Goal: Task Accomplishment & Management: Use online tool/utility

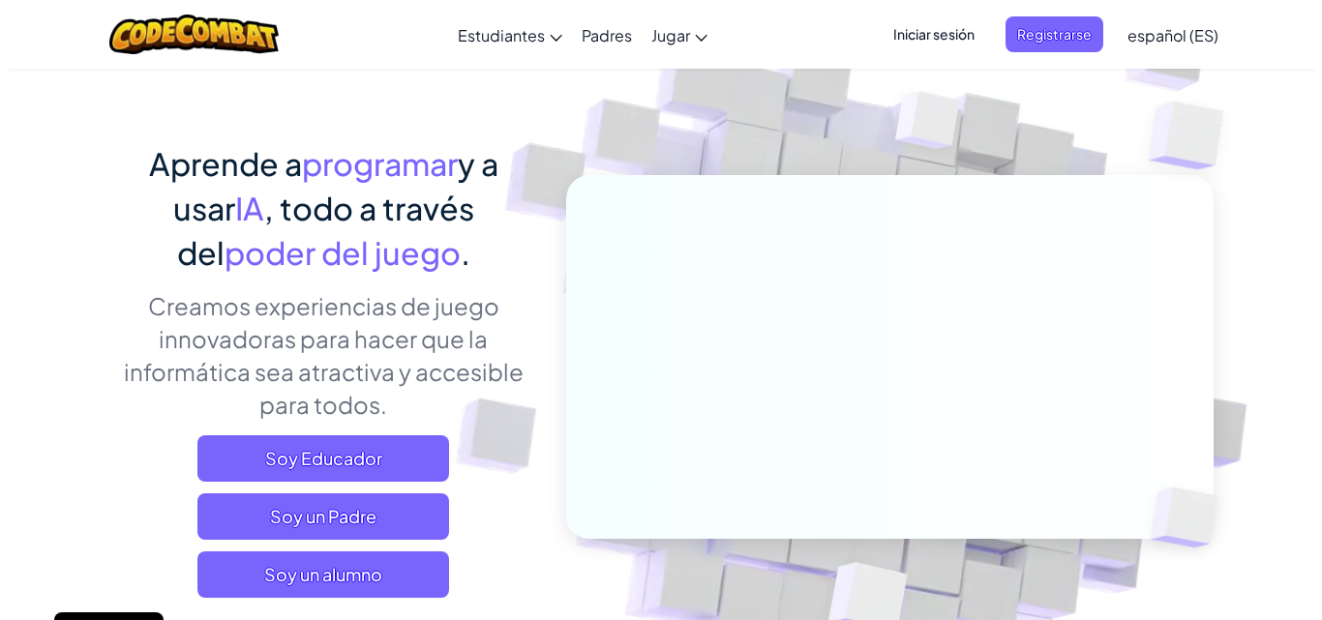
scroll to position [290, 0]
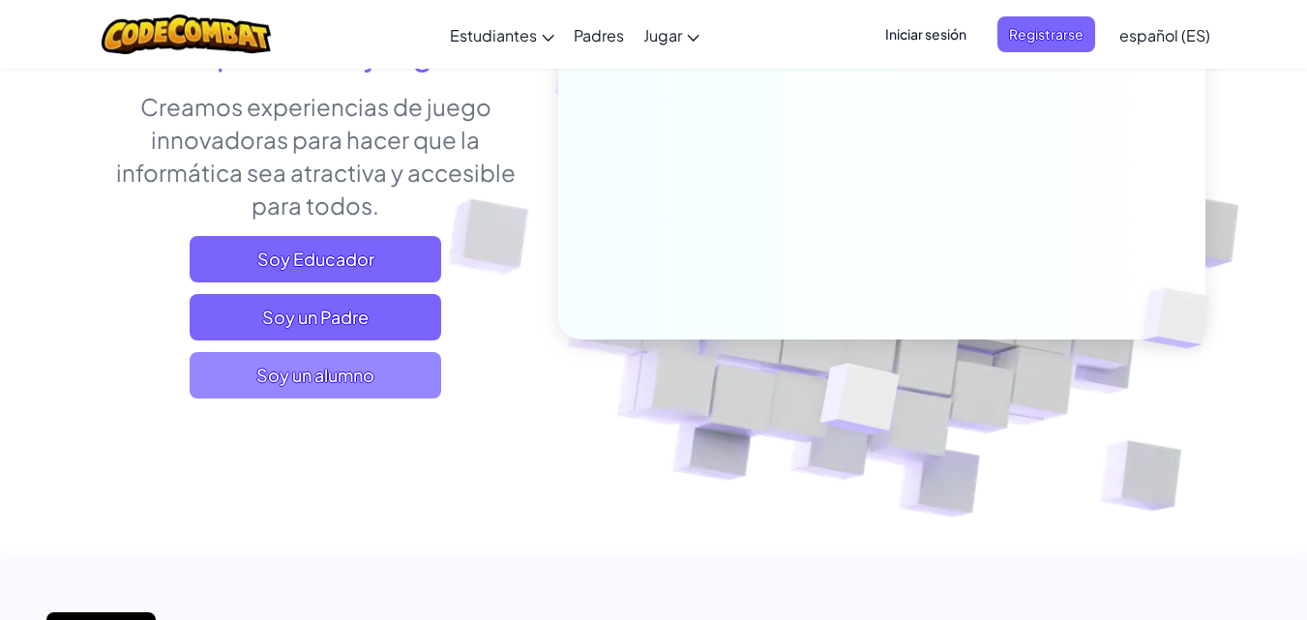
click at [342, 362] on span "Soy un alumno" at bounding box center [316, 375] width 252 height 46
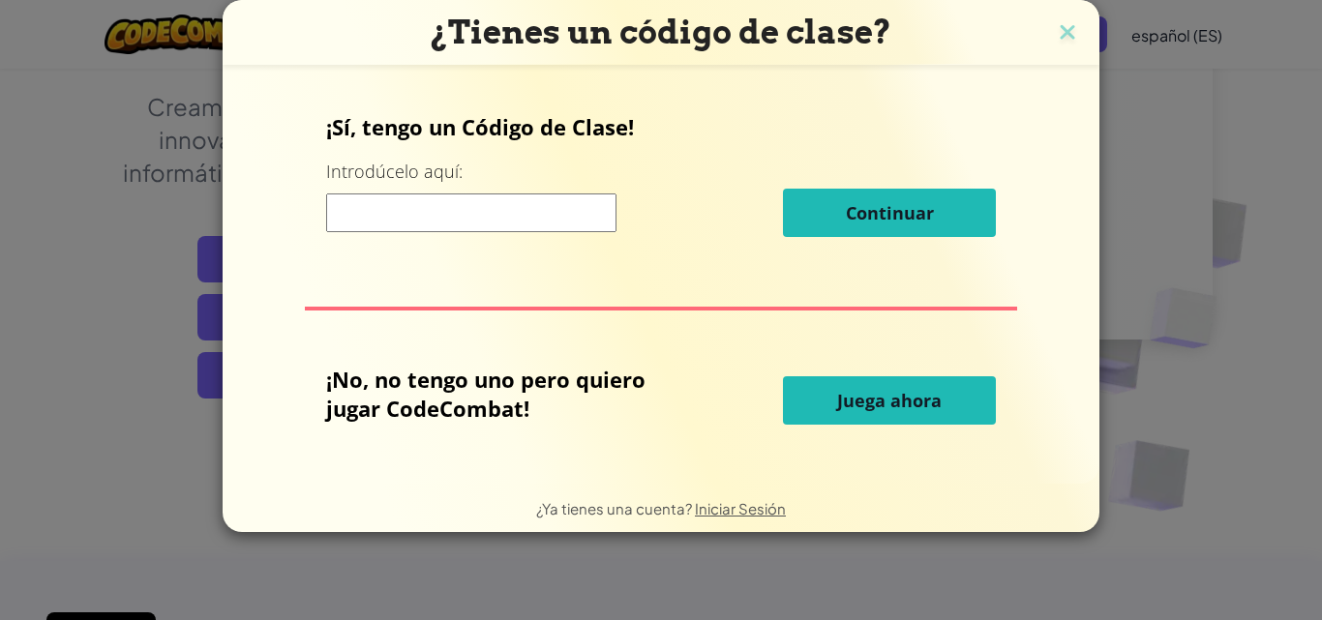
click at [846, 377] on button "Juega ahora" at bounding box center [889, 400] width 213 height 48
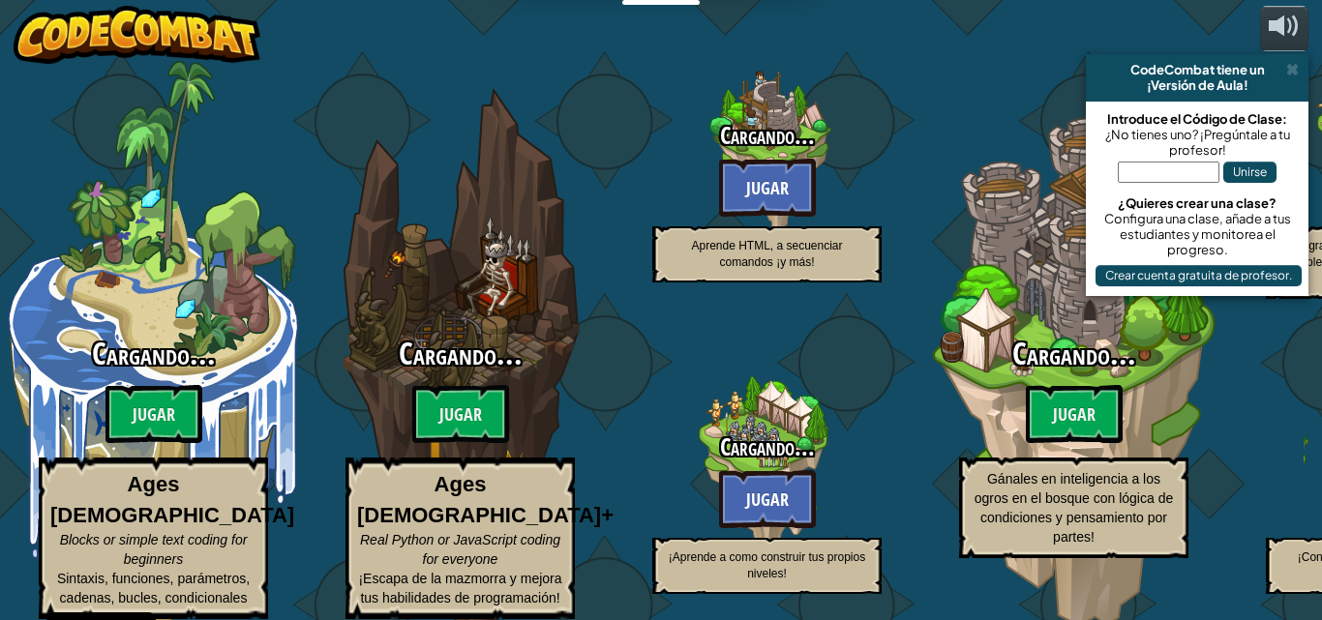
select select "es-ES"
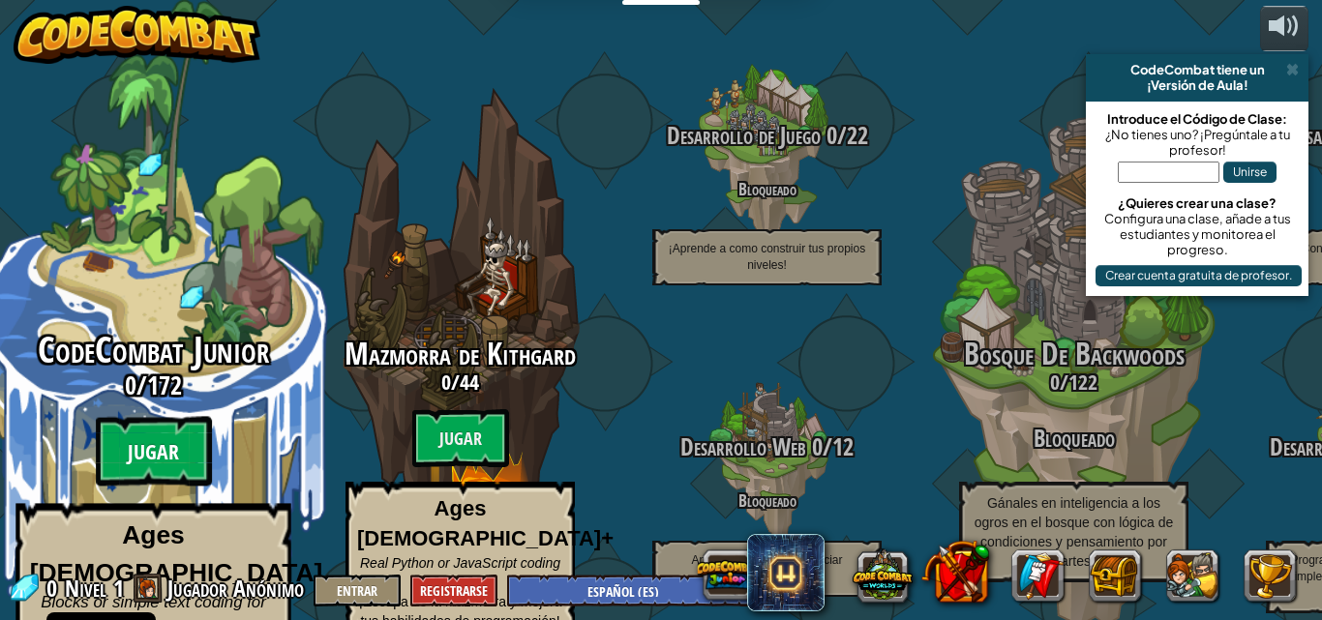
click at [137, 417] on btn "Jugar" at bounding box center [154, 452] width 116 height 70
select select "es-ES"
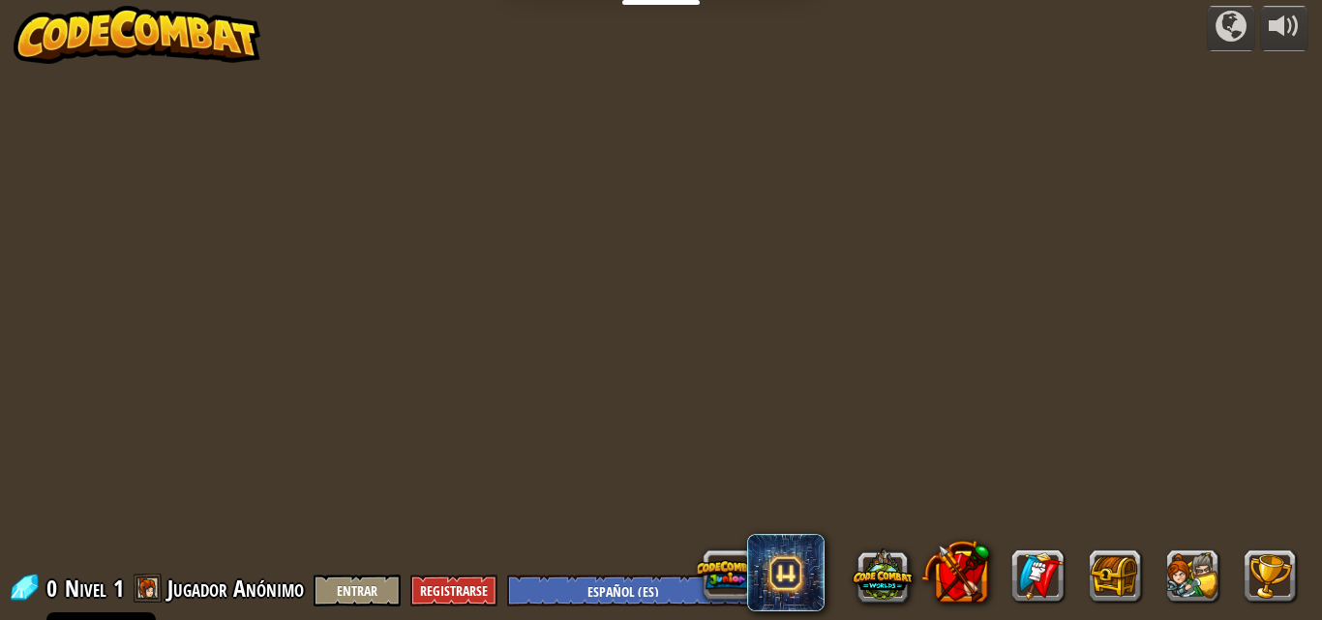
select select "es-ES"
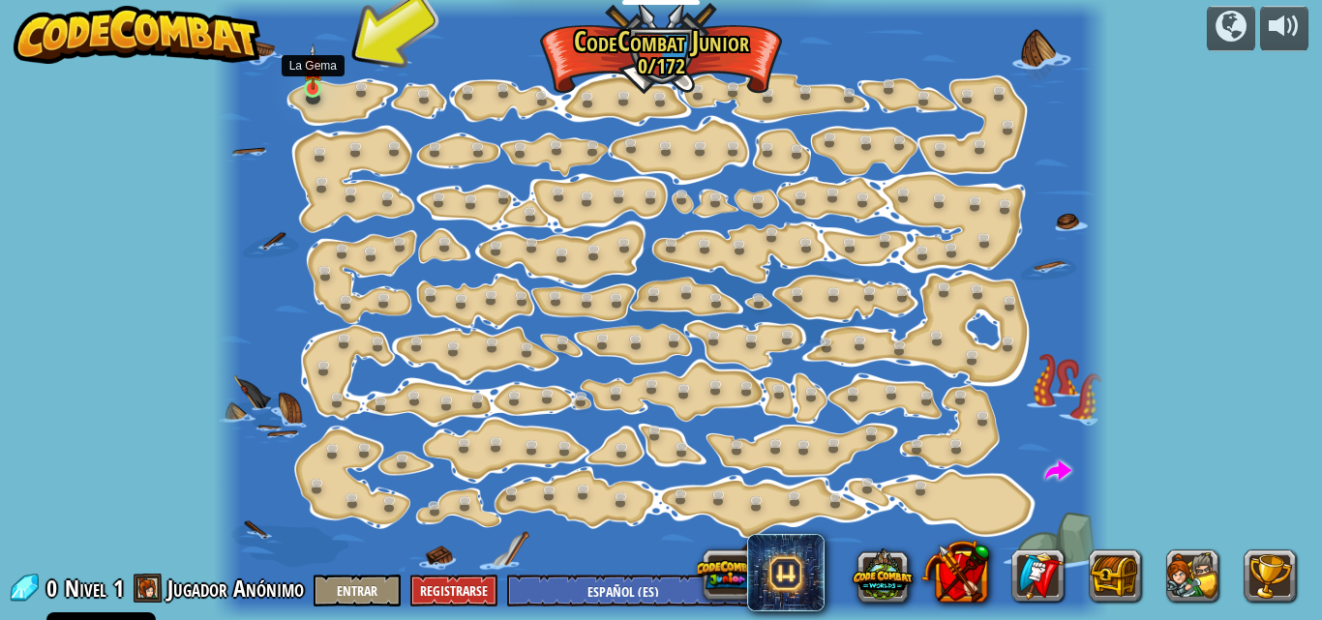
click at [311, 72] on img at bounding box center [313, 67] width 20 height 47
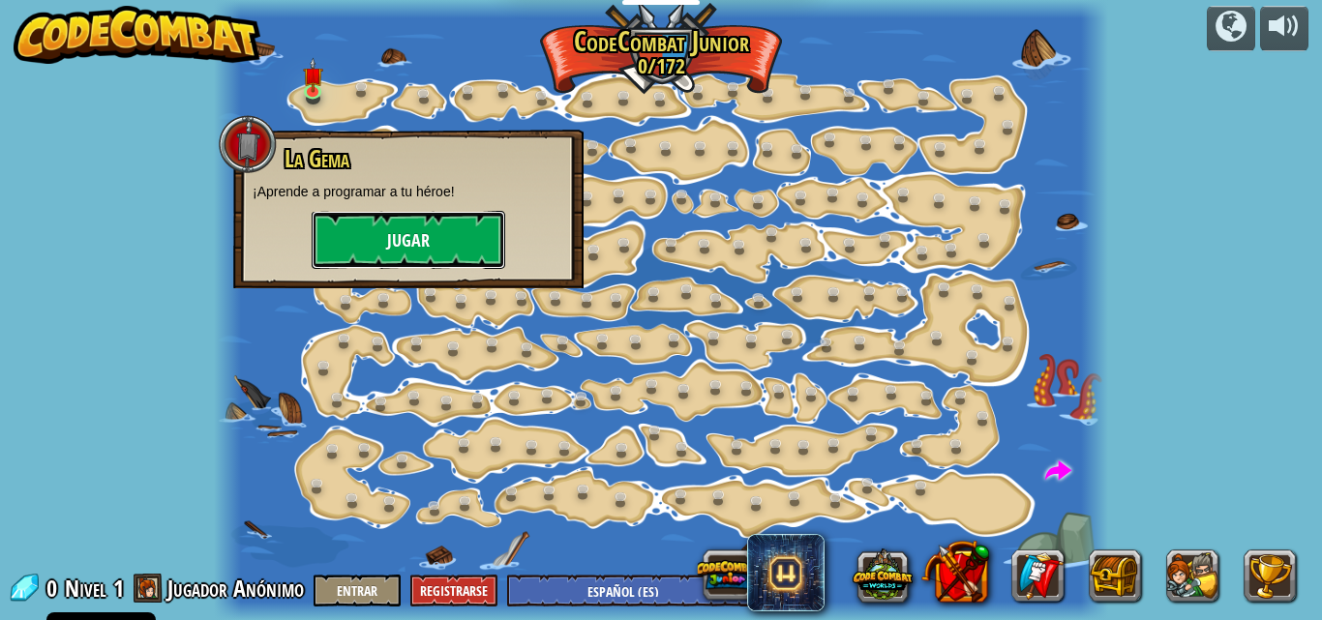
click at [447, 211] on button "Jugar" at bounding box center [409, 240] width 194 height 58
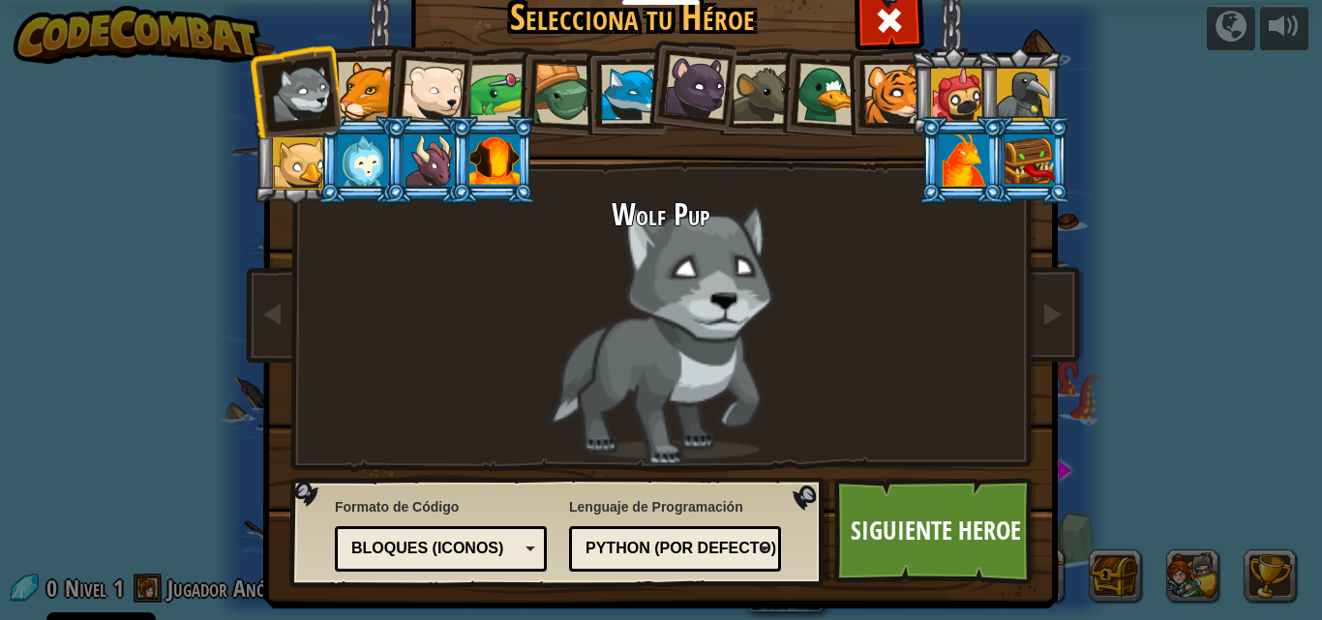
click at [345, 182] on div at bounding box center [363, 161] width 50 height 52
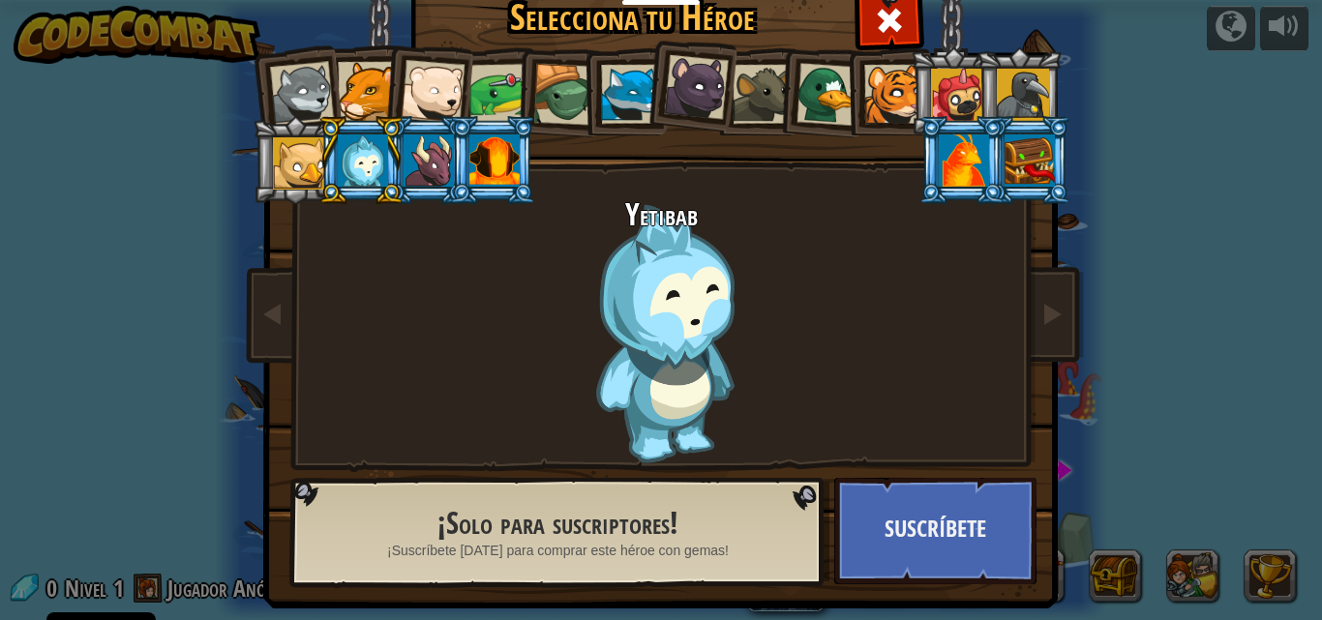
click at [614, 63] on li at bounding box center [624, 91] width 87 height 88
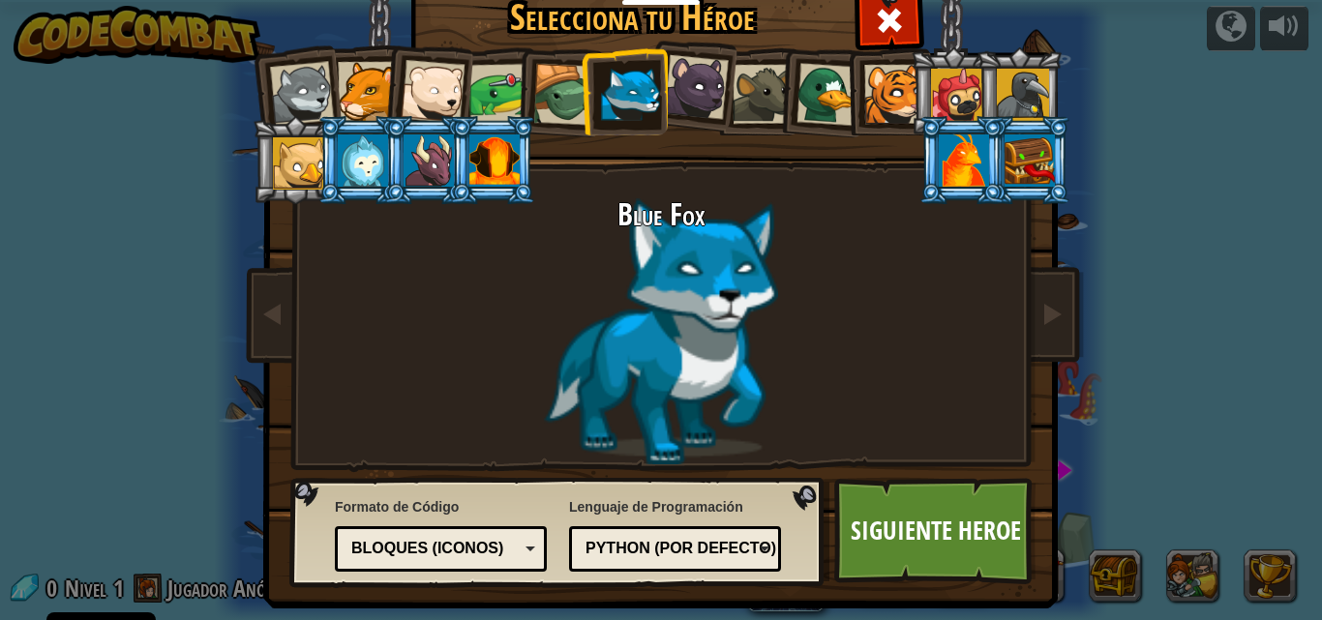
click at [670, 46] on li at bounding box center [690, 84] width 96 height 97
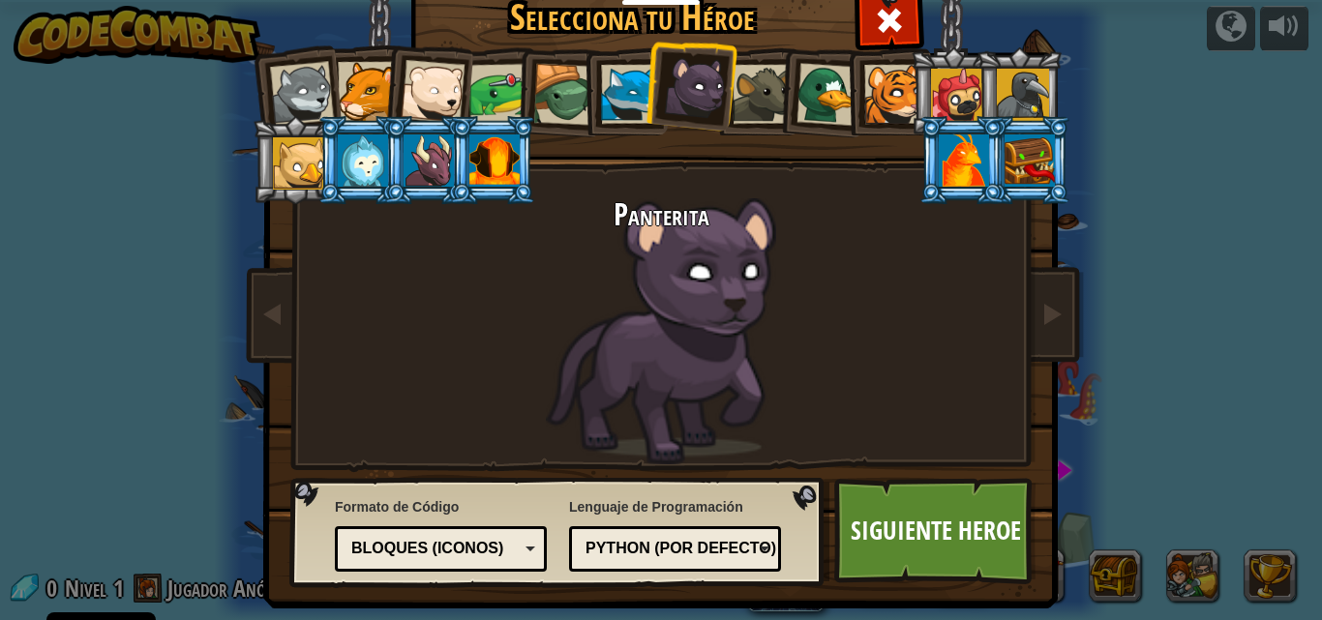
click at [615, 95] on div at bounding box center [630, 94] width 59 height 59
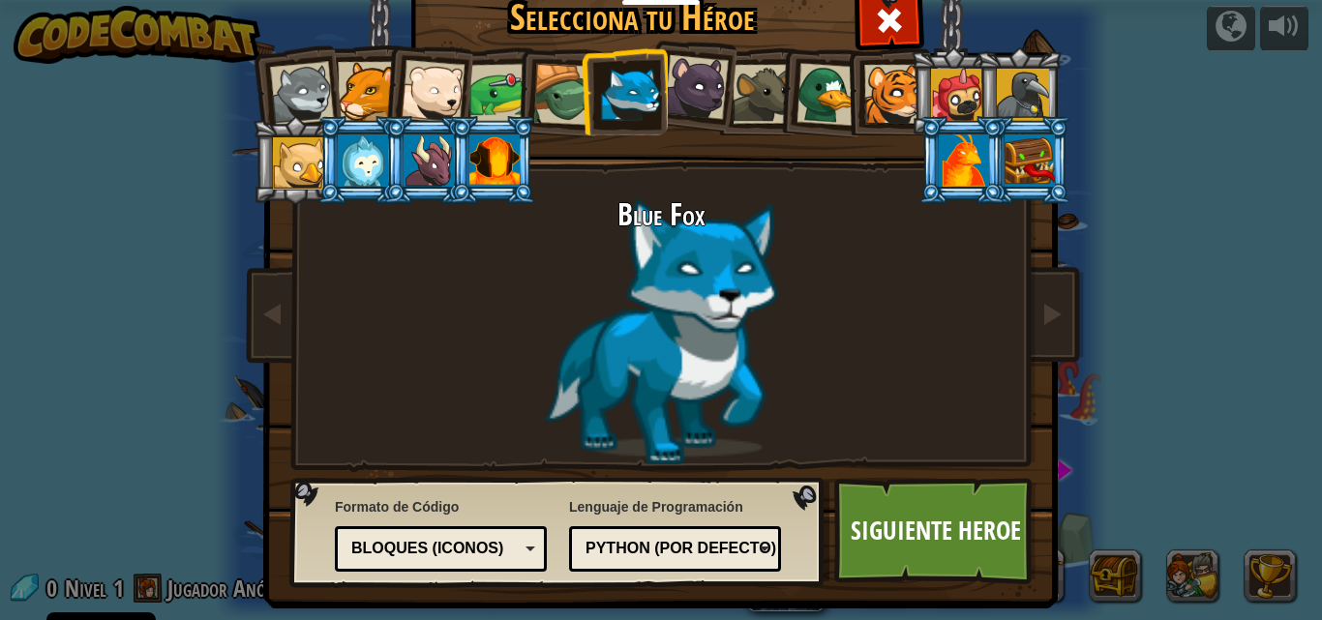
drag, startPoint x: 969, startPoint y: 151, endPoint x: 987, endPoint y: 123, distance: 33.6
click at [987, 123] on li at bounding box center [961, 160] width 87 height 88
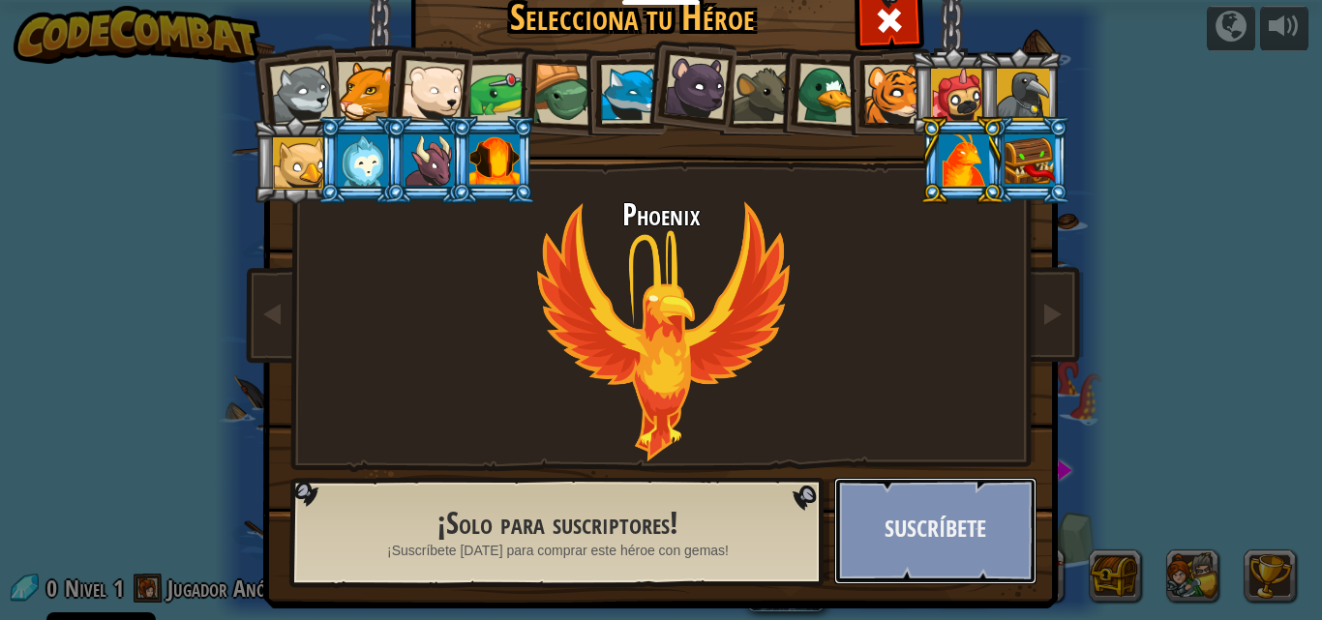
click at [977, 550] on button "Suscríbete" at bounding box center [935, 531] width 202 height 106
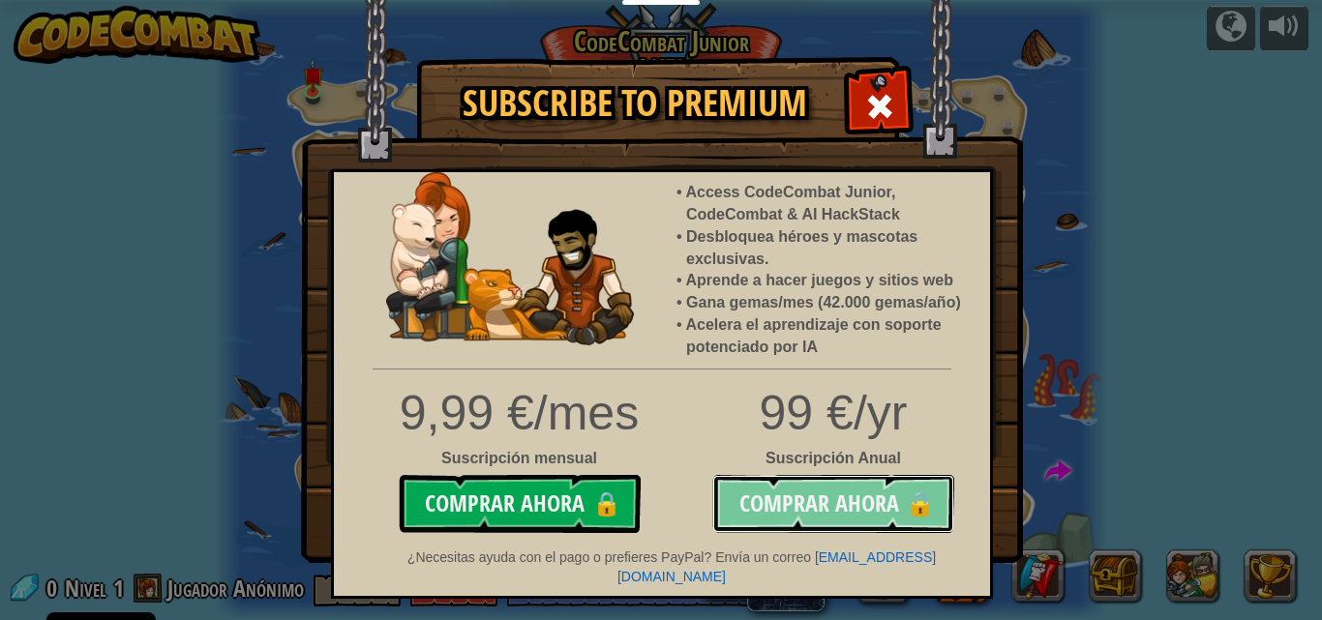
click at [823, 501] on button "Comprar ahora 🔒" at bounding box center [833, 504] width 242 height 58
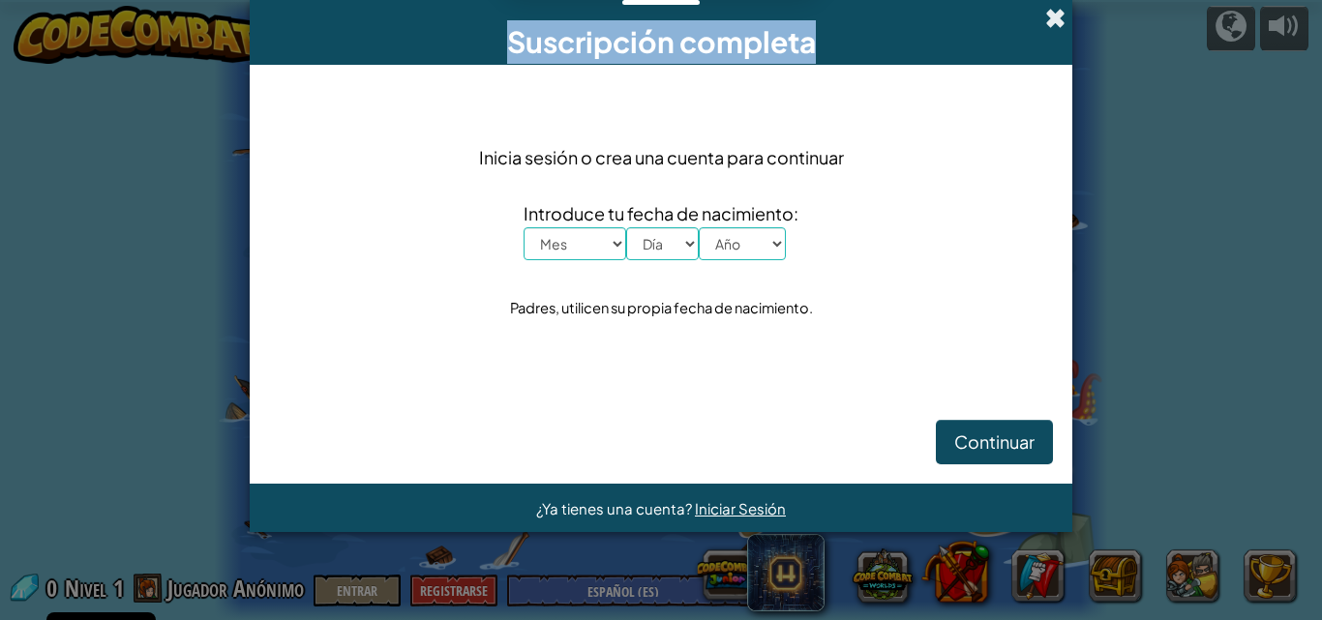
click at [1056, 15] on div "Suscripción completa" at bounding box center [661, 32] width 823 height 65
click at [1044, 28] on div "Suscripción completa" at bounding box center [661, 32] width 823 height 65
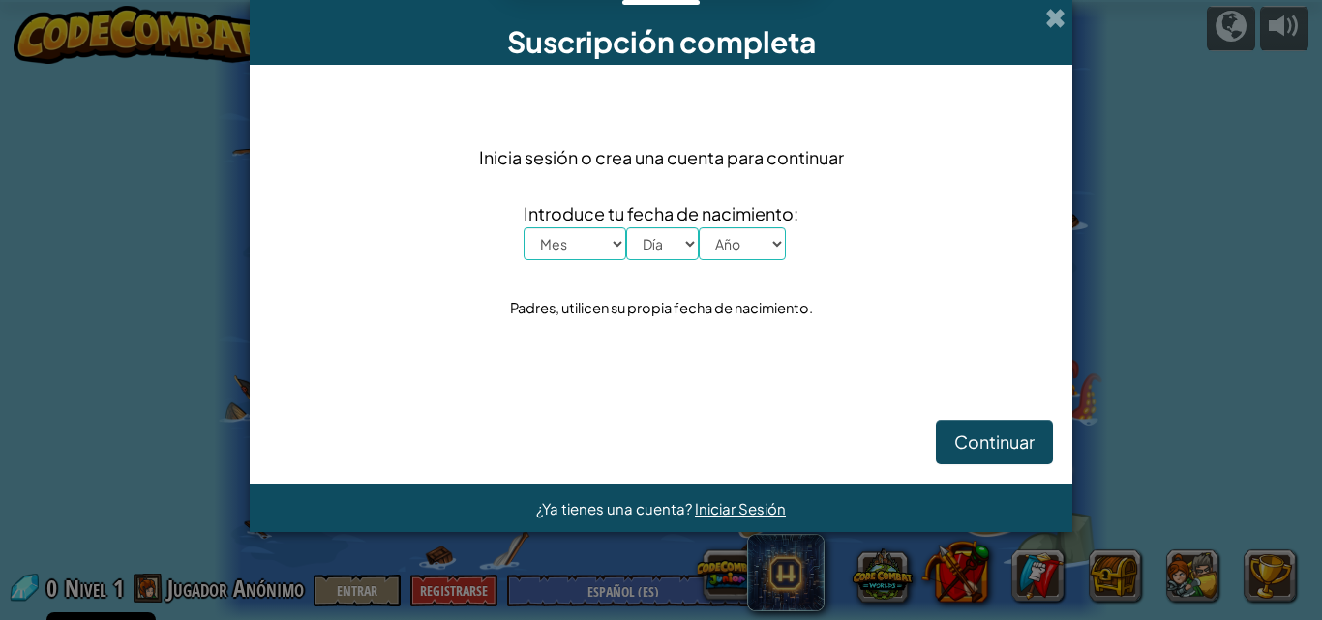
click at [1053, 5] on div "Suscripción completa" at bounding box center [661, 32] width 823 height 65
click at [1053, 18] on span at bounding box center [1055, 18] width 20 height 20
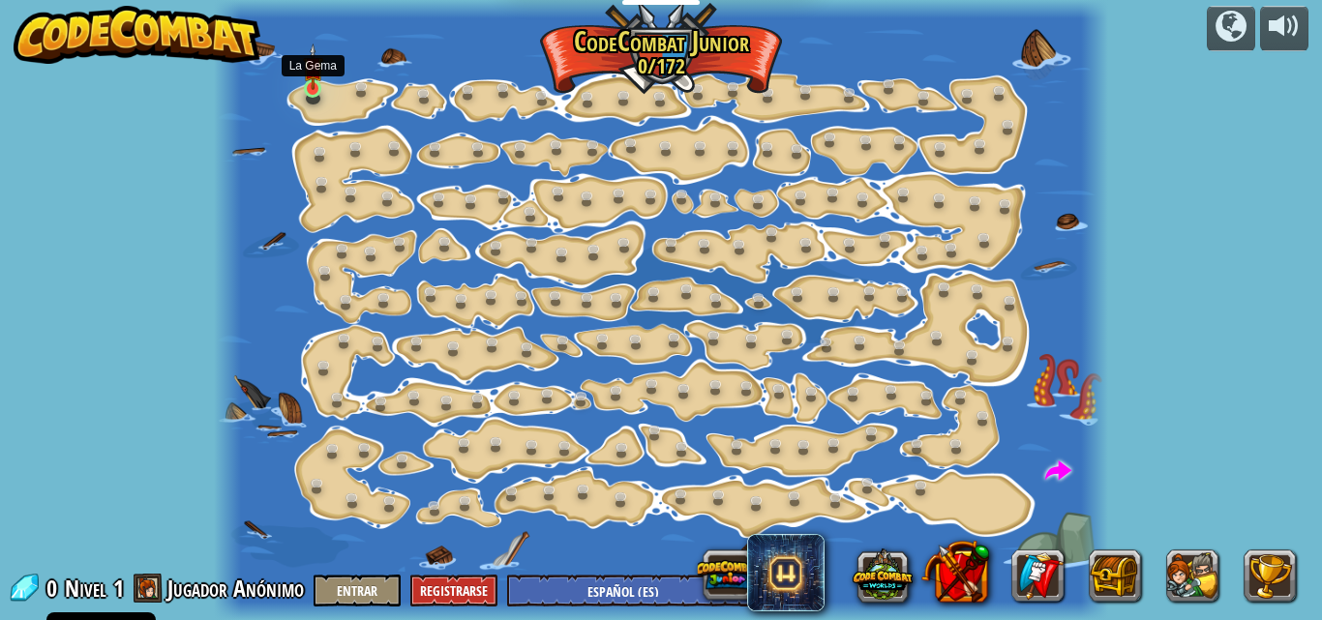
click at [314, 78] on img at bounding box center [313, 67] width 20 height 47
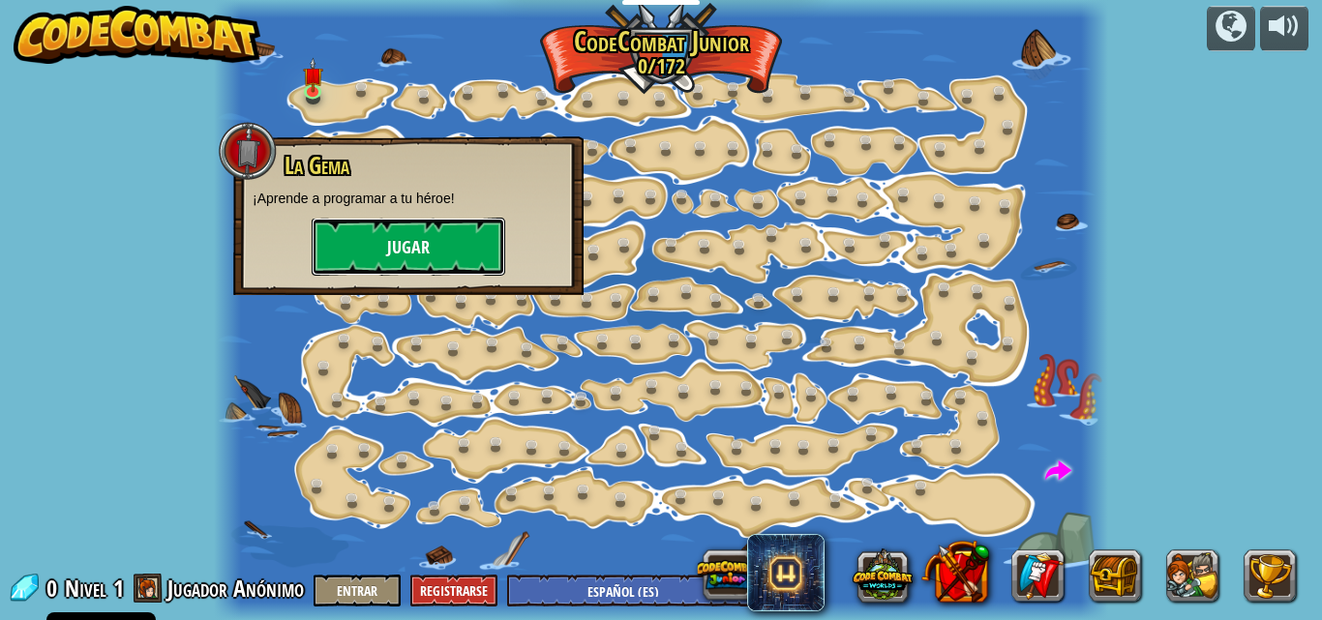
click at [425, 247] on button "Jugar" at bounding box center [409, 247] width 194 height 58
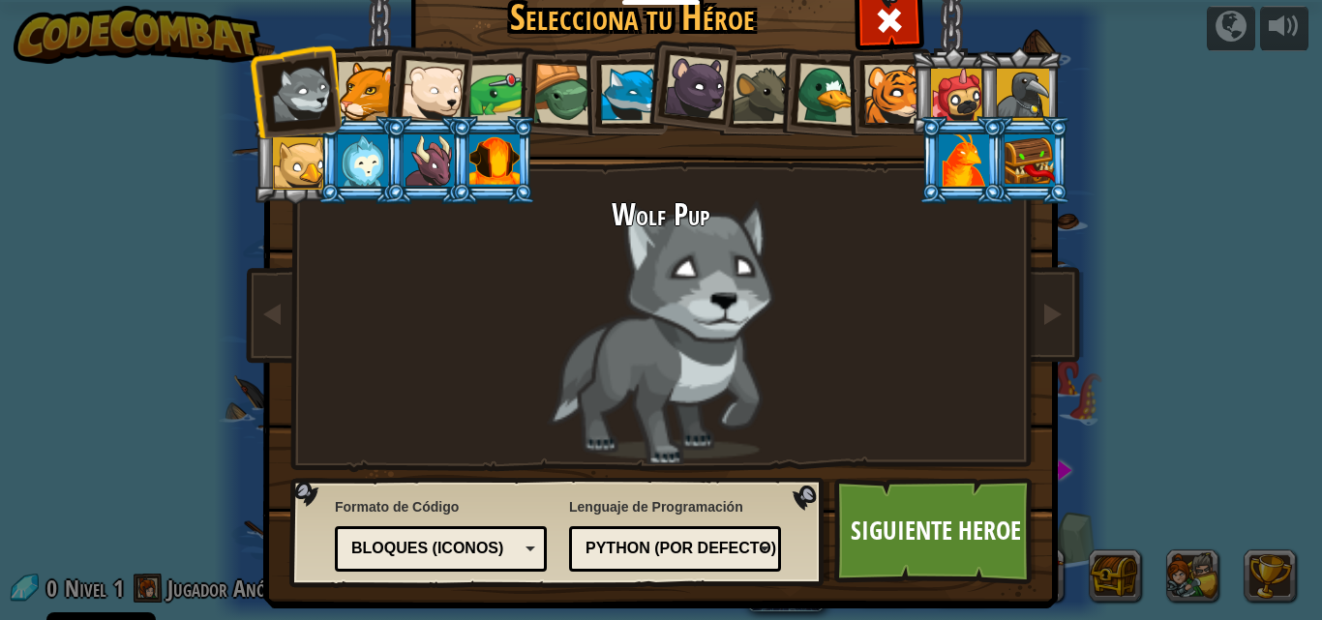
click at [996, 61] on li at bounding box center [1019, 91] width 87 height 88
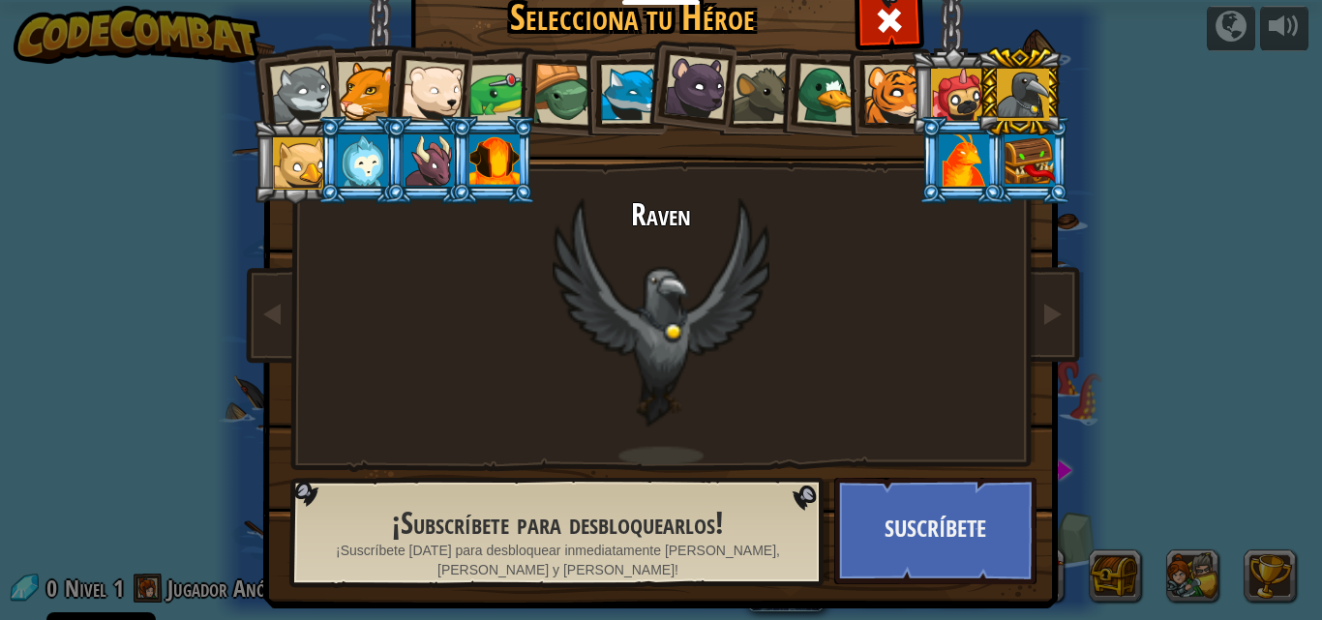
click at [295, 160] on div at bounding box center [299, 163] width 52 height 52
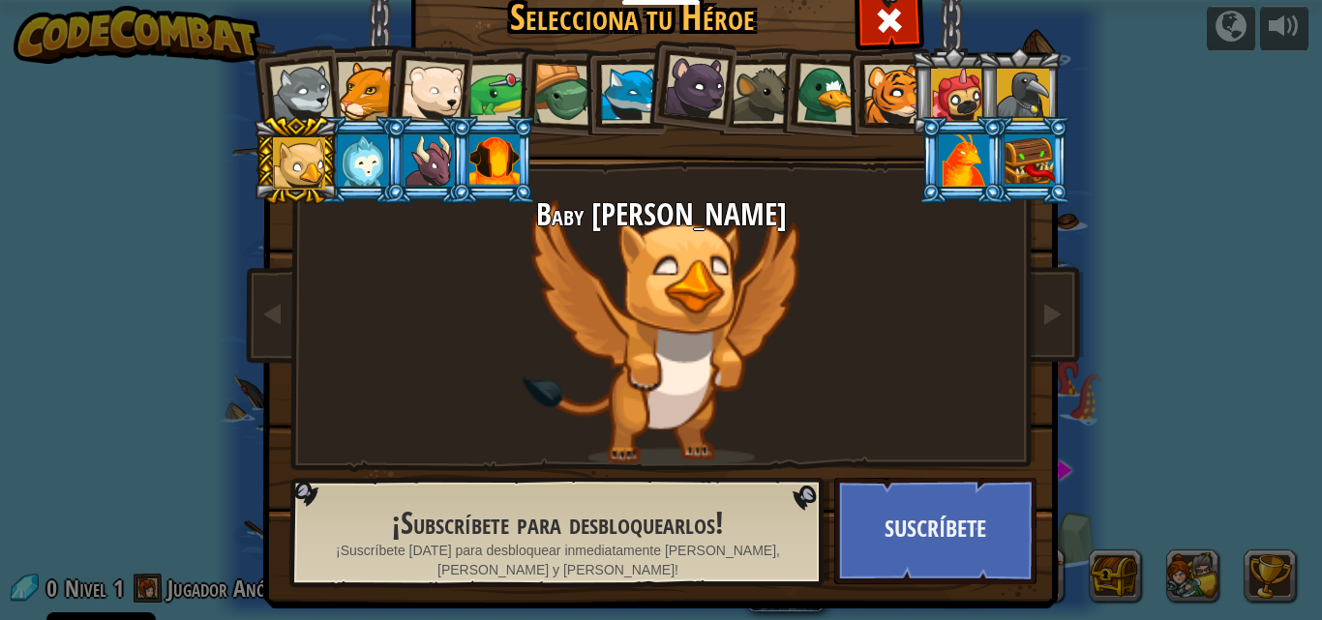
drag, startPoint x: 362, startPoint y: 74, endPoint x: 373, endPoint y: 71, distance: 11.0
click at [365, 72] on div at bounding box center [367, 91] width 59 height 59
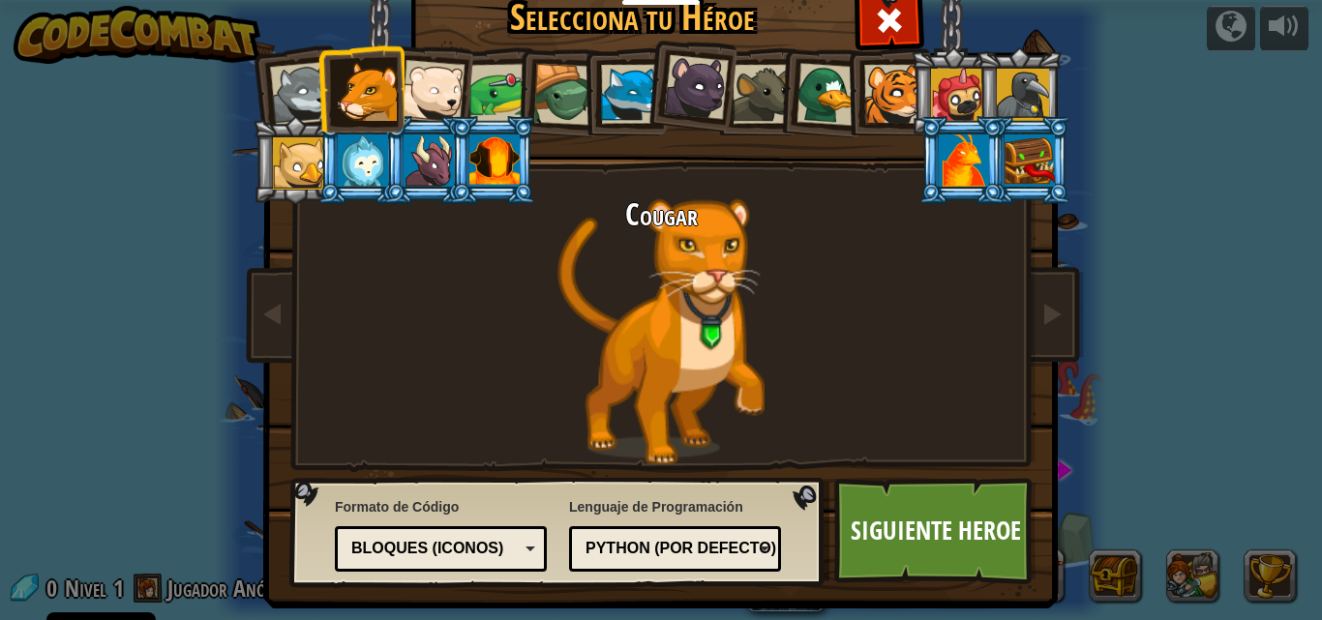
click at [436, 63] on div at bounding box center [433, 92] width 64 height 64
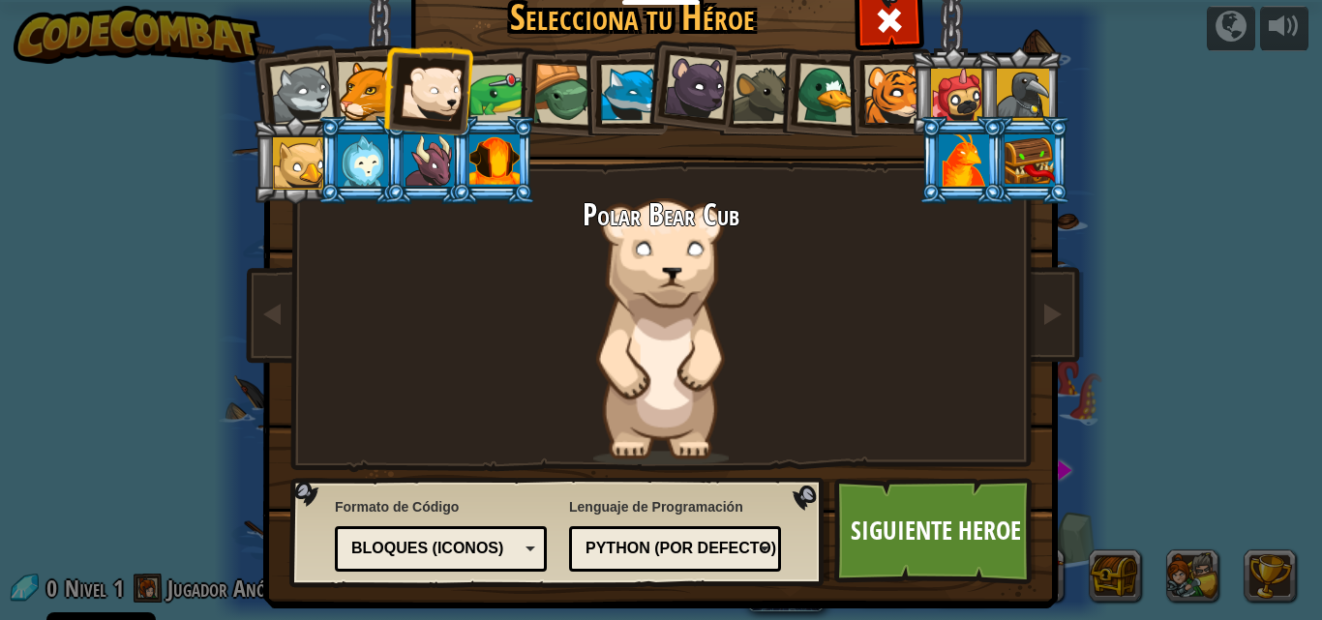
drag, startPoint x: 488, startPoint y: 70, endPoint x: 513, endPoint y: 63, distance: 26.1
click at [489, 69] on div at bounding box center [499, 94] width 60 height 60
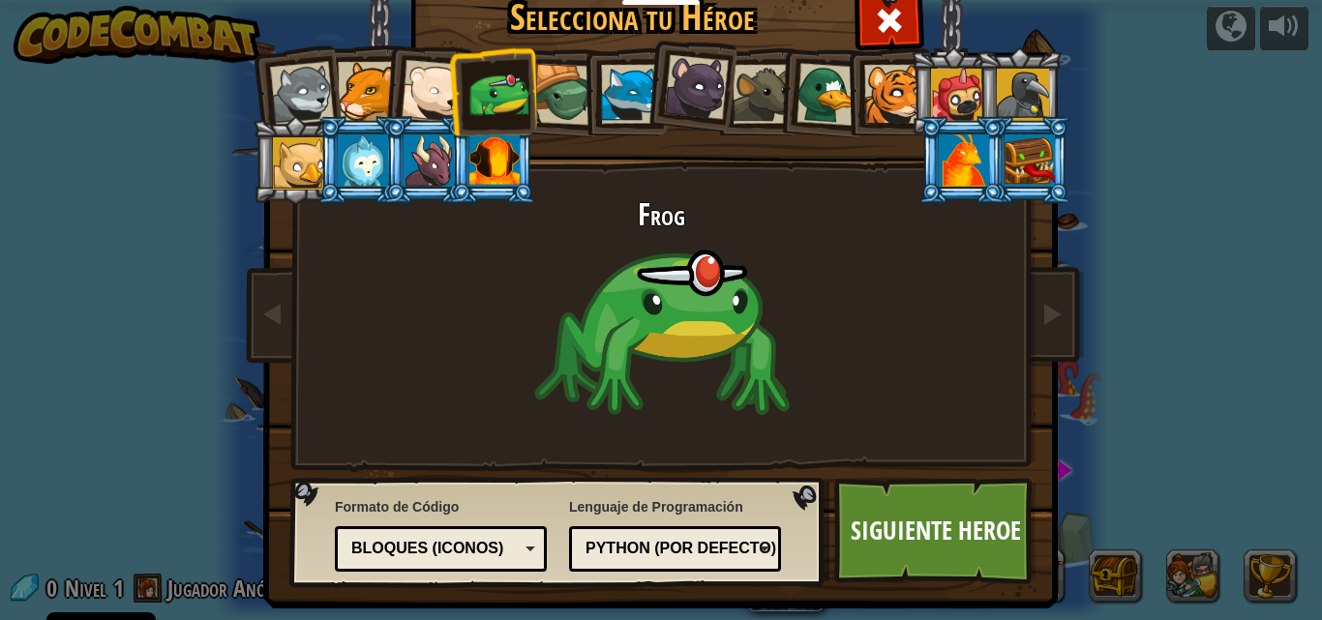
click at [631, 73] on div at bounding box center [630, 94] width 59 height 59
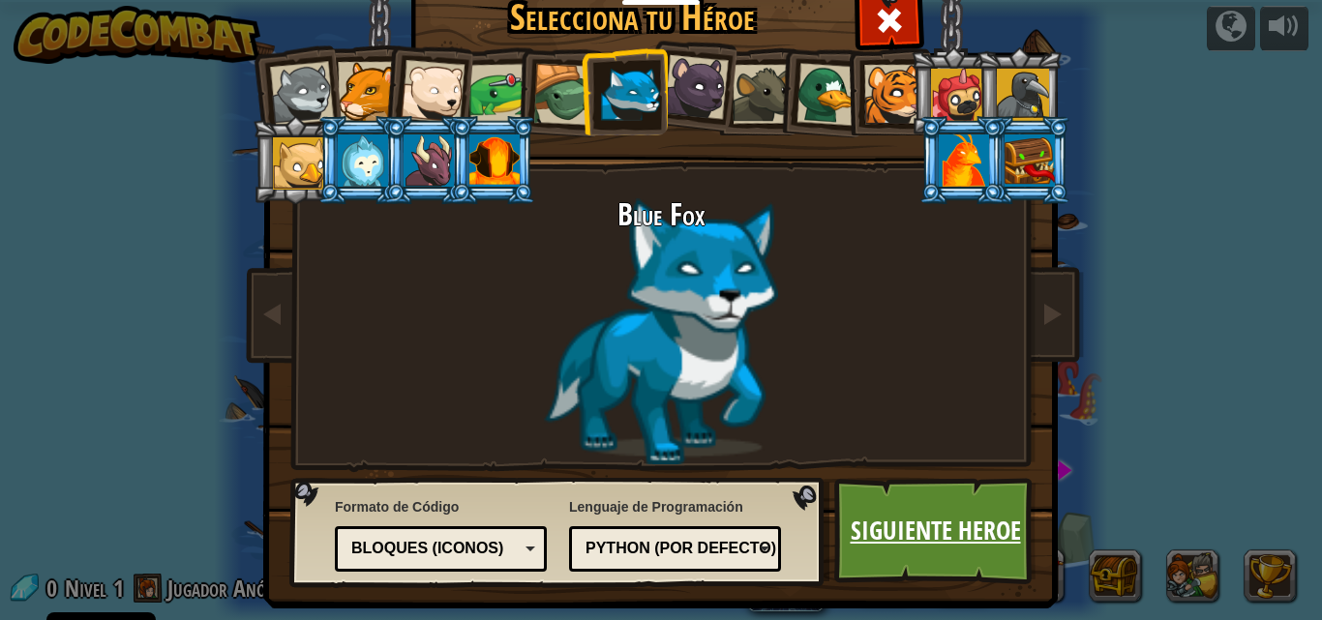
click at [957, 563] on link "Siguiente Heroe" at bounding box center [935, 531] width 202 height 106
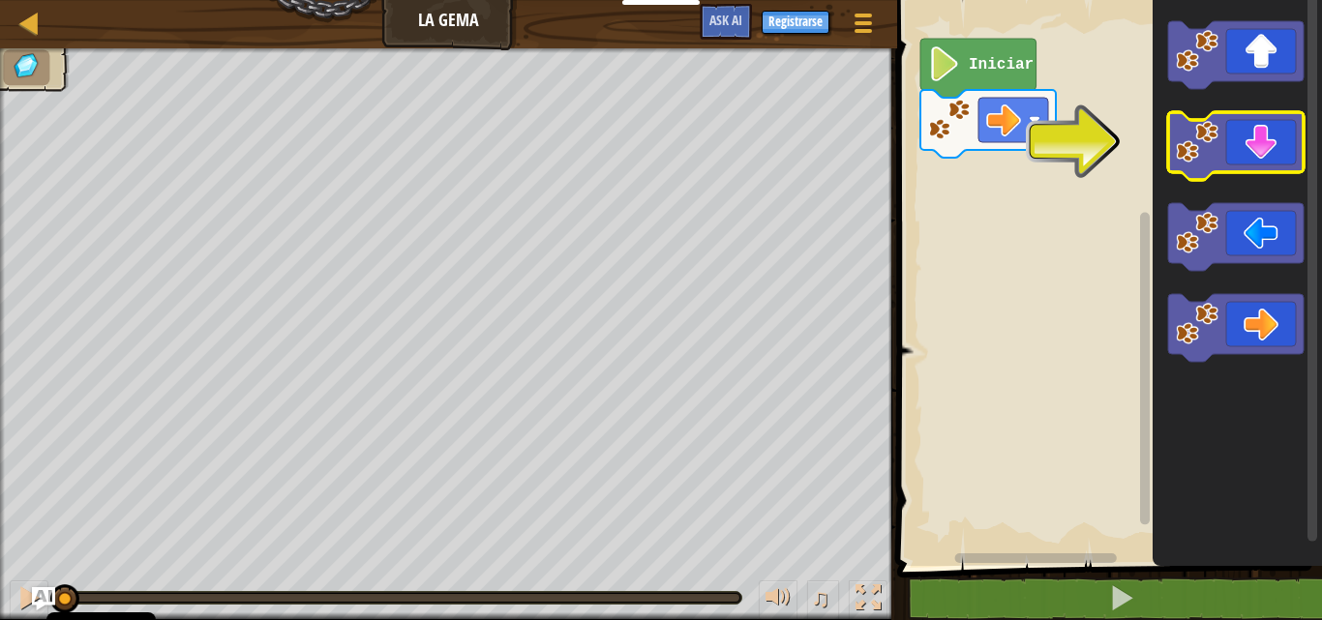
click at [1262, 160] on icon "Espacio de trabajo de Blockly" at bounding box center [1235, 146] width 135 height 68
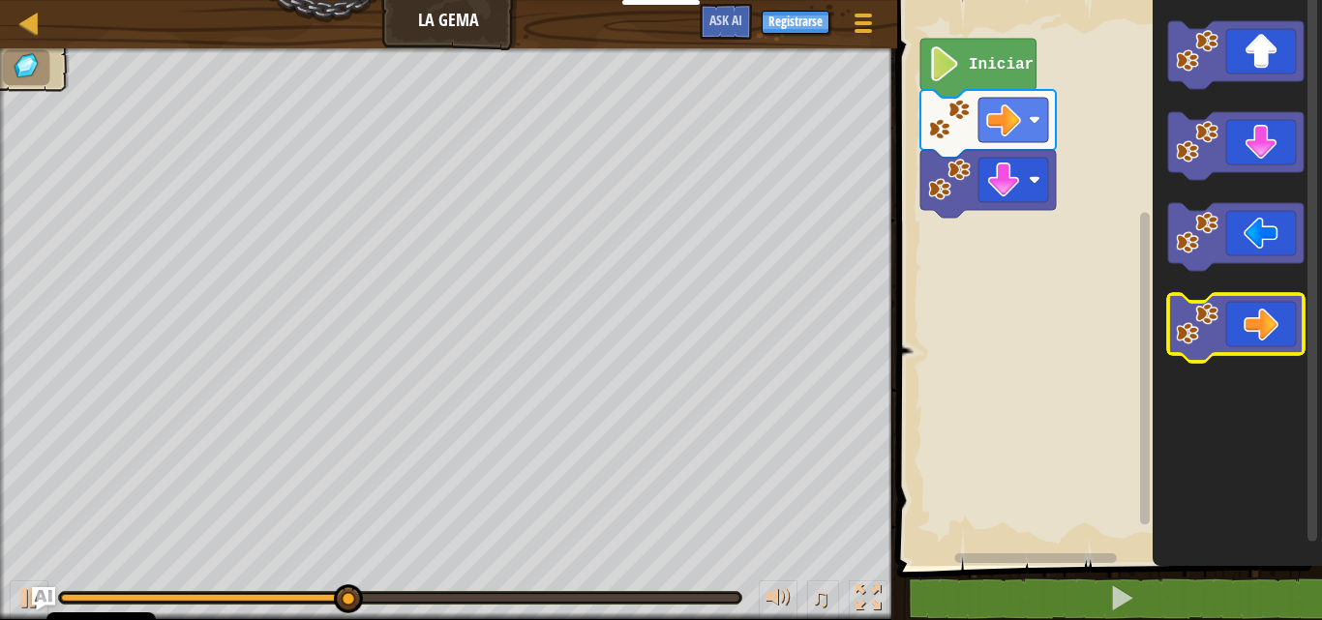
click at [1261, 316] on icon "Espacio de trabajo de Blockly" at bounding box center [1235, 328] width 135 height 68
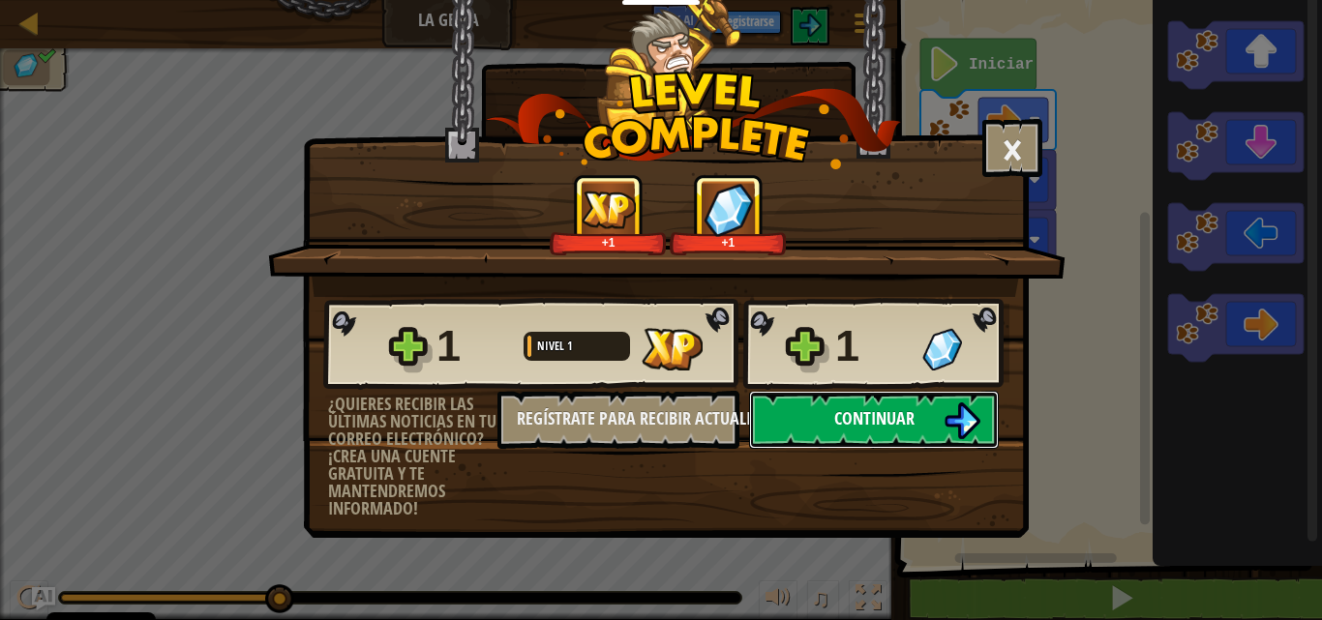
click at [912, 418] on span "Continuar" at bounding box center [874, 418] width 80 height 24
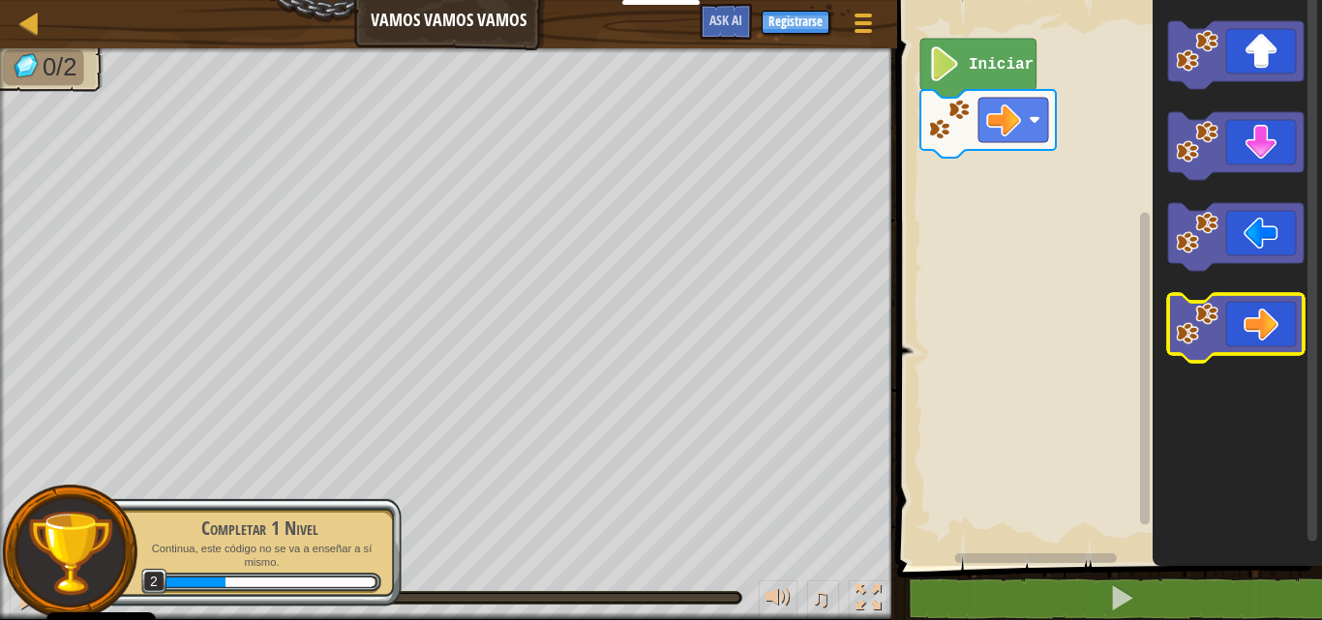
click at [1257, 315] on icon "Espacio de trabajo de Blockly" at bounding box center [1235, 328] width 135 height 68
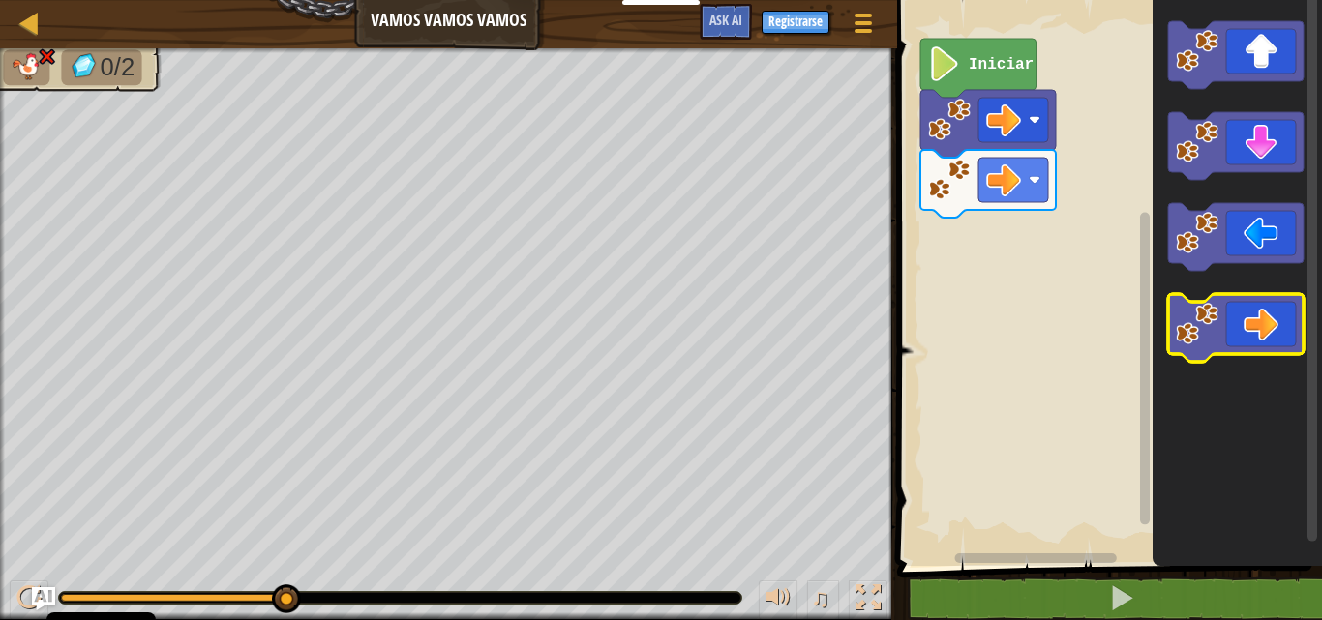
click at [1228, 314] on icon "Espacio de trabajo de Blockly" at bounding box center [1235, 328] width 135 height 68
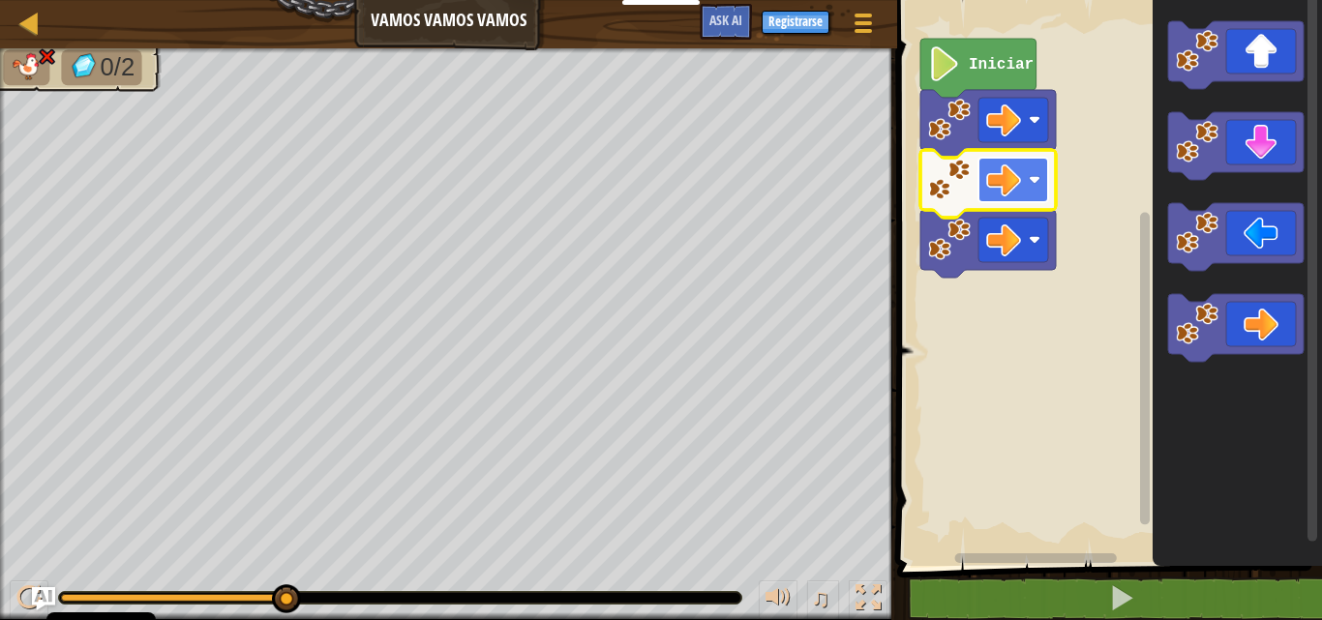
click at [1007, 173] on image "Espacio de trabajo de Blockly" at bounding box center [1003, 180] width 35 height 35
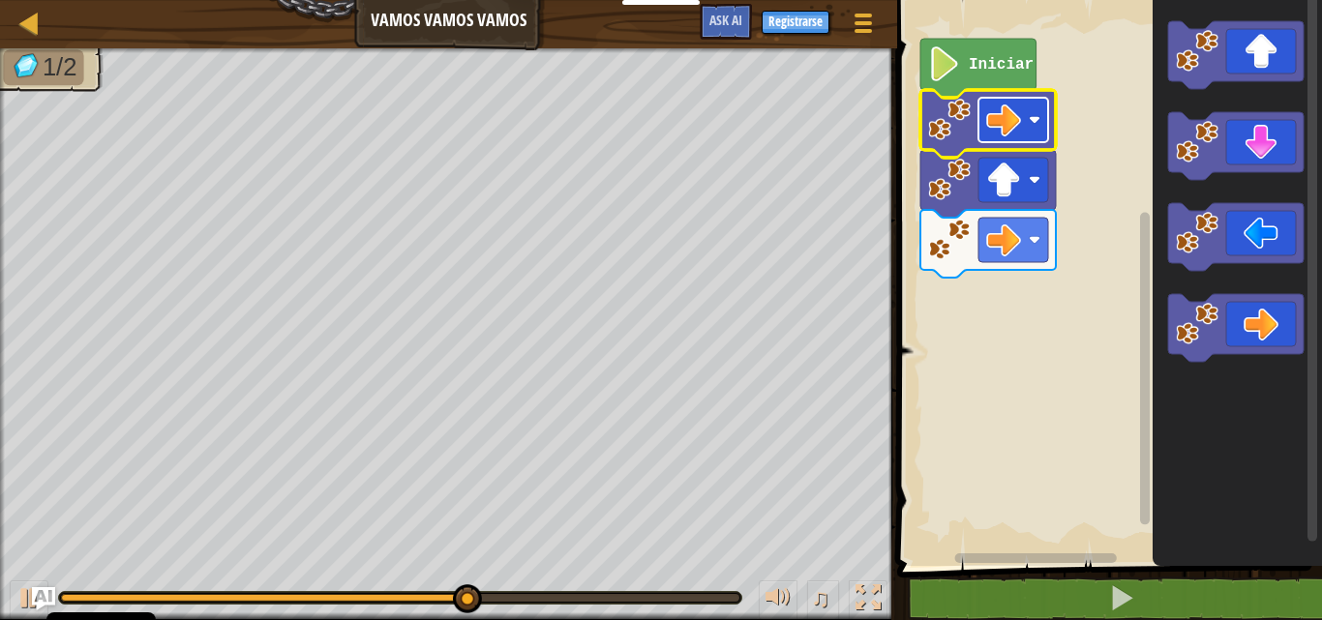
click at [1013, 131] on image "Espacio de trabajo de Blockly" at bounding box center [1003, 120] width 35 height 35
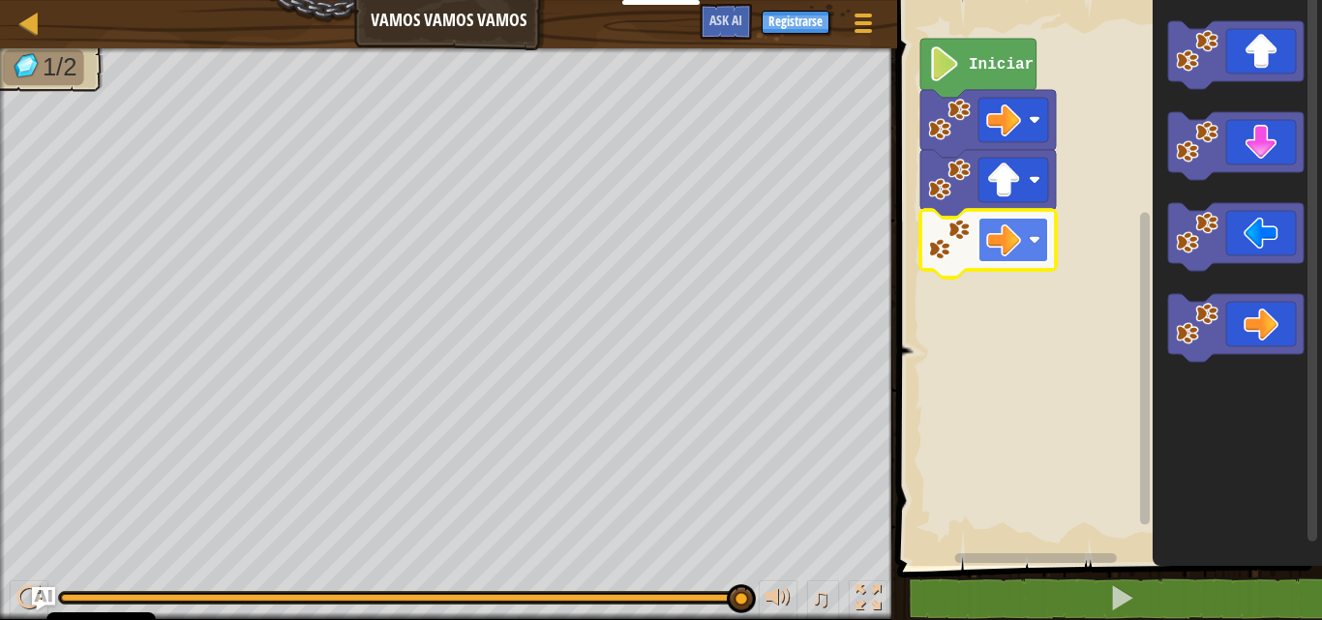
click at [1009, 235] on image "Espacio de trabajo de Blockly" at bounding box center [1003, 240] width 35 height 35
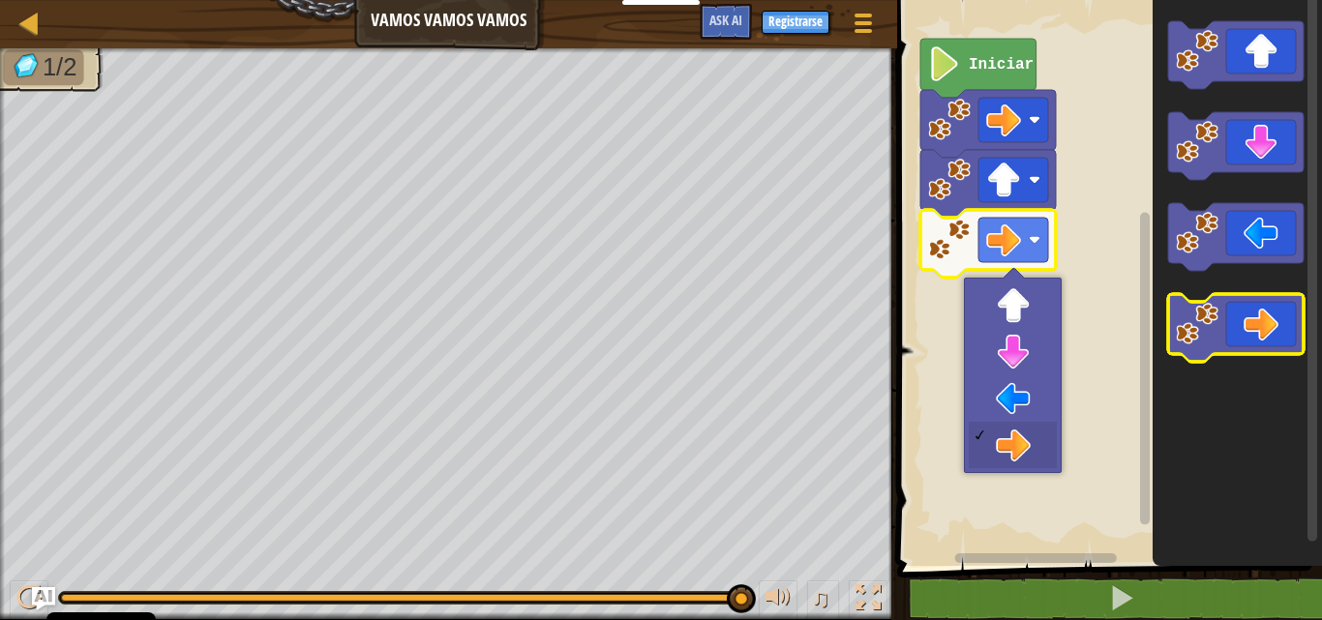
click at [1261, 319] on icon "Espacio de trabajo de Blockly" at bounding box center [1235, 328] width 135 height 68
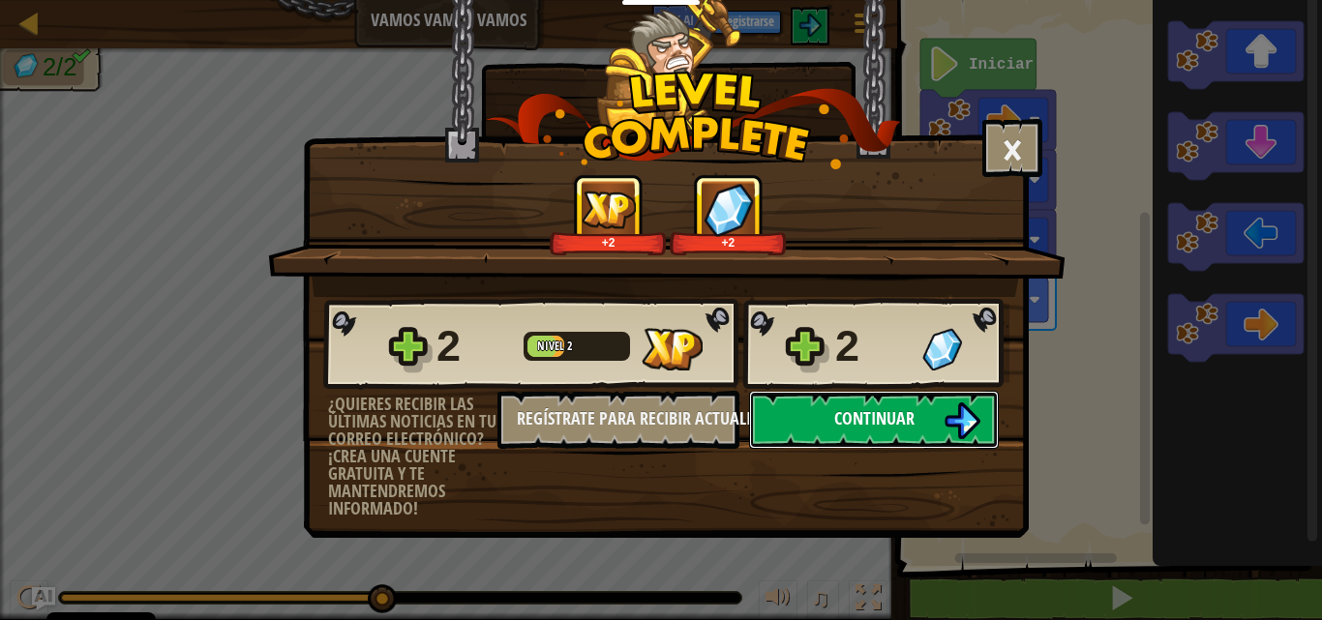
click at [826, 421] on button "Continuar" at bounding box center [874, 420] width 250 height 58
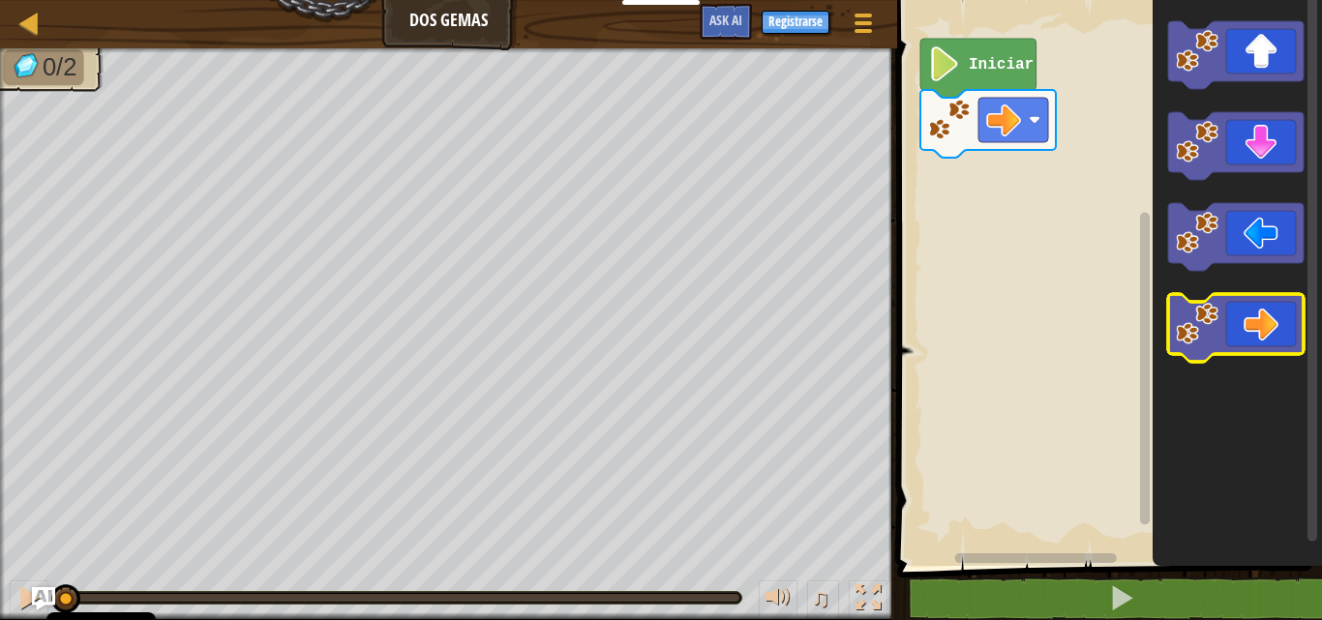
click at [1246, 336] on icon "Espacio de trabajo de Blockly" at bounding box center [1235, 328] width 135 height 68
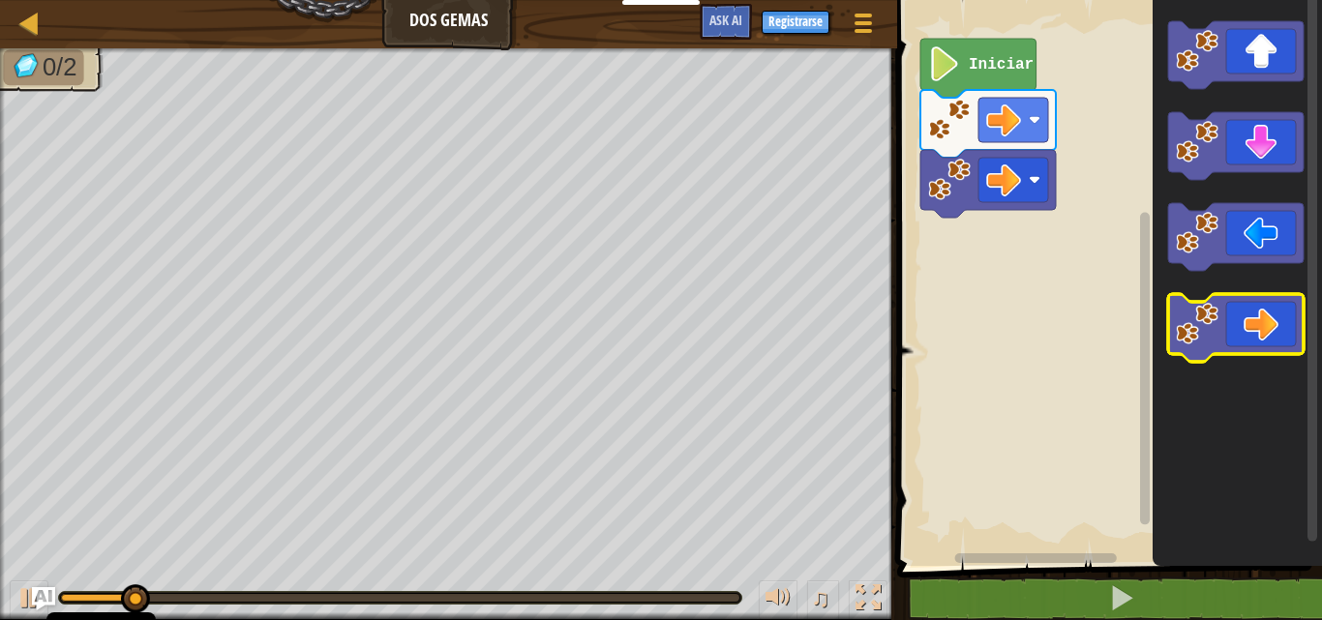
click at [1246, 336] on icon "Espacio de trabajo de Blockly" at bounding box center [1235, 328] width 135 height 68
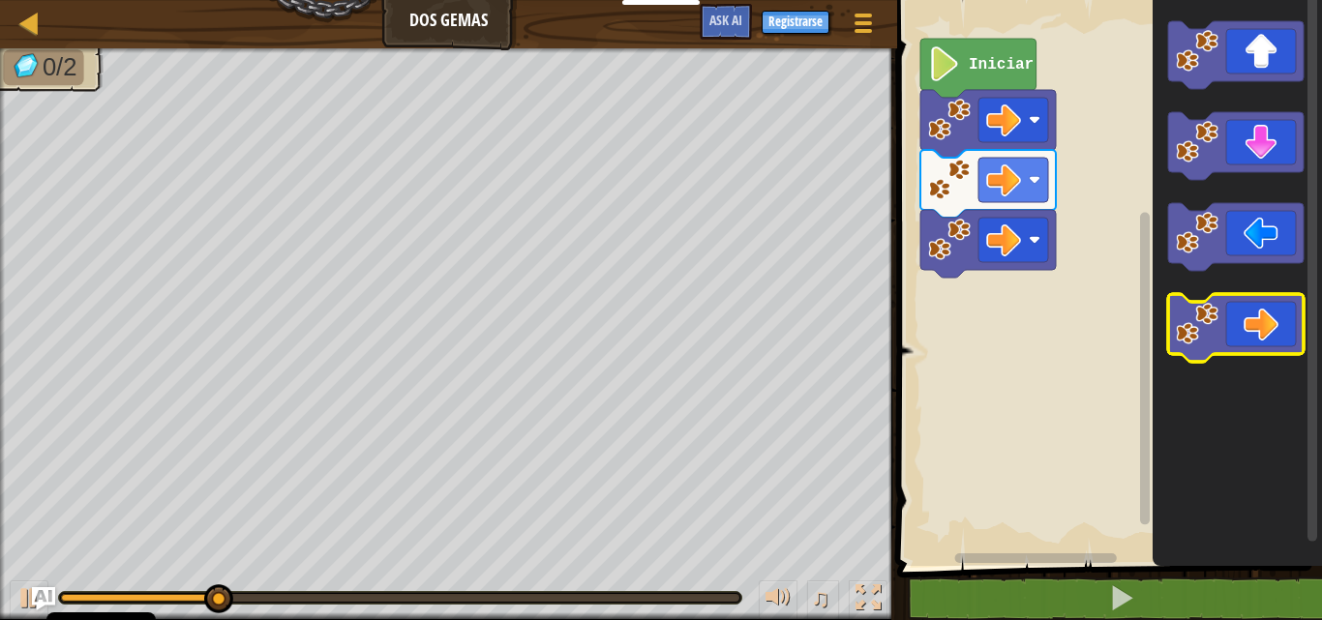
click at [1246, 336] on icon "Espacio de trabajo de Blockly" at bounding box center [1235, 328] width 135 height 68
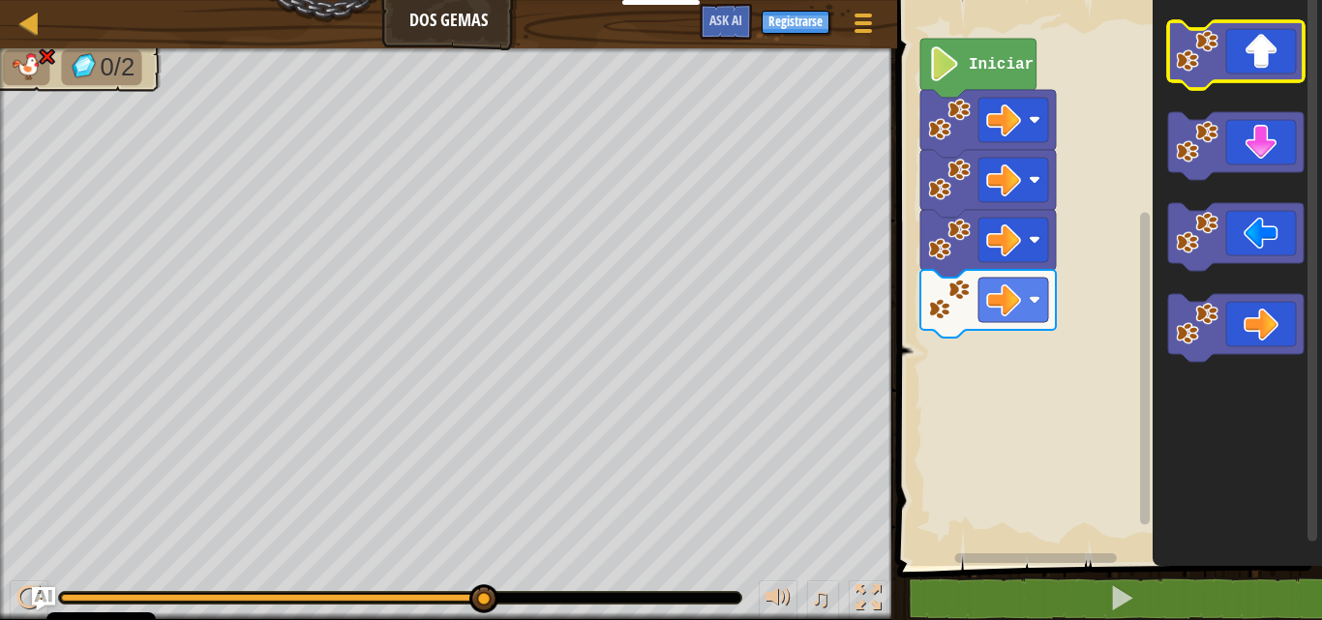
click at [1248, 64] on icon "Espacio de trabajo de Blockly" at bounding box center [1235, 55] width 135 height 68
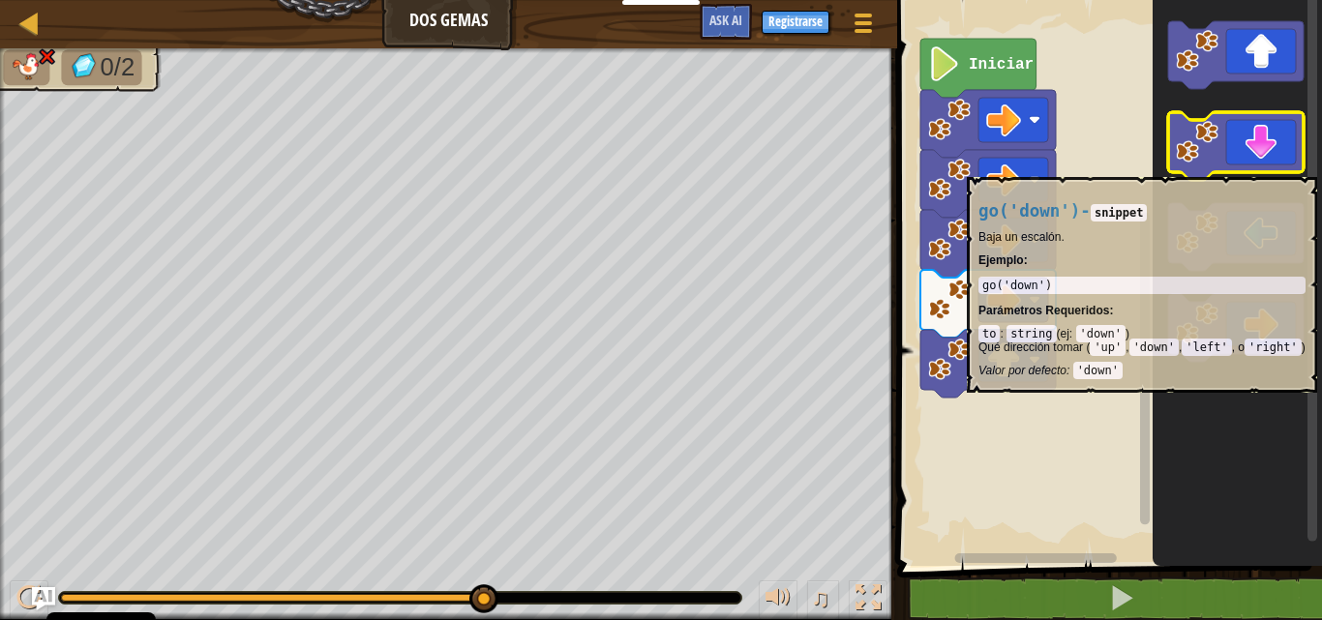
click at [1256, 167] on icon "Espacio de trabajo de Blockly" at bounding box center [1235, 146] width 135 height 68
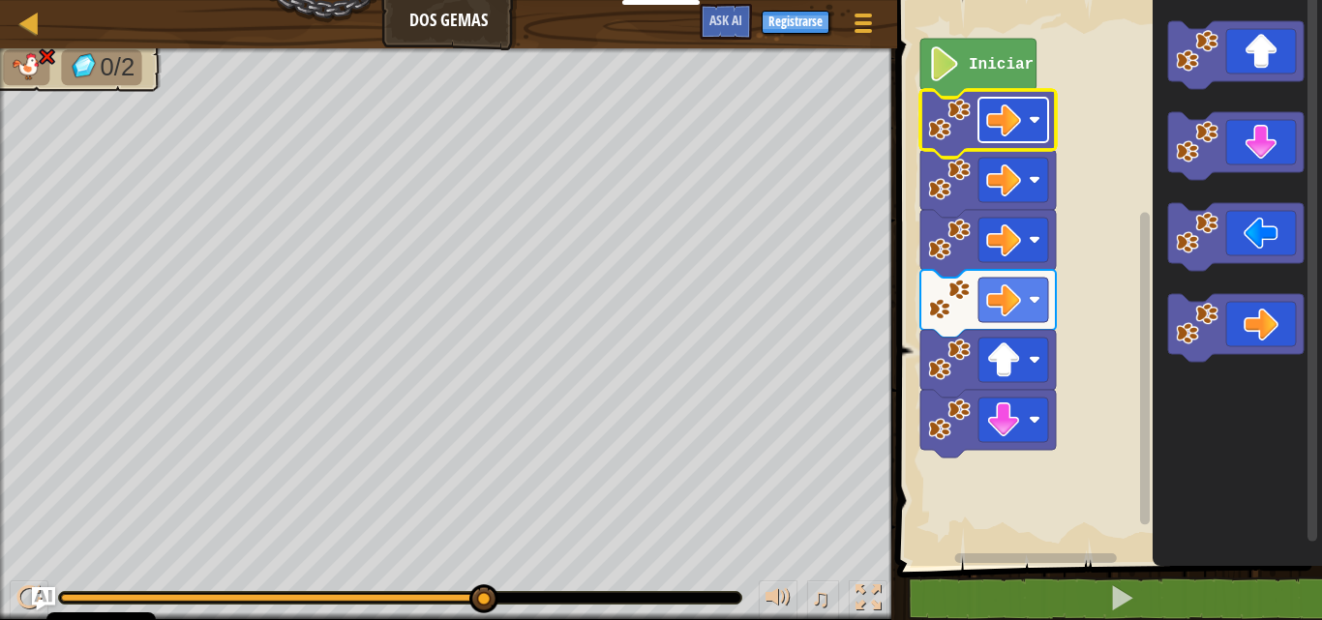
click at [1019, 114] on image "Espacio de trabajo de Blockly" at bounding box center [1003, 120] width 35 height 35
click at [1017, 114] on image "Espacio de trabajo de Blockly" at bounding box center [1003, 120] width 35 height 35
click at [1016, 117] on image "Espacio de trabajo de Blockly" at bounding box center [1003, 120] width 35 height 35
click at [1121, 468] on rect "Espacio de trabajo de Blockly" at bounding box center [1106, 278] width 431 height 576
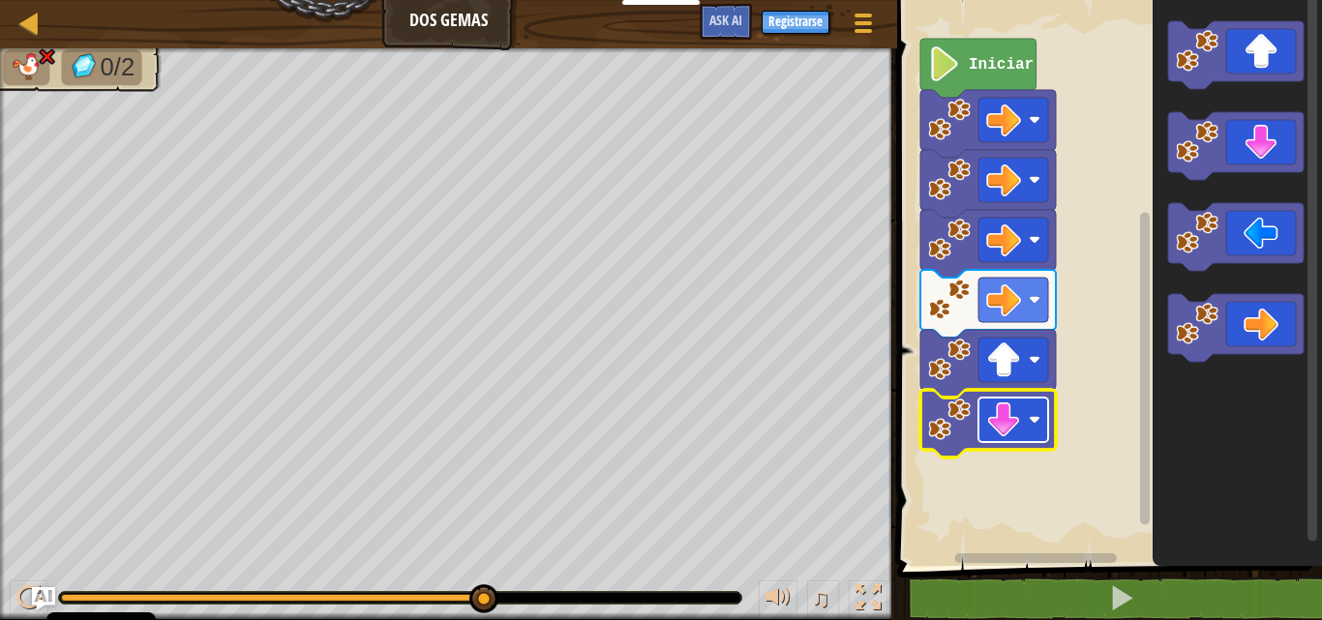
click at [1033, 398] on rect "Espacio de trabajo de Blockly" at bounding box center [1013, 420] width 70 height 45
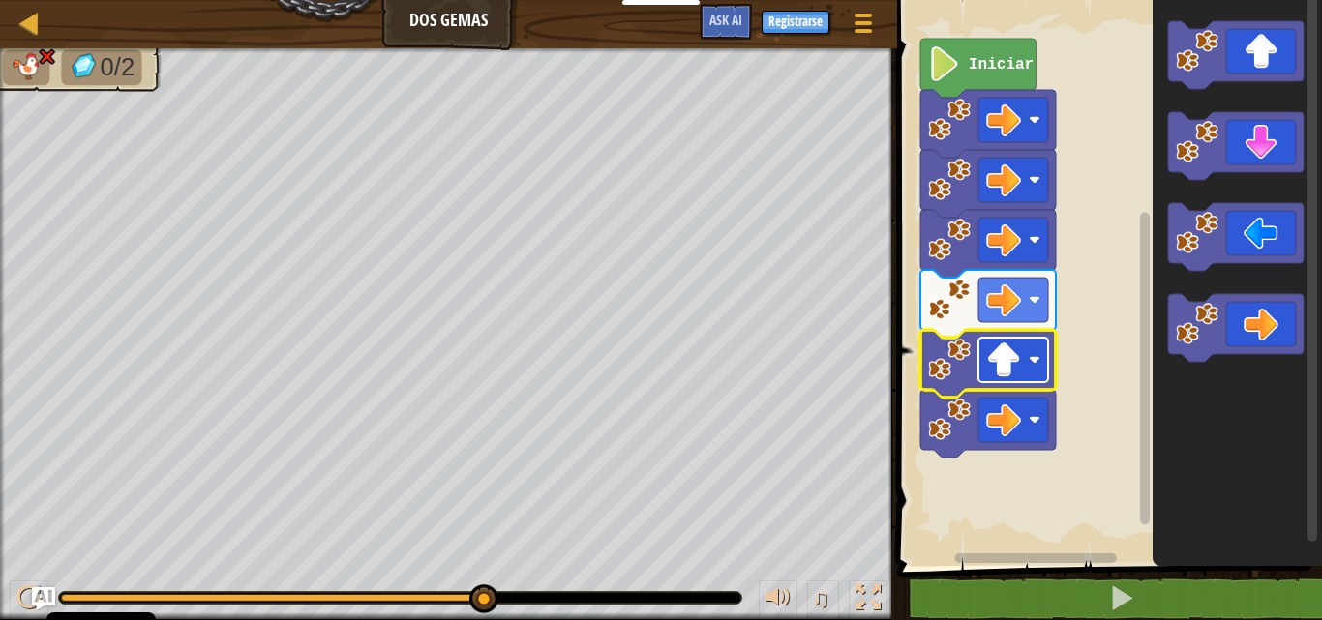
click at [1023, 344] on rect "Espacio de trabajo de Blockly" at bounding box center [1013, 360] width 70 height 45
click at [1021, 303] on image "Espacio de trabajo de Blockly" at bounding box center [1003, 300] width 35 height 35
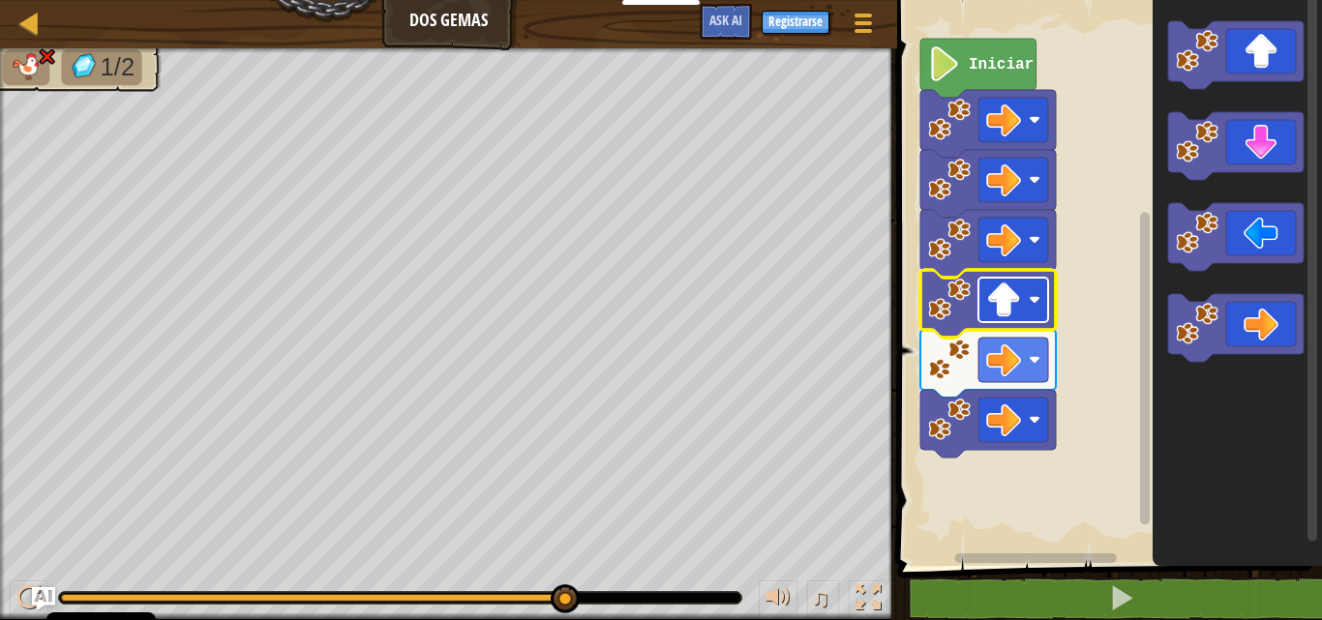
click at [1022, 290] on rect "Espacio de trabajo de Blockly" at bounding box center [1013, 300] width 70 height 45
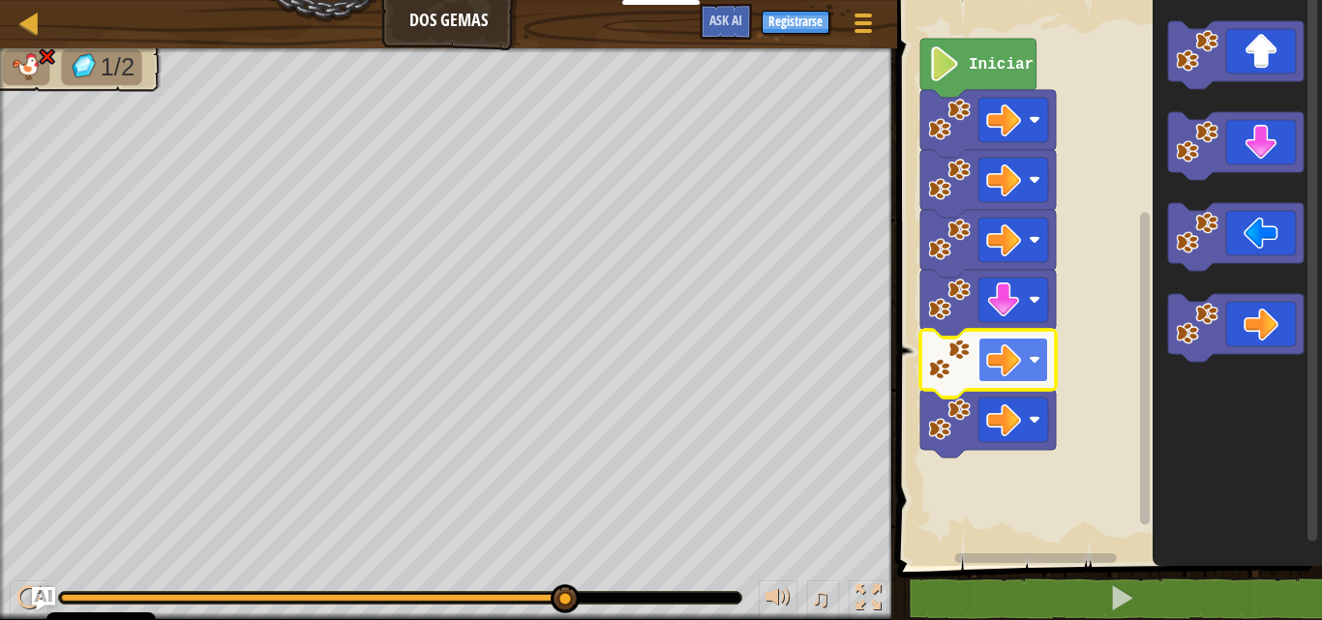
click at [1006, 363] on image "Espacio de trabajo de Blockly" at bounding box center [1003, 360] width 35 height 35
click at [1034, 364] on image "Espacio de trabajo de Blockly" at bounding box center [1035, 360] width 12 height 12
click at [1014, 356] on image "Espacio de trabajo de Blockly" at bounding box center [1003, 360] width 35 height 35
click at [1002, 354] on image "Espacio de trabajo de Blockly" at bounding box center [1003, 360] width 35 height 35
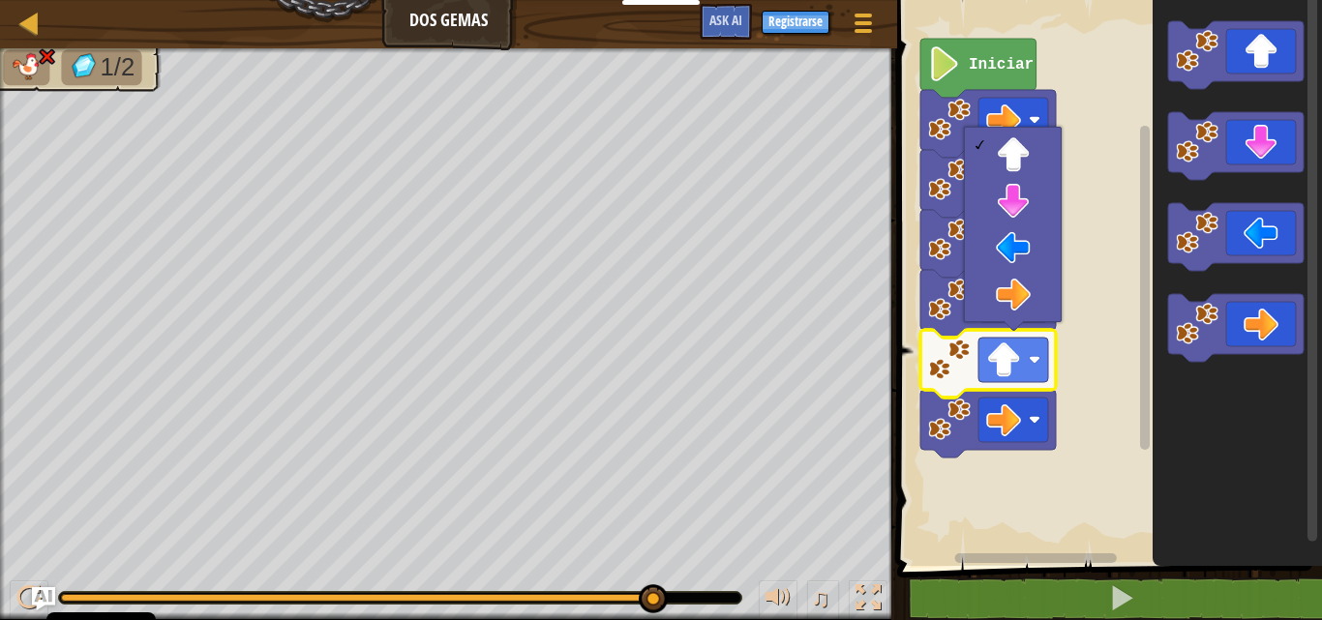
click at [1005, 131] on div at bounding box center [1013, 224] width 98 height 195
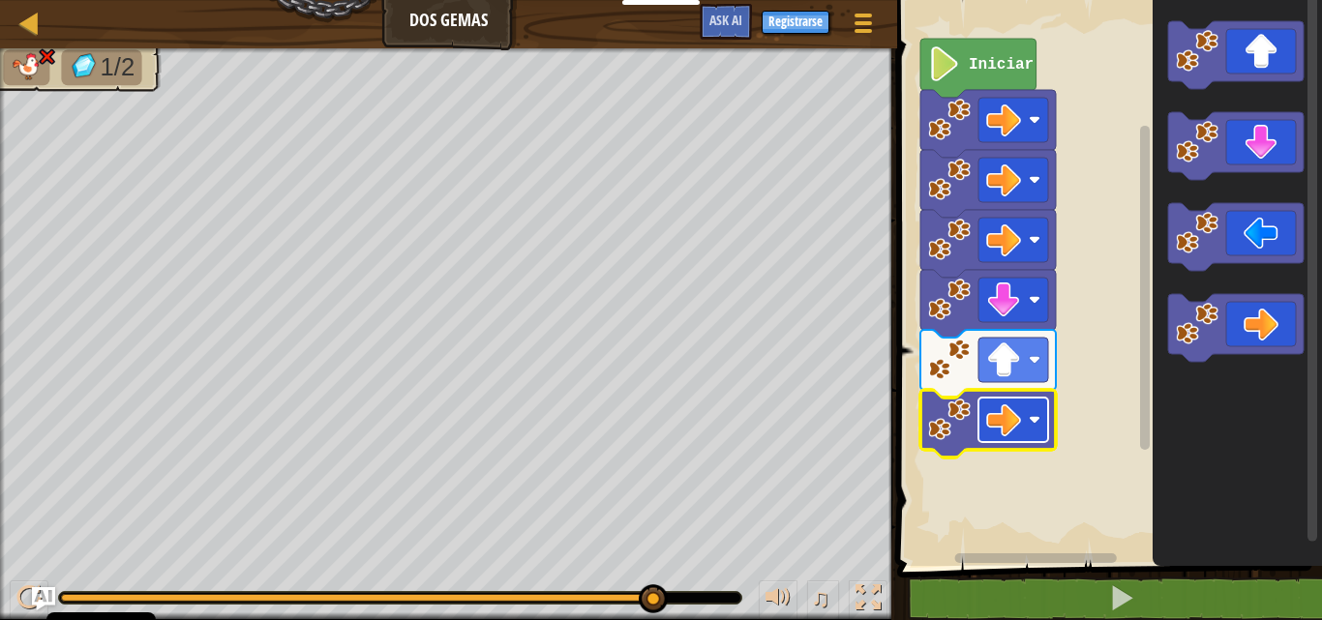
click at [1024, 416] on rect "Espacio de trabajo de Blockly" at bounding box center [1013, 420] width 70 height 45
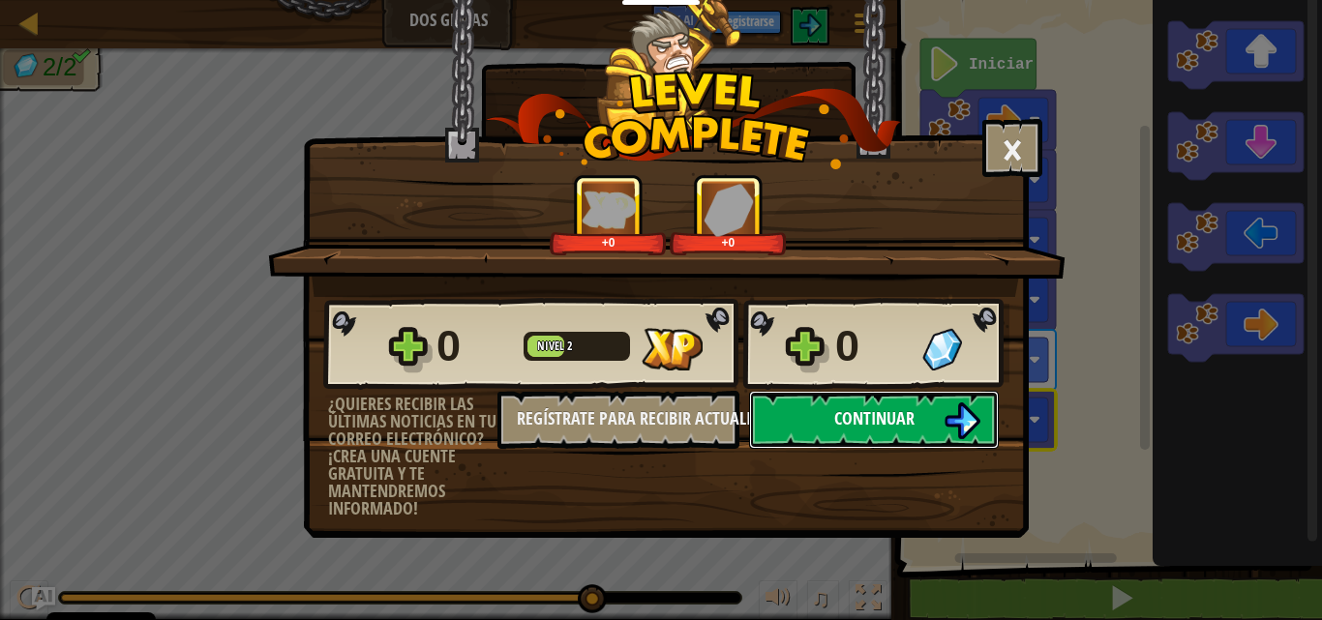
click at [856, 416] on span "Continuar" at bounding box center [874, 418] width 80 height 24
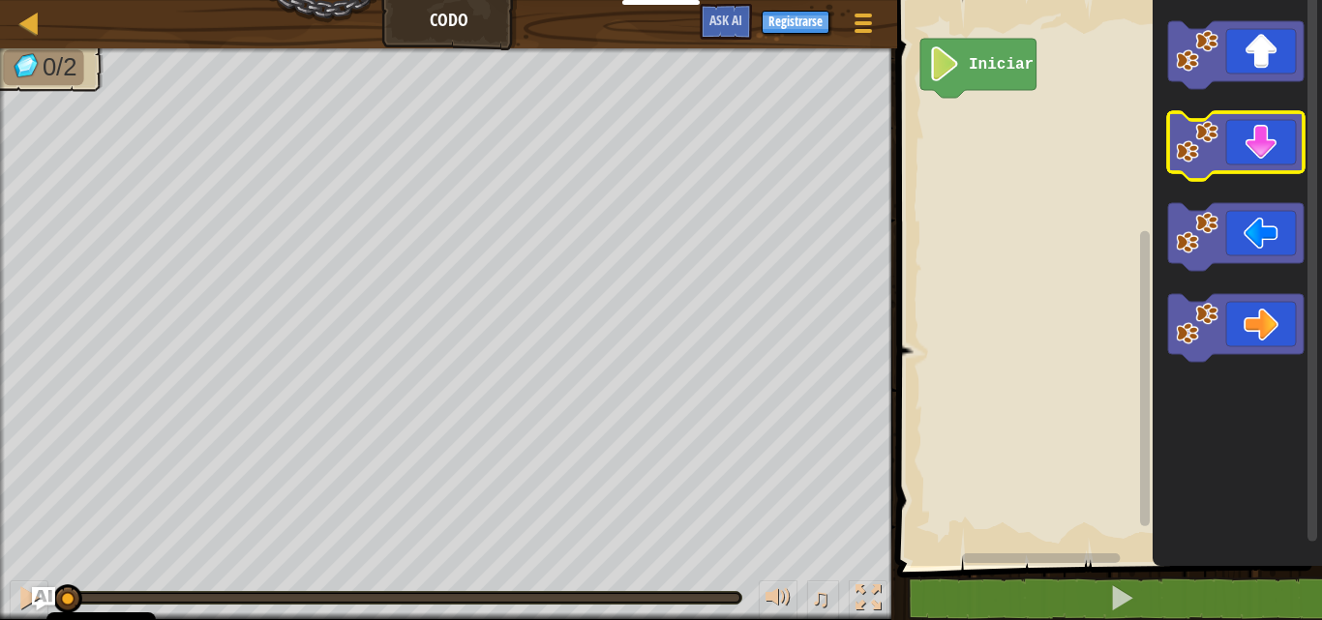
click at [1254, 136] on icon "Espacio de trabajo de Blockly" at bounding box center [1235, 146] width 135 height 68
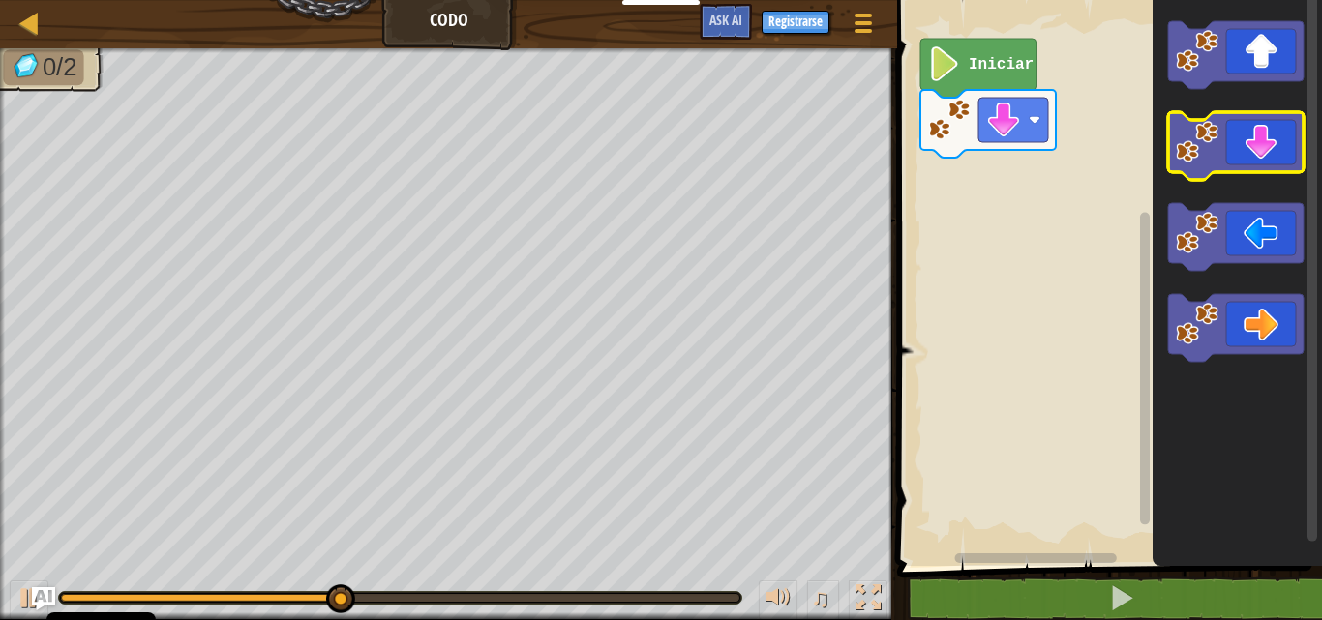
click at [1249, 152] on icon "Espacio de trabajo de Blockly" at bounding box center [1235, 146] width 135 height 68
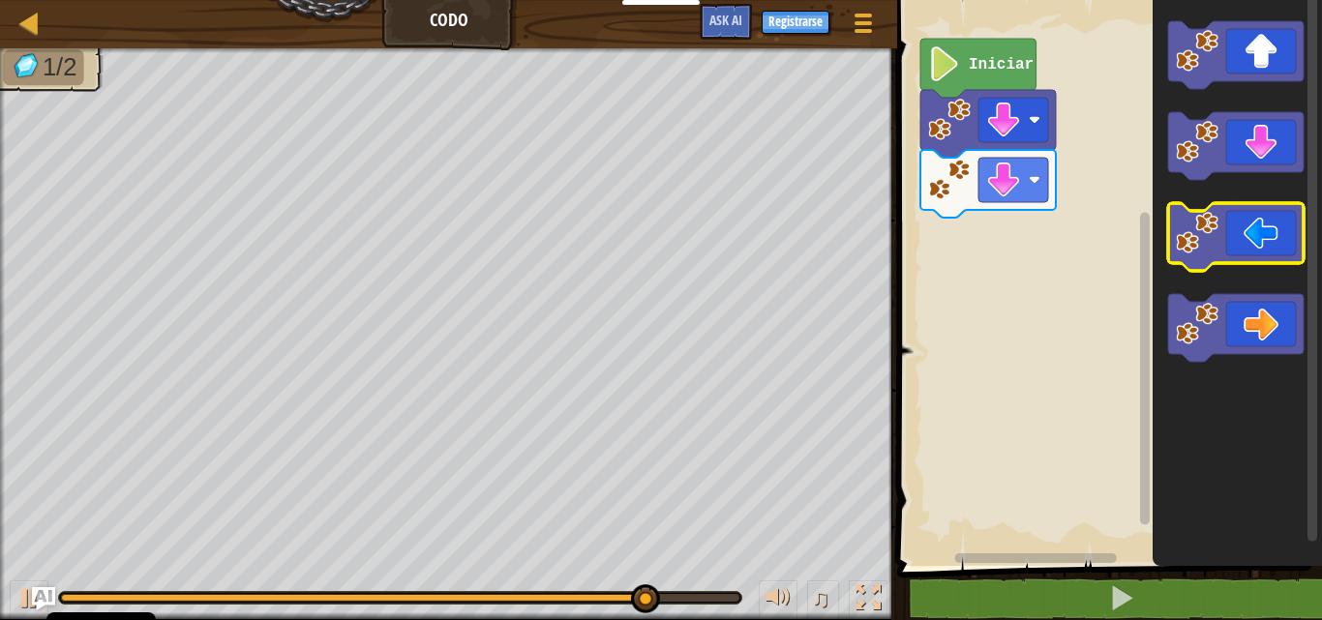
click at [1251, 237] on icon "Espacio de trabajo de Blockly" at bounding box center [1235, 237] width 135 height 68
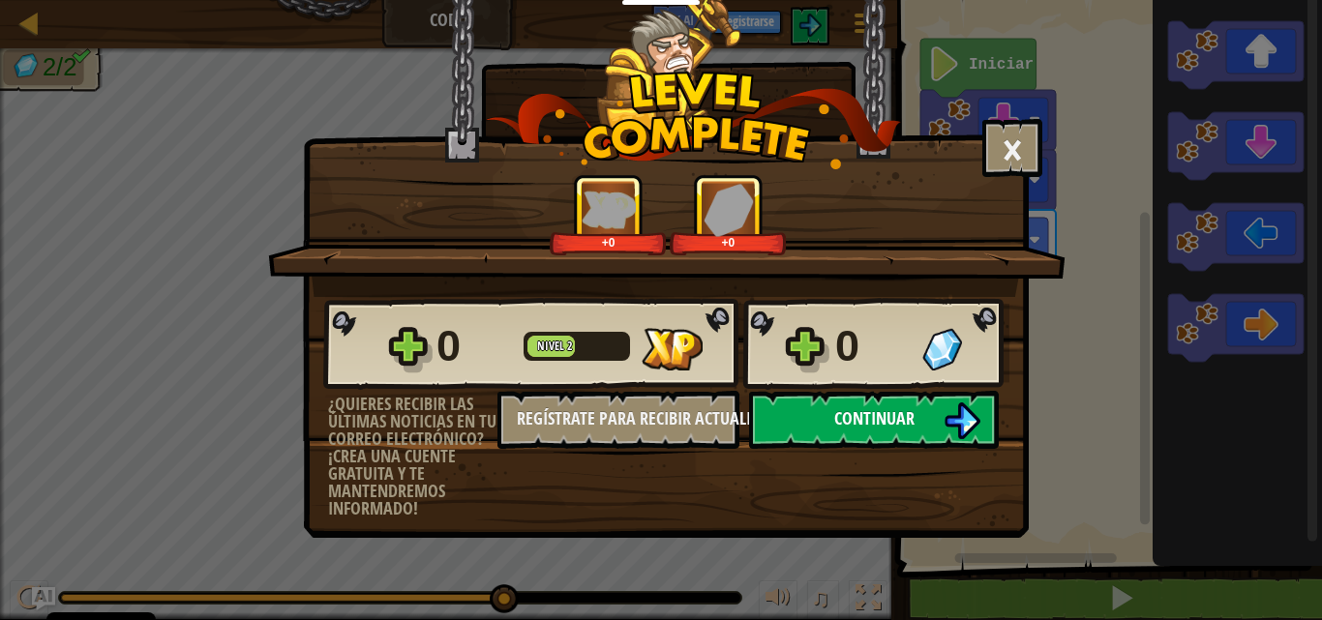
click at [947, 416] on img at bounding box center [962, 421] width 37 height 37
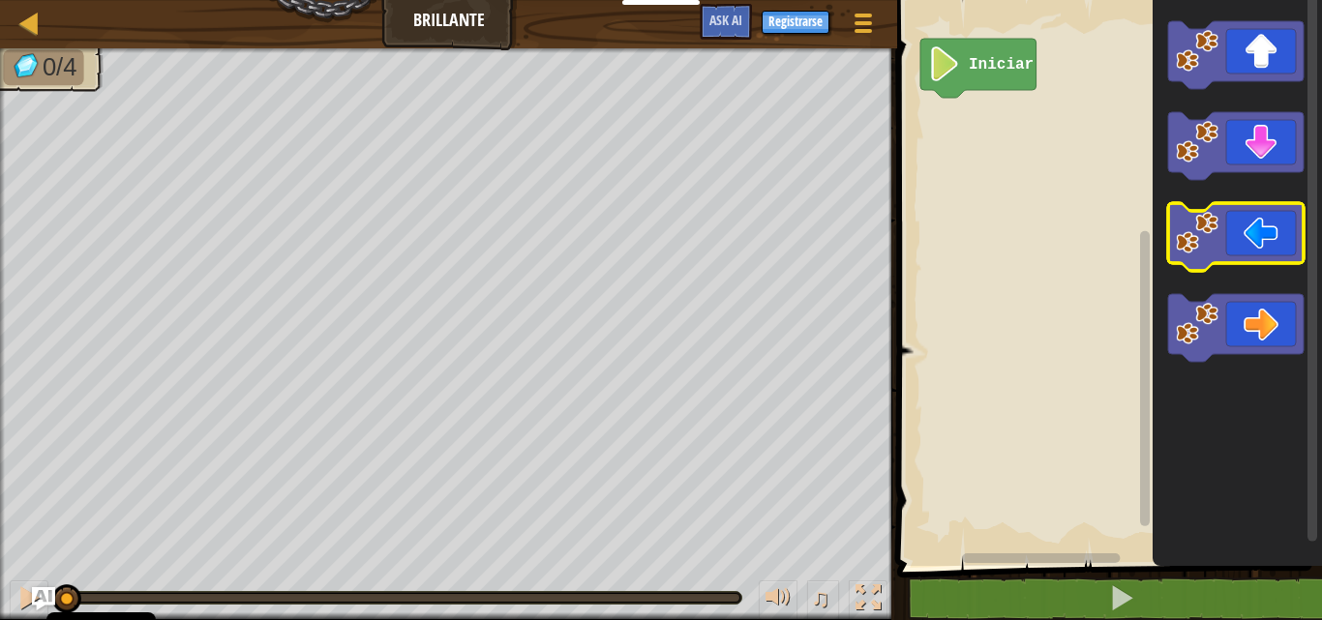
click at [1219, 236] on icon "Espacio de trabajo de Blockly" at bounding box center [1235, 237] width 135 height 68
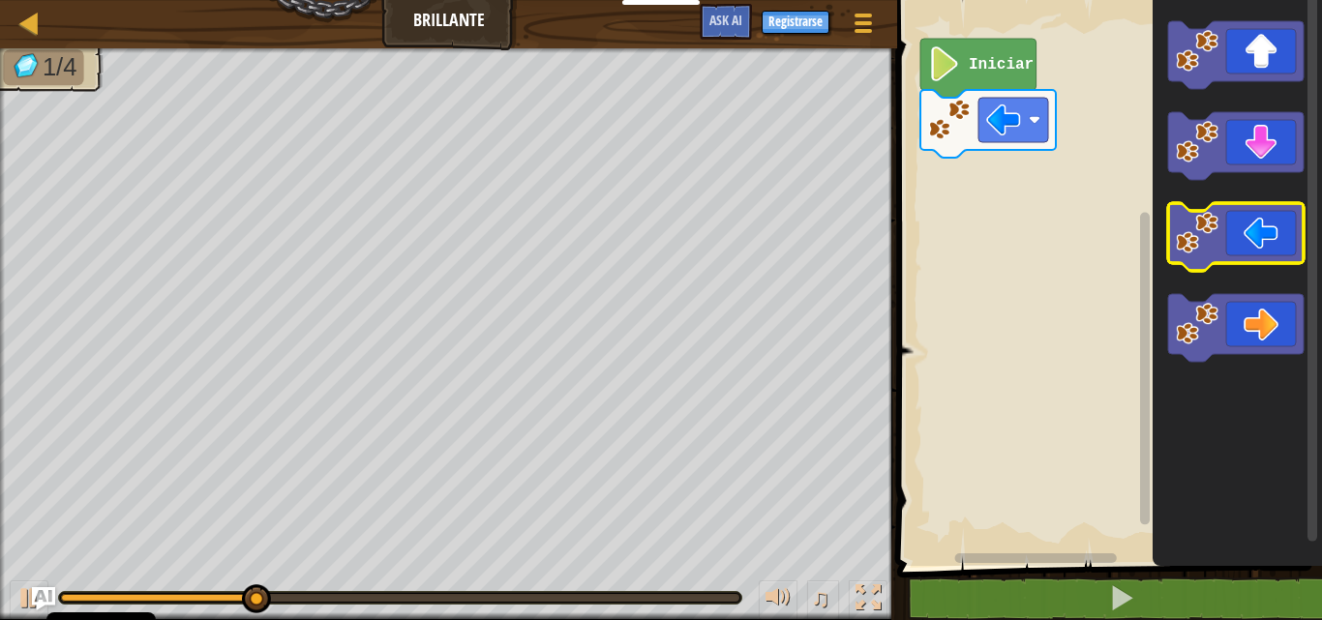
click at [1219, 236] on icon "Espacio de trabajo de Blockly" at bounding box center [1235, 237] width 135 height 68
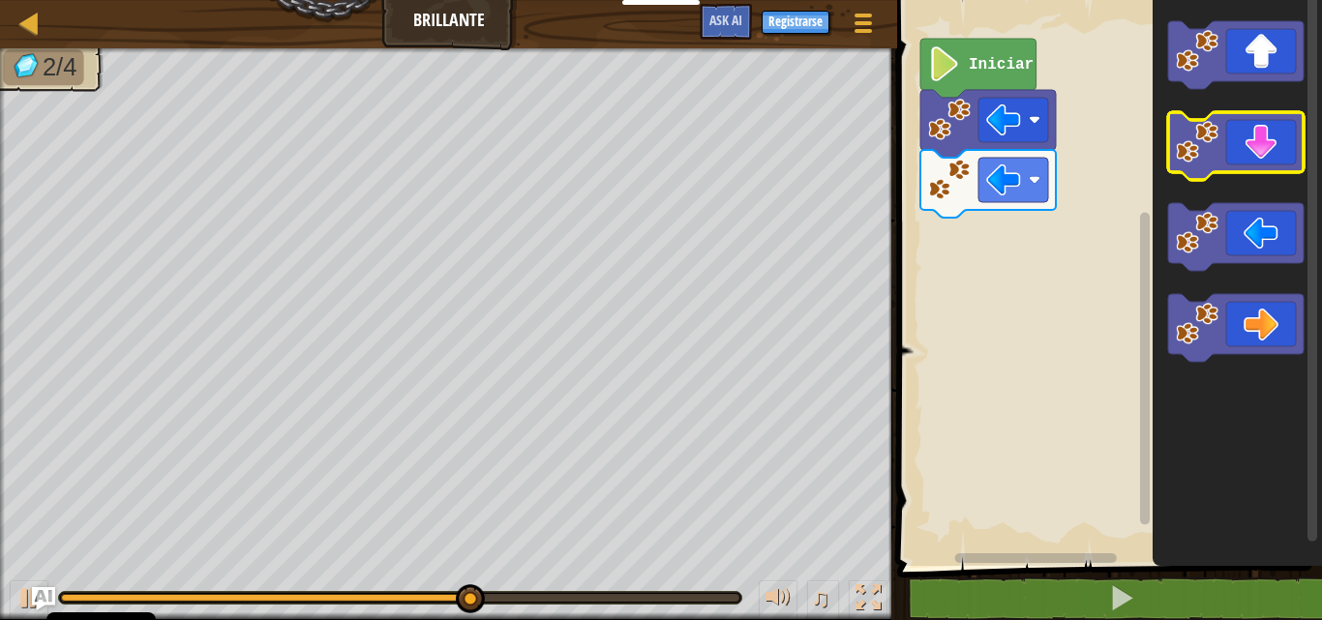
click at [1258, 156] on icon "Espacio de trabajo de Blockly" at bounding box center [1235, 146] width 135 height 68
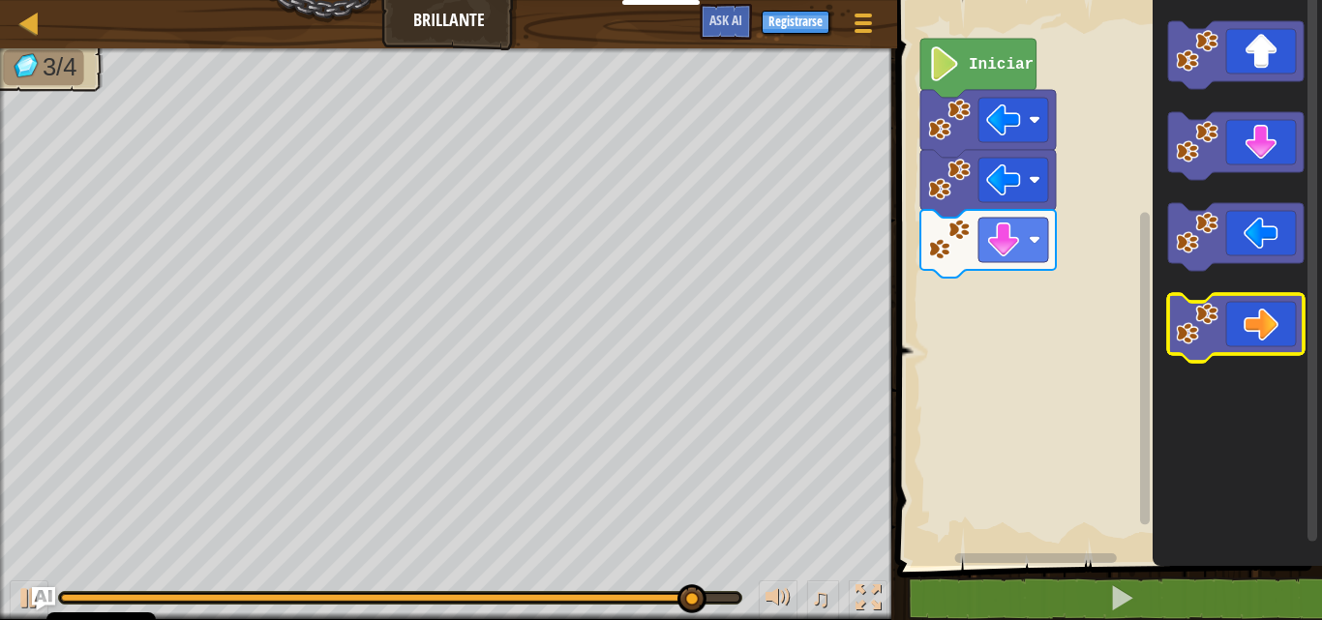
click at [1255, 328] on icon "Espacio de trabajo de Blockly" at bounding box center [1235, 328] width 135 height 68
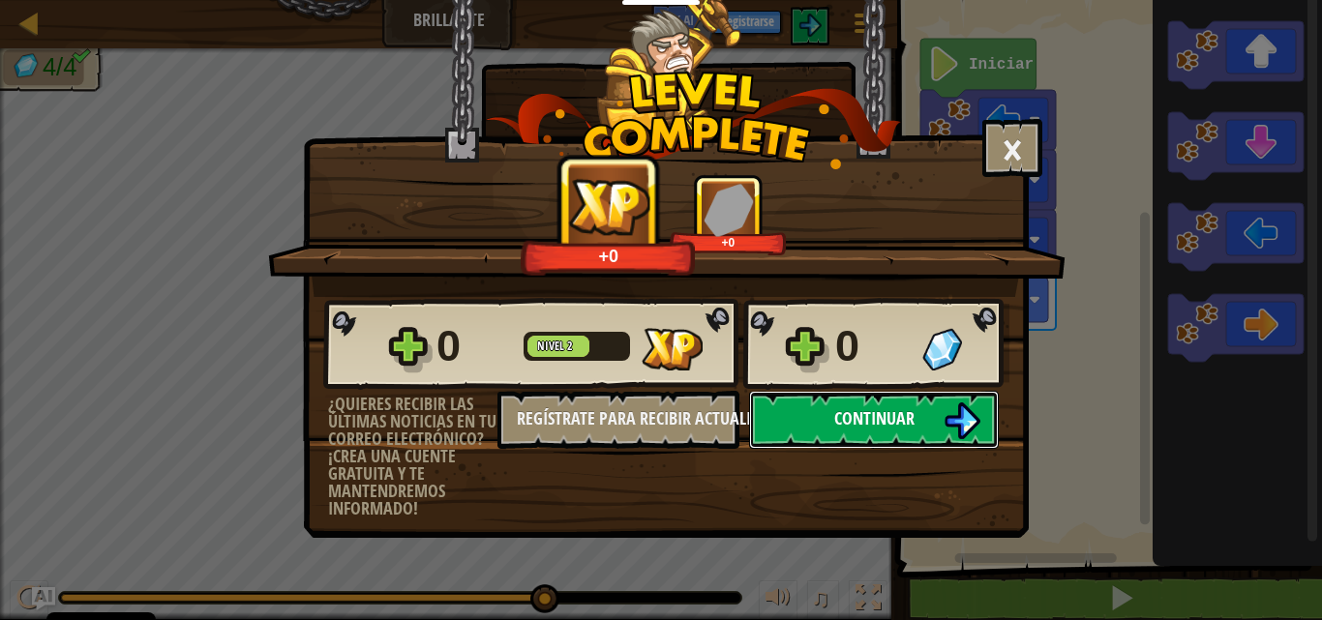
click at [945, 413] on img at bounding box center [962, 421] width 37 height 37
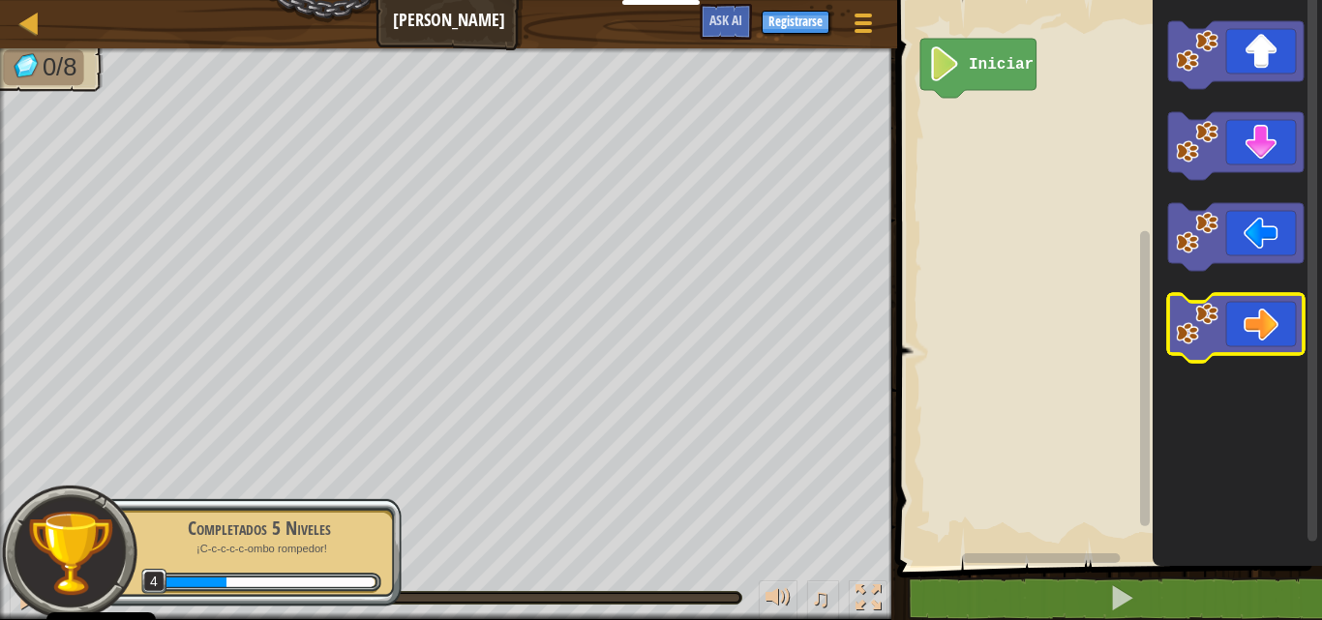
click at [1194, 342] on image "Espacio de trabajo de Blockly" at bounding box center [1197, 324] width 43 height 43
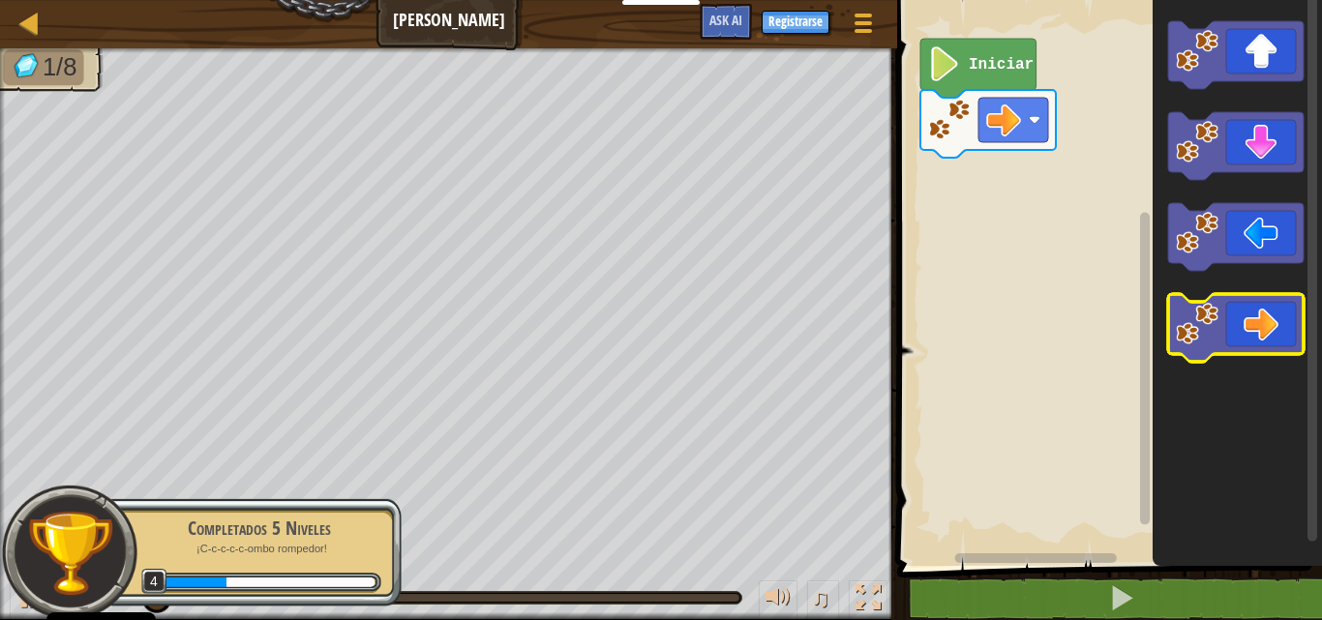
click at [1199, 343] on image "Espacio de trabajo de Blockly" at bounding box center [1197, 324] width 43 height 43
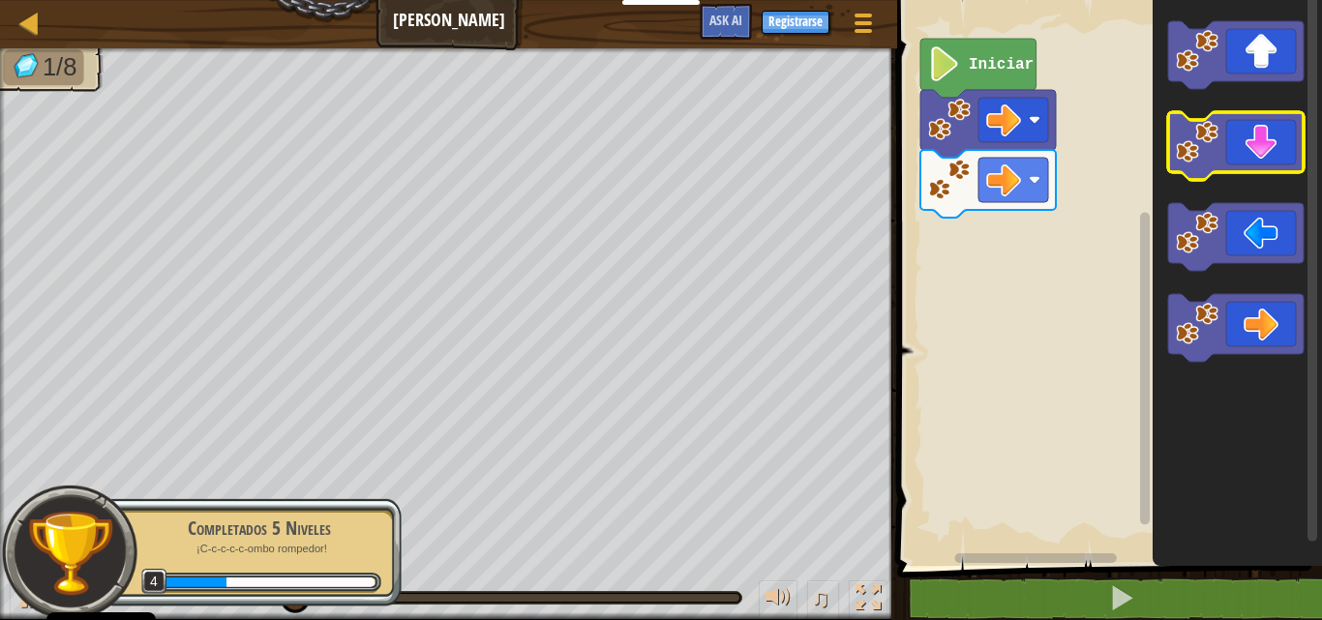
click at [1249, 148] on icon "Espacio de trabajo de Blockly" at bounding box center [1235, 146] width 135 height 68
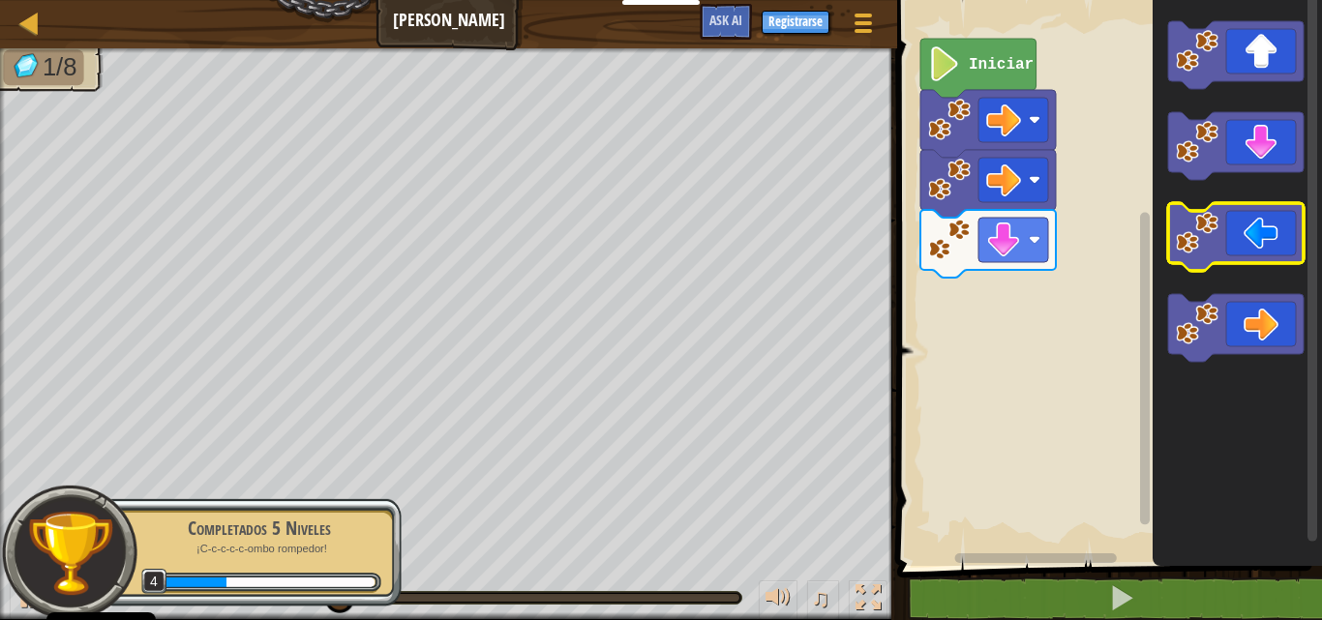
click at [1207, 243] on image "Espacio de trabajo de Blockly" at bounding box center [1197, 233] width 43 height 43
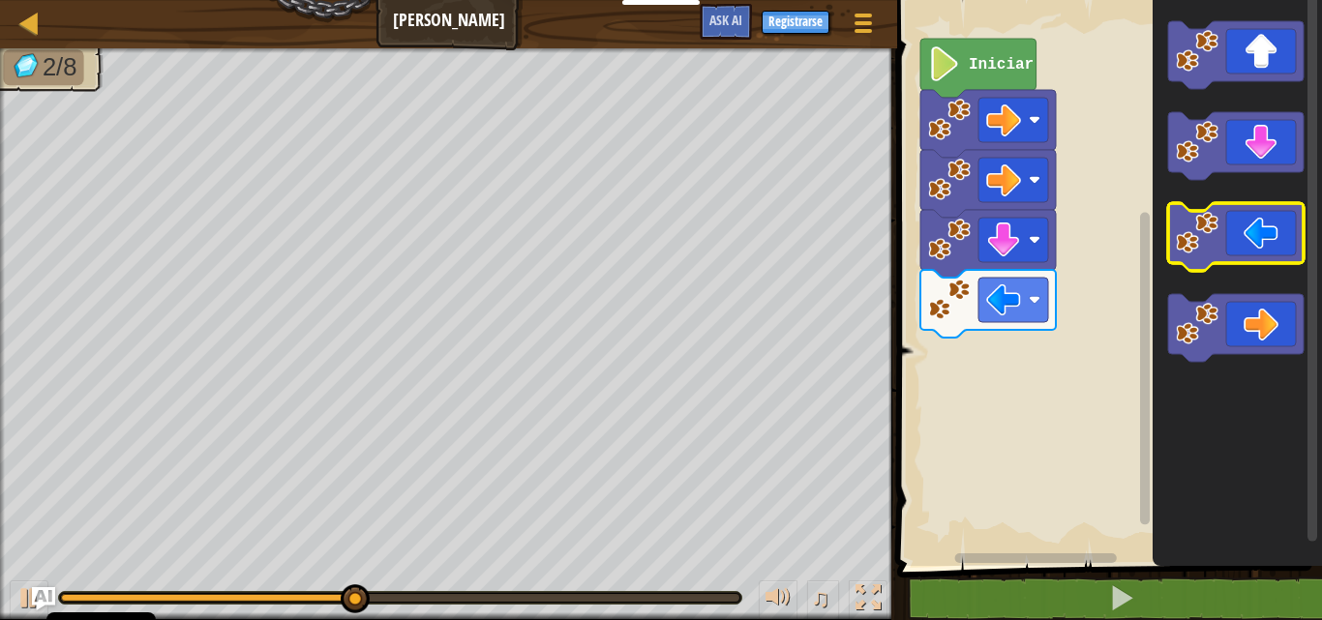
click at [1206, 239] on image "Espacio de trabajo de Blockly" at bounding box center [1197, 233] width 43 height 43
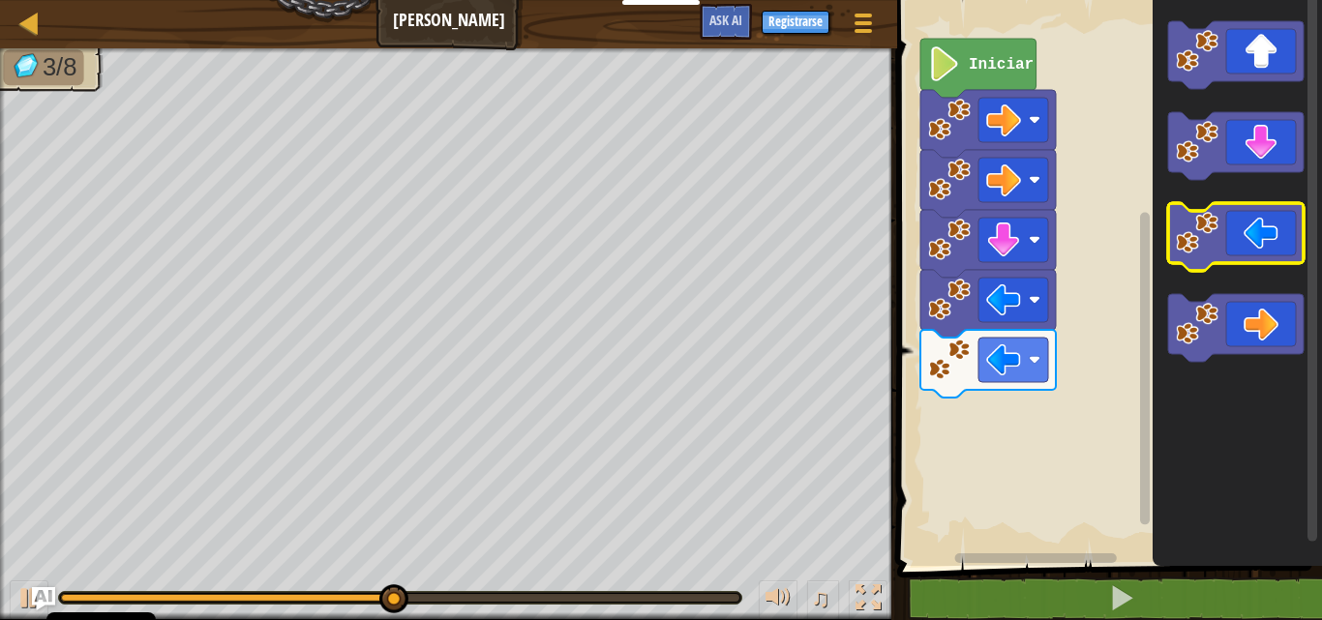
click at [1206, 239] on image "Espacio de trabajo de Blockly" at bounding box center [1197, 233] width 43 height 43
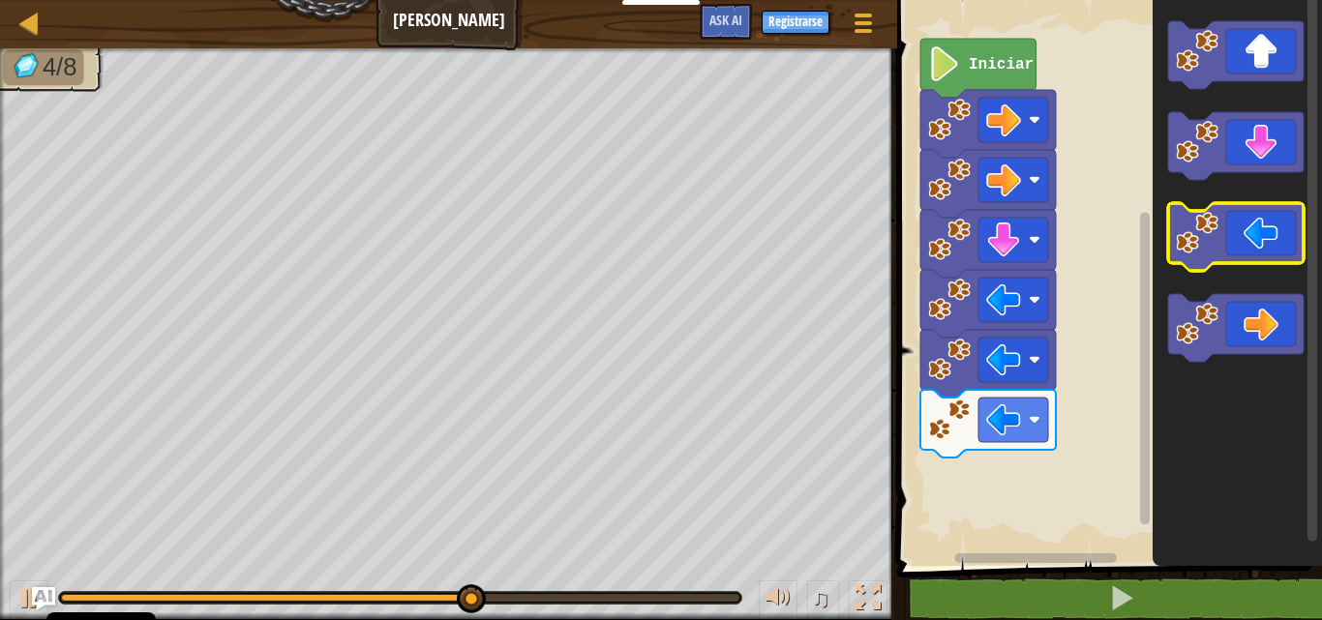
click at [1206, 239] on image "Espacio de trabajo de Blockly" at bounding box center [1197, 233] width 43 height 43
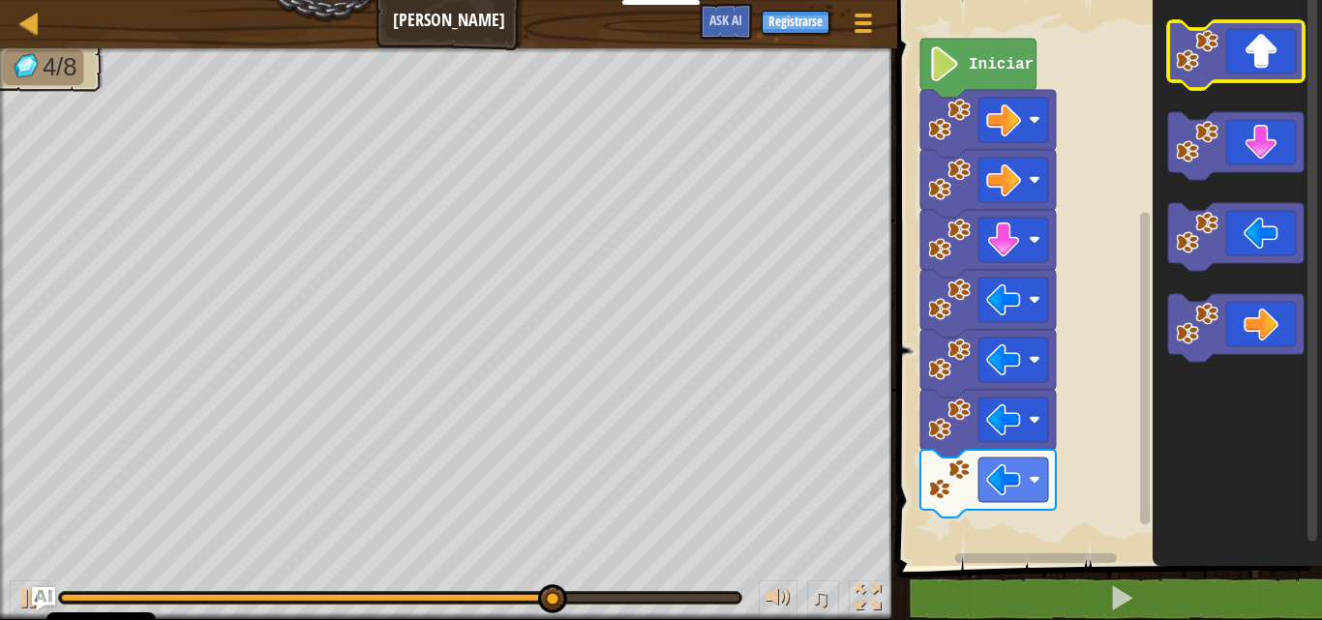
click at [1265, 66] on icon "Espacio de trabajo de Blockly" at bounding box center [1235, 55] width 135 height 68
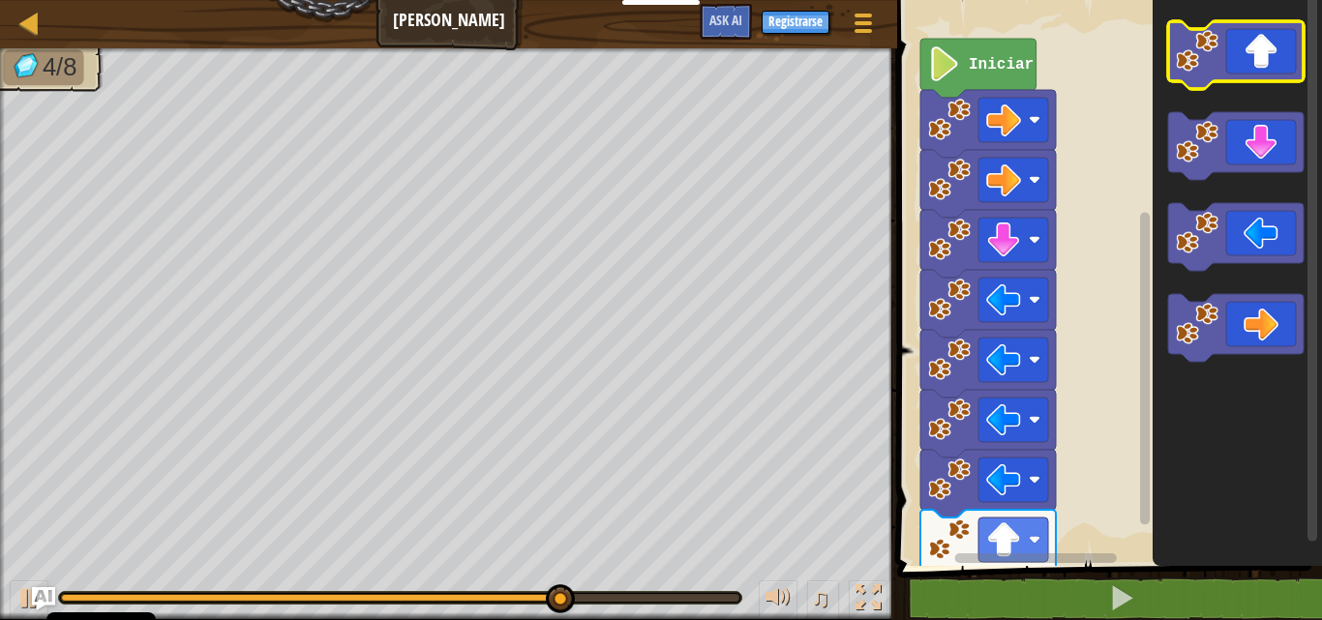
click at [1265, 66] on icon "Espacio de trabajo de Blockly" at bounding box center [1235, 55] width 135 height 68
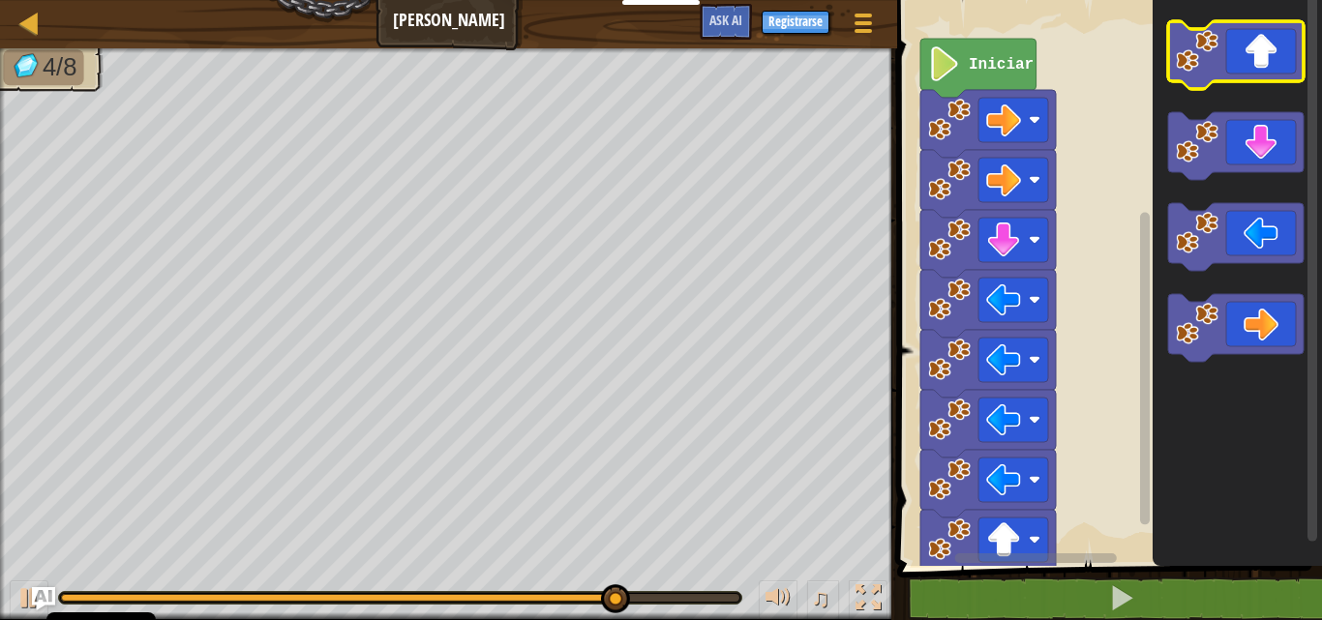
click at [1265, 66] on icon "Espacio de trabajo de Blockly" at bounding box center [1235, 55] width 135 height 68
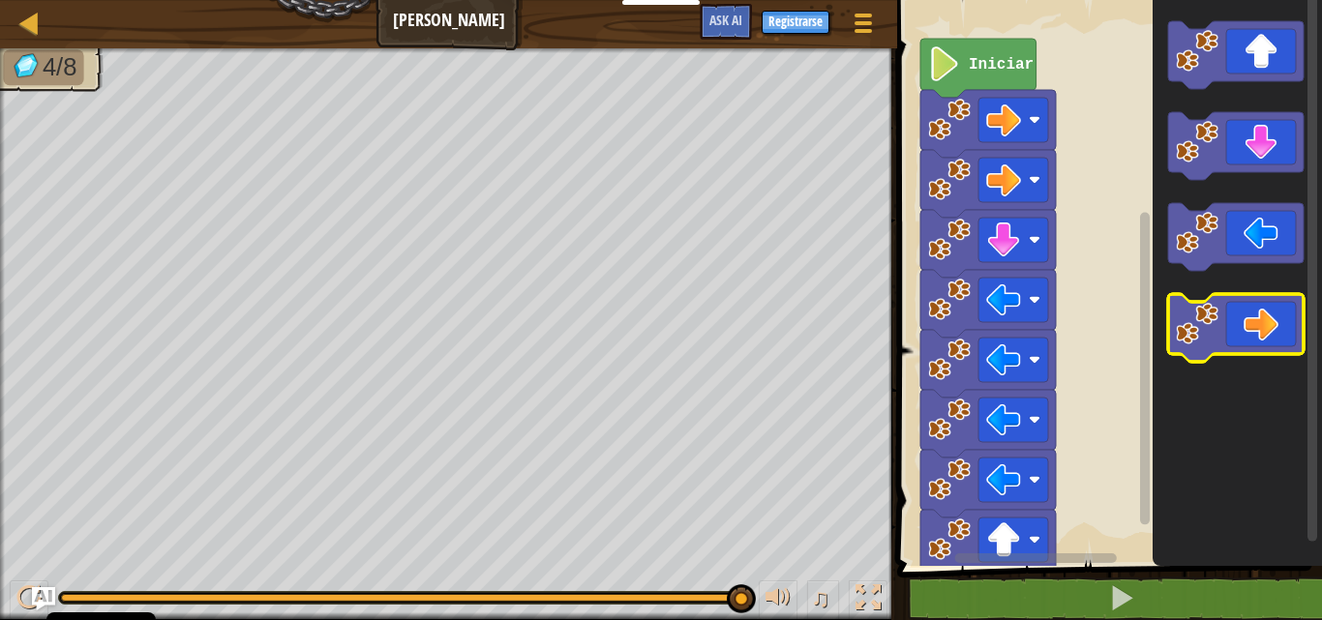
click at [1299, 315] on icon "Espacio de trabajo de Blockly" at bounding box center [1235, 328] width 135 height 68
click at [1294, 303] on icon "Espacio de trabajo de Blockly" at bounding box center [1235, 328] width 135 height 68
click at [1200, 337] on image "Espacio de trabajo de Blockly" at bounding box center [1197, 324] width 43 height 43
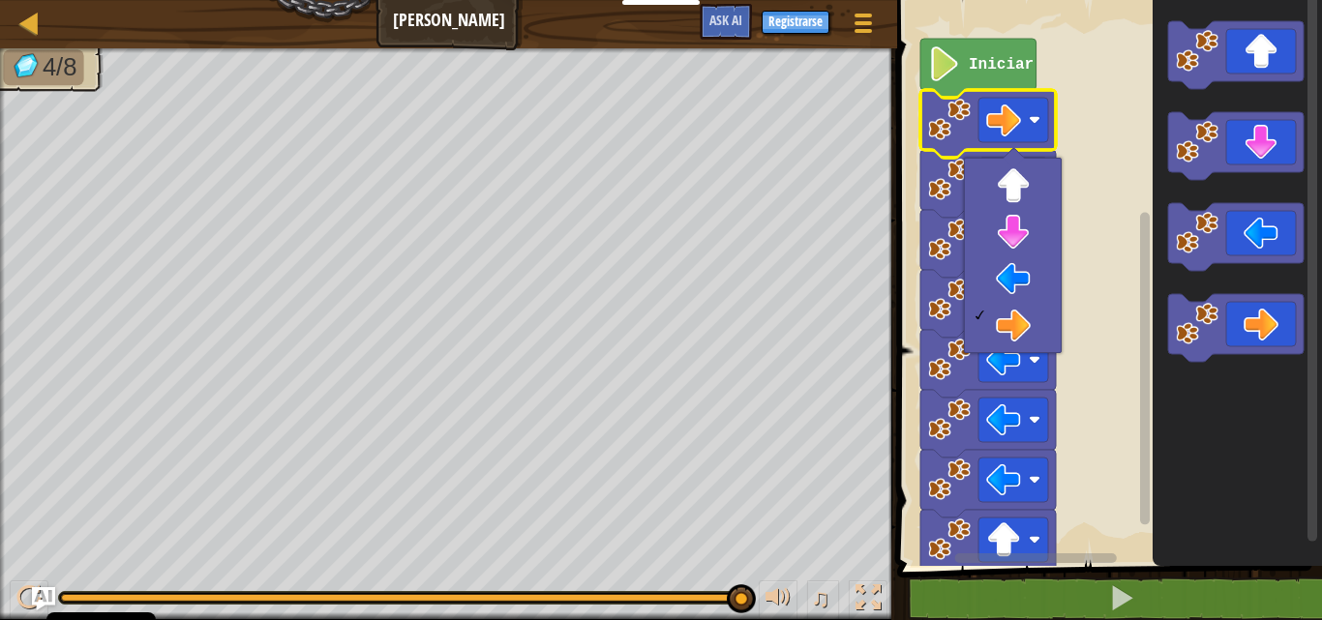
click at [992, 65] on text "Iniciar" at bounding box center [1001, 64] width 65 height 17
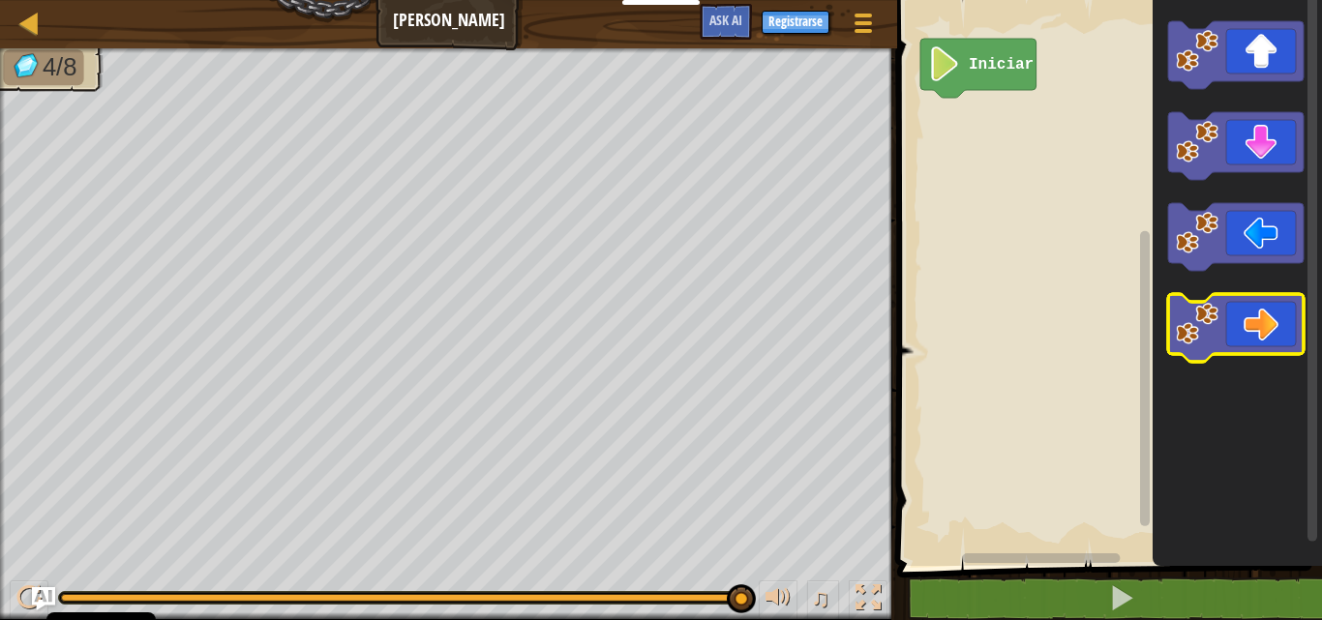
click at [1212, 323] on image "Espacio de trabajo de Blockly" at bounding box center [1197, 324] width 43 height 43
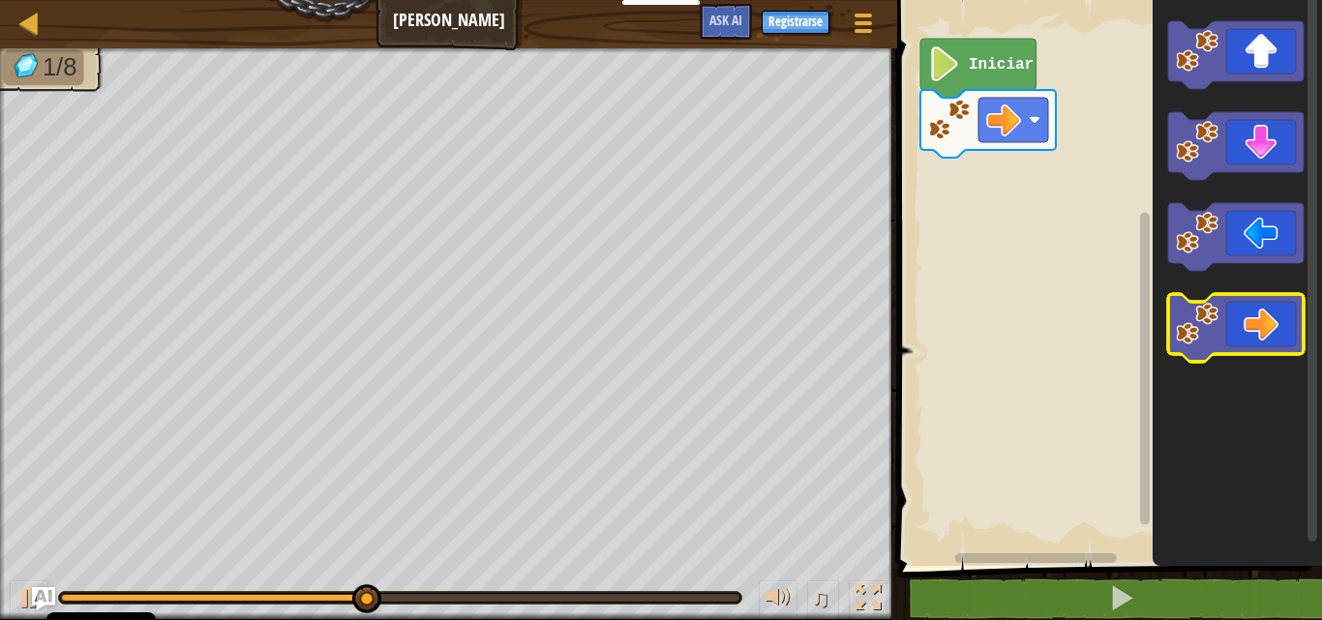
click at [1237, 314] on icon "Espacio de trabajo de Blockly" at bounding box center [1235, 328] width 135 height 68
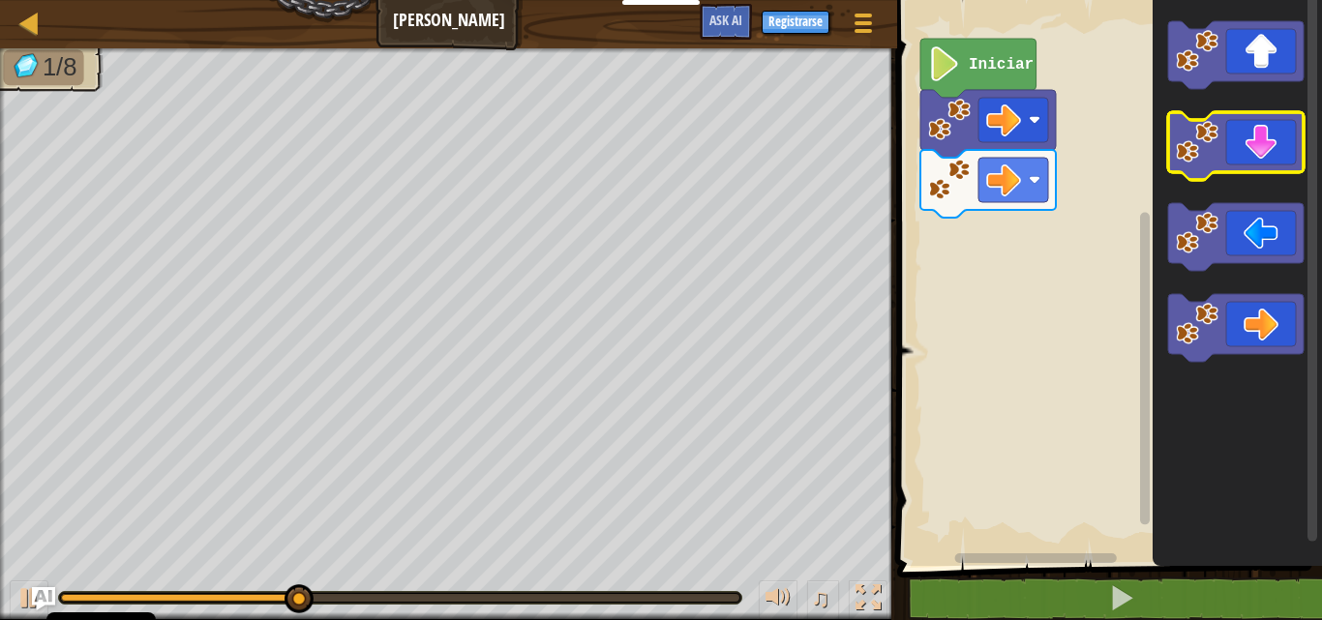
click at [1285, 160] on icon "Espacio de trabajo de Blockly" at bounding box center [1235, 146] width 135 height 68
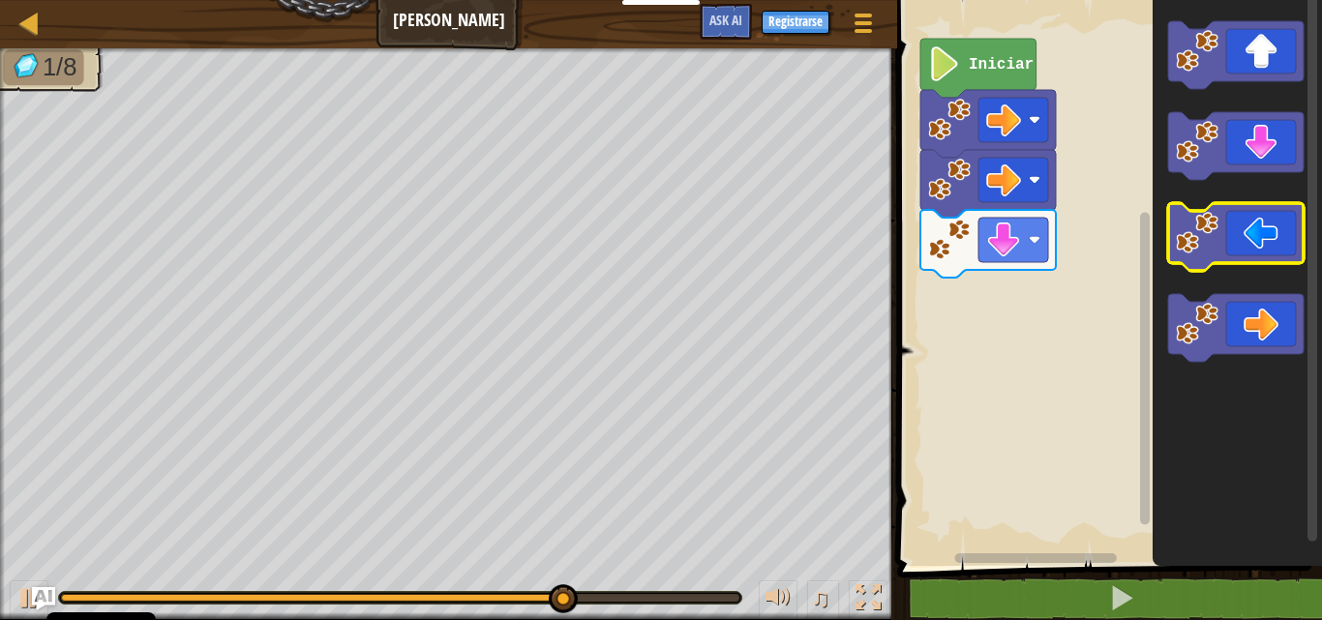
click at [1257, 256] on icon "Espacio de trabajo de Blockly" at bounding box center [1235, 237] width 135 height 68
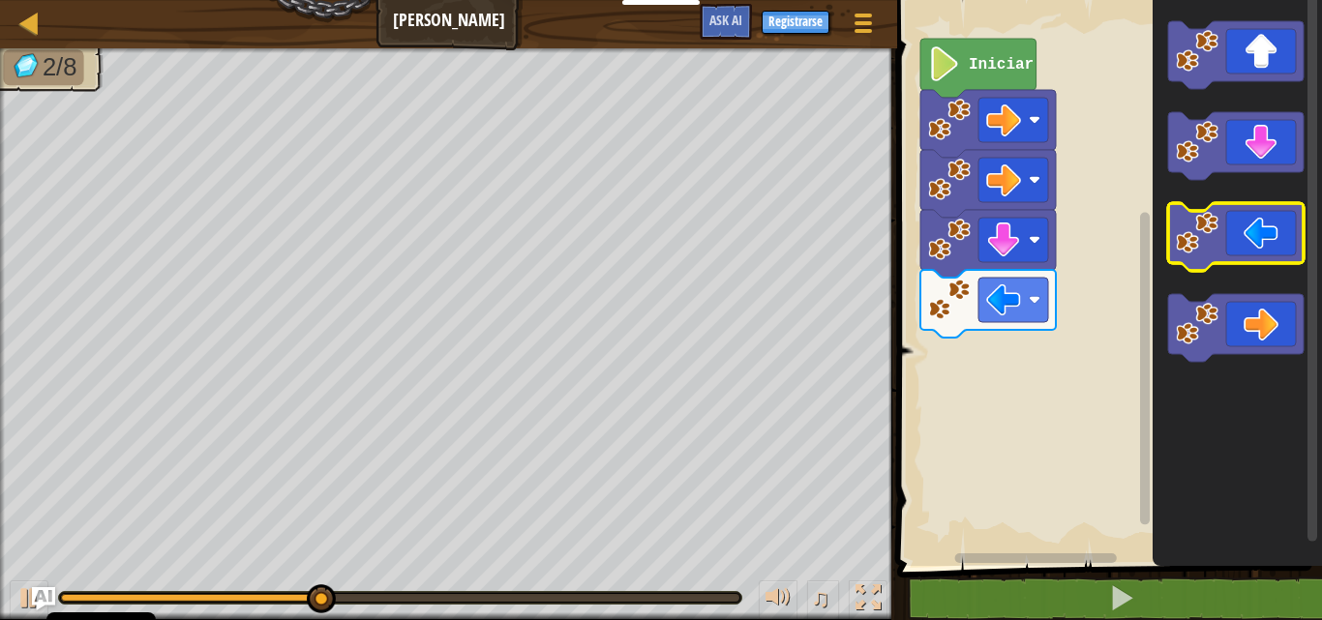
click at [1253, 256] on icon "Espacio de trabajo de Blockly" at bounding box center [1235, 237] width 135 height 68
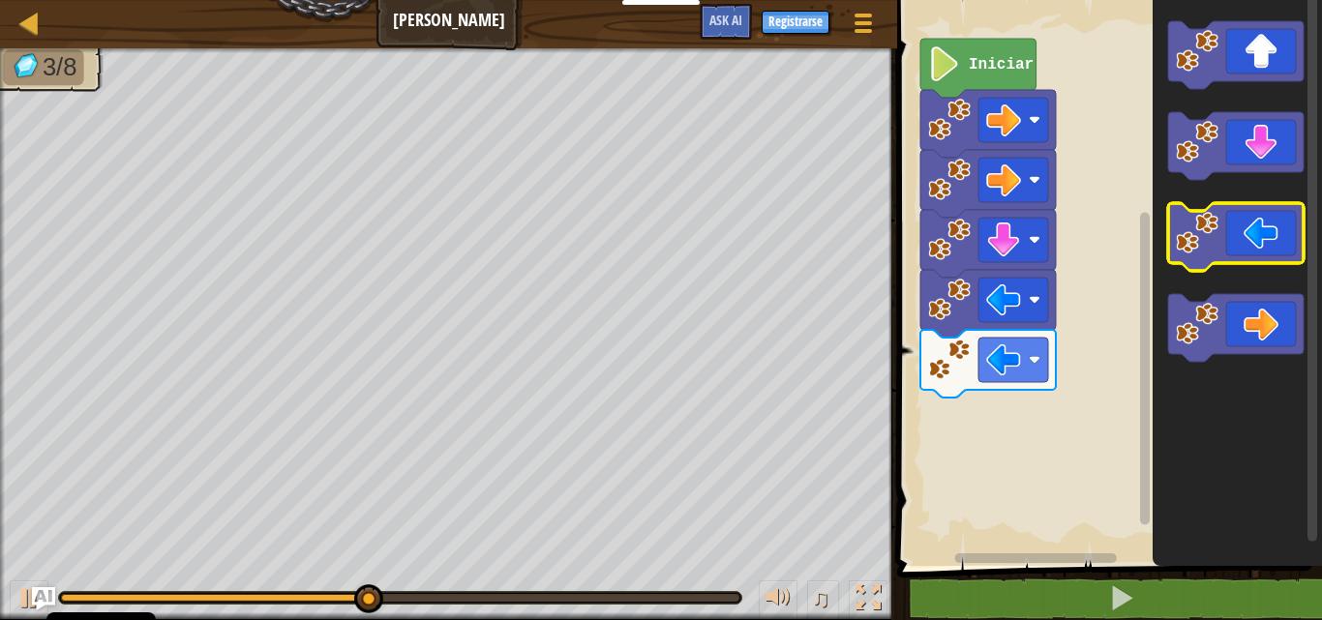
click at [1253, 256] on icon "Espacio de trabajo de Blockly" at bounding box center [1235, 237] width 135 height 68
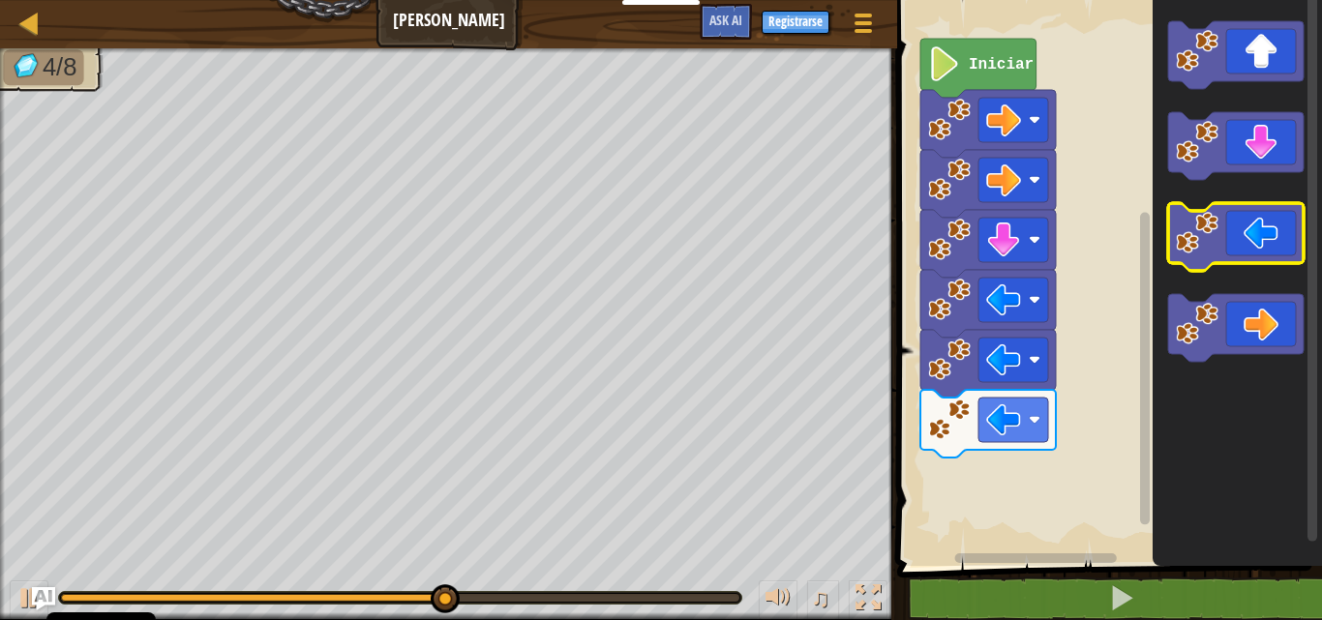
click at [1253, 256] on icon "Espacio de trabajo de Blockly" at bounding box center [1235, 237] width 135 height 68
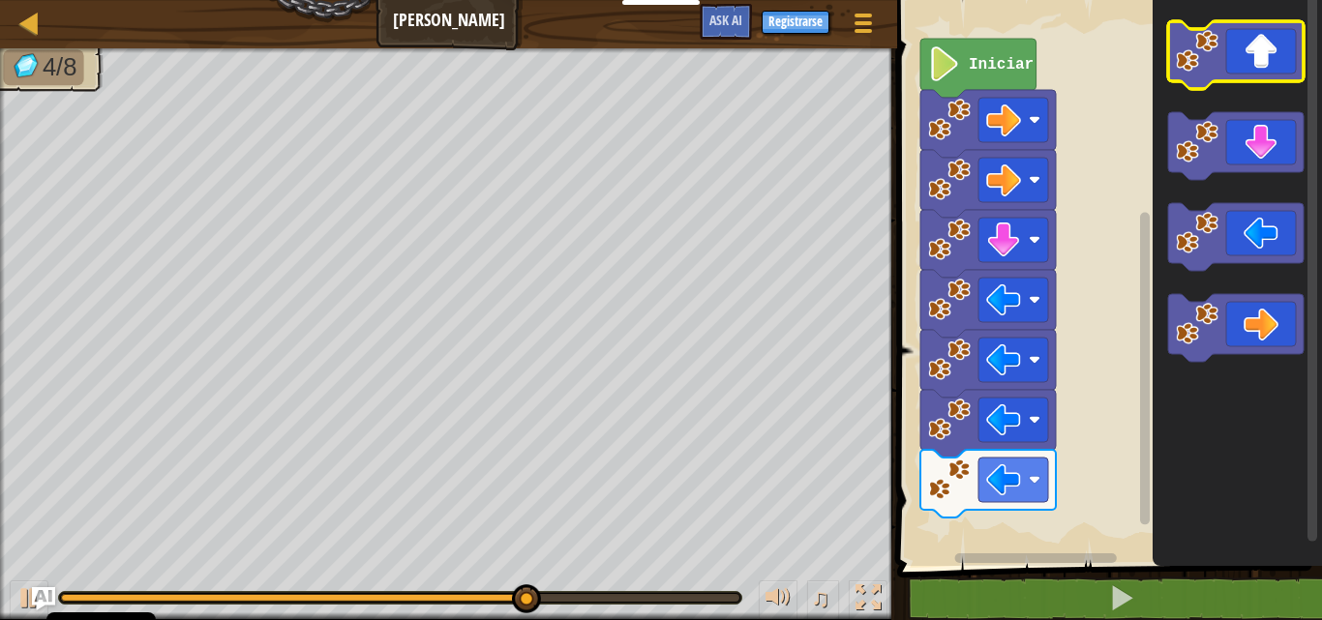
click at [1265, 52] on icon "Espacio de trabajo de Blockly" at bounding box center [1235, 55] width 135 height 68
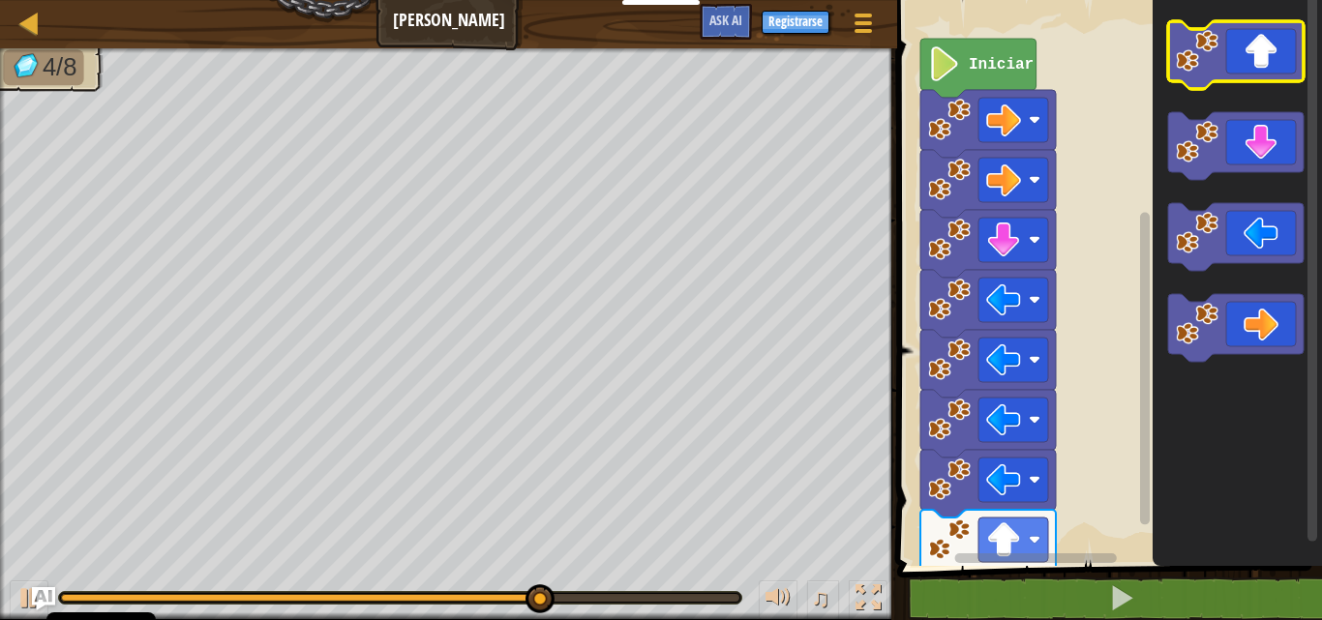
click at [1265, 59] on icon "Espacio de trabajo de Blockly" at bounding box center [1235, 55] width 135 height 68
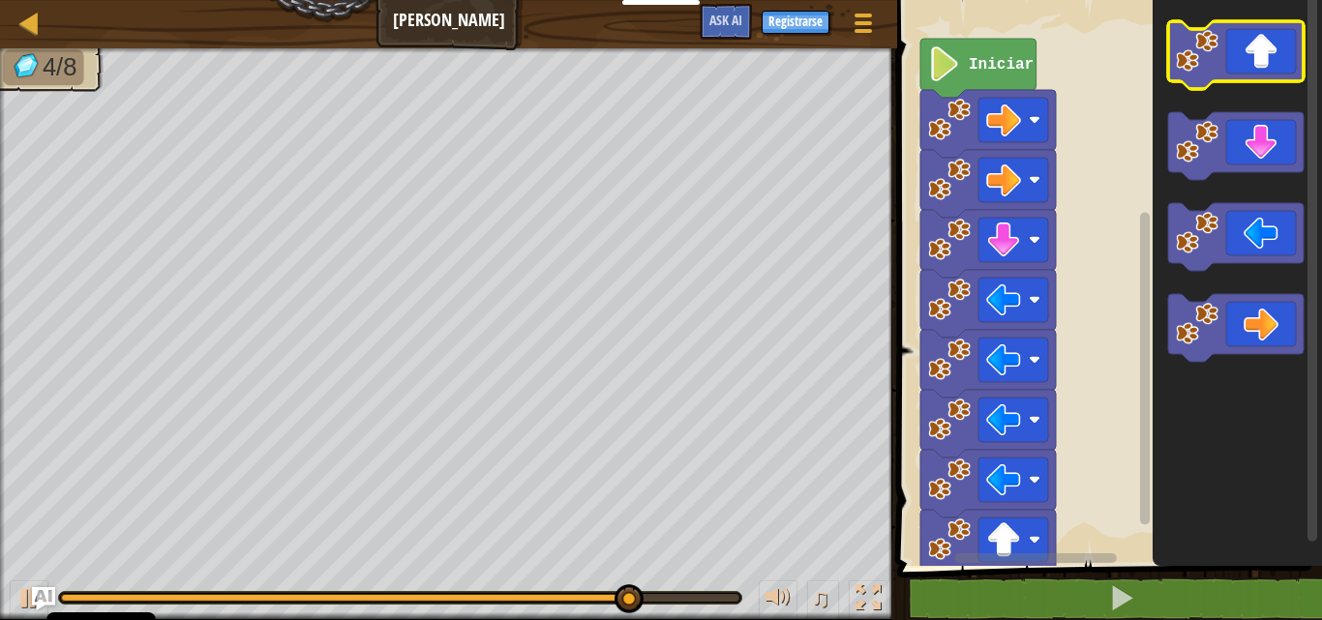
click at [1265, 59] on icon "Espacio de trabajo de Blockly" at bounding box center [1235, 55] width 135 height 68
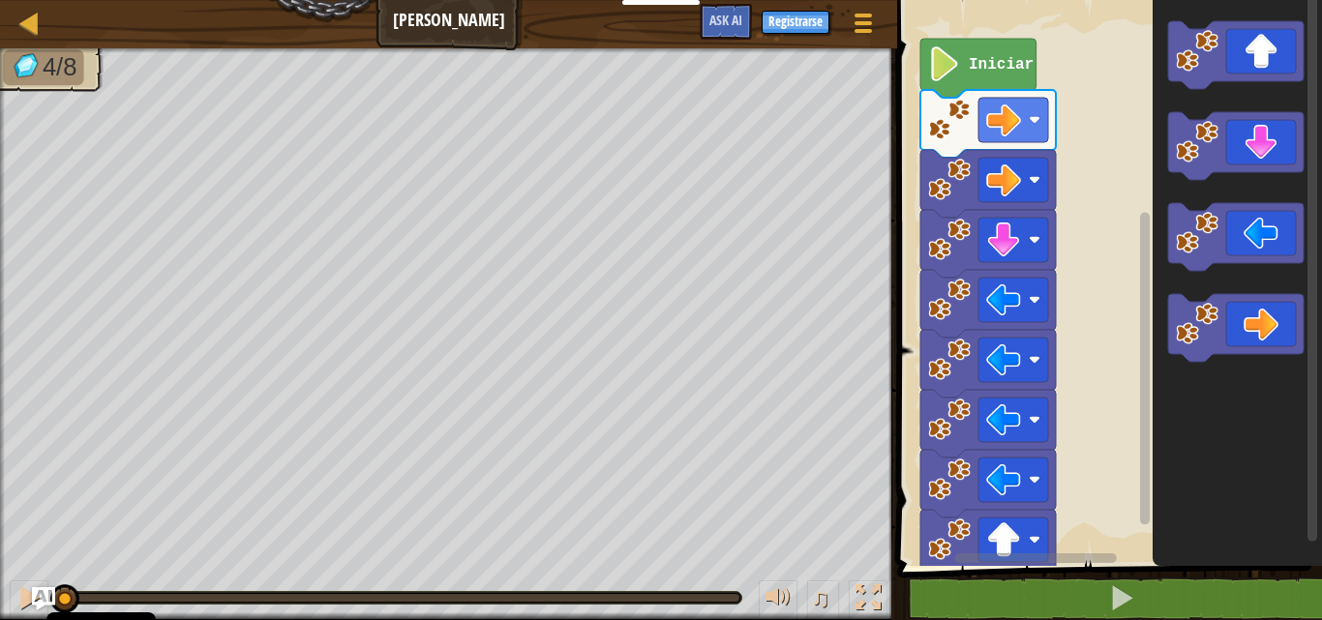
drag, startPoint x: 736, startPoint y: 599, endPoint x: 1, endPoint y: 314, distance: 789.0
click at [3, 314] on div "4/8 ♫ Blue [PERSON_NAME]" at bounding box center [661, 334] width 1322 height 572
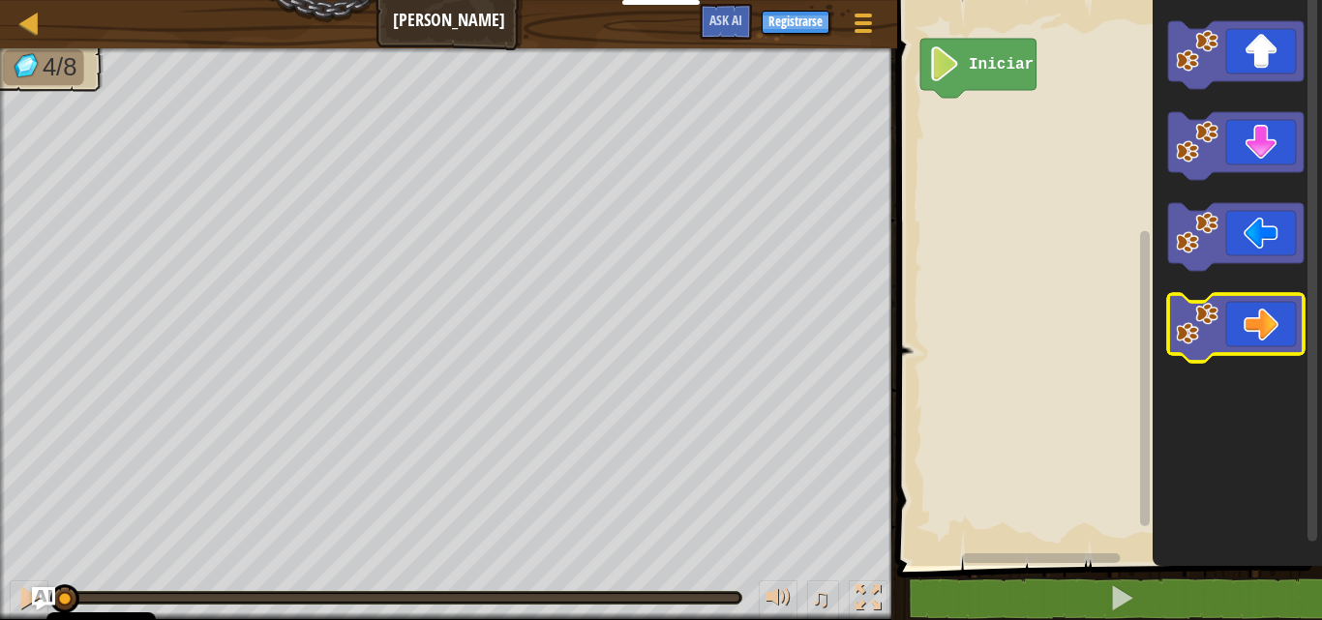
click at [1219, 321] on icon "Espacio de trabajo de Blockly" at bounding box center [1235, 328] width 135 height 68
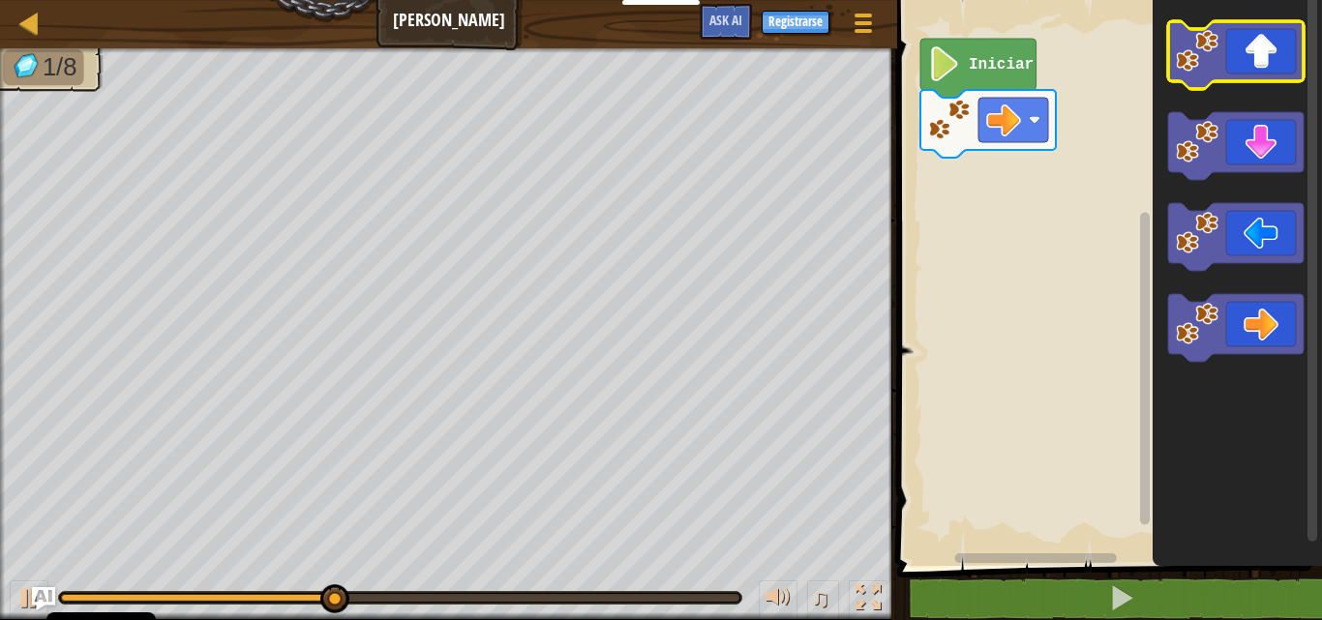
click at [1238, 45] on icon "Espacio de trabajo de Blockly" at bounding box center [1235, 55] width 135 height 68
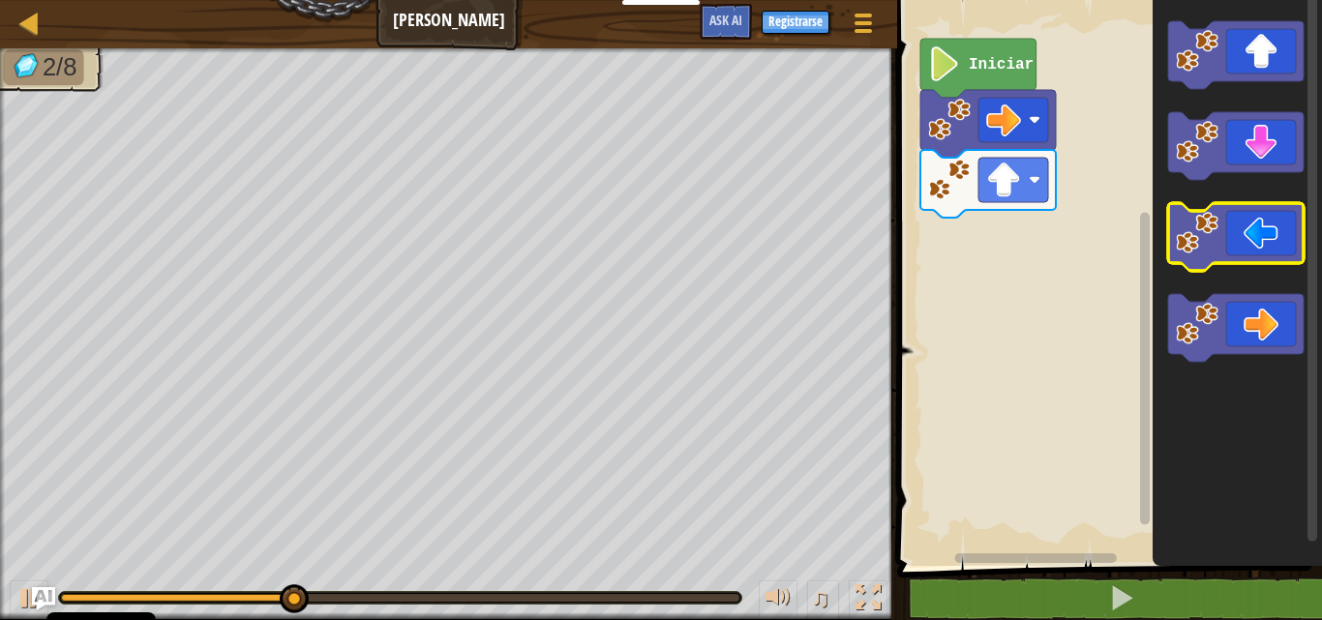
click at [1223, 220] on icon "Espacio de trabajo de Blockly" at bounding box center [1235, 237] width 135 height 68
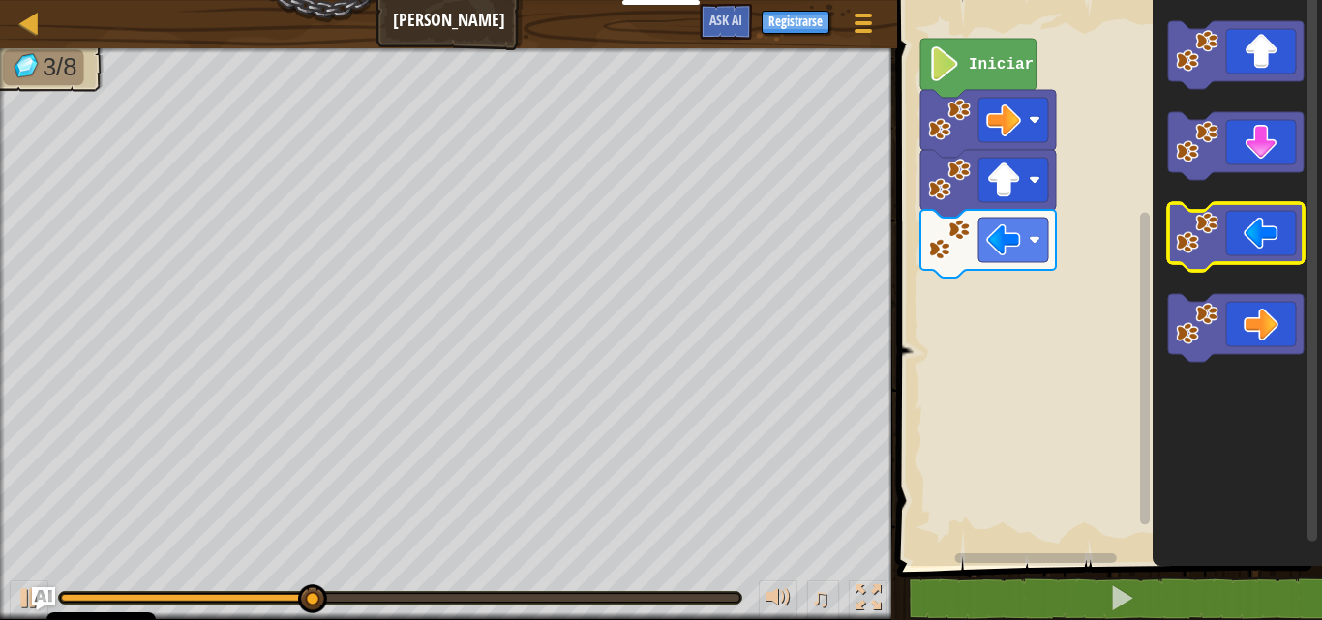
click at [1233, 222] on icon "Espacio de trabajo de Blockly" at bounding box center [1235, 237] width 135 height 68
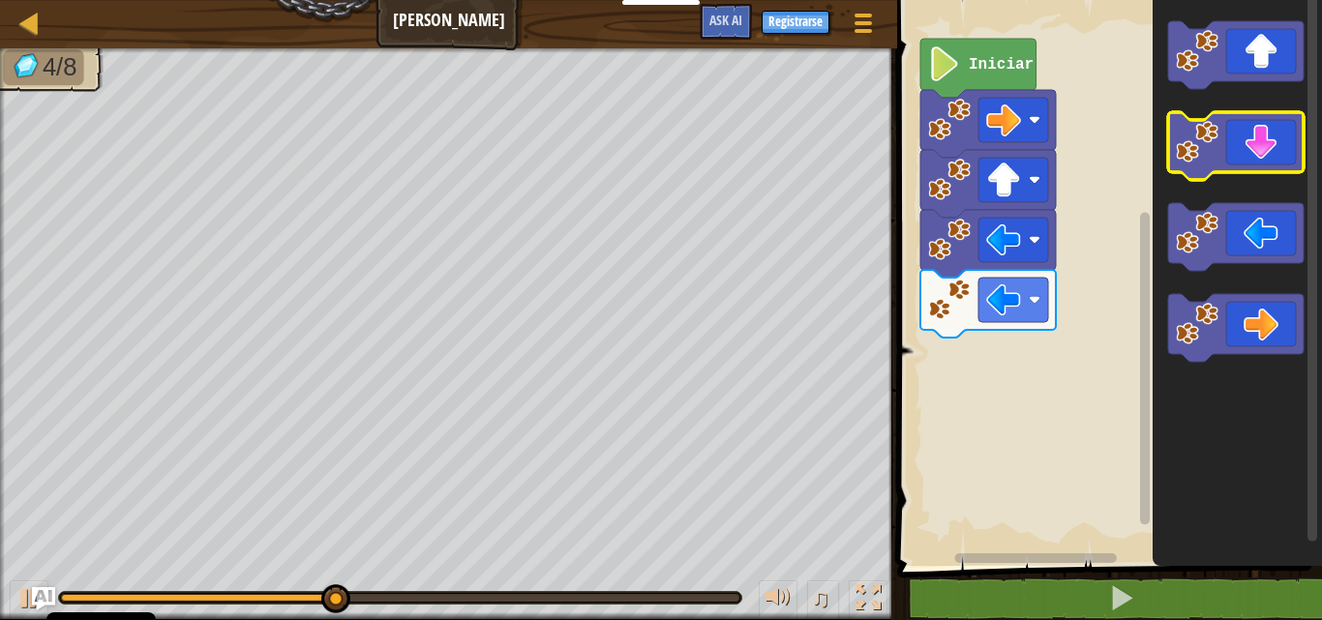
click at [1251, 154] on icon "Espacio de trabajo de Blockly" at bounding box center [1235, 146] width 135 height 68
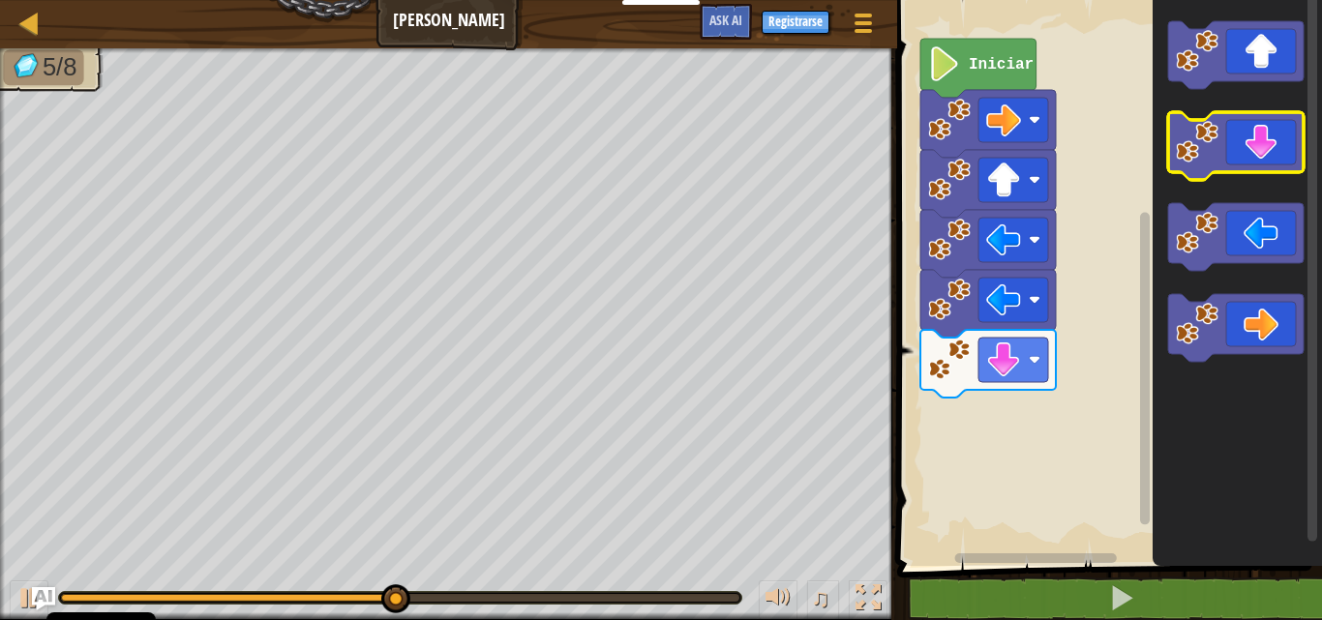
click at [1251, 154] on icon "Espacio de trabajo de Blockly" at bounding box center [1235, 146] width 135 height 68
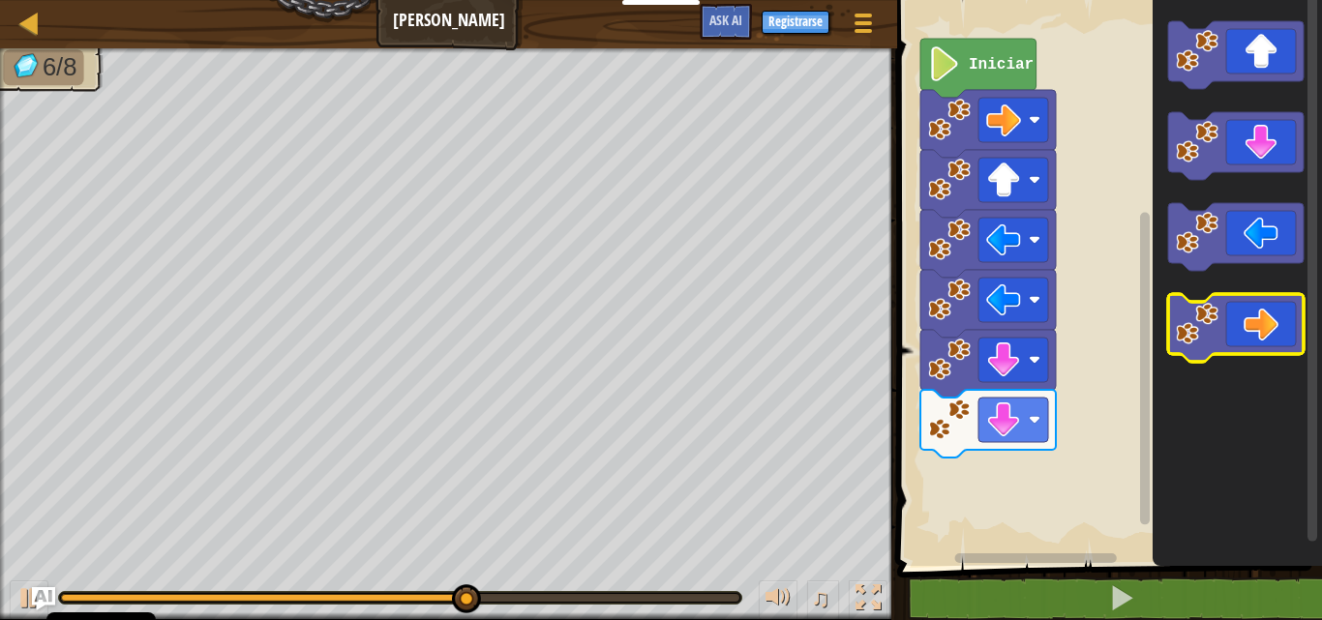
click at [1272, 323] on icon "Espacio de trabajo de Blockly" at bounding box center [1235, 328] width 135 height 68
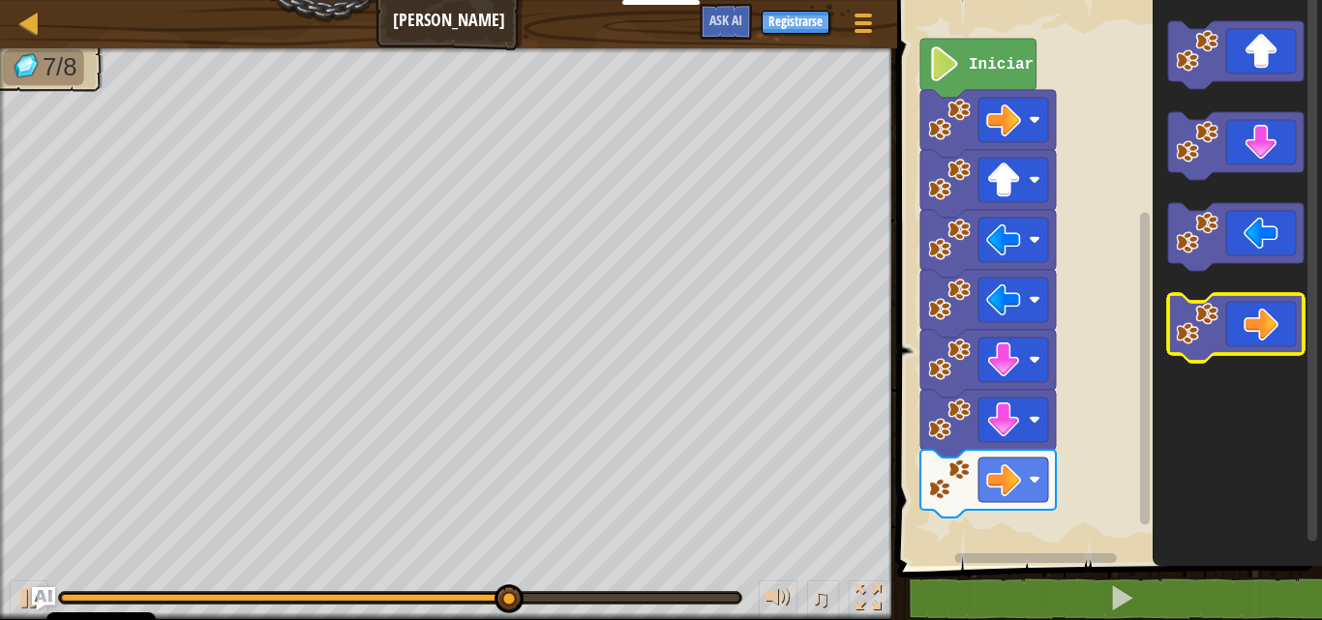
click at [1282, 317] on icon "Espacio de trabajo de Blockly" at bounding box center [1235, 328] width 135 height 68
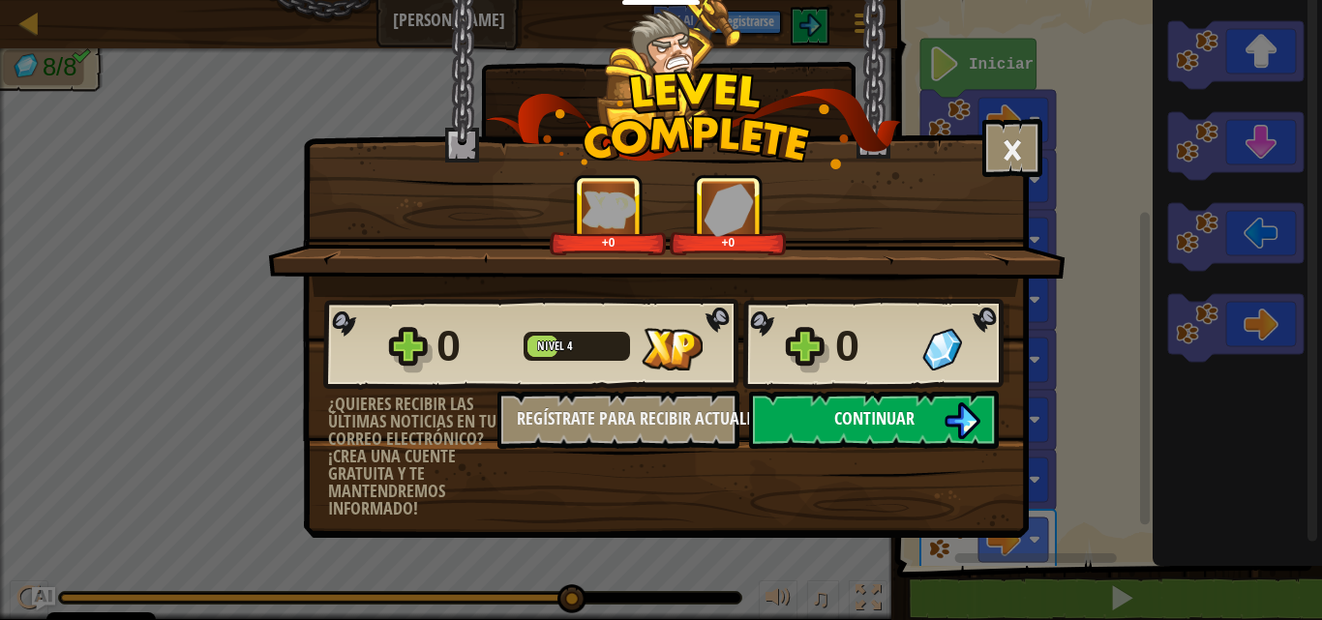
click at [950, 423] on img at bounding box center [962, 421] width 37 height 37
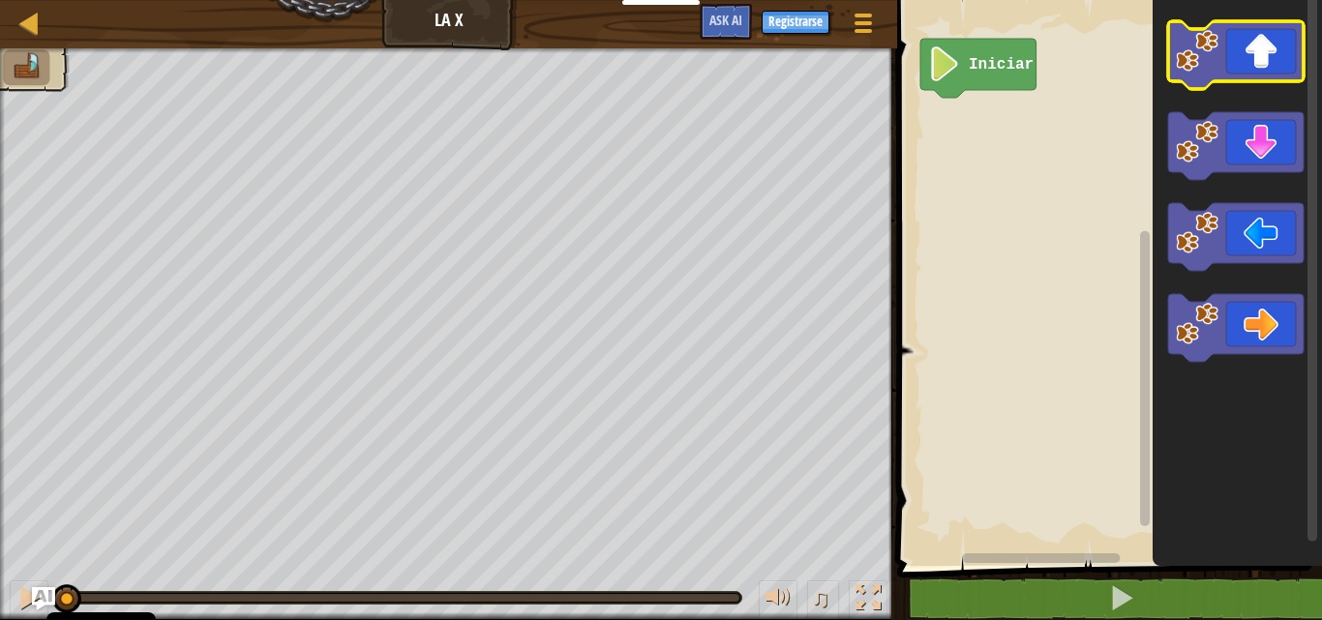
click at [1263, 59] on icon "Espacio de trabajo de Blockly" at bounding box center [1235, 55] width 135 height 68
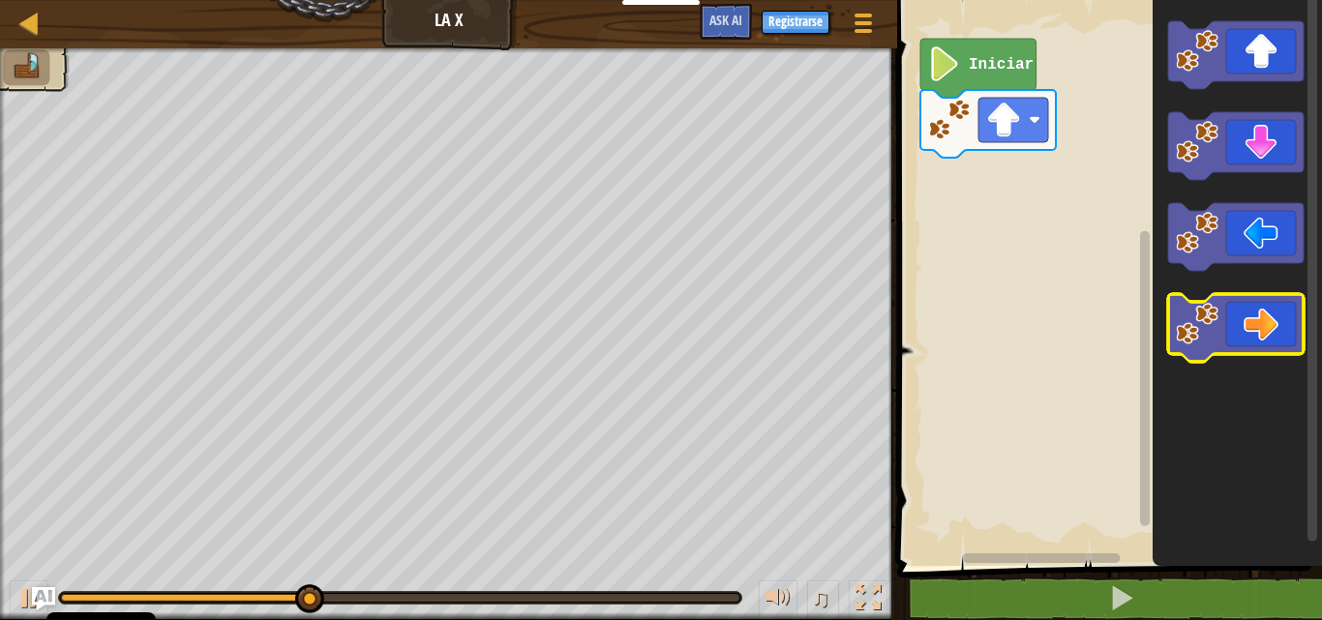
click at [1245, 317] on icon "Espacio de trabajo de Blockly" at bounding box center [1235, 328] width 135 height 68
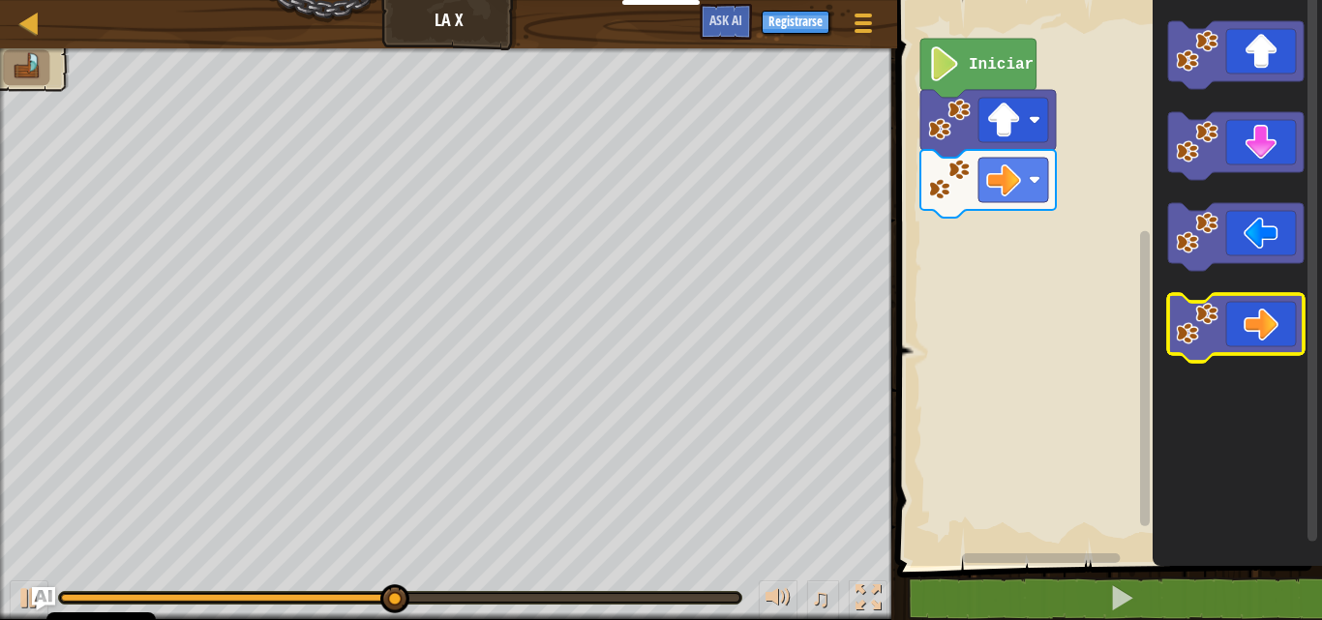
click at [1245, 317] on icon "Espacio de trabajo de Blockly" at bounding box center [1235, 328] width 135 height 68
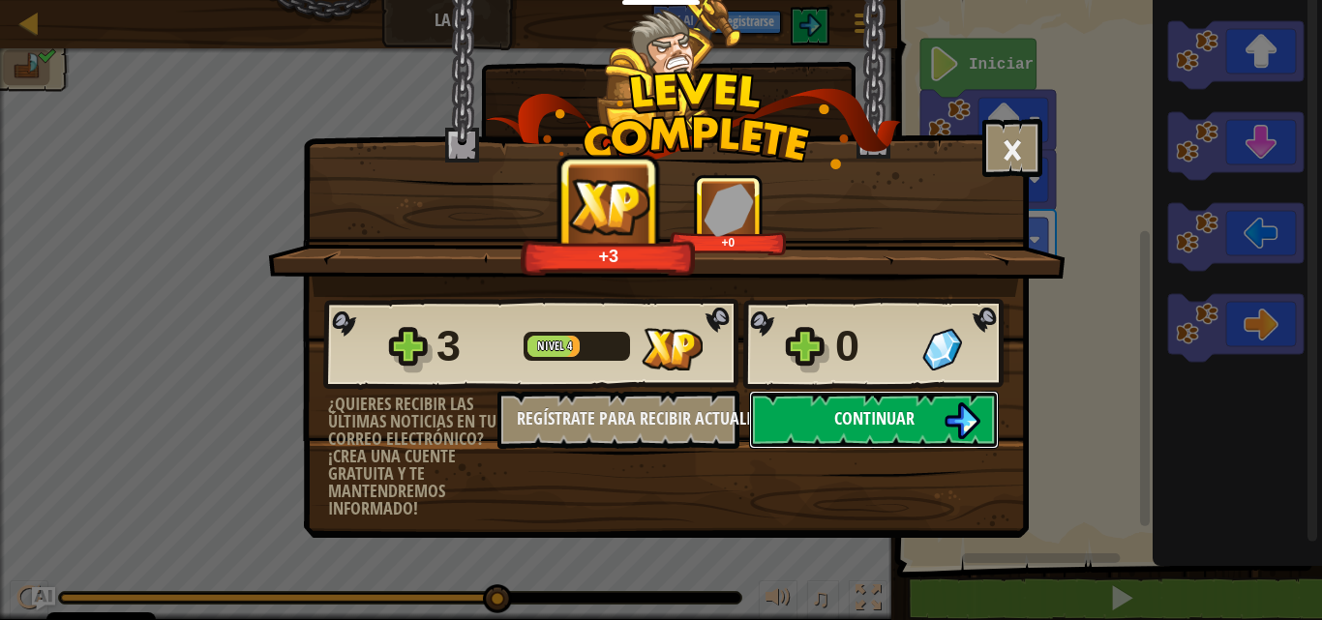
click at [947, 426] on img at bounding box center [962, 421] width 37 height 37
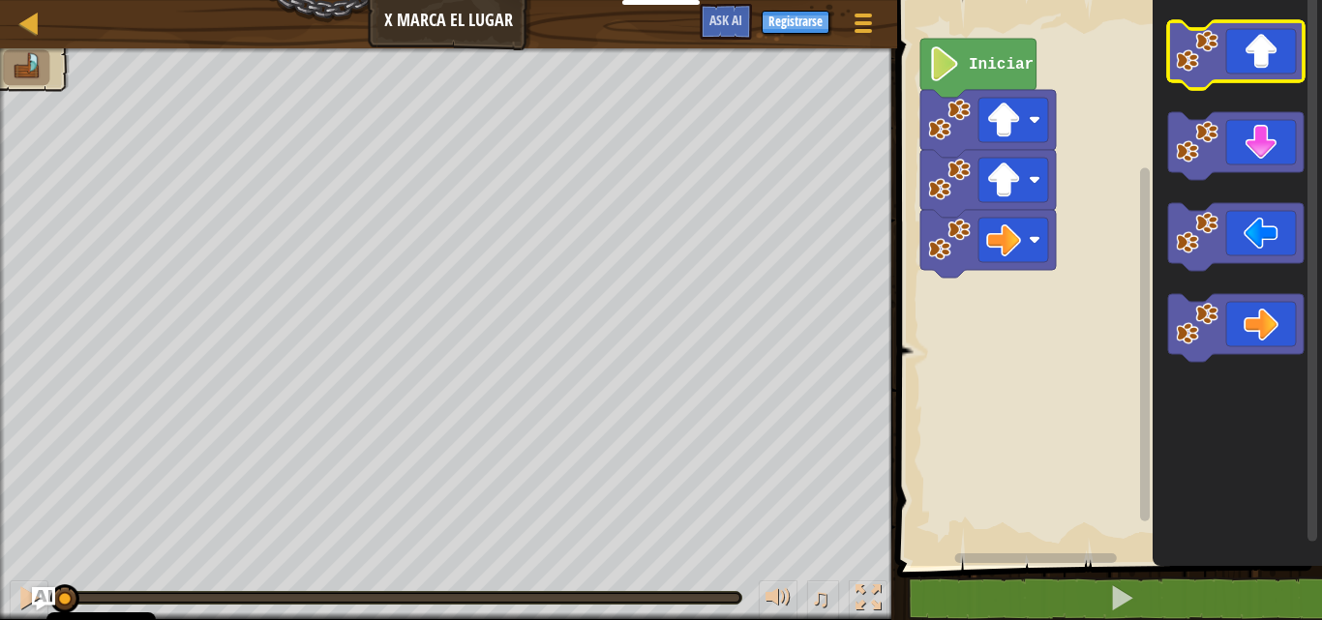
click at [1252, 44] on icon "Espacio de trabajo de Blockly" at bounding box center [1235, 55] width 135 height 68
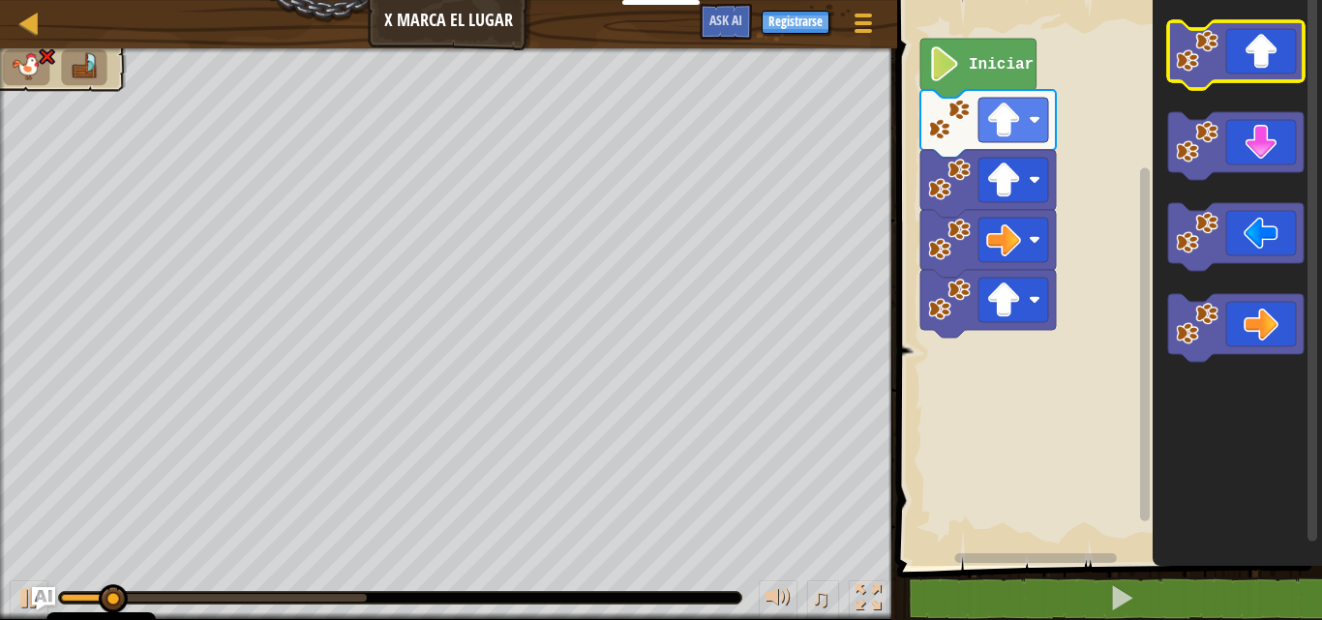
click at [1252, 44] on icon "Espacio de trabajo de Blockly" at bounding box center [1235, 55] width 135 height 68
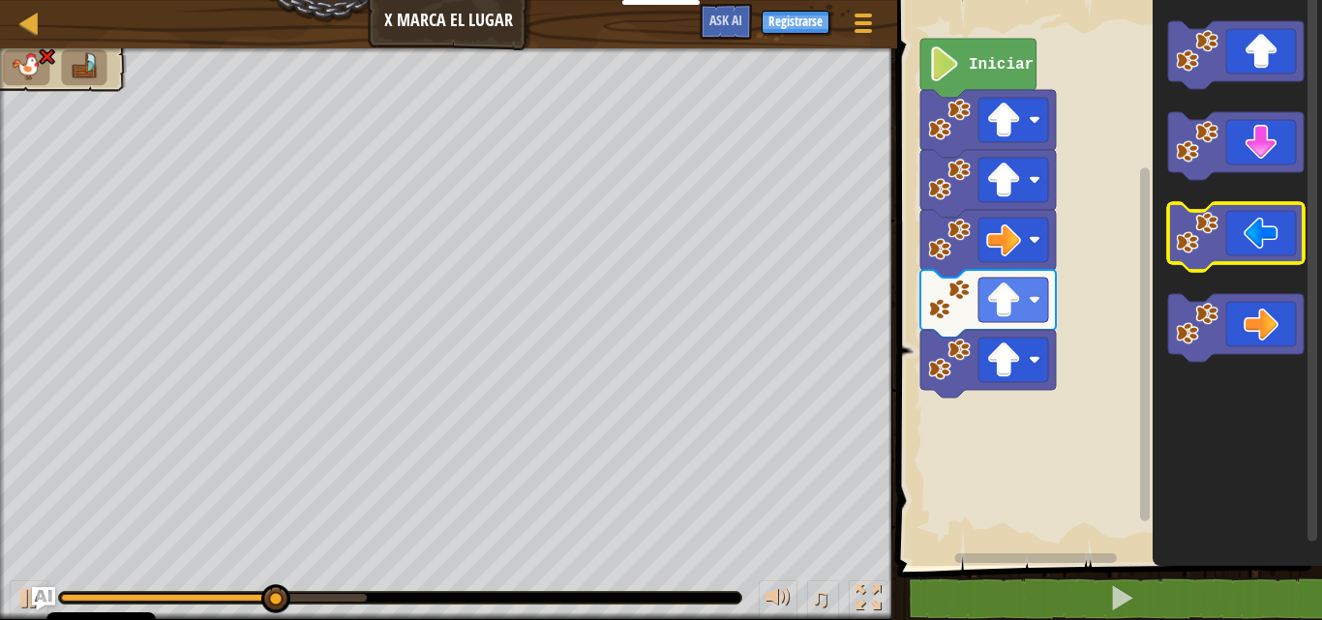
click at [1242, 250] on icon "Espacio de trabajo de Blockly" at bounding box center [1235, 237] width 135 height 68
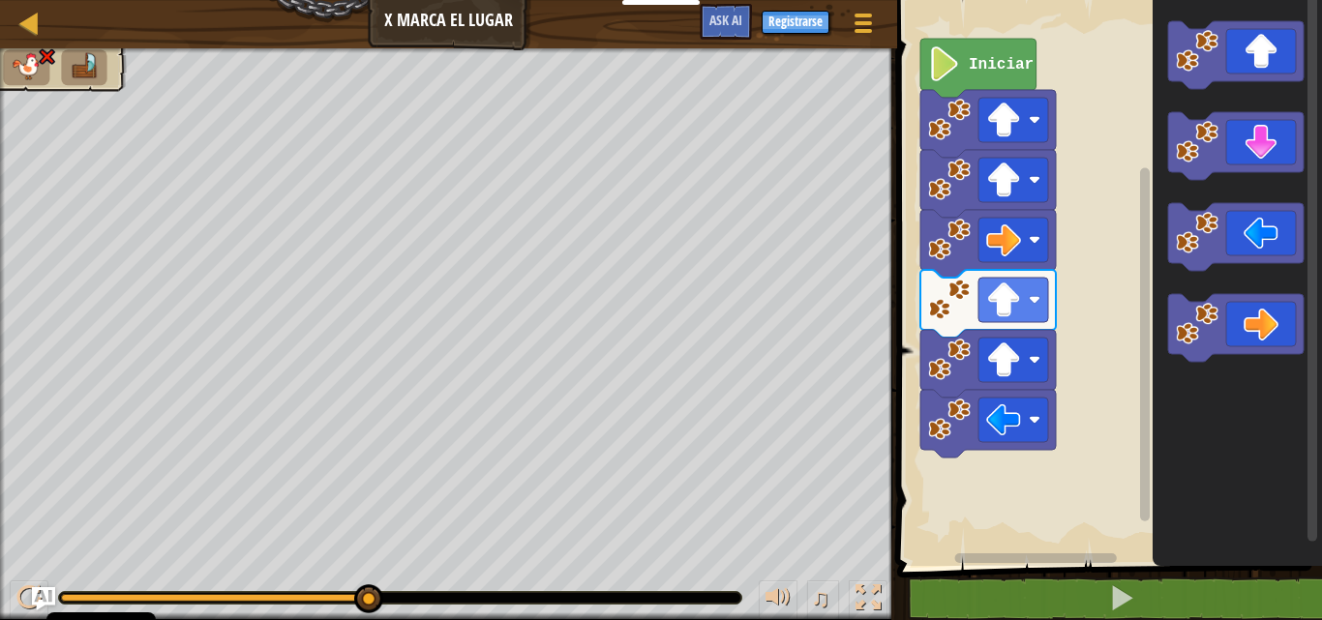
click at [323, 575] on div "♫" at bounding box center [448, 593] width 897 height 58
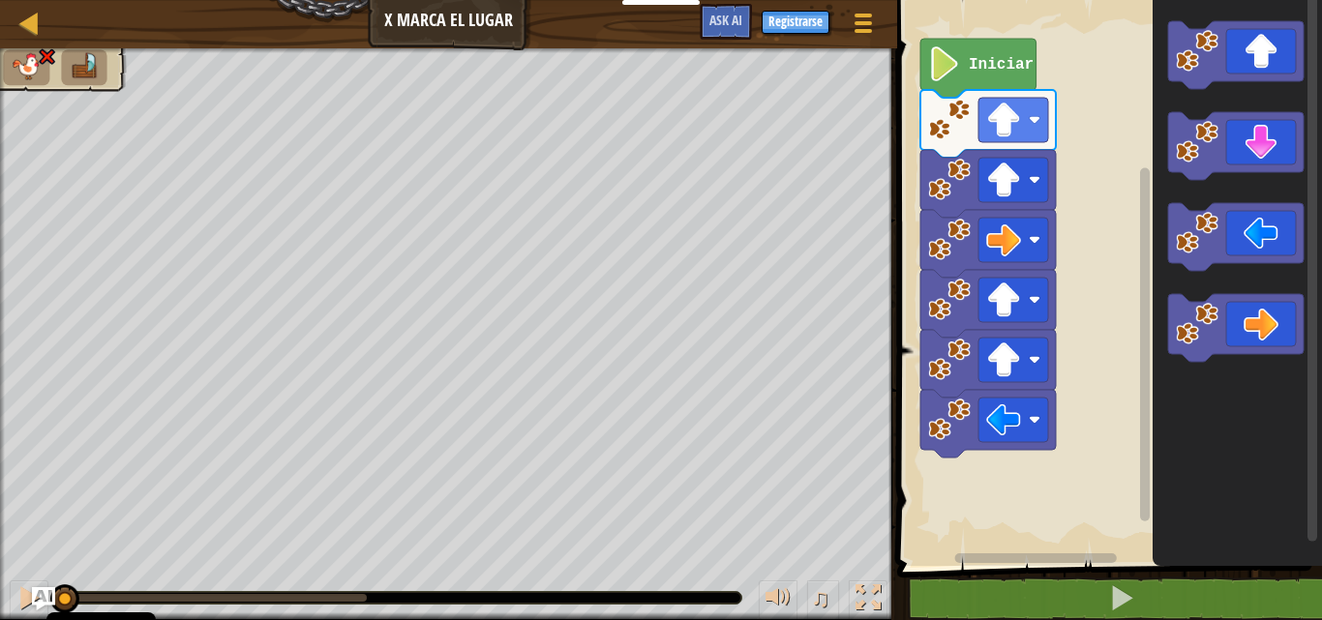
click at [6, 478] on div "♫ Blue [PERSON_NAME]" at bounding box center [661, 334] width 1322 height 572
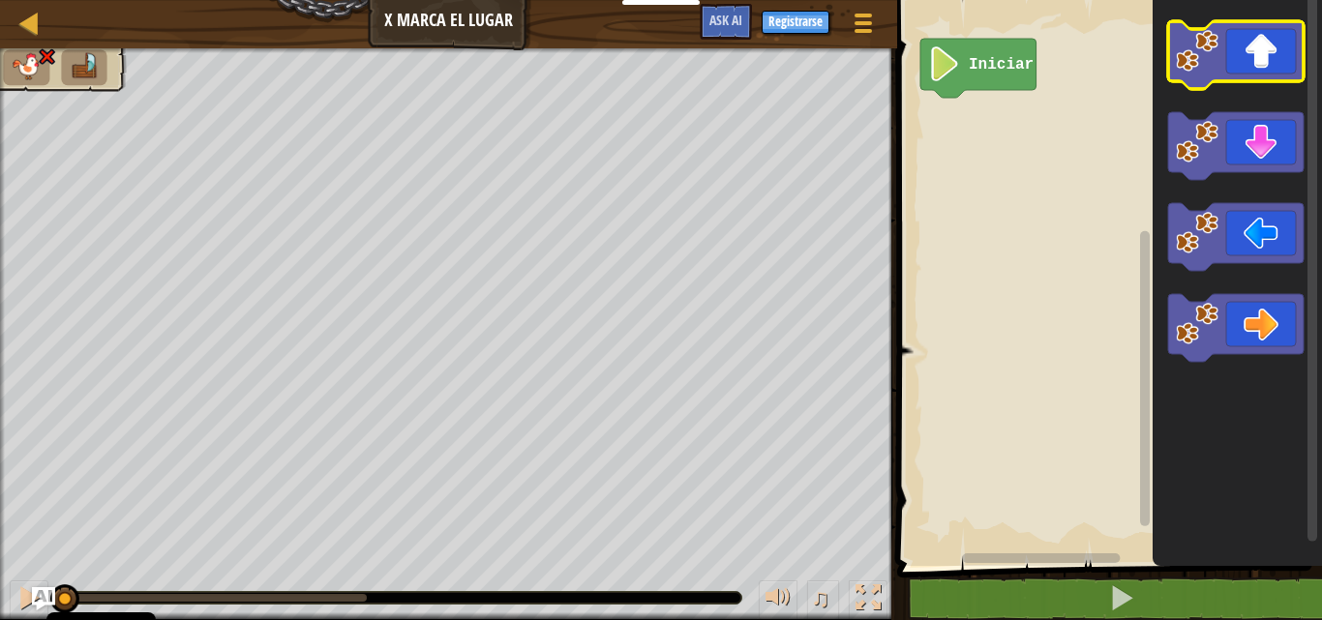
click at [1235, 73] on icon "Espacio de trabajo de Blockly" at bounding box center [1235, 55] width 135 height 68
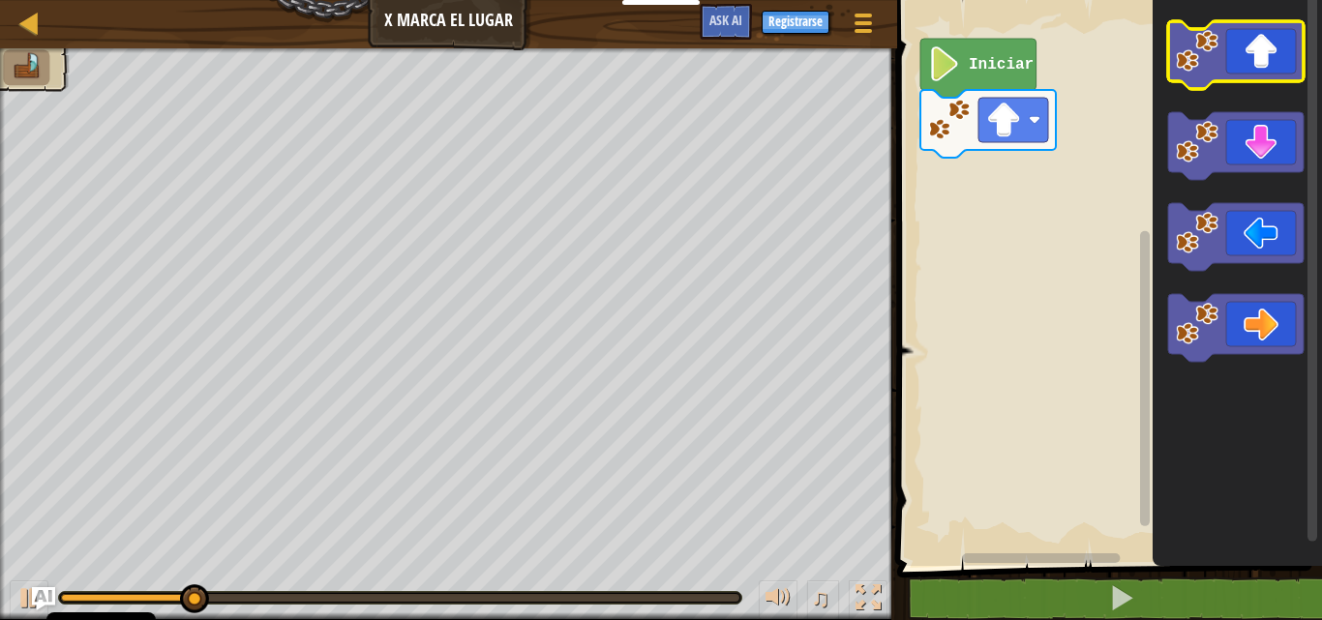
click at [1249, 51] on icon "Espacio de trabajo de Blockly" at bounding box center [1235, 55] width 135 height 68
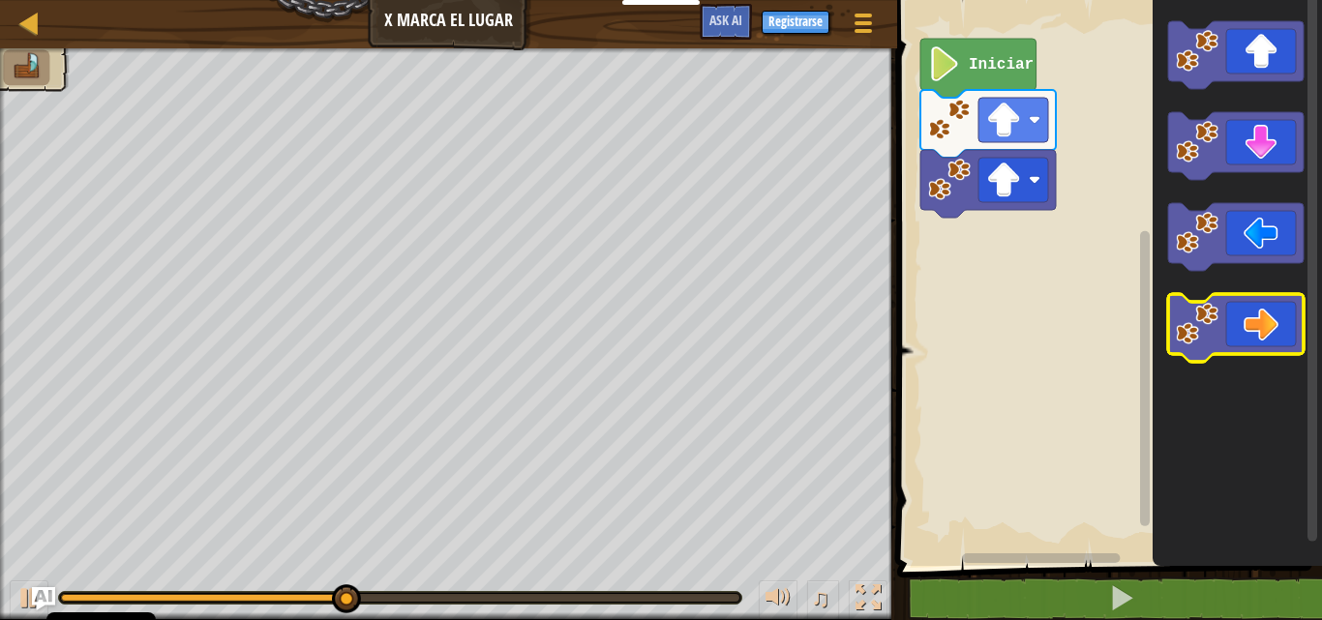
click at [1218, 322] on image "Espacio de trabajo de Blockly" at bounding box center [1197, 324] width 43 height 43
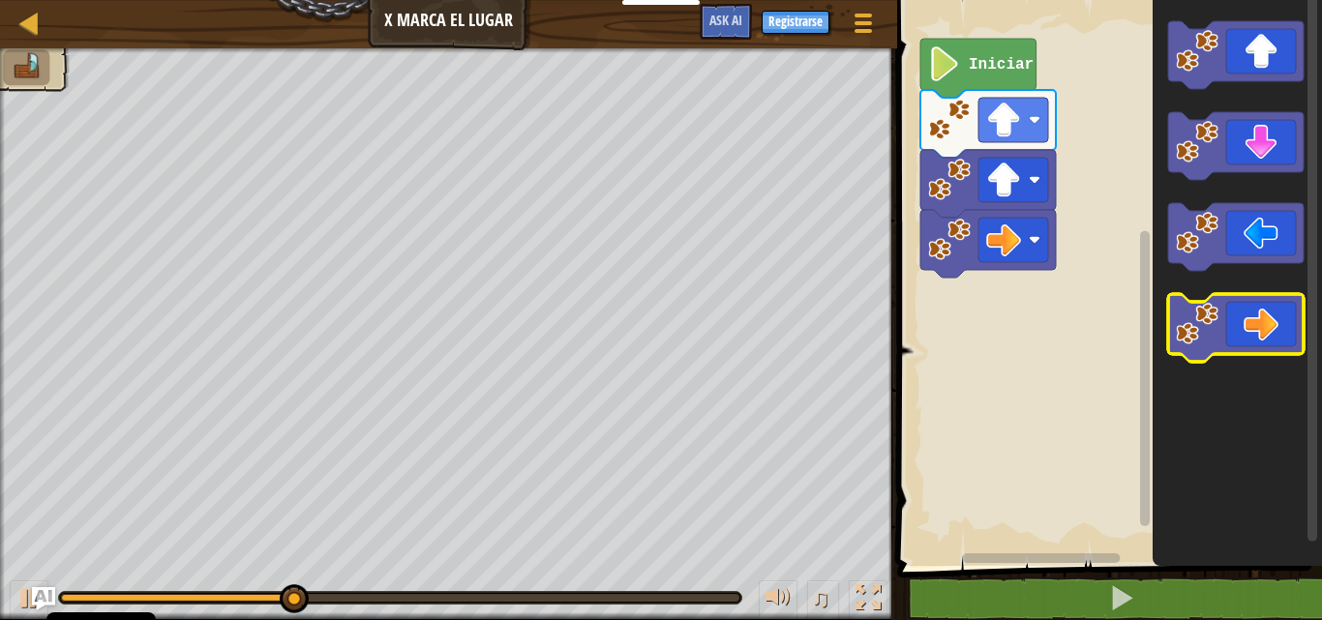
click at [1218, 322] on image "Espacio de trabajo de Blockly" at bounding box center [1197, 324] width 43 height 43
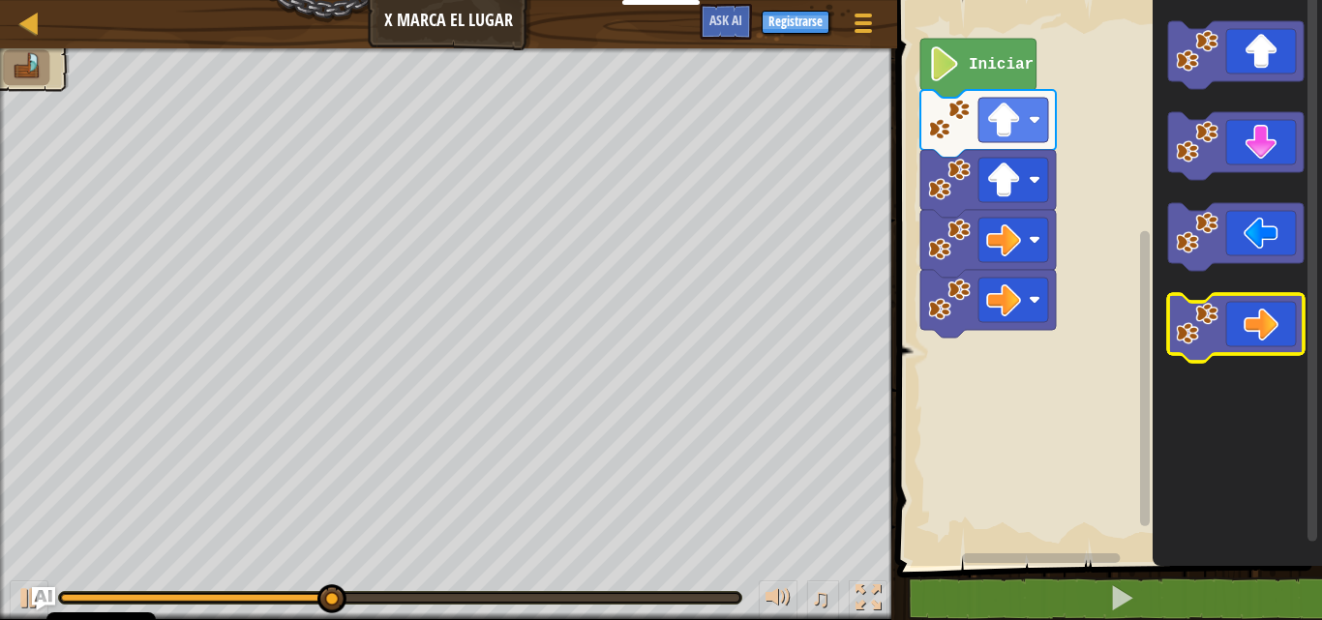
click at [1241, 330] on icon "Espacio de trabajo de Blockly" at bounding box center [1235, 328] width 135 height 68
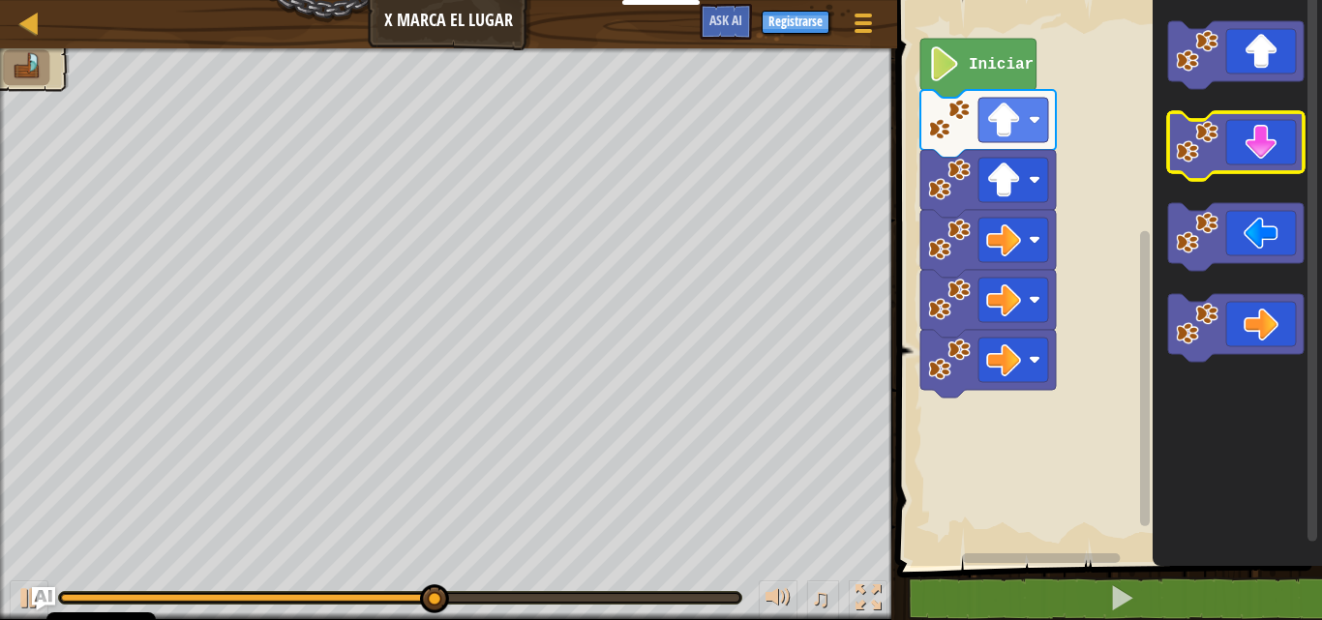
click at [1271, 126] on icon "Espacio de trabajo de Blockly" at bounding box center [1235, 146] width 135 height 68
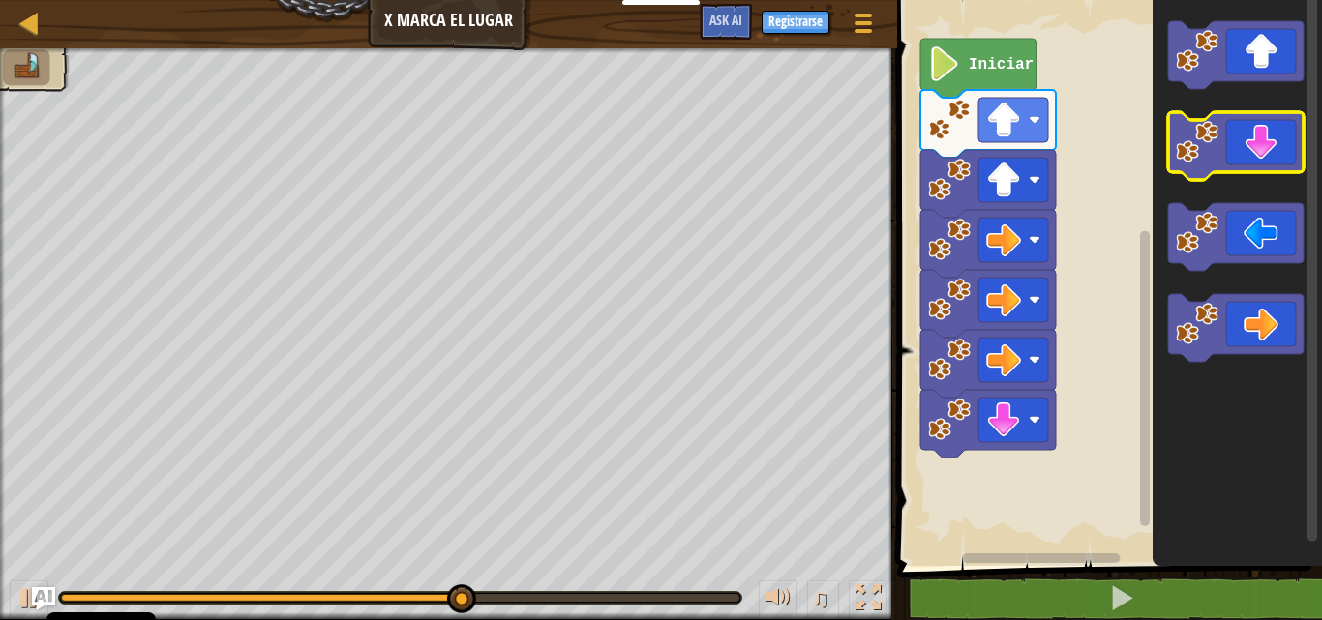
click at [1243, 150] on icon "Espacio de trabajo de Blockly" at bounding box center [1235, 146] width 135 height 68
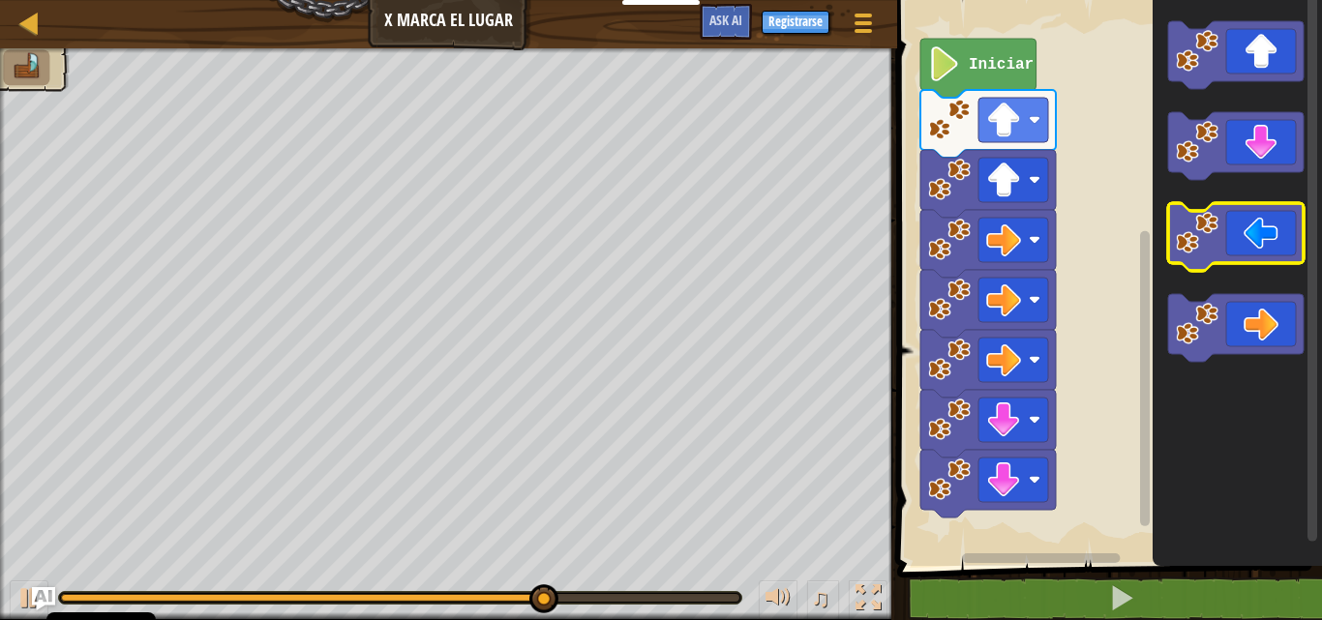
click at [1244, 234] on icon "Espacio de trabajo de Blockly" at bounding box center [1235, 237] width 135 height 68
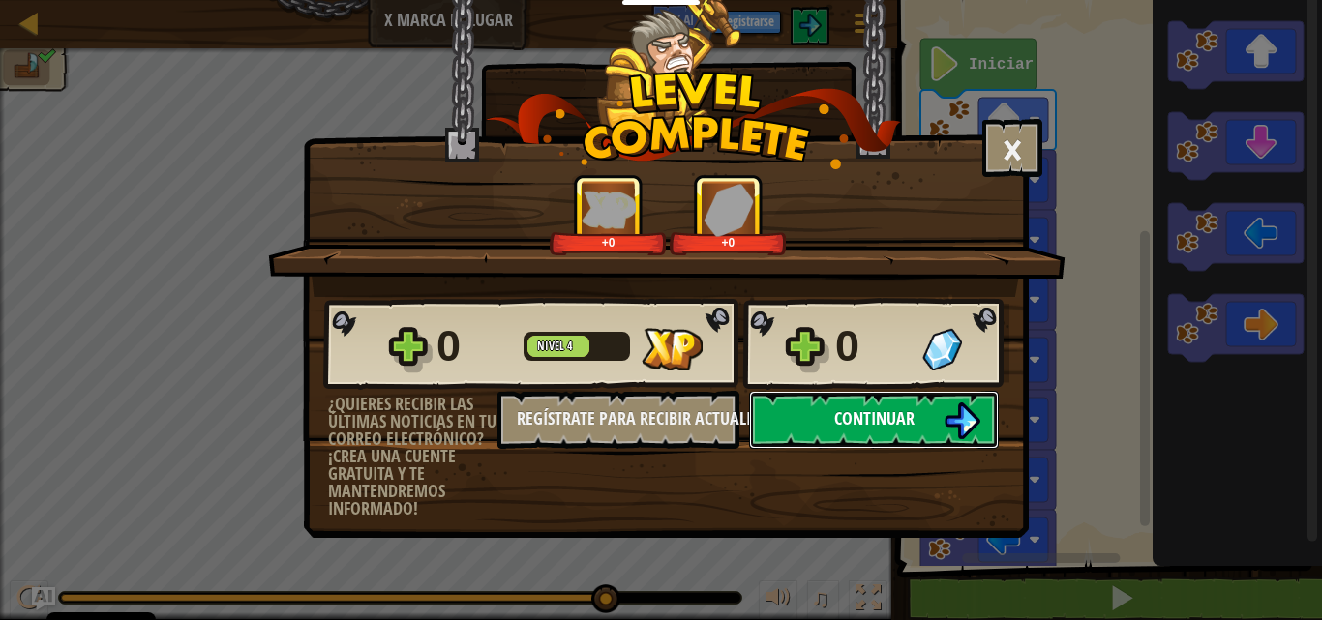
click at [923, 426] on button "Continuar" at bounding box center [874, 420] width 250 height 58
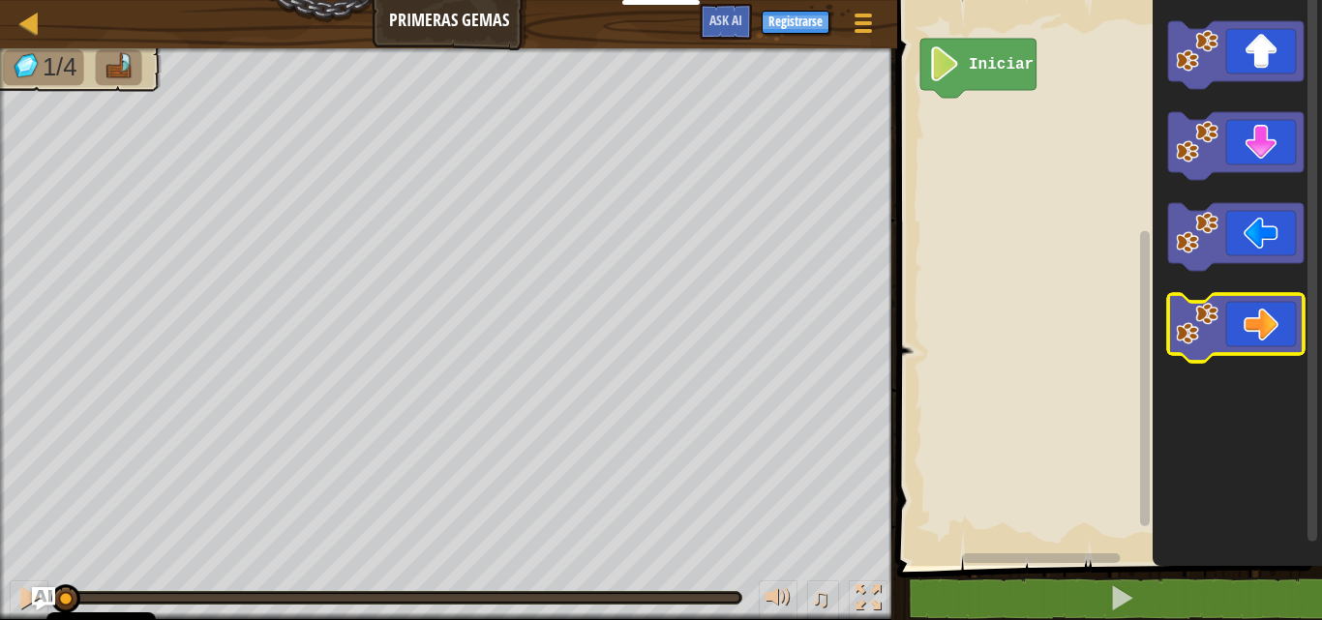
click at [1220, 345] on icon "Espacio de trabajo de Blockly" at bounding box center [1235, 328] width 135 height 68
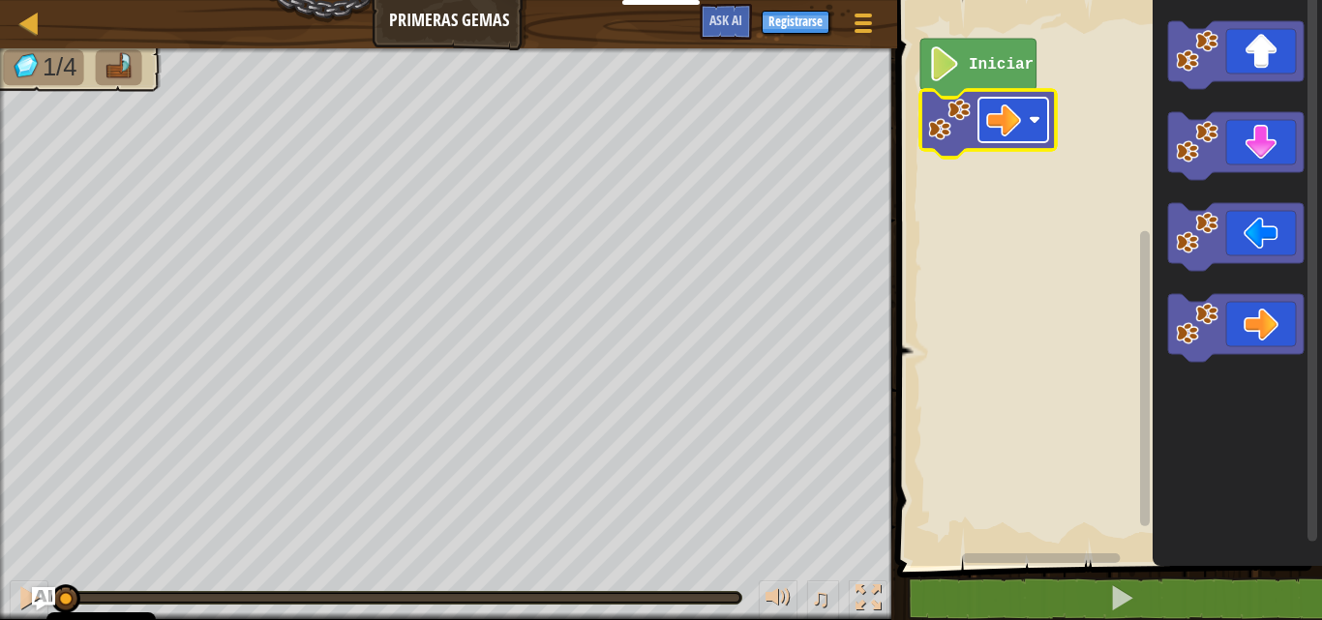
click at [1019, 120] on image "Espacio de trabajo de Blockly" at bounding box center [1003, 120] width 35 height 35
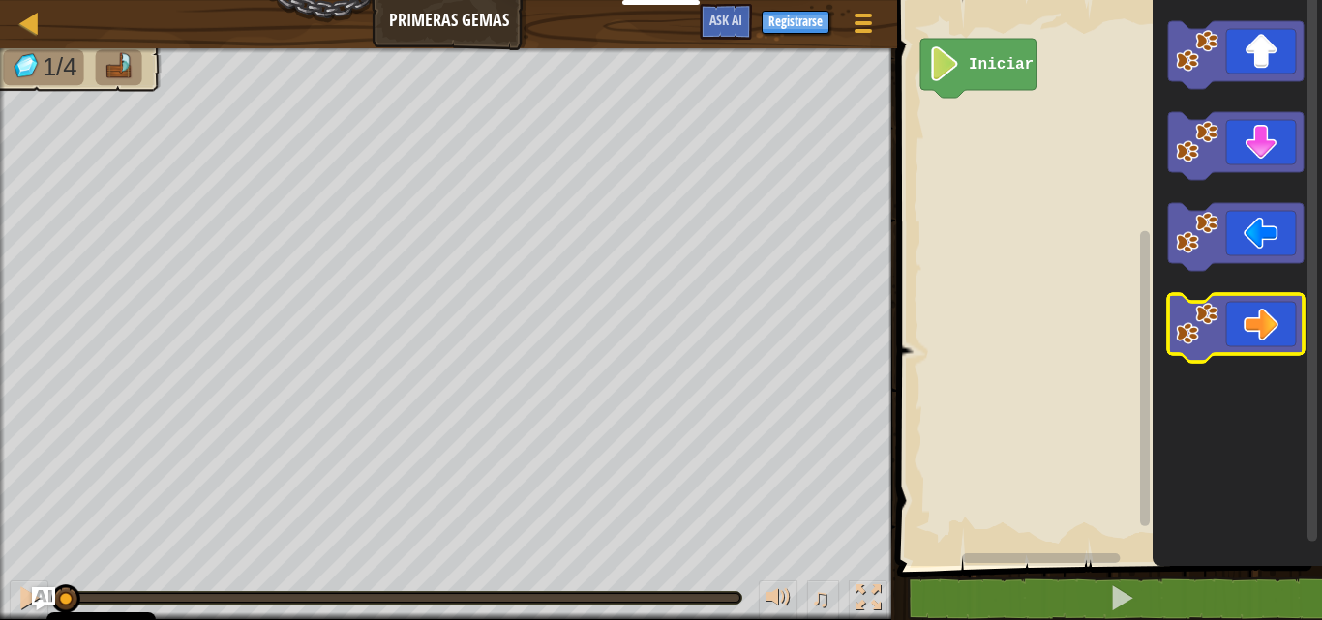
click at [1193, 328] on image "Espacio de trabajo de Blockly" at bounding box center [1197, 324] width 43 height 43
click at [1217, 310] on image "Espacio de trabajo de Blockly" at bounding box center [1197, 324] width 43 height 43
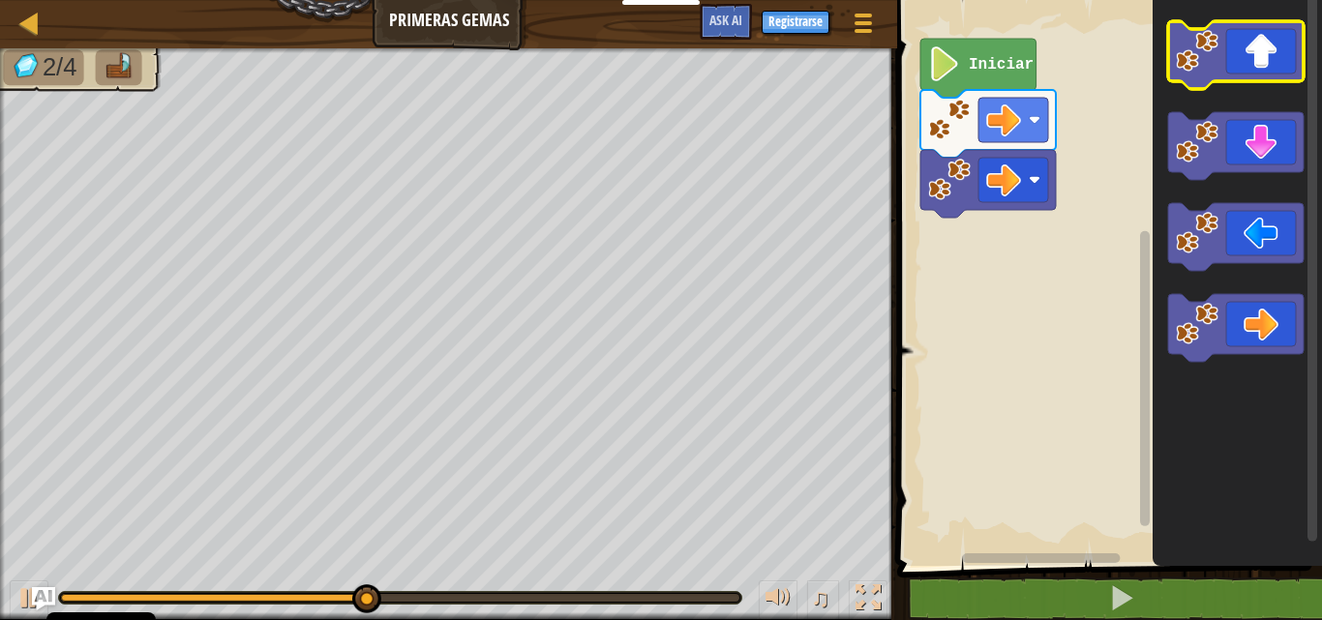
click at [1196, 76] on icon "Espacio de trabajo de Blockly" at bounding box center [1235, 55] width 135 height 68
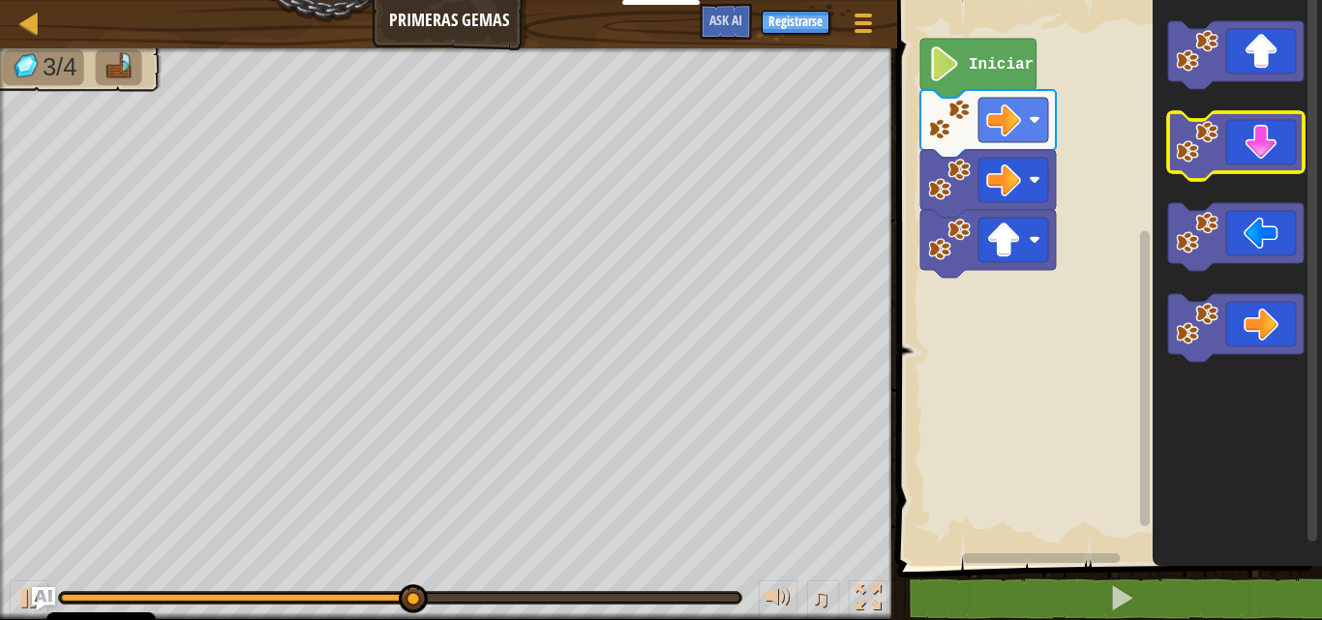
click at [1229, 171] on icon "Espacio de trabajo de Blockly" at bounding box center [1235, 146] width 135 height 68
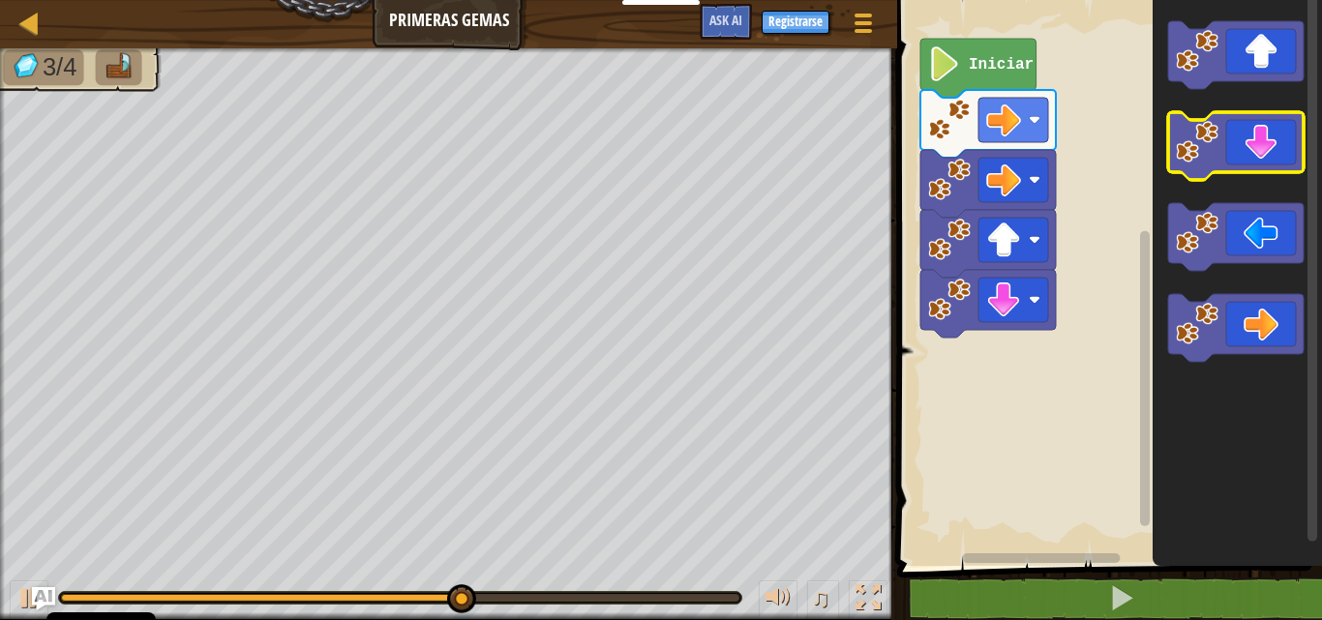
click at [1229, 171] on icon "Espacio de trabajo de Blockly" at bounding box center [1235, 146] width 135 height 68
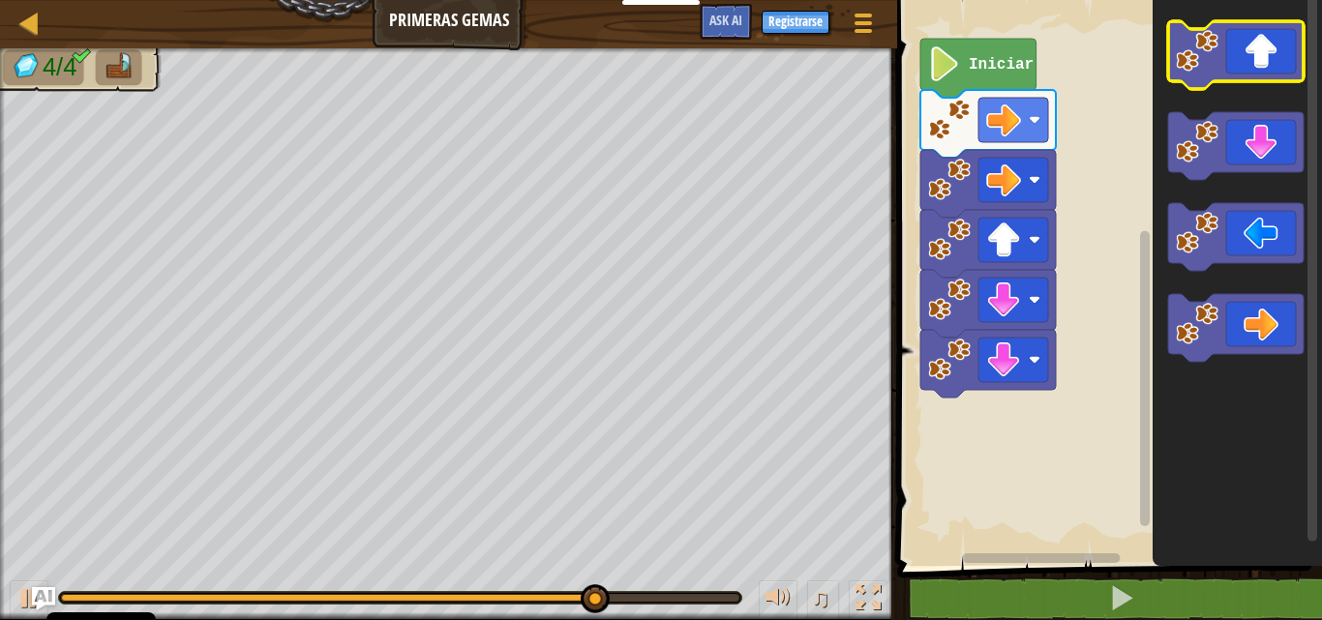
click at [1250, 67] on icon "Espacio de trabajo de Blockly" at bounding box center [1235, 55] width 135 height 68
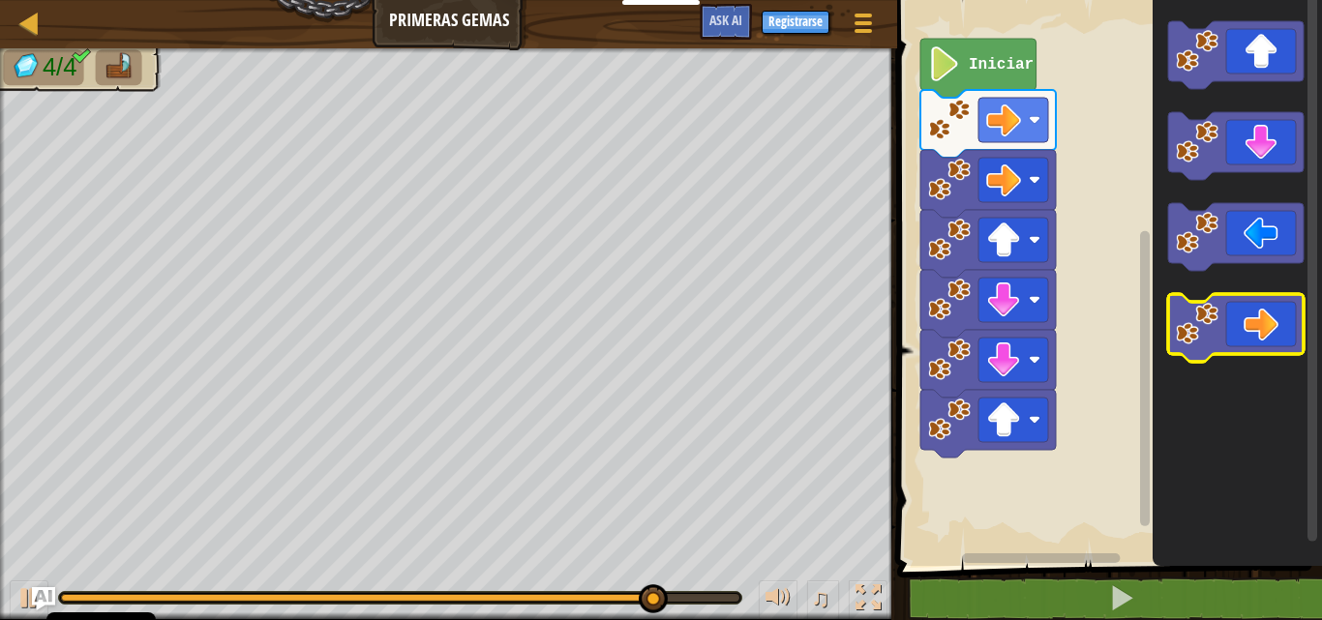
click at [1248, 347] on icon "Espacio de trabajo de Blockly" at bounding box center [1235, 328] width 135 height 68
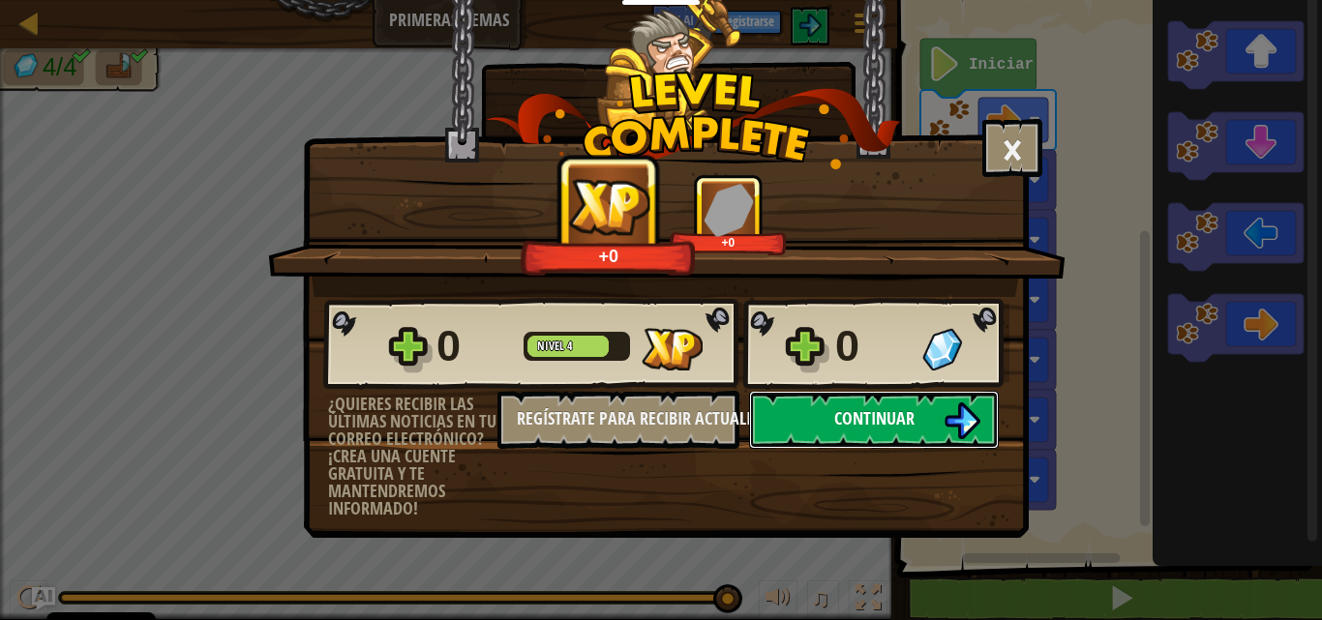
click at [833, 435] on button "Continuar" at bounding box center [874, 420] width 250 height 58
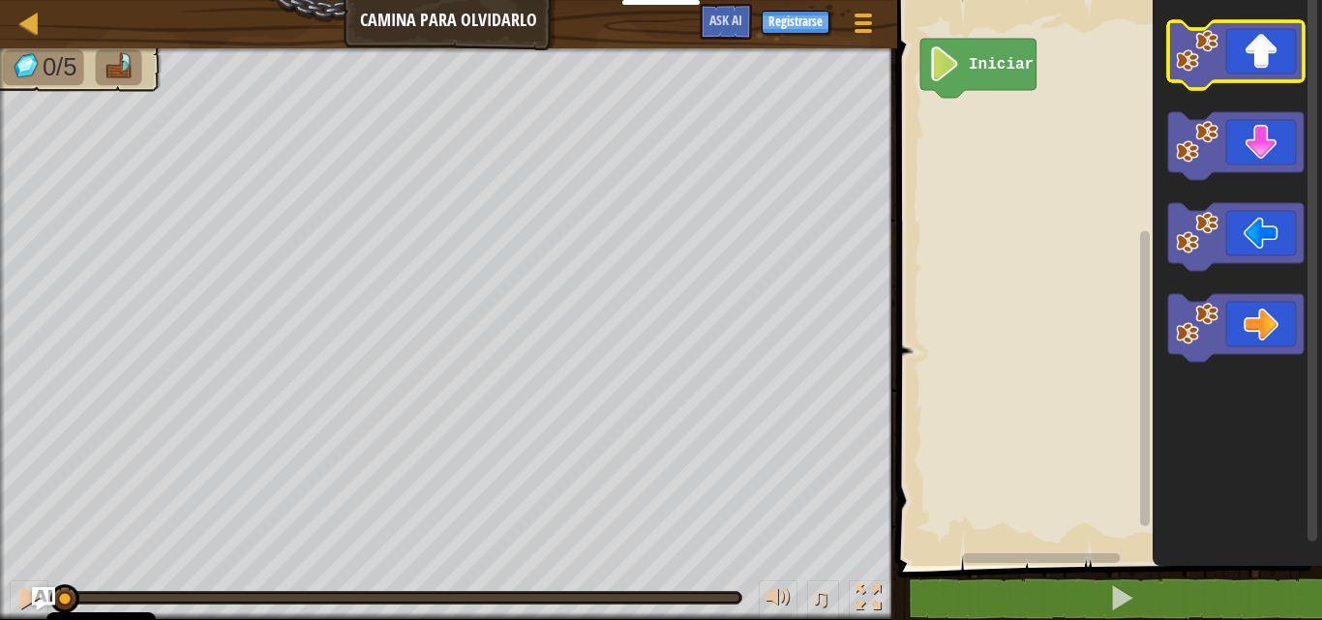
click at [1197, 71] on image "Espacio de trabajo de Blockly" at bounding box center [1197, 51] width 43 height 43
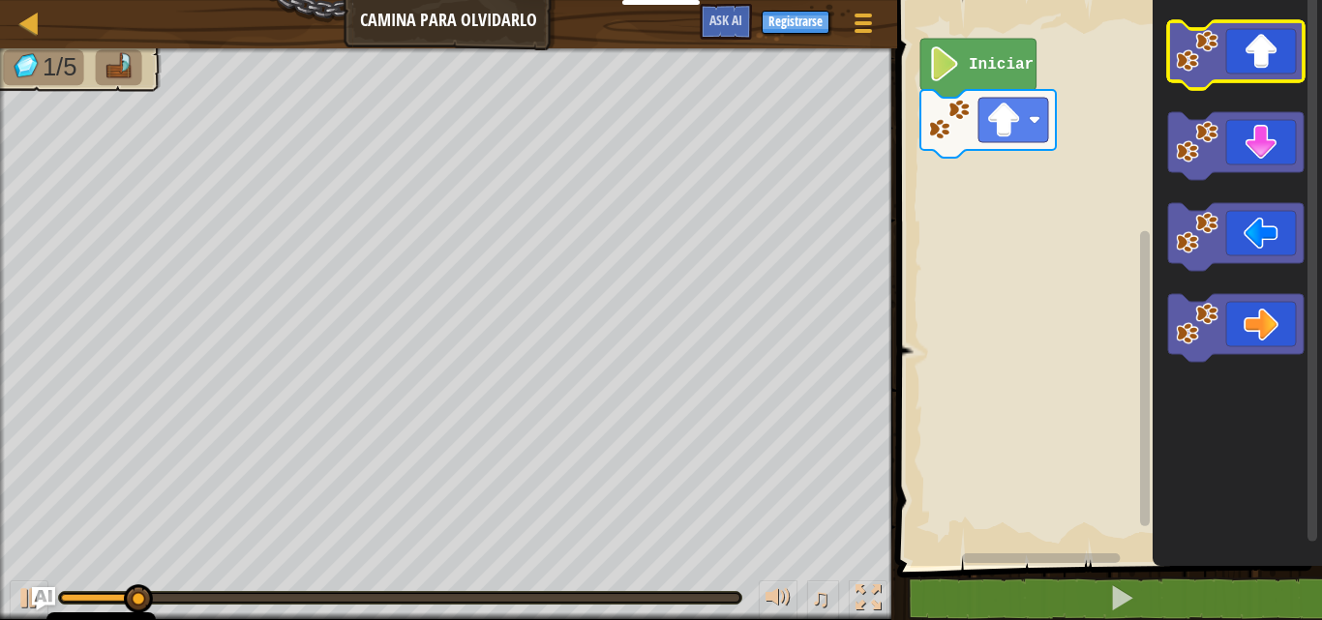
click at [1192, 71] on image "Espacio de trabajo de Blockly" at bounding box center [1197, 51] width 43 height 43
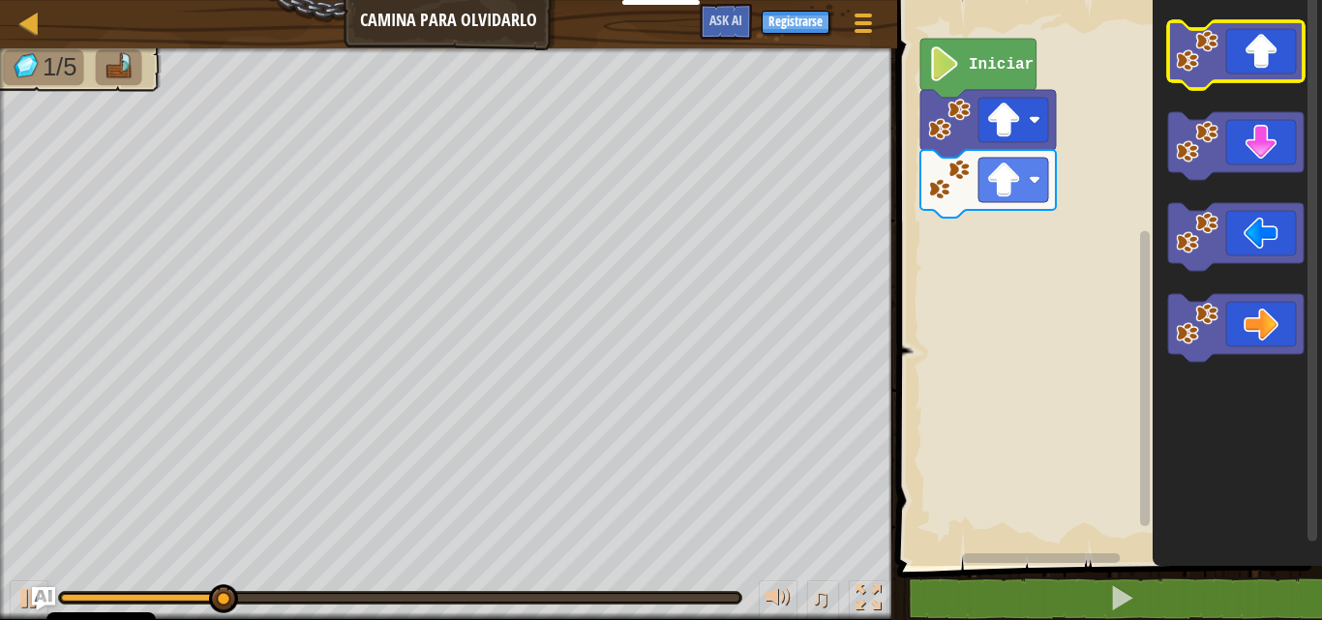
click at [1187, 73] on icon "Espacio de trabajo de Blockly" at bounding box center [1235, 55] width 135 height 68
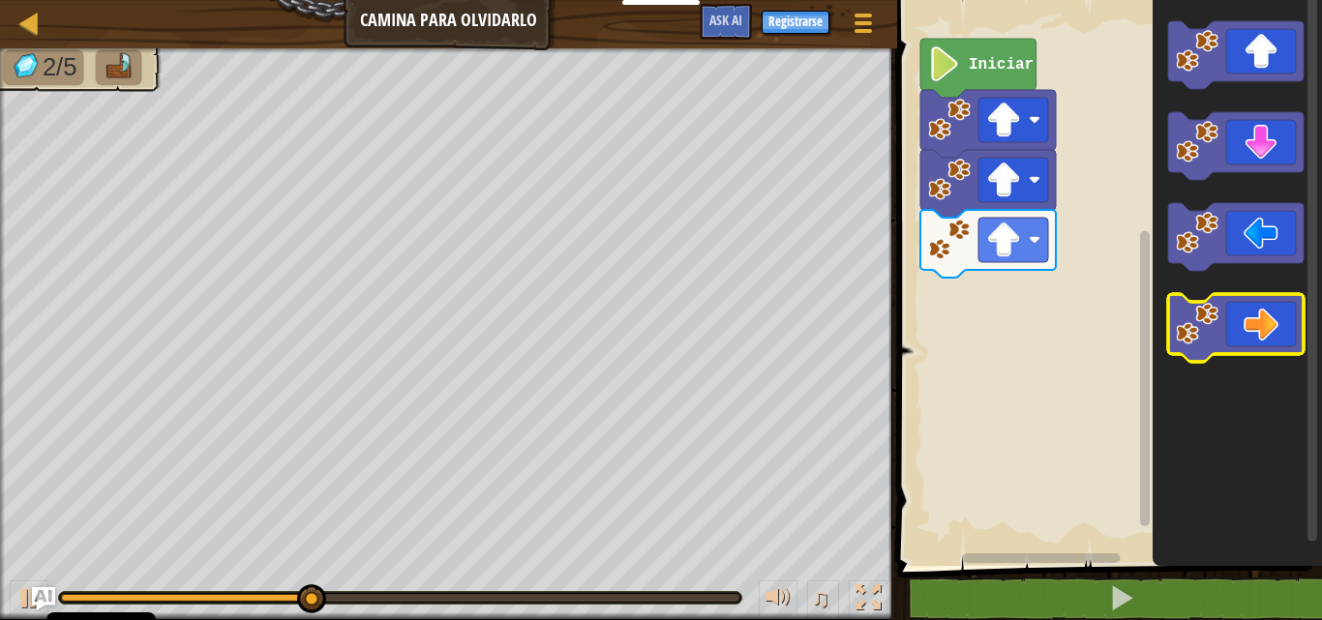
click at [1277, 332] on icon "Espacio de trabajo de Blockly" at bounding box center [1235, 328] width 135 height 68
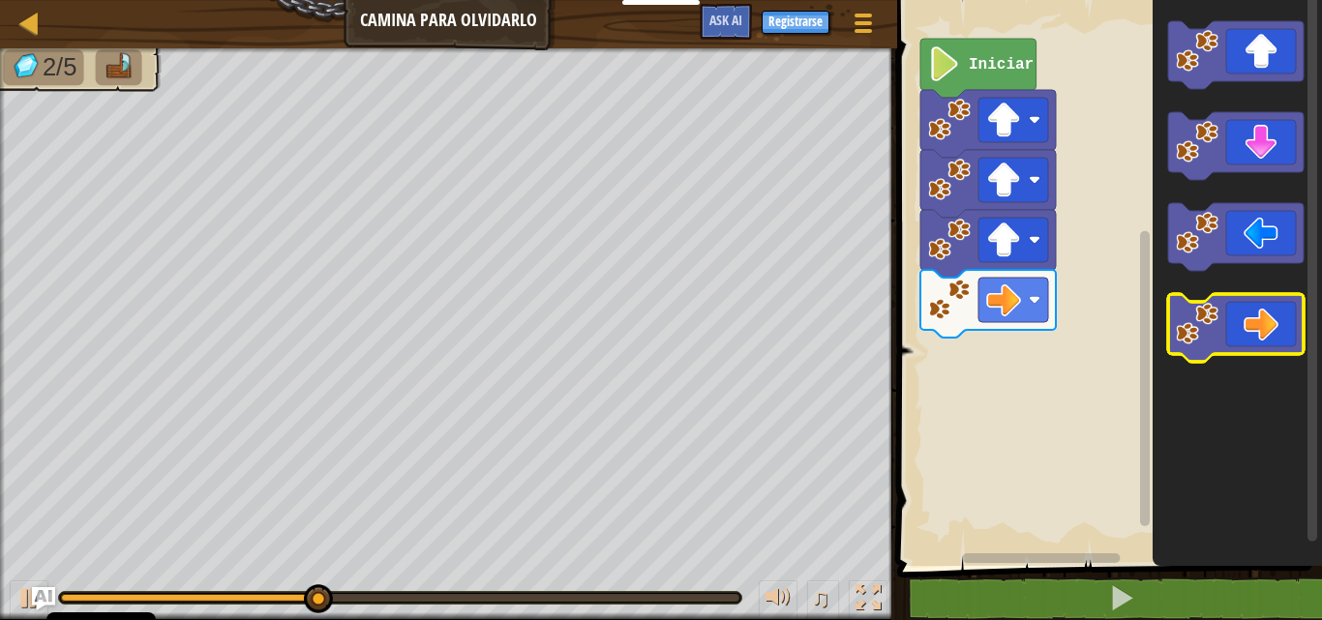
click at [1277, 332] on icon "Espacio de trabajo de Blockly" at bounding box center [1235, 328] width 135 height 68
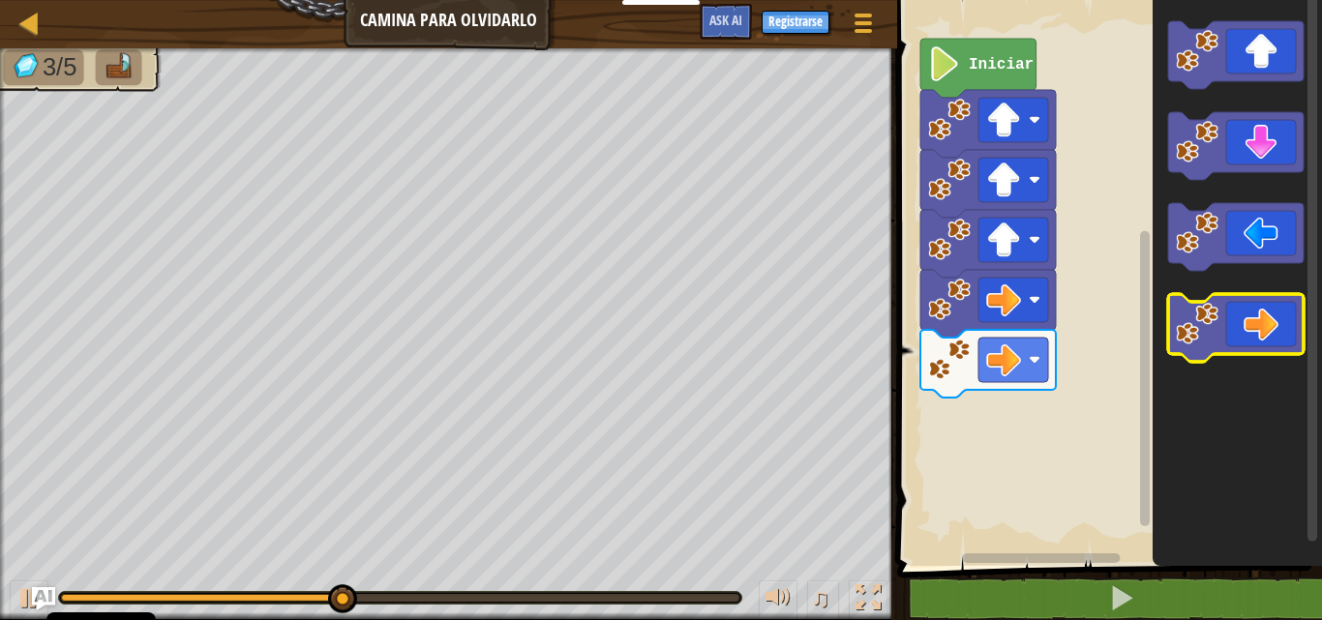
click at [1278, 332] on icon "Espacio de trabajo de Blockly" at bounding box center [1235, 328] width 135 height 68
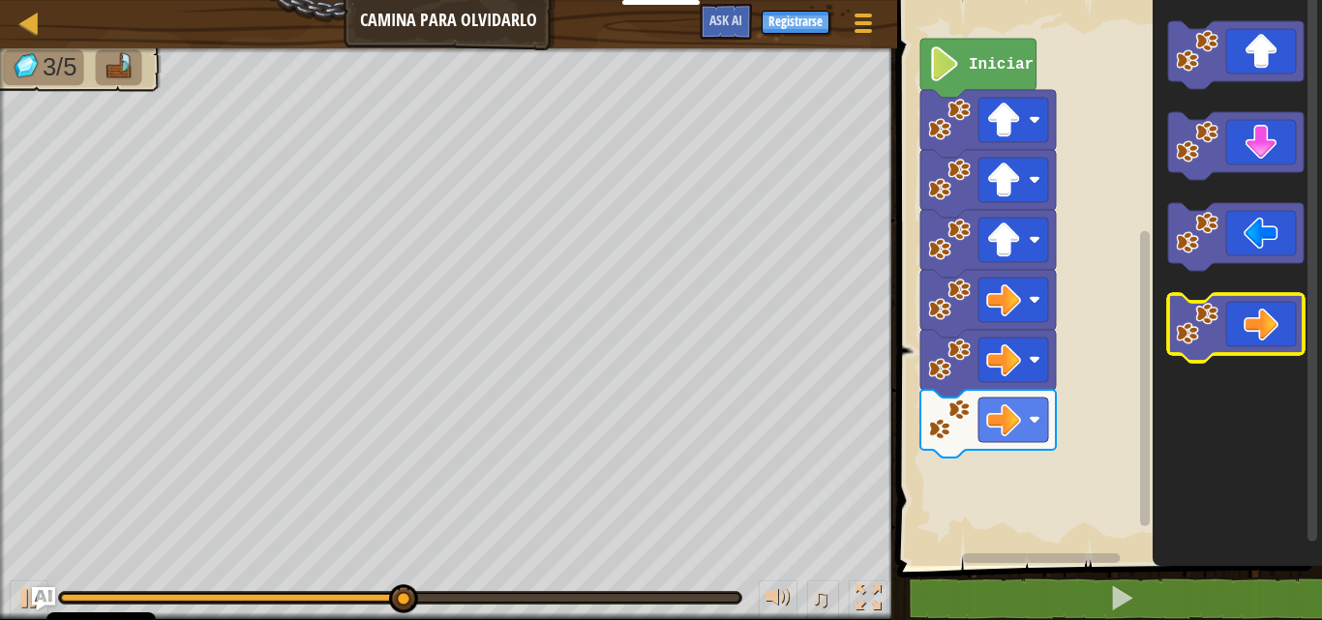
click at [1277, 334] on icon "Espacio de trabajo de Blockly" at bounding box center [1235, 328] width 135 height 68
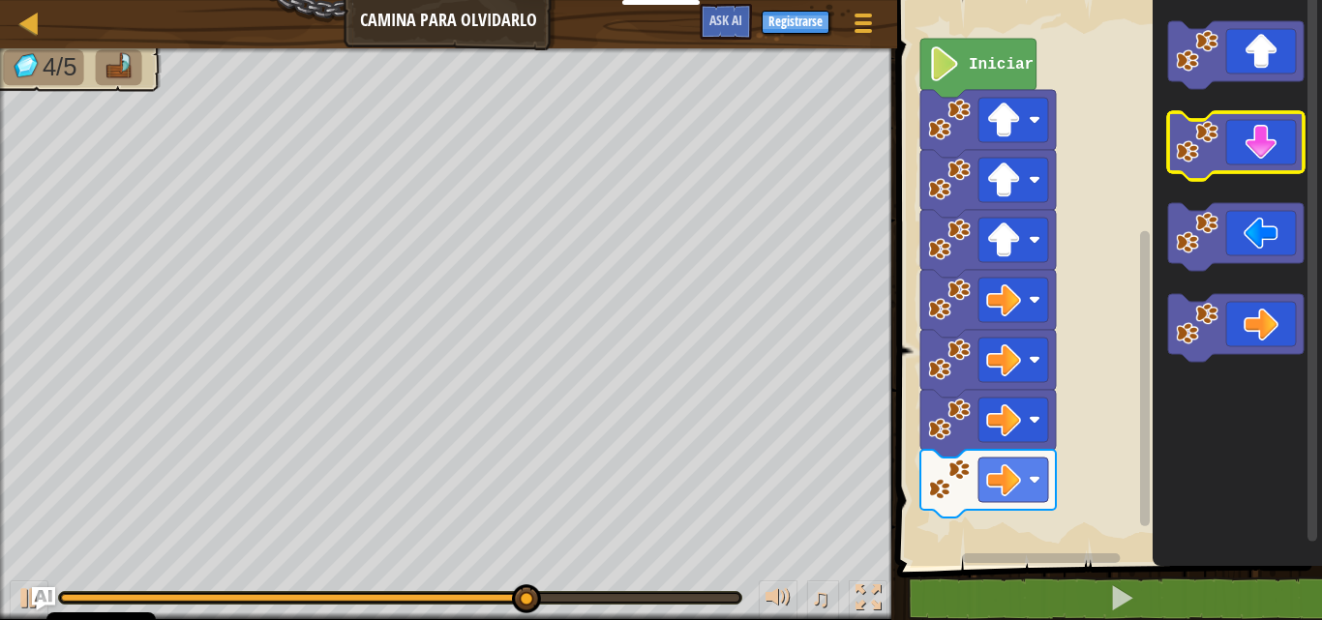
click at [1254, 163] on icon "Espacio de trabajo de Blockly" at bounding box center [1235, 146] width 135 height 68
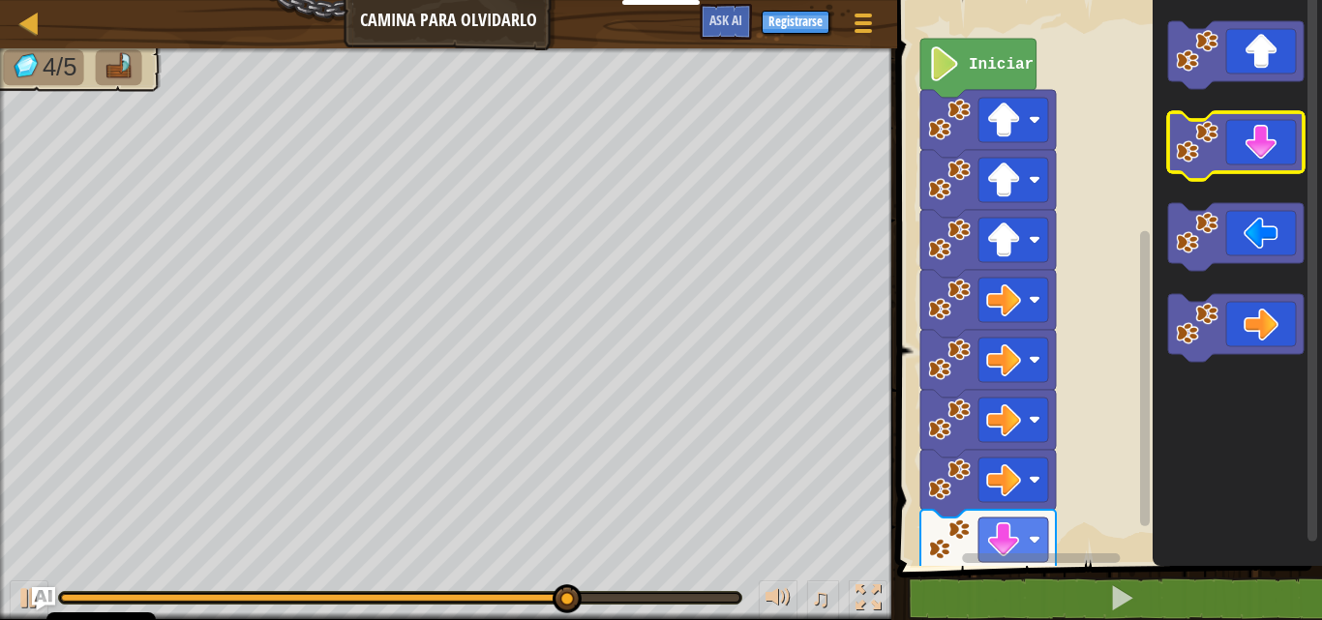
click at [1253, 162] on icon "Espacio de trabajo de Blockly" at bounding box center [1235, 146] width 135 height 68
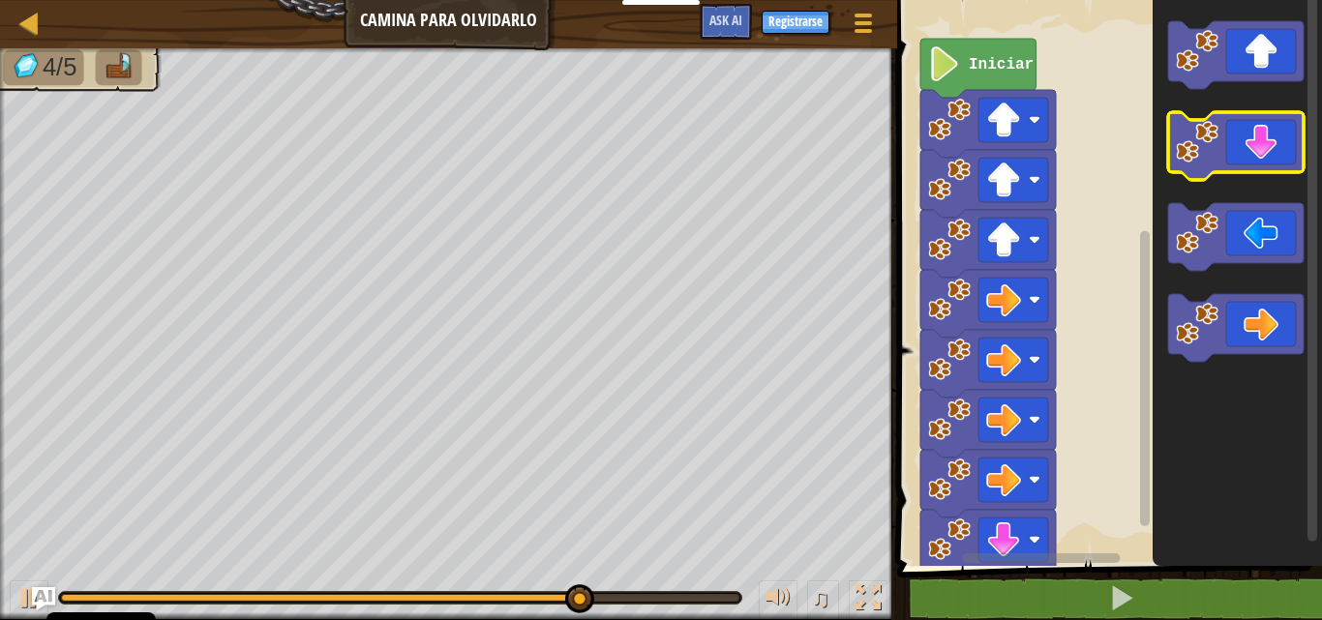
click at [1253, 162] on icon "Espacio de trabajo de Blockly" at bounding box center [1235, 146] width 135 height 68
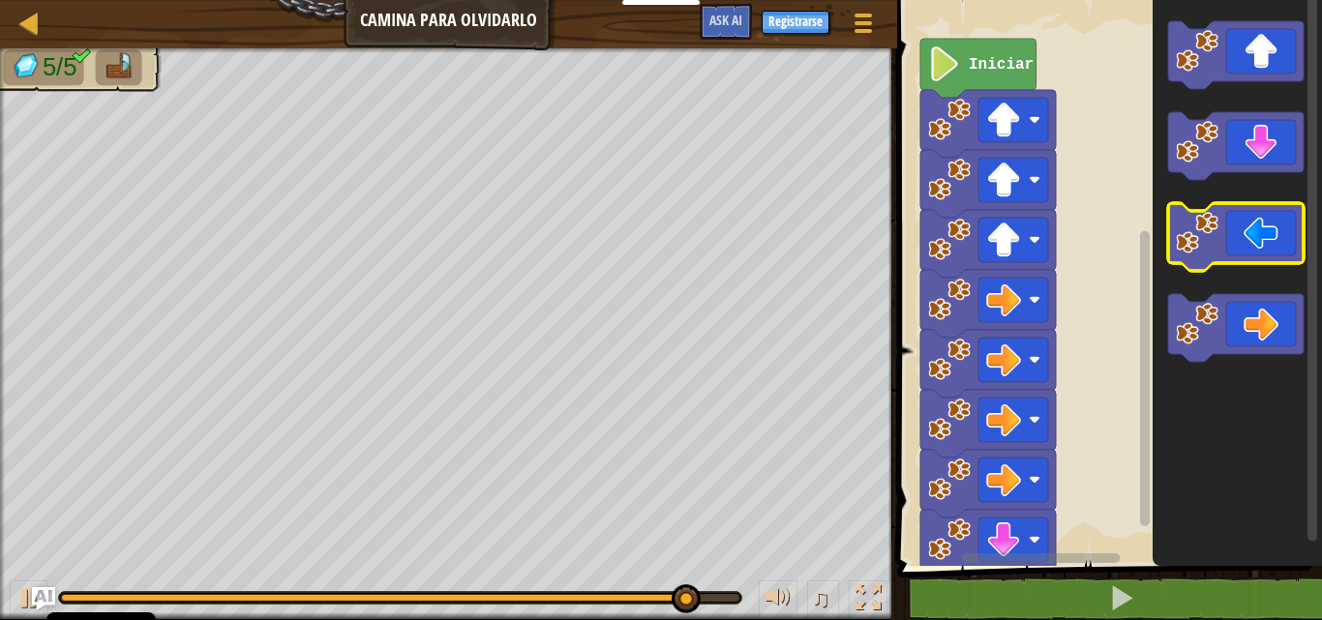
click at [1237, 248] on icon "Espacio de trabajo de Blockly" at bounding box center [1235, 237] width 135 height 68
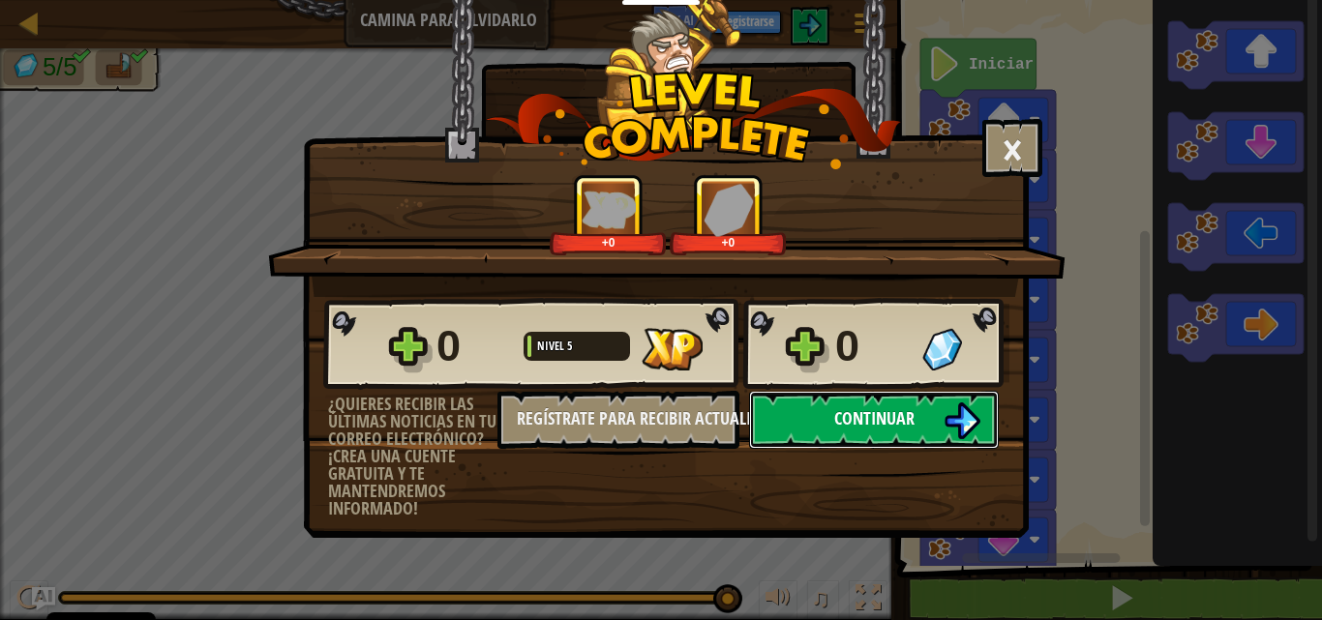
click at [914, 434] on button "Continuar" at bounding box center [874, 420] width 250 height 58
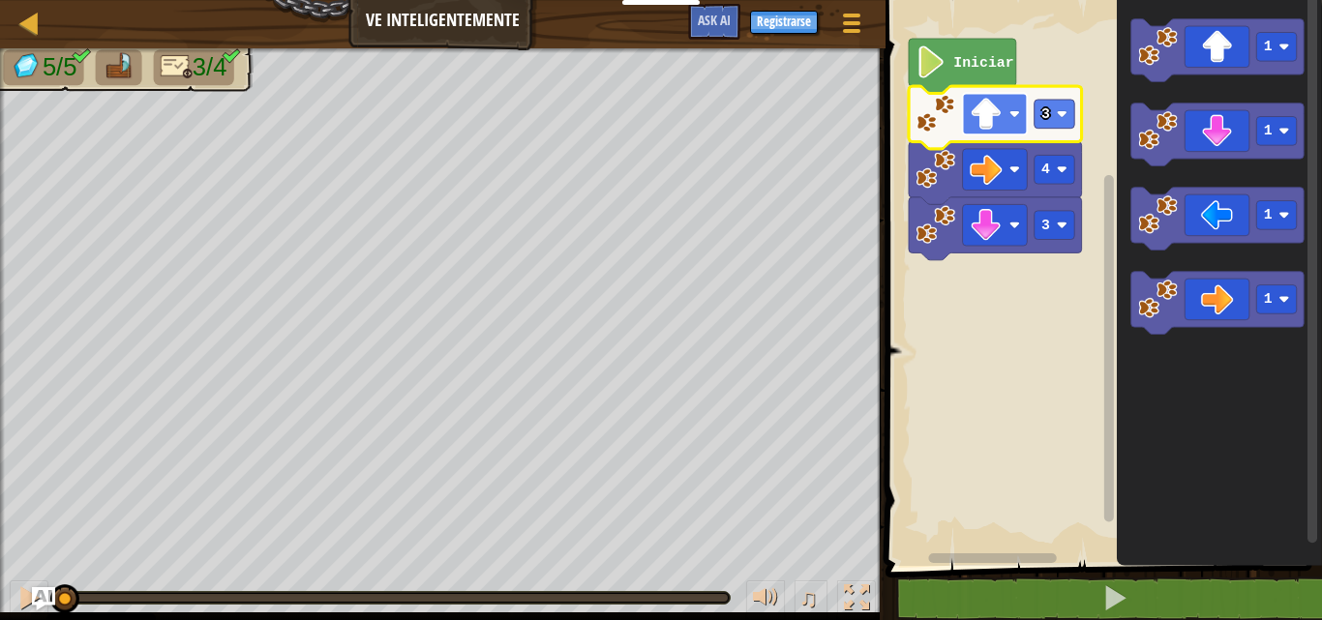
click at [983, 126] on image "Espacio de trabajo de Blockly" at bounding box center [986, 114] width 32 height 32
click at [983, 115] on image "Espacio de trabajo de Blockly" at bounding box center [986, 114] width 32 height 32
click at [981, 112] on image "Espacio de trabajo de Blockly" at bounding box center [986, 114] width 32 height 32
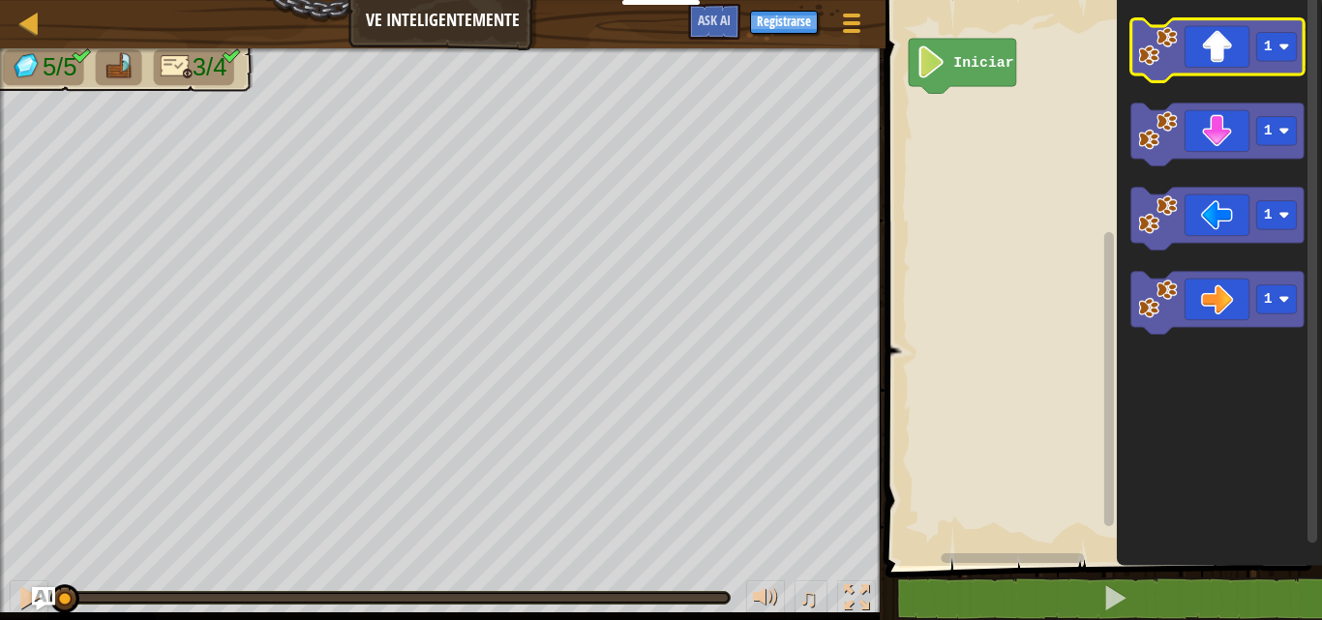
click at [1200, 63] on icon "Espacio de trabajo de Blockly" at bounding box center [1216, 50] width 173 height 63
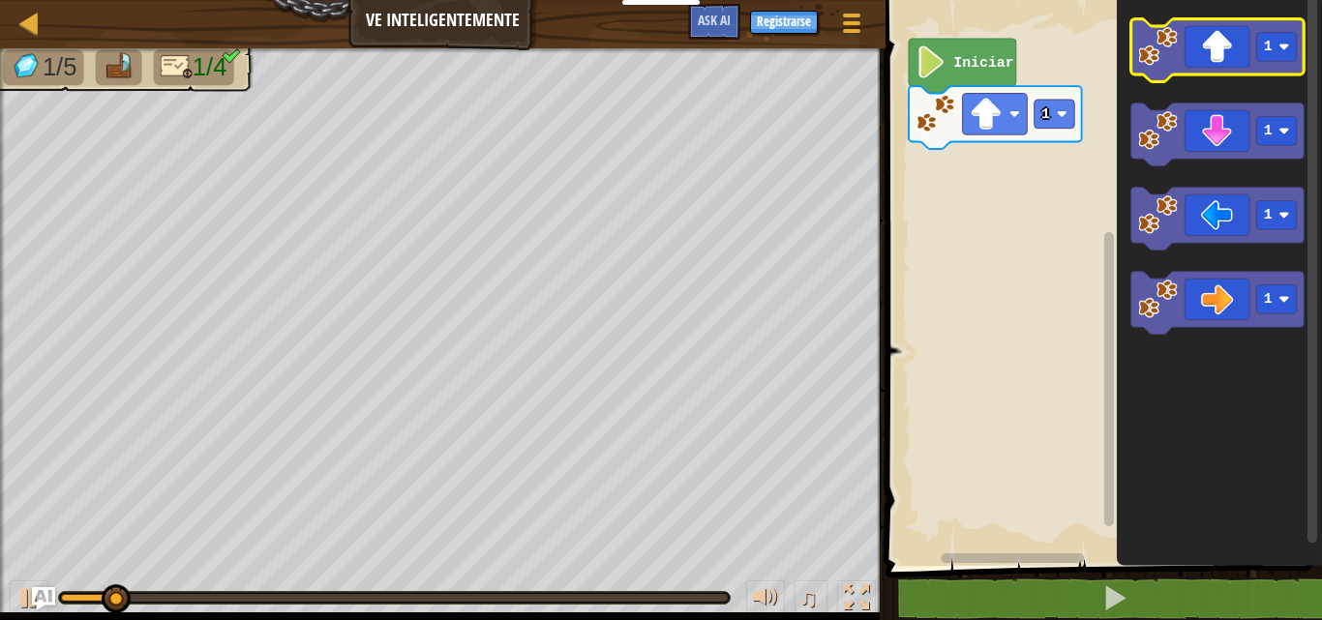
click at [1197, 65] on icon "Espacio de trabajo de Blockly" at bounding box center [1216, 50] width 173 height 63
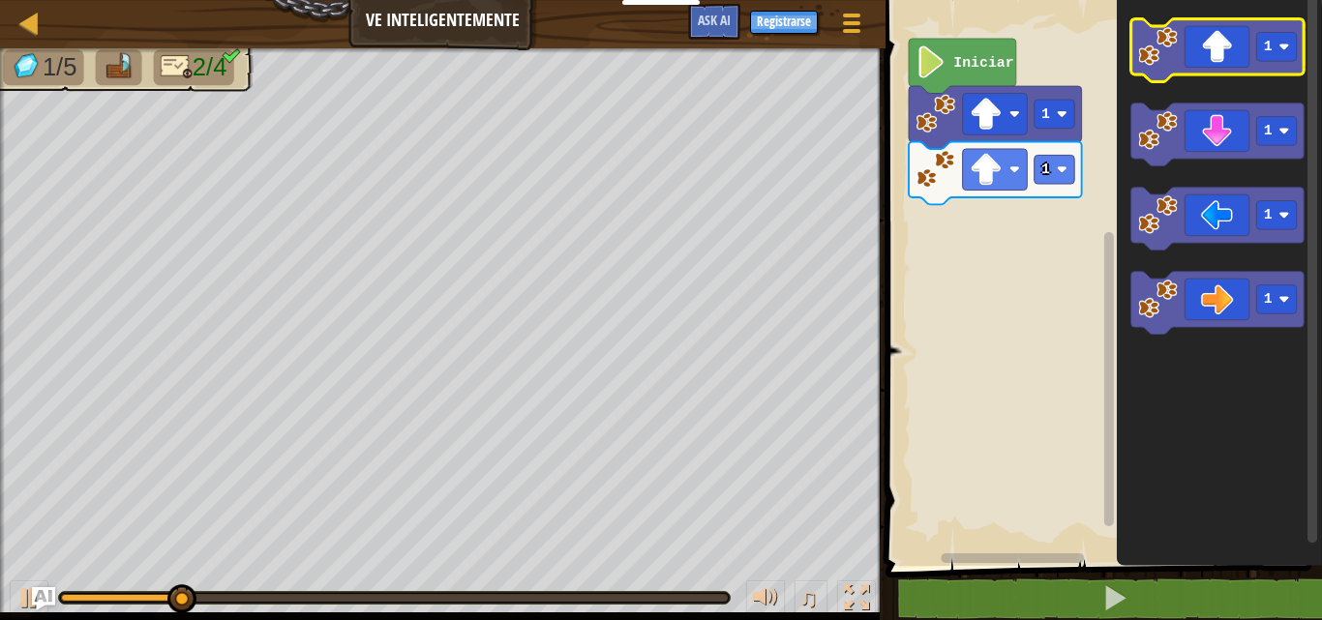
click at [1197, 65] on icon "Espacio de trabajo de Blockly" at bounding box center [1216, 50] width 173 height 63
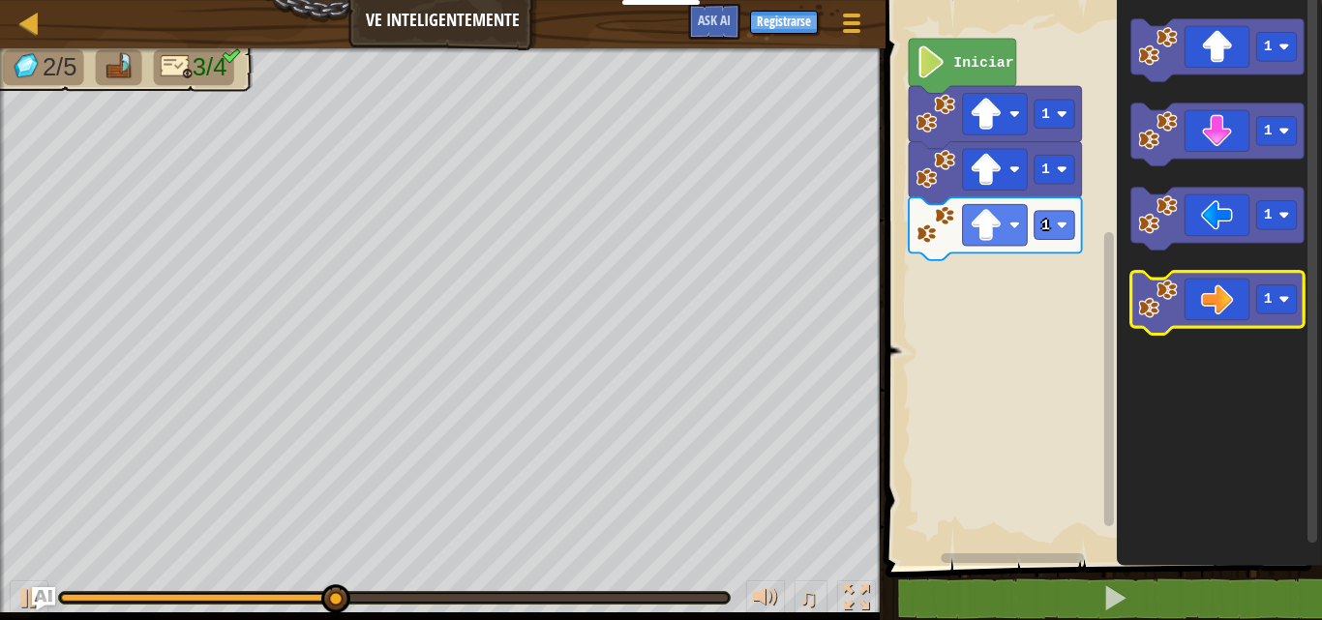
click at [1238, 298] on icon "Espacio de trabajo de Blockly" at bounding box center [1216, 303] width 173 height 63
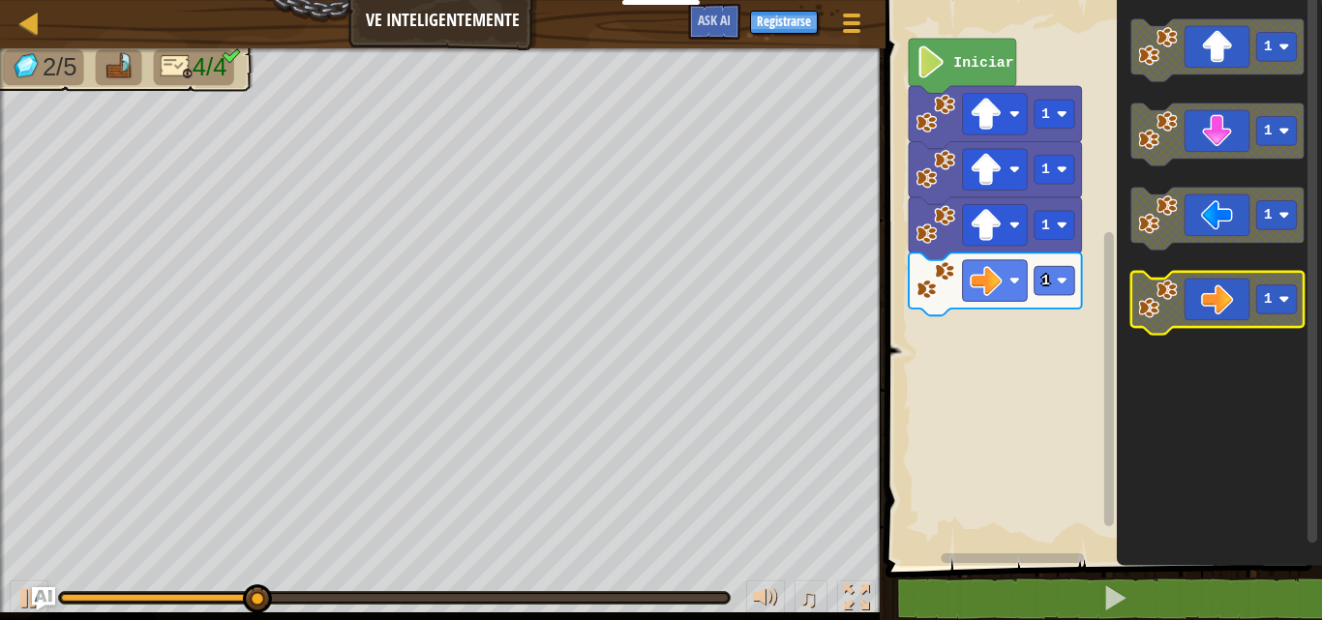
click at [1238, 298] on icon "Espacio de trabajo de Blockly" at bounding box center [1216, 303] width 173 height 63
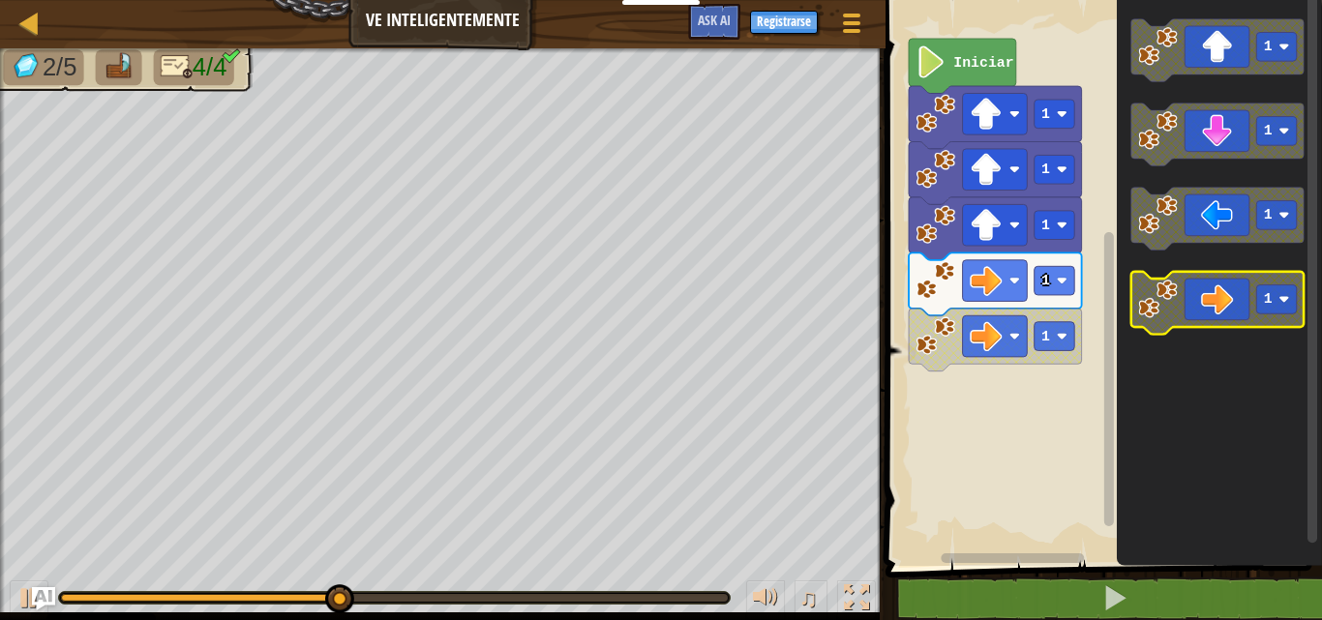
click at [1243, 315] on icon "Espacio de trabajo de Blockly" at bounding box center [1216, 303] width 173 height 63
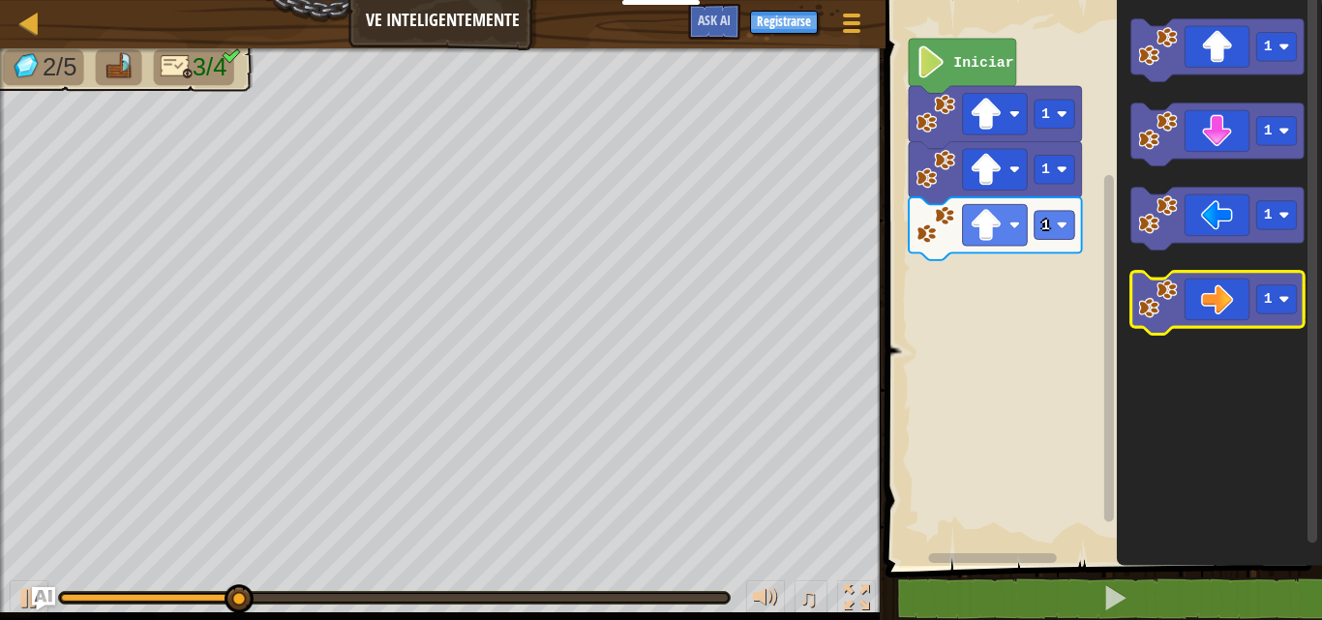
click at [1238, 310] on icon "Espacio de trabajo de Blockly" at bounding box center [1216, 303] width 173 height 63
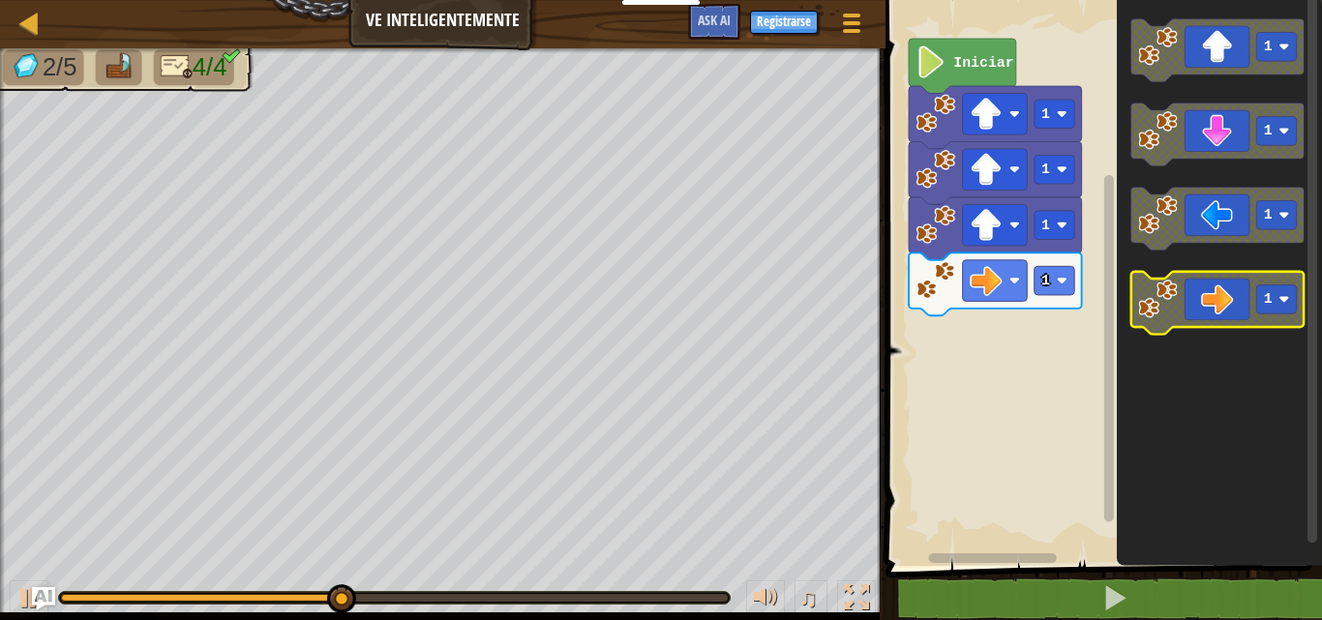
click at [1218, 318] on icon "Espacio de trabajo de Blockly" at bounding box center [1216, 303] width 173 height 63
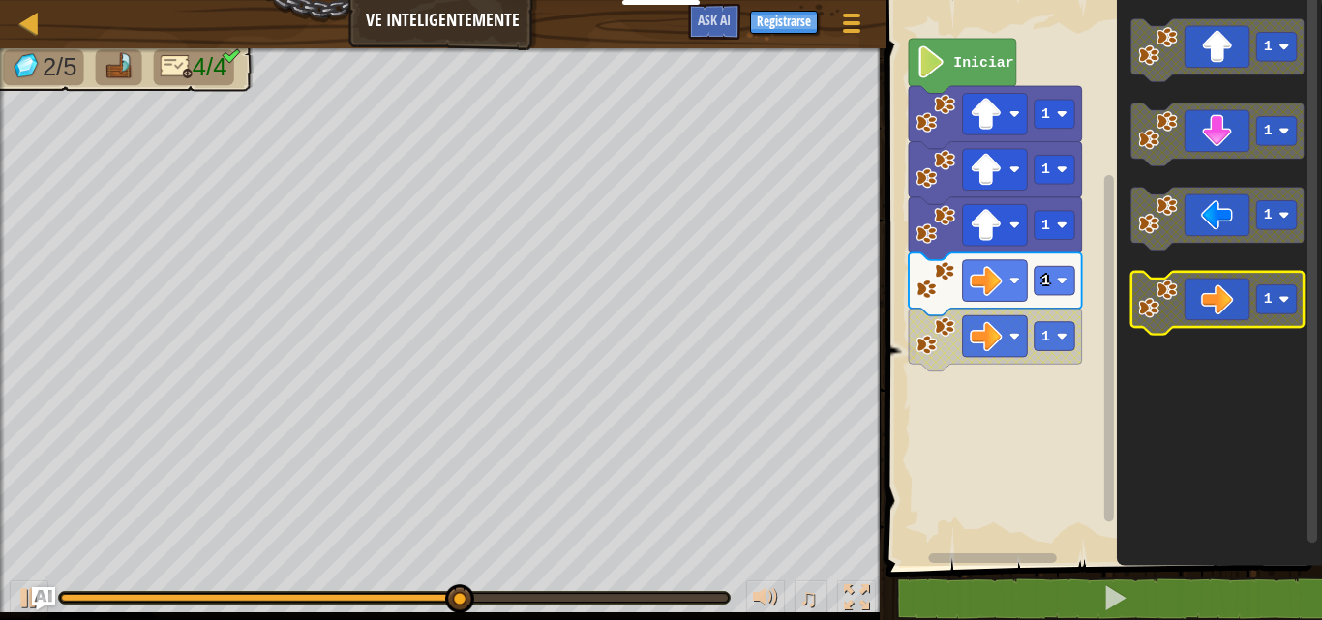
click at [1231, 309] on icon "Espacio de trabajo de Blockly" at bounding box center [1216, 303] width 173 height 63
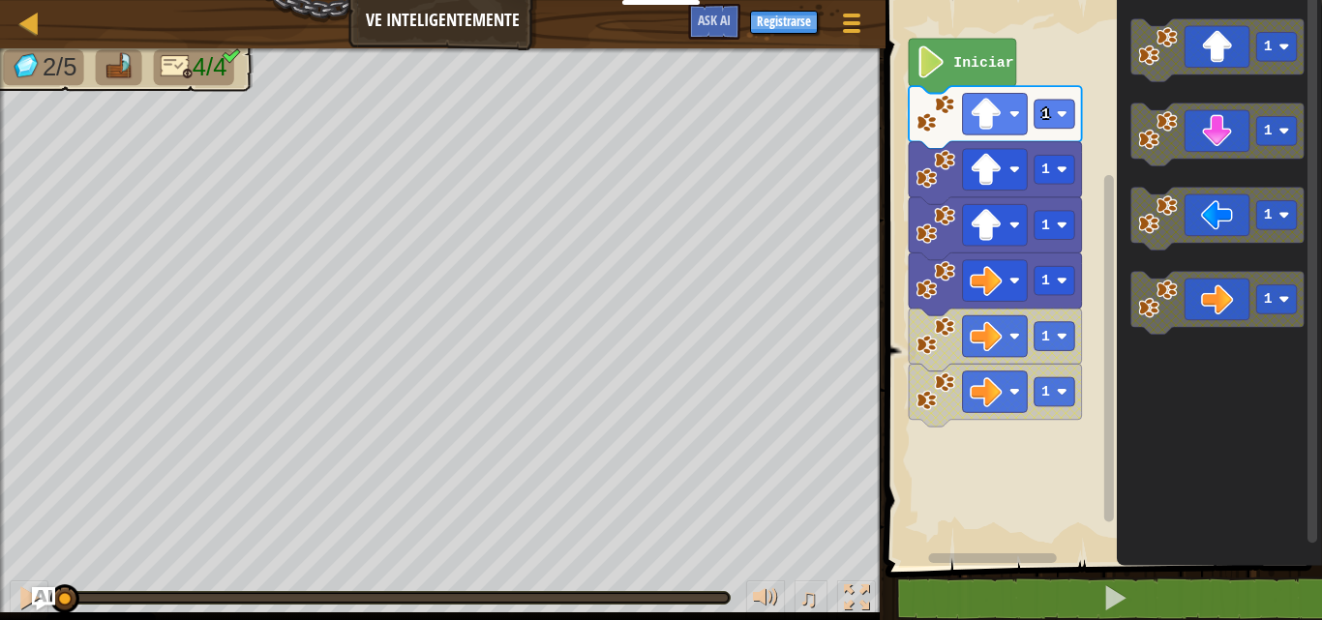
drag, startPoint x: 586, startPoint y: 605, endPoint x: 0, endPoint y: 429, distance: 611.4
click at [0, 429] on div "2/5 4/4 ♫ Blue [PERSON_NAME]" at bounding box center [661, 334] width 1322 height 572
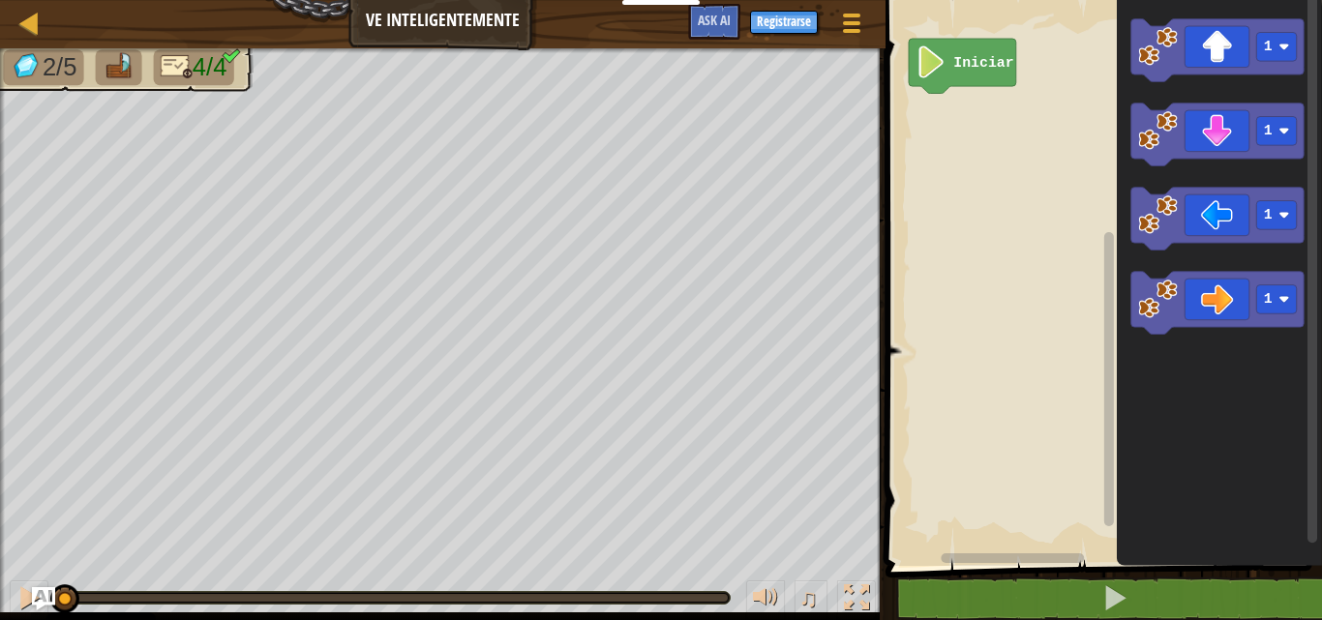
click at [13, 511] on div "2/5 4/4 ♫ Blue [PERSON_NAME]" at bounding box center [661, 334] width 1322 height 572
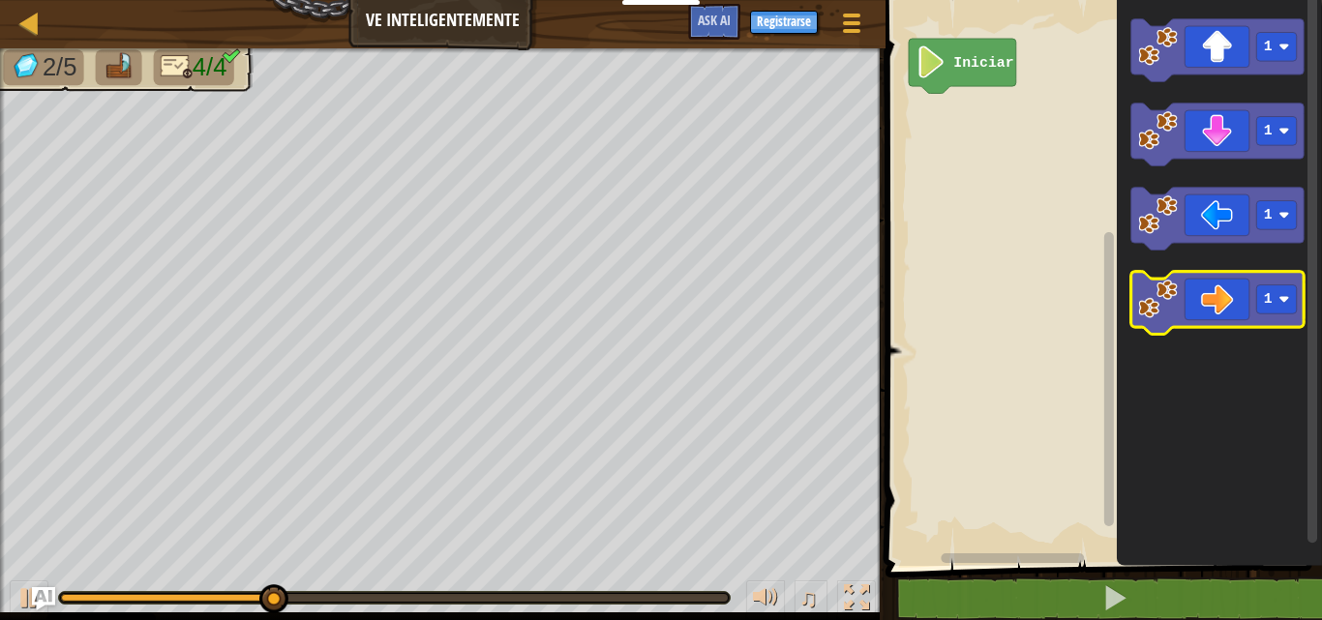
click at [1228, 308] on icon "Espacio de trabajo de Blockly" at bounding box center [1216, 303] width 173 height 63
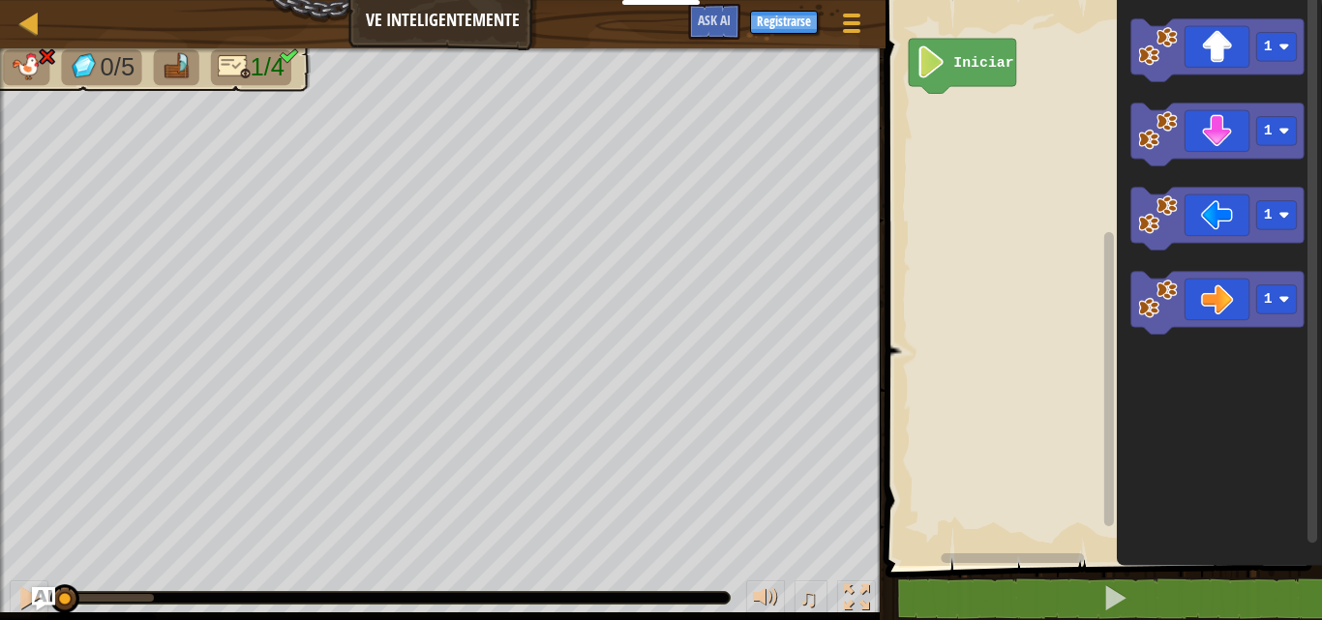
drag, startPoint x: 166, startPoint y: 595, endPoint x: 0, endPoint y: 555, distance: 171.3
click at [0, 555] on div "0/5 1/4 ♫ Blue [PERSON_NAME]" at bounding box center [661, 334] width 1322 height 572
click at [1233, 69] on icon "Espacio de trabajo de Blockly" at bounding box center [1216, 50] width 173 height 63
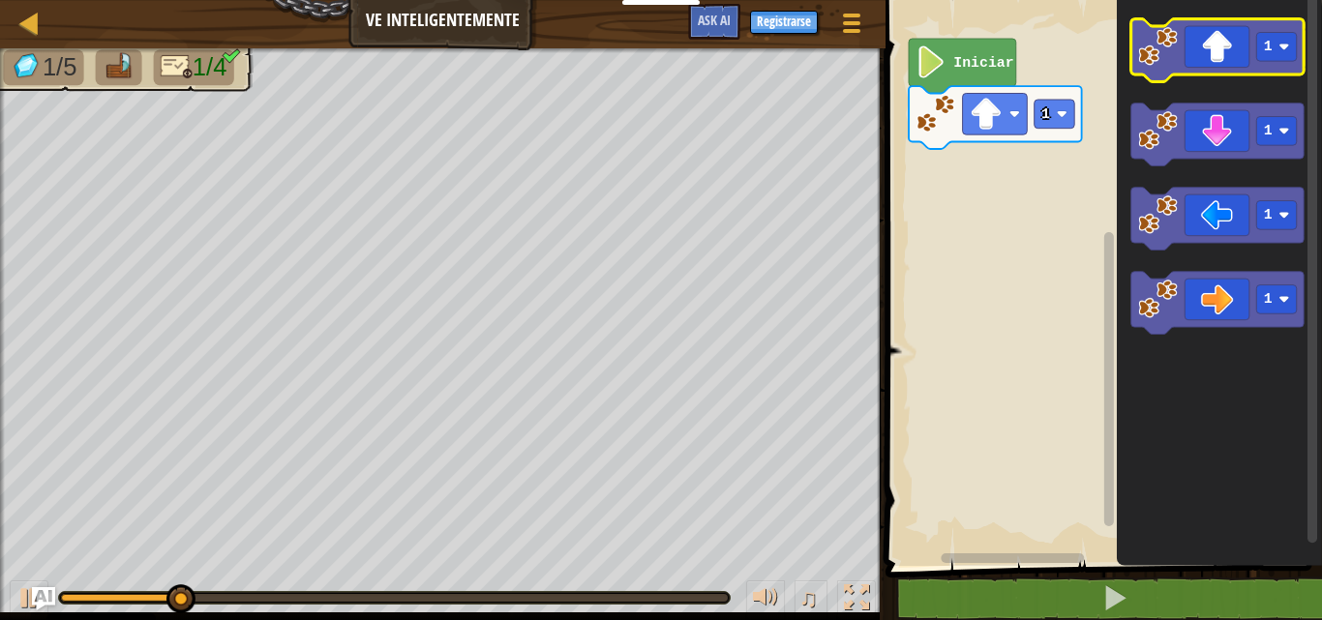
click at [1230, 55] on icon "Espacio de trabajo de Blockly" at bounding box center [1216, 50] width 173 height 63
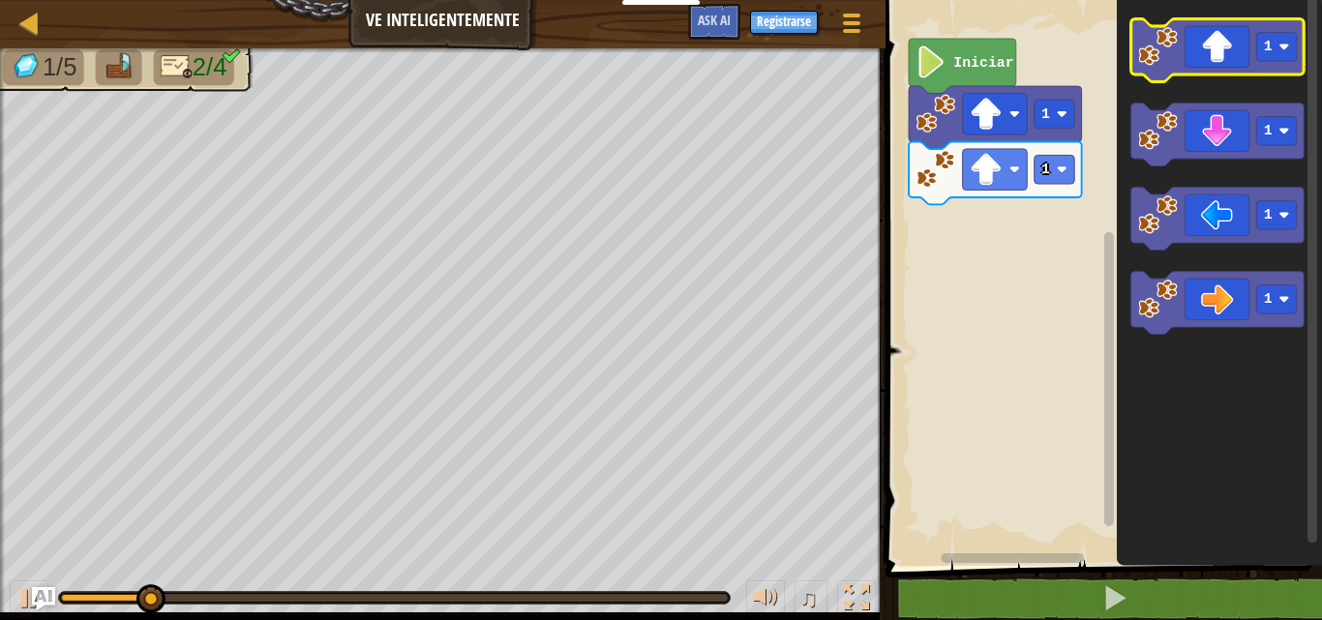
click at [1230, 55] on icon "Espacio de trabajo de Blockly" at bounding box center [1216, 50] width 173 height 63
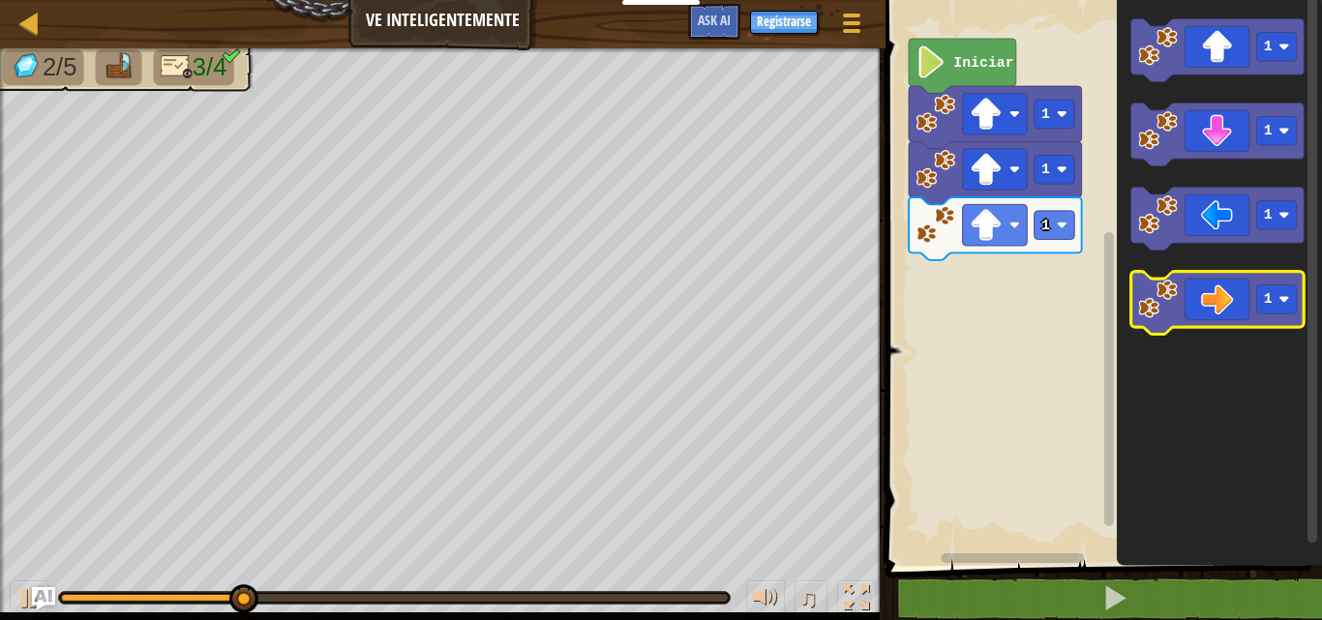
click at [1215, 313] on icon "Espacio de trabajo de Blockly" at bounding box center [1216, 303] width 173 height 63
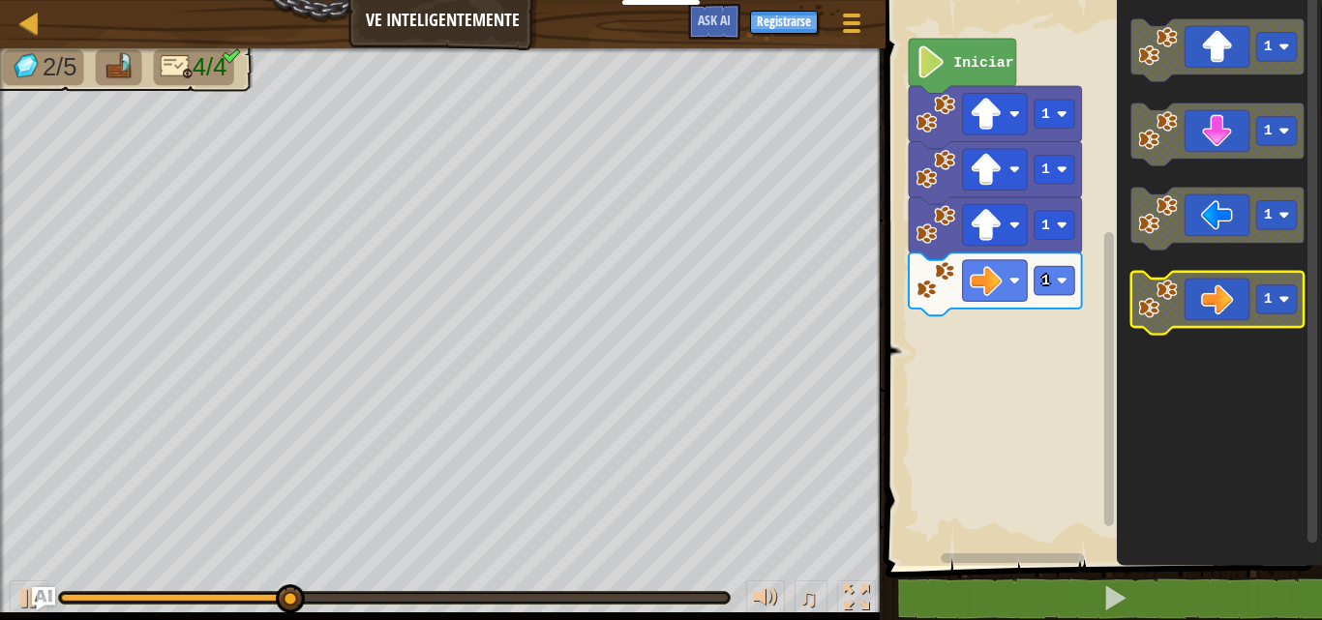
click at [1207, 288] on icon "Espacio de trabajo de Blockly" at bounding box center [1216, 303] width 173 height 63
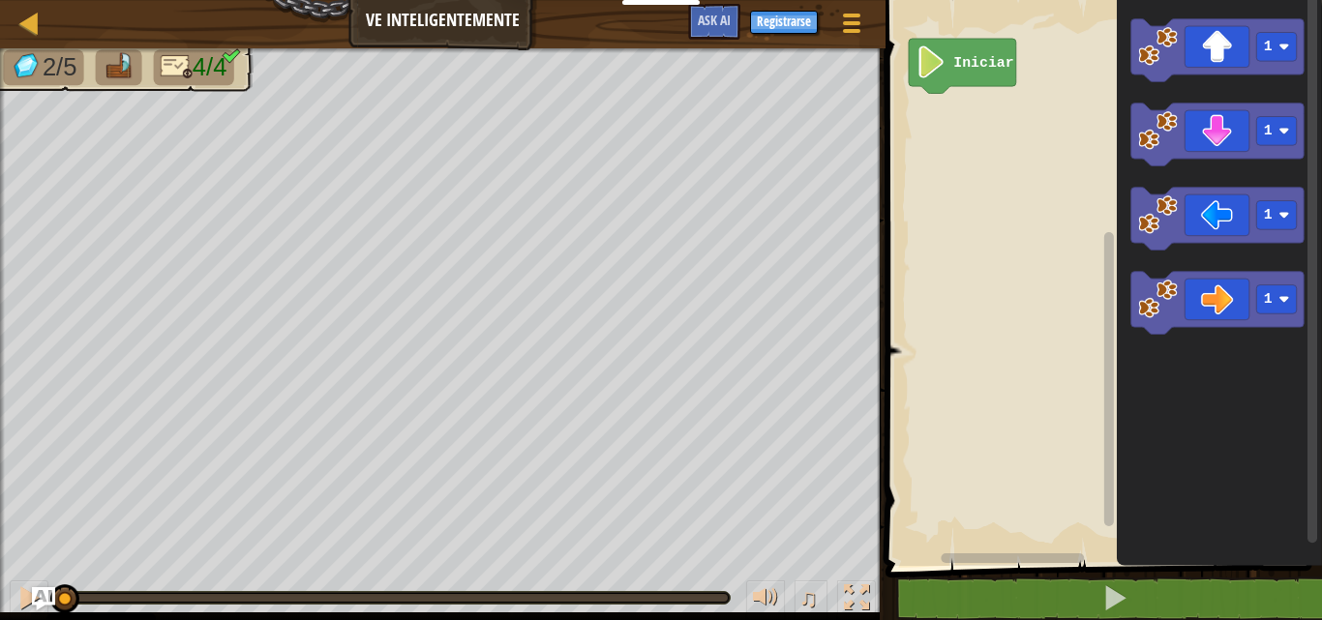
drag, startPoint x: 573, startPoint y: 594, endPoint x: 0, endPoint y: -47, distance: 860.2
click at [0, 0] on html "Cookie Policy CodeCombat [GEOGRAPHIC_DATA] algunas cookies esenciales y no esen…" at bounding box center [661, 0] width 1322 height 0
click at [46, 468] on div "2/5 4/4 ♫ Blue [PERSON_NAME]" at bounding box center [661, 334] width 1322 height 572
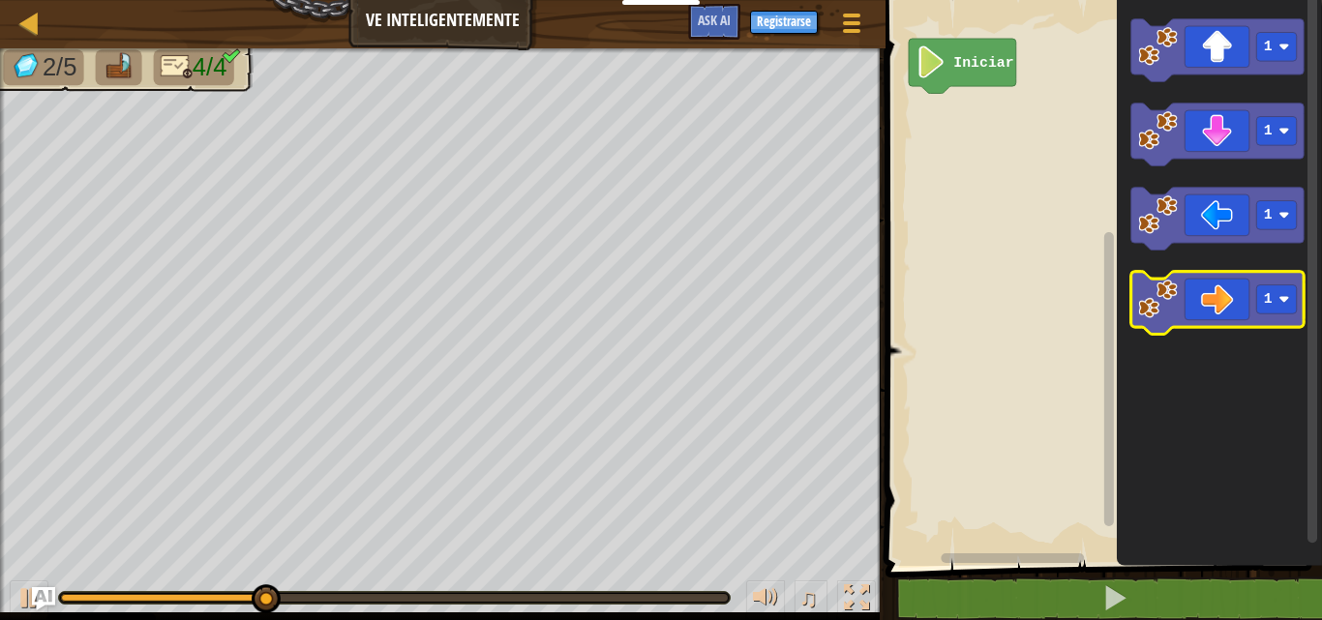
click at [1205, 320] on icon "Espacio de trabajo de Blockly" at bounding box center [1216, 303] width 173 height 63
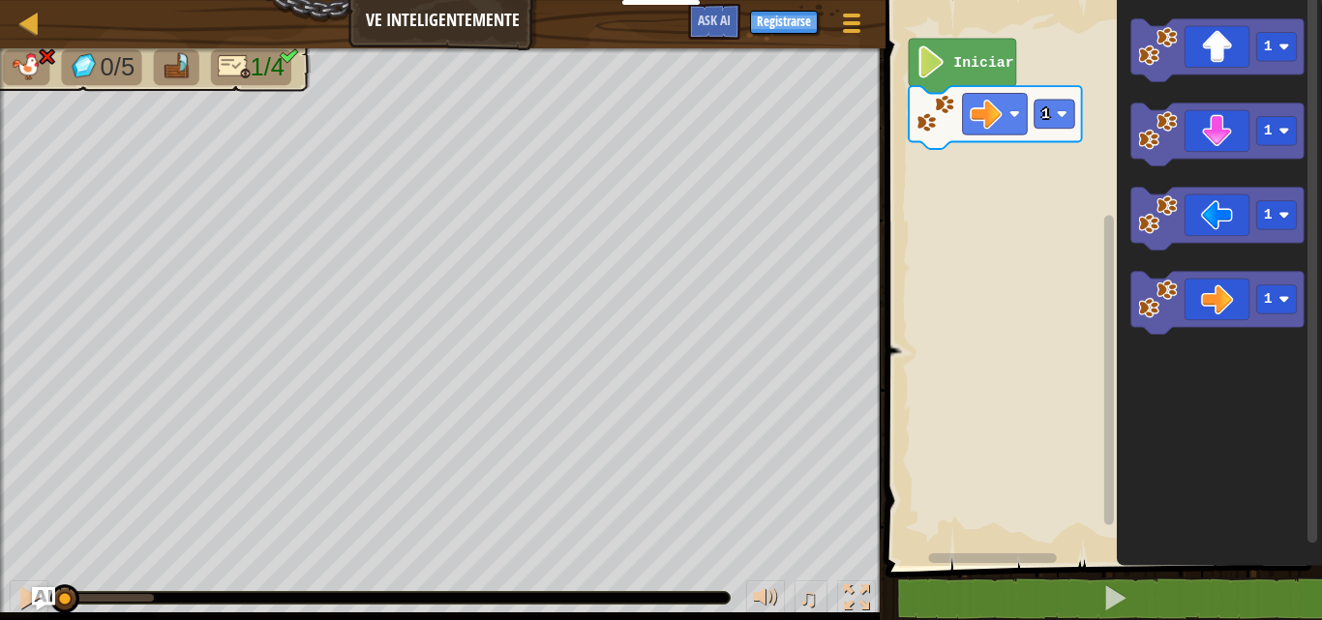
drag, startPoint x: 143, startPoint y: 596, endPoint x: 0, endPoint y: 566, distance: 146.3
click at [0, 570] on div "♫" at bounding box center [443, 593] width 886 height 58
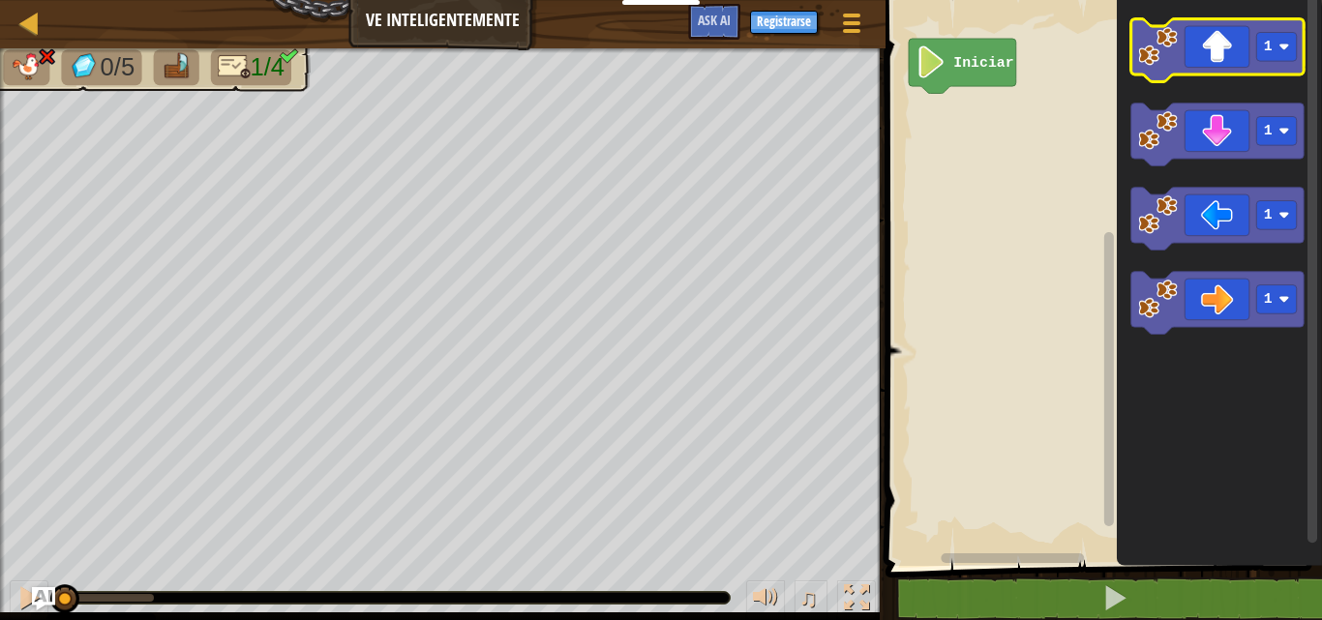
click at [1213, 57] on icon "Espacio de trabajo de Blockly" at bounding box center [1216, 50] width 173 height 63
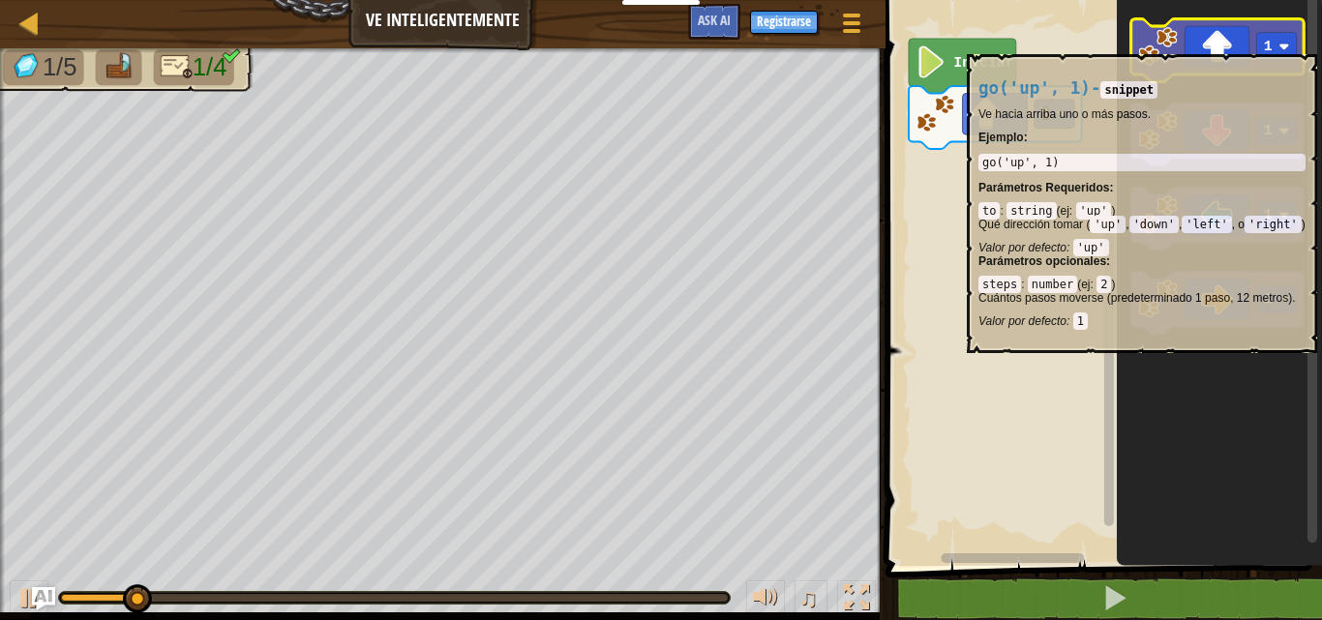
click at [1222, 45] on icon "Espacio de trabajo de Blockly" at bounding box center [1216, 50] width 173 height 63
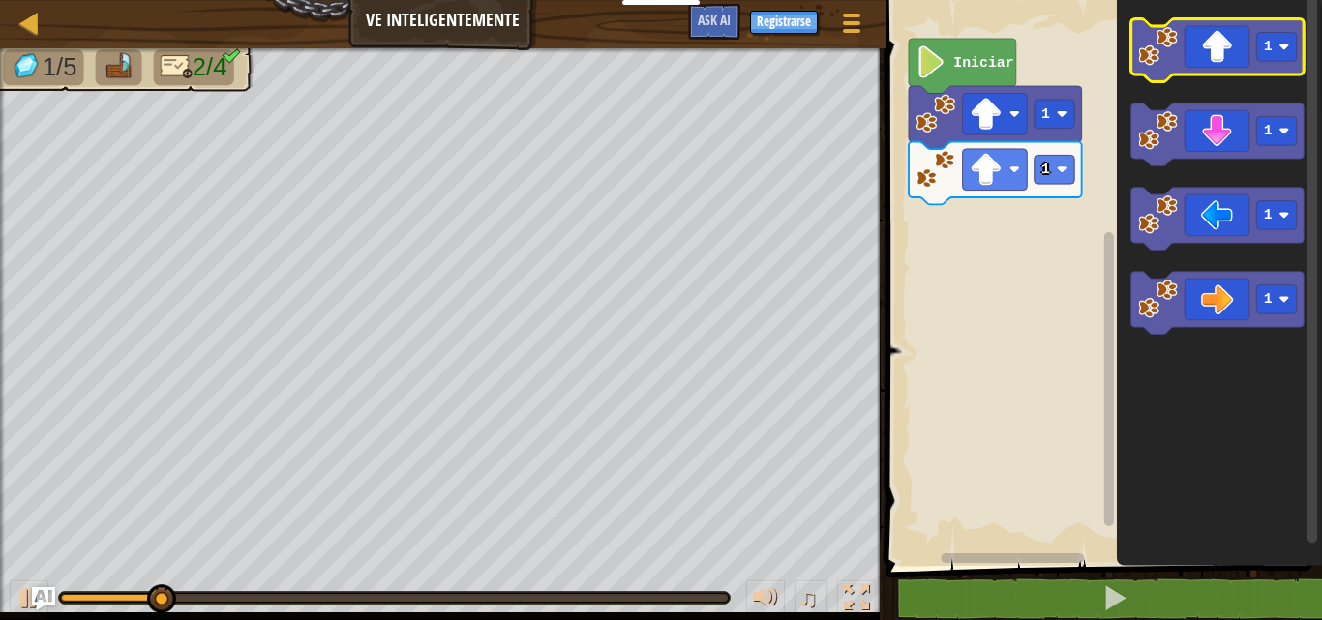
click at [1222, 45] on icon "Espacio de trabajo de Blockly" at bounding box center [1216, 50] width 173 height 63
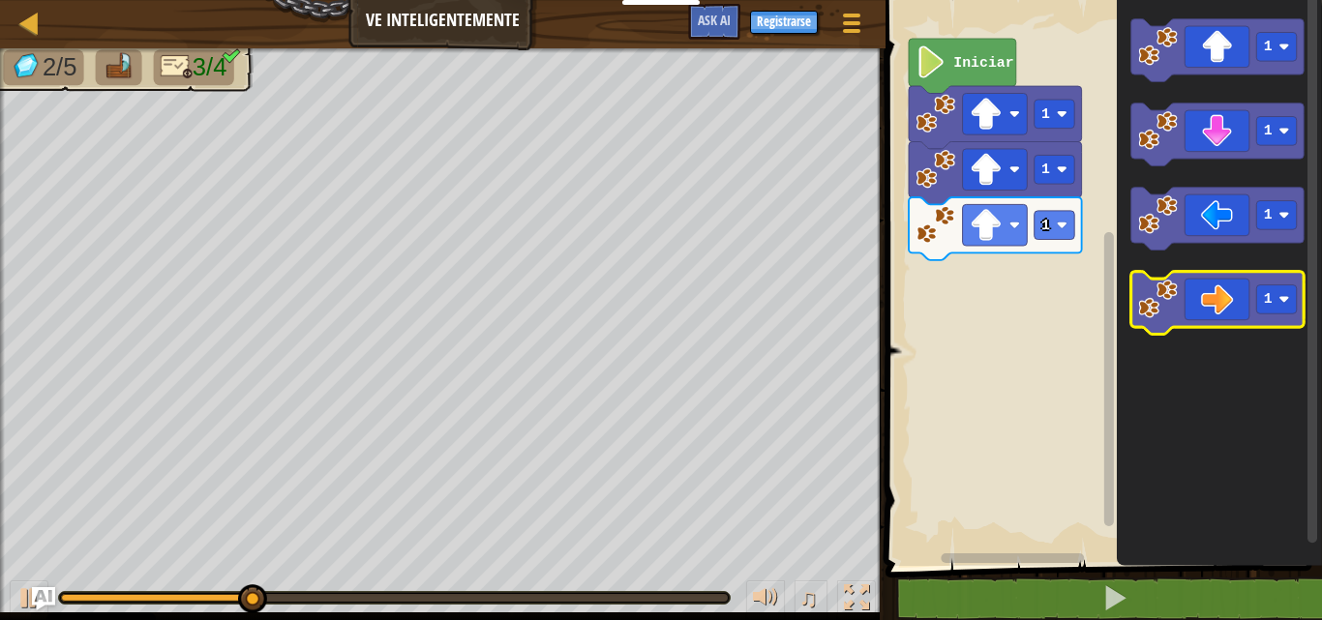
click at [1200, 305] on icon "Espacio de trabajo de Blockly" at bounding box center [1216, 303] width 173 height 63
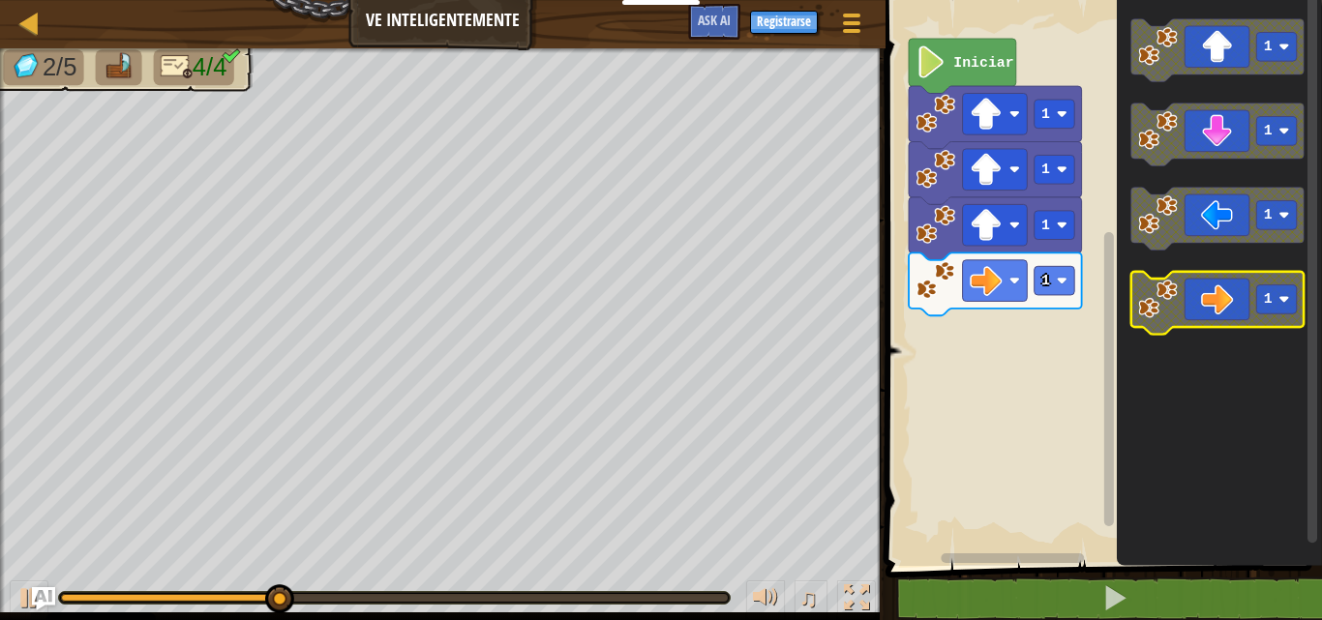
click at [1217, 304] on icon "Espacio de trabajo de Blockly" at bounding box center [1216, 303] width 173 height 63
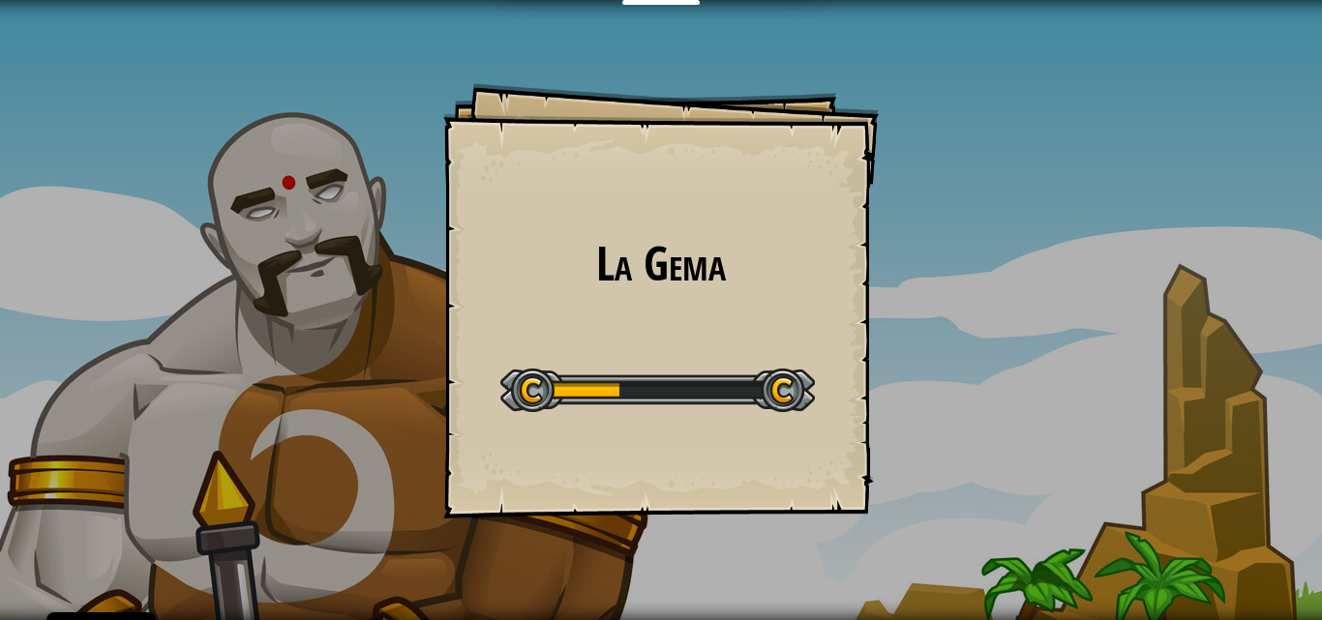
select select "es-ES"
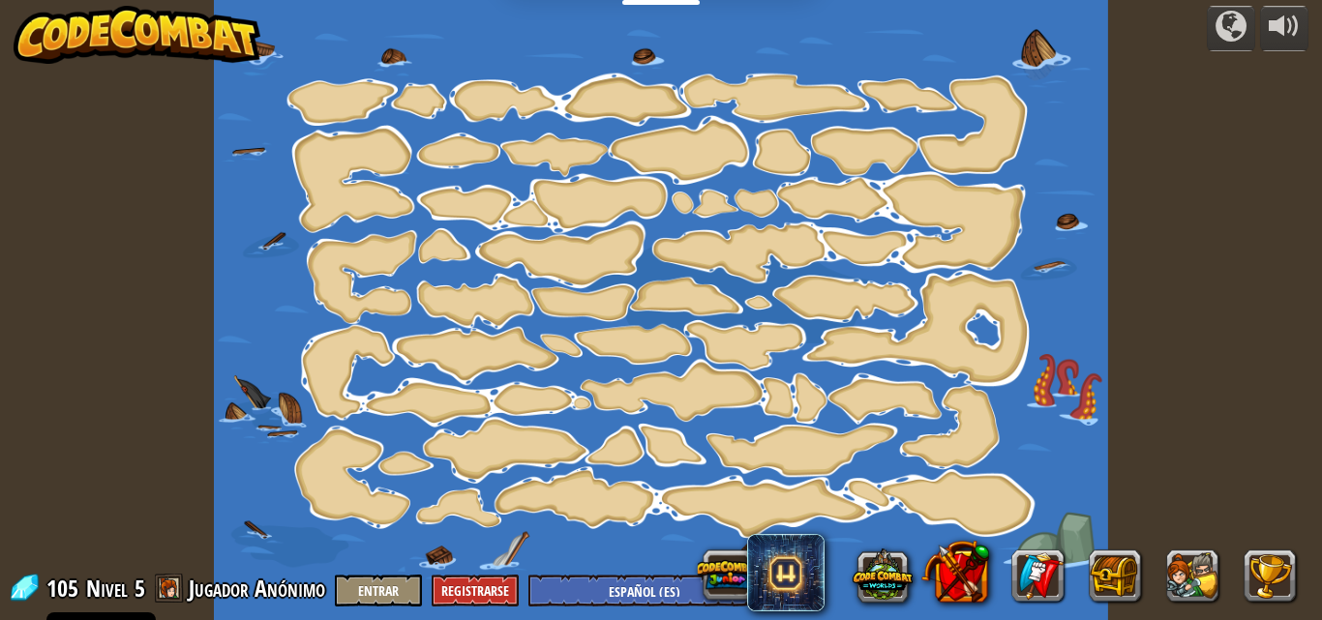
select select "es-ES"
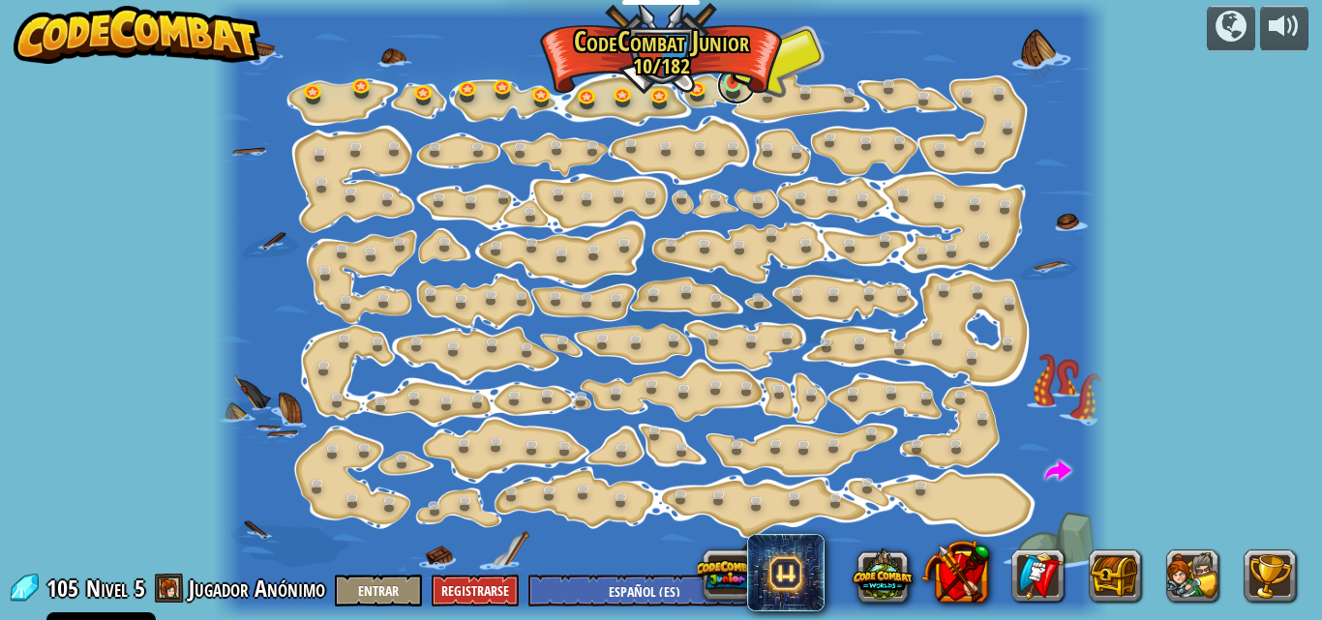
click at [735, 94] on link at bounding box center [736, 85] width 39 height 39
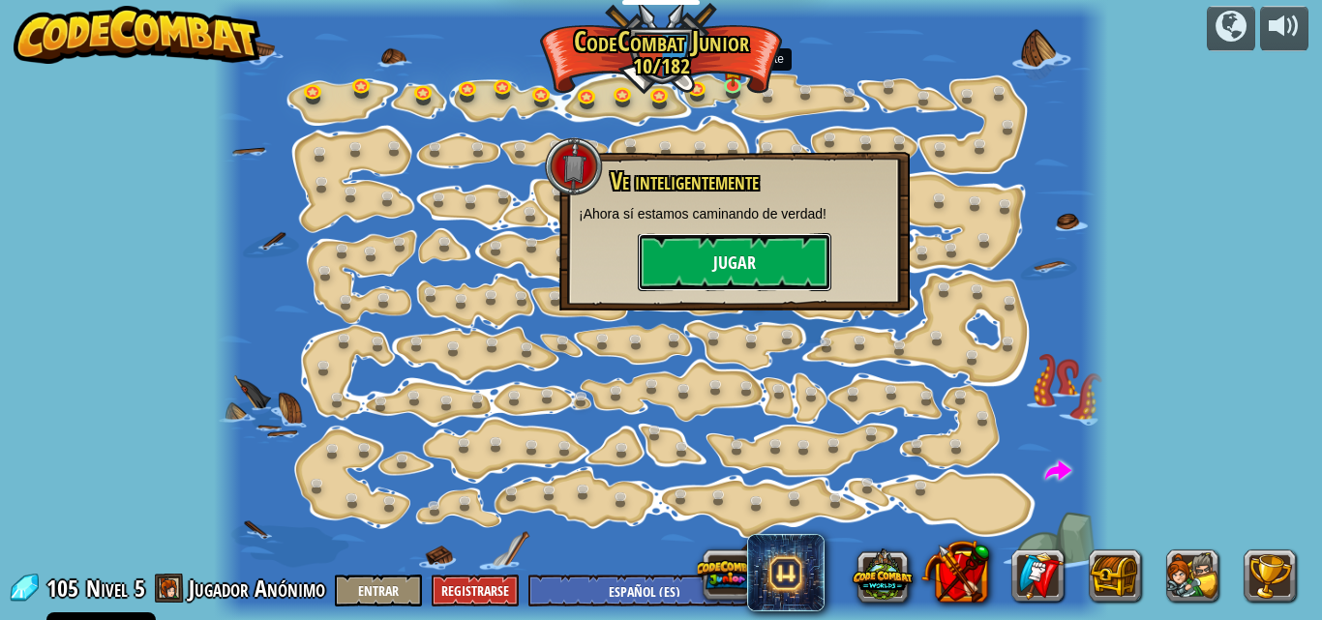
click at [703, 275] on button "Jugar" at bounding box center [735, 262] width 194 height 58
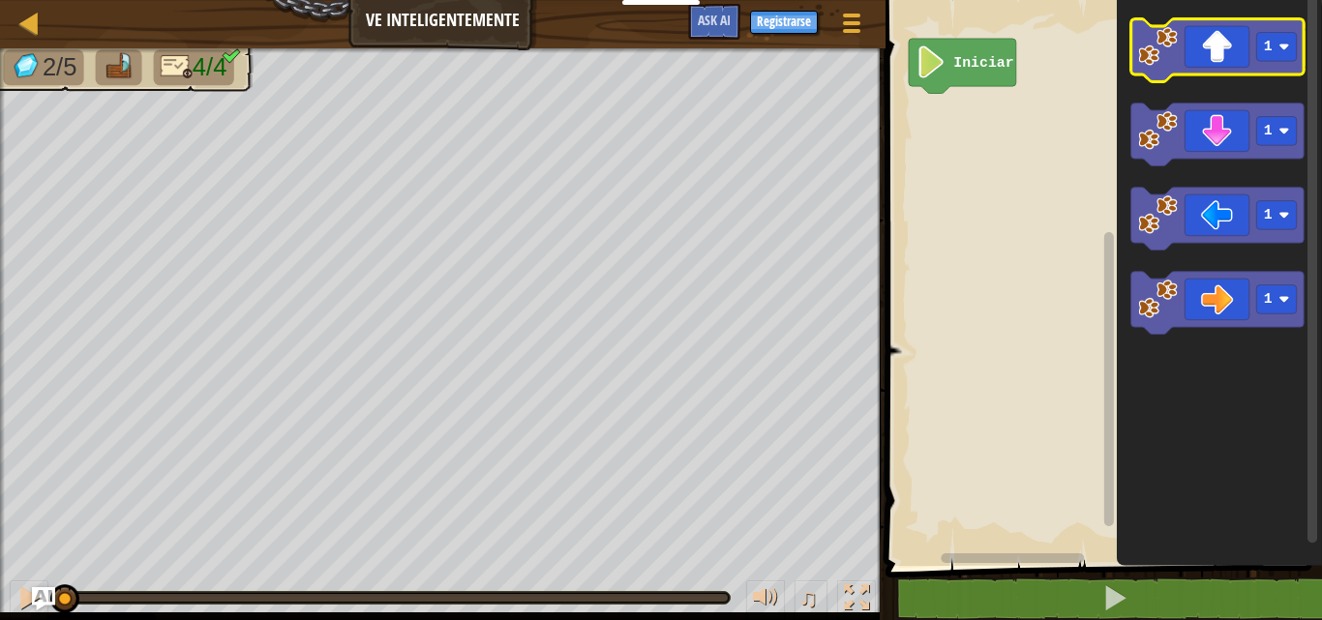
click at [1199, 56] on icon "Espacio de trabajo de Blockly" at bounding box center [1216, 50] width 173 height 63
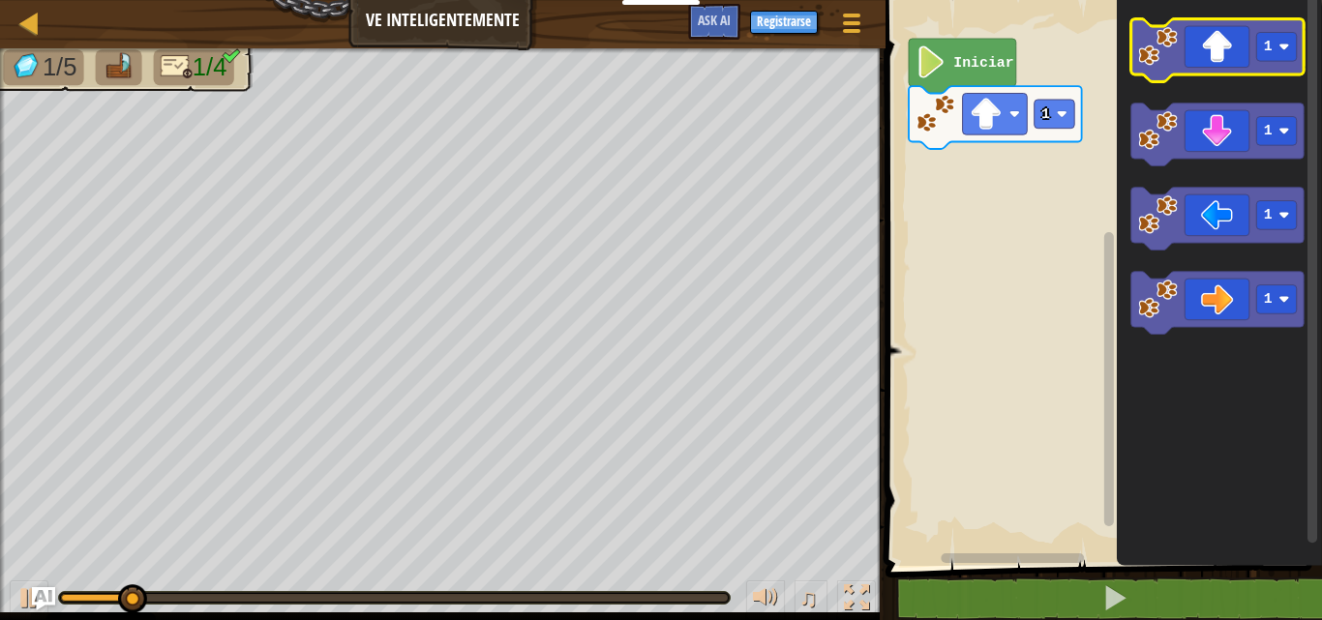
click at [1214, 39] on icon "Espacio de trabajo de Blockly" at bounding box center [1216, 50] width 173 height 63
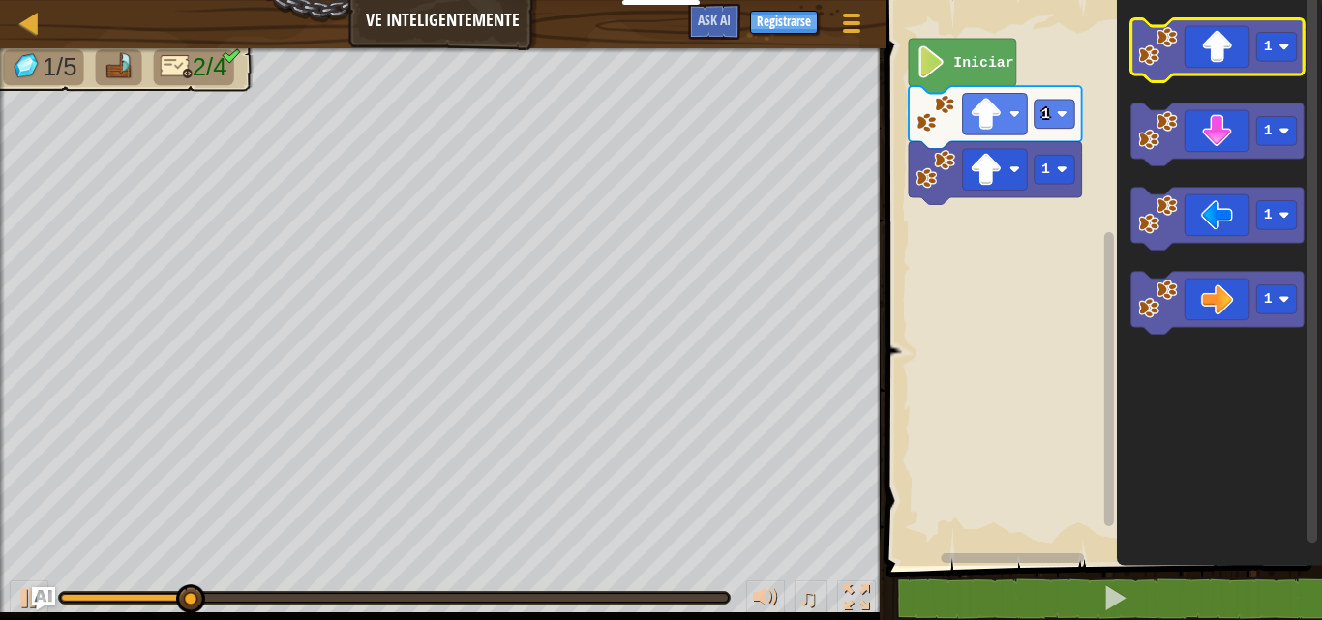
click at [1212, 39] on icon "Espacio de trabajo de Blockly" at bounding box center [1216, 50] width 173 height 63
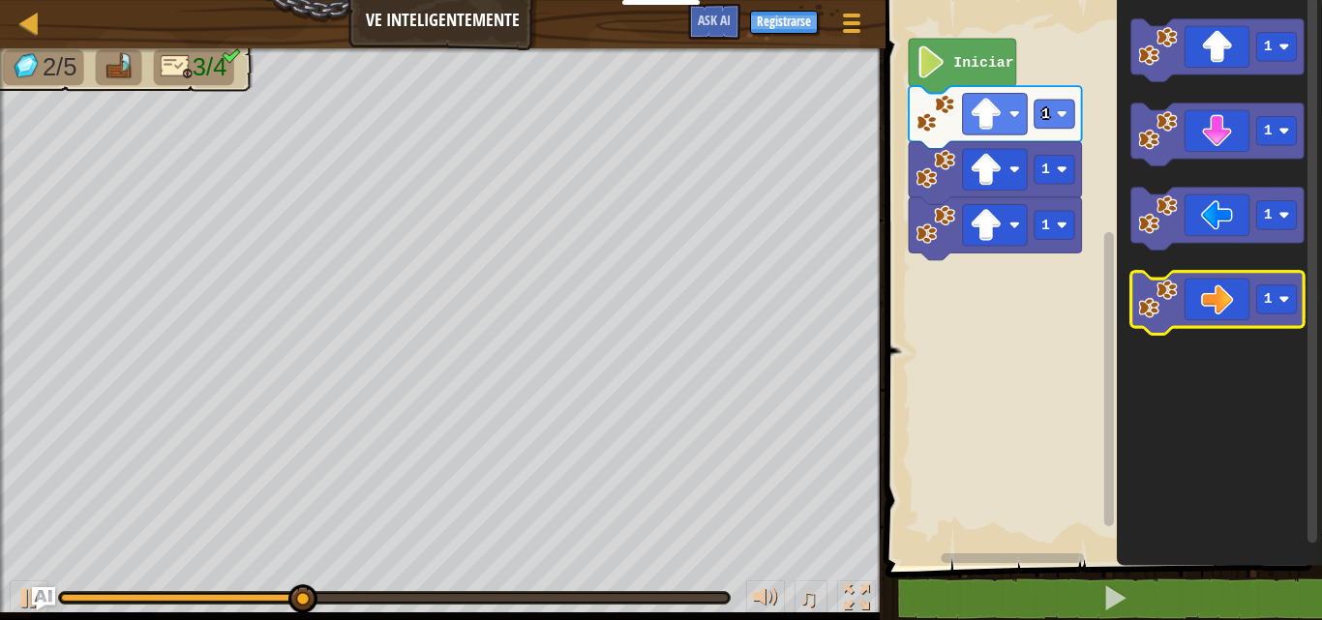
click at [1213, 323] on icon "Espacio de trabajo de Blockly" at bounding box center [1216, 303] width 173 height 63
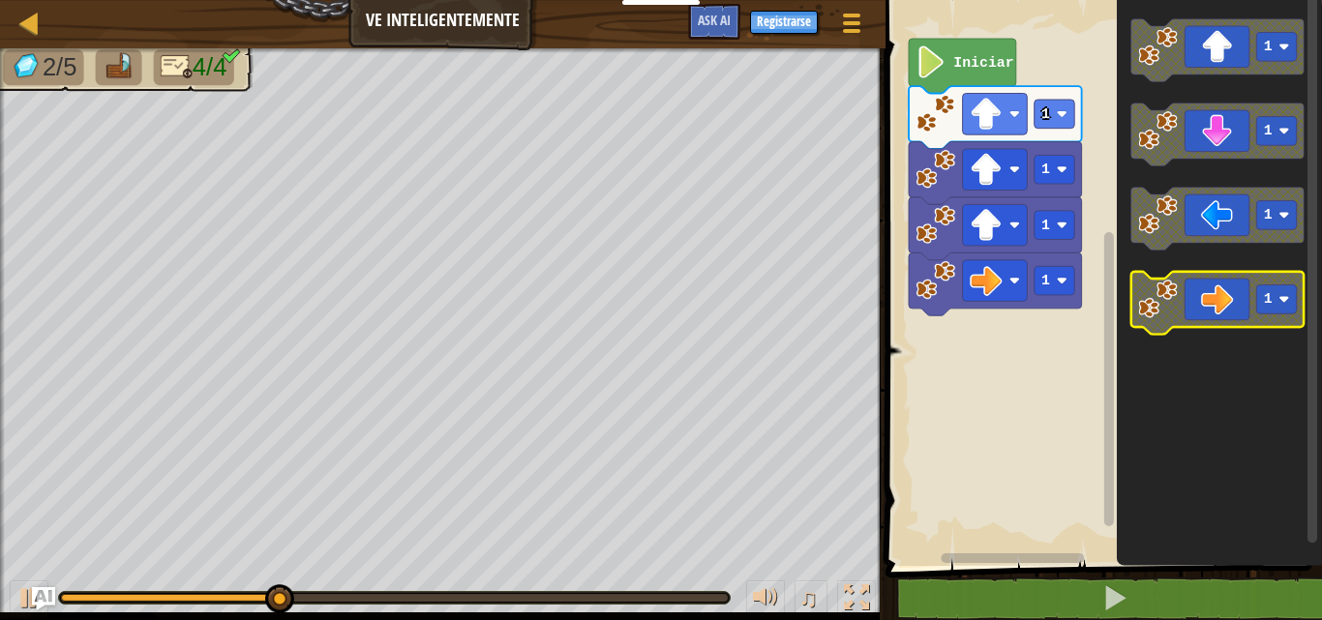
click at [1194, 315] on icon "Espacio de trabajo de Blockly" at bounding box center [1216, 303] width 173 height 63
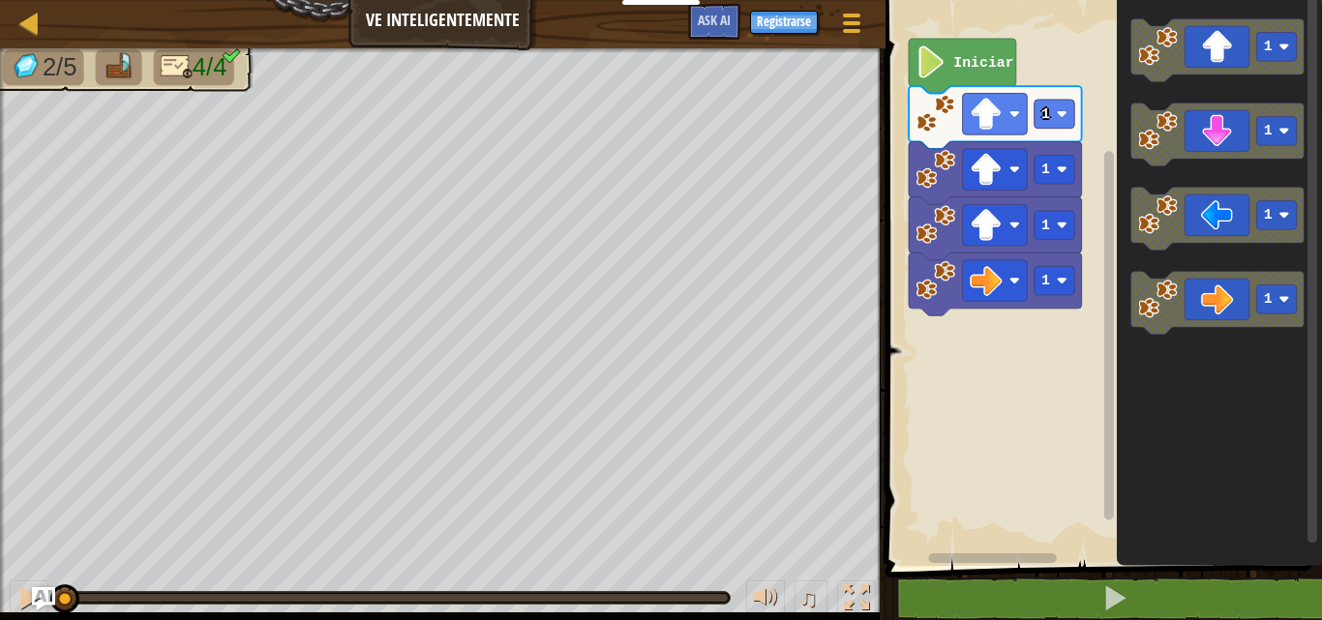
drag, startPoint x: 666, startPoint y: 571, endPoint x: 2, endPoint y: -75, distance: 926.7
click at [2, 0] on html "Cookie Policy CodeCombat [GEOGRAPHIC_DATA] algunas cookies esenciales y no esen…" at bounding box center [661, 0] width 1322 height 0
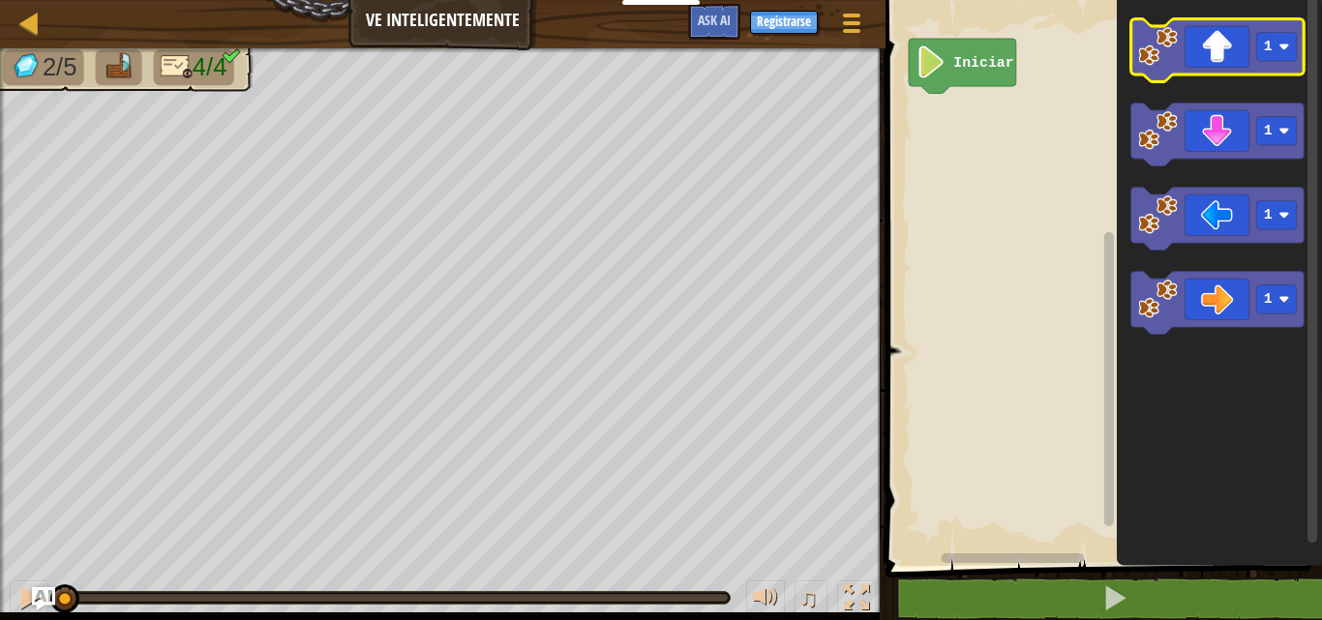
click at [1300, 51] on icon "Espacio de trabajo de Blockly" at bounding box center [1216, 50] width 173 height 63
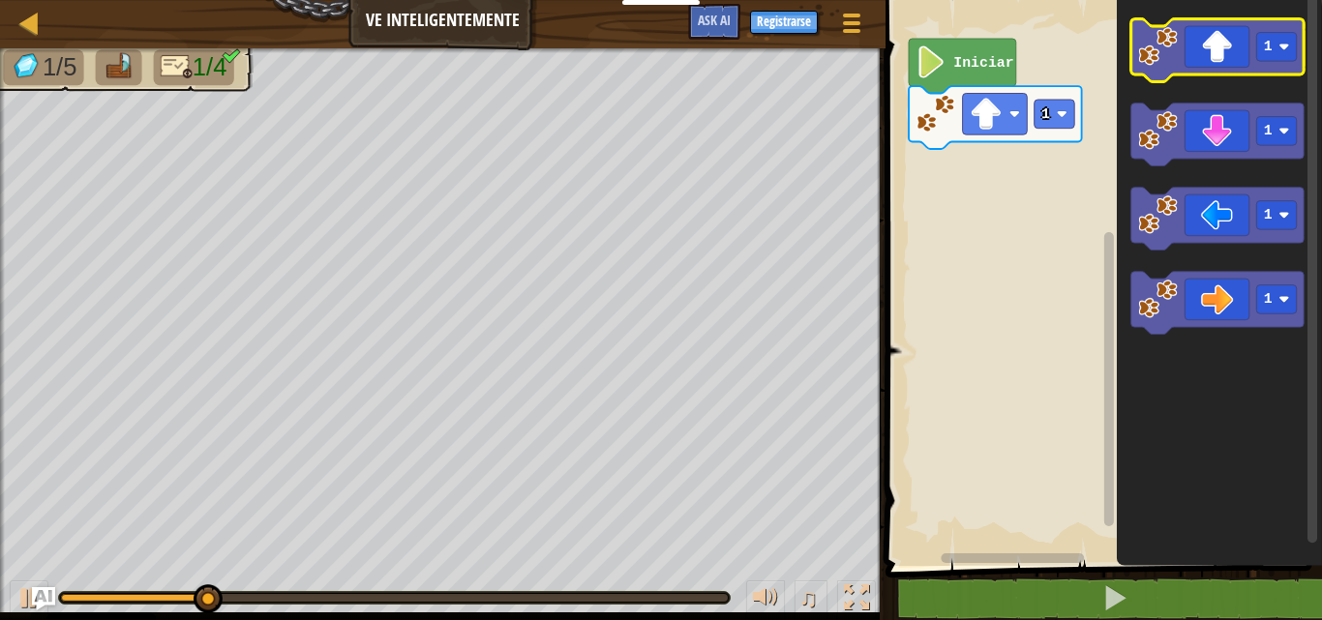
click at [1161, 52] on image "Espacio de trabajo de Blockly" at bounding box center [1158, 47] width 40 height 40
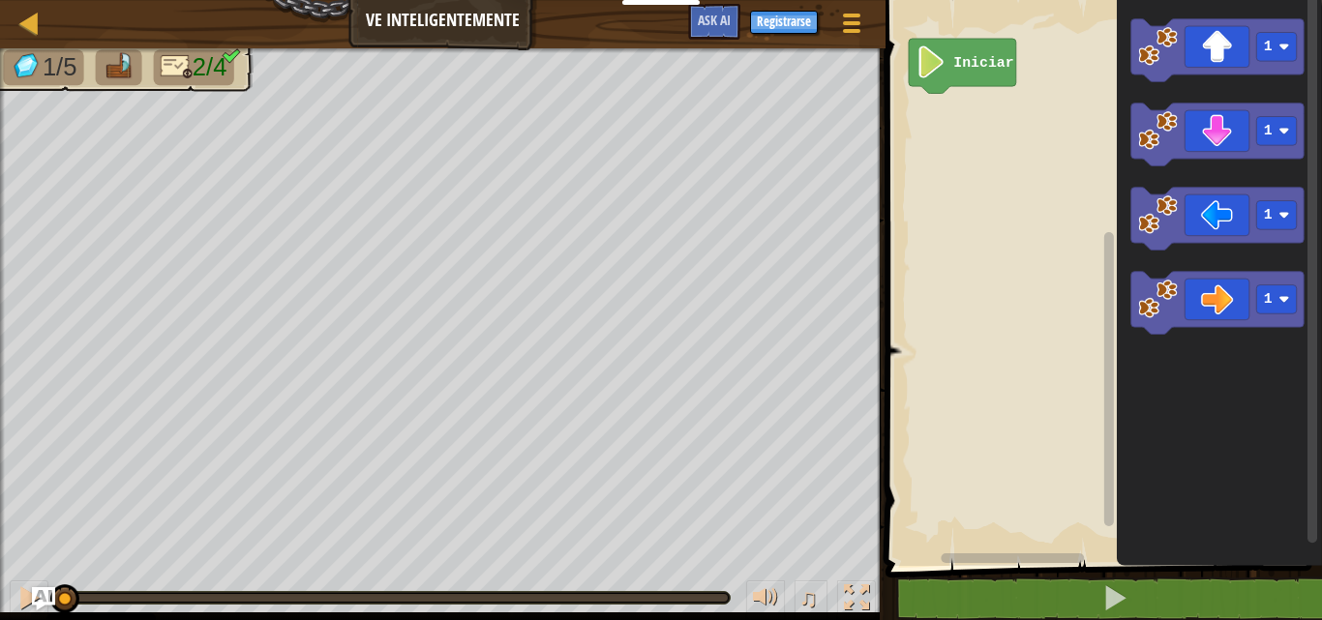
drag, startPoint x: 351, startPoint y: 588, endPoint x: 0, endPoint y: 513, distance: 359.3
click at [0, 513] on div "1/5 2/4 ♫ Blue [PERSON_NAME]" at bounding box center [661, 334] width 1322 height 572
click at [30, 555] on div "1/5 2/4 ♫ Blue [PERSON_NAME]" at bounding box center [661, 334] width 1322 height 572
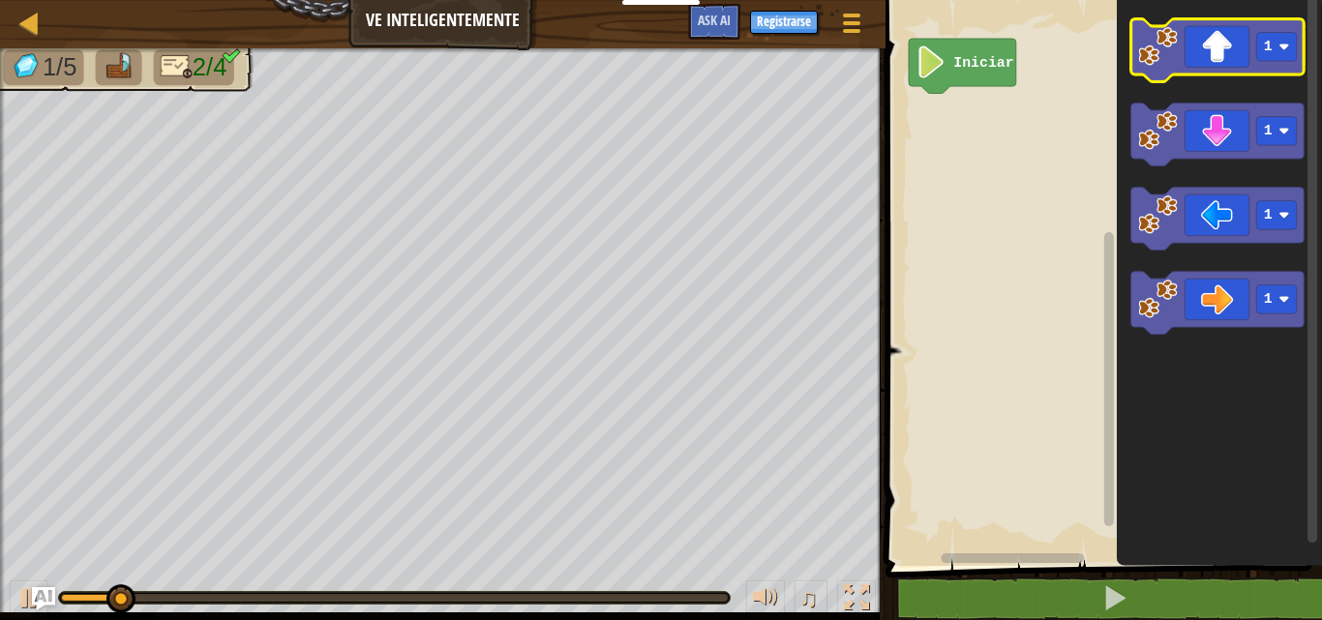
click at [1223, 68] on icon "Espacio de trabajo de Blockly" at bounding box center [1216, 50] width 173 height 63
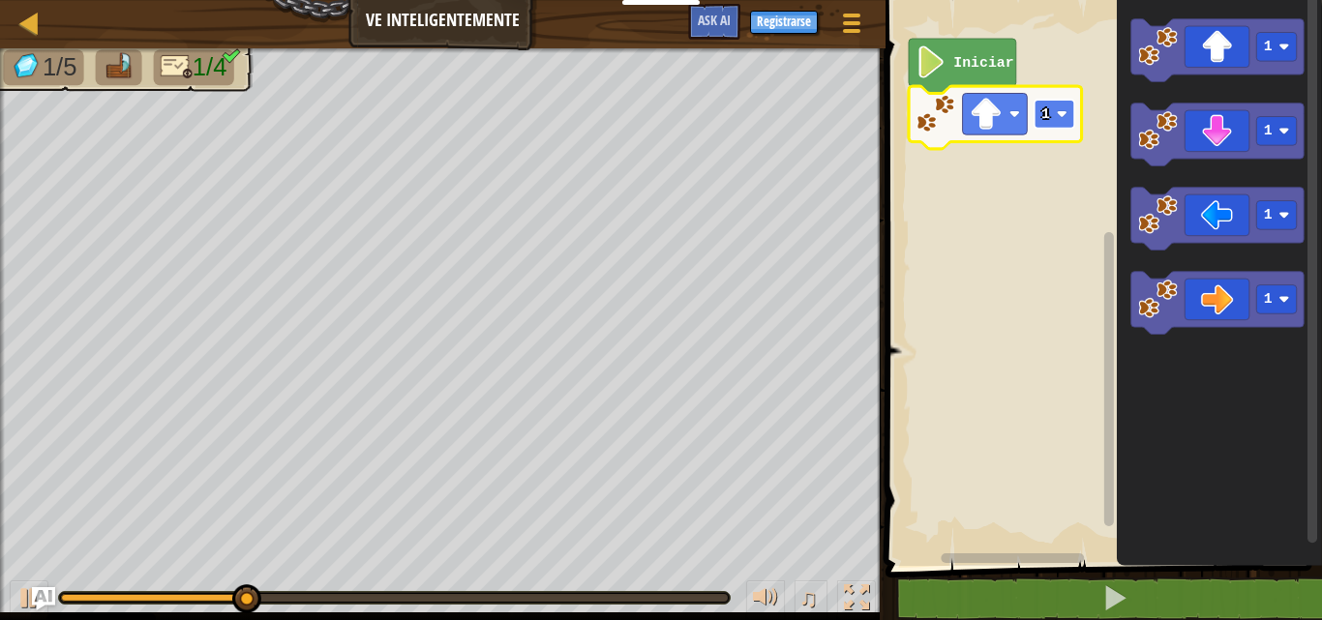
click at [1068, 118] on rect "Espacio de trabajo de Blockly" at bounding box center [1054, 114] width 41 height 29
click at [1243, 268] on icon "Espacio de trabajo de Blockly" at bounding box center [1219, 278] width 205 height 576
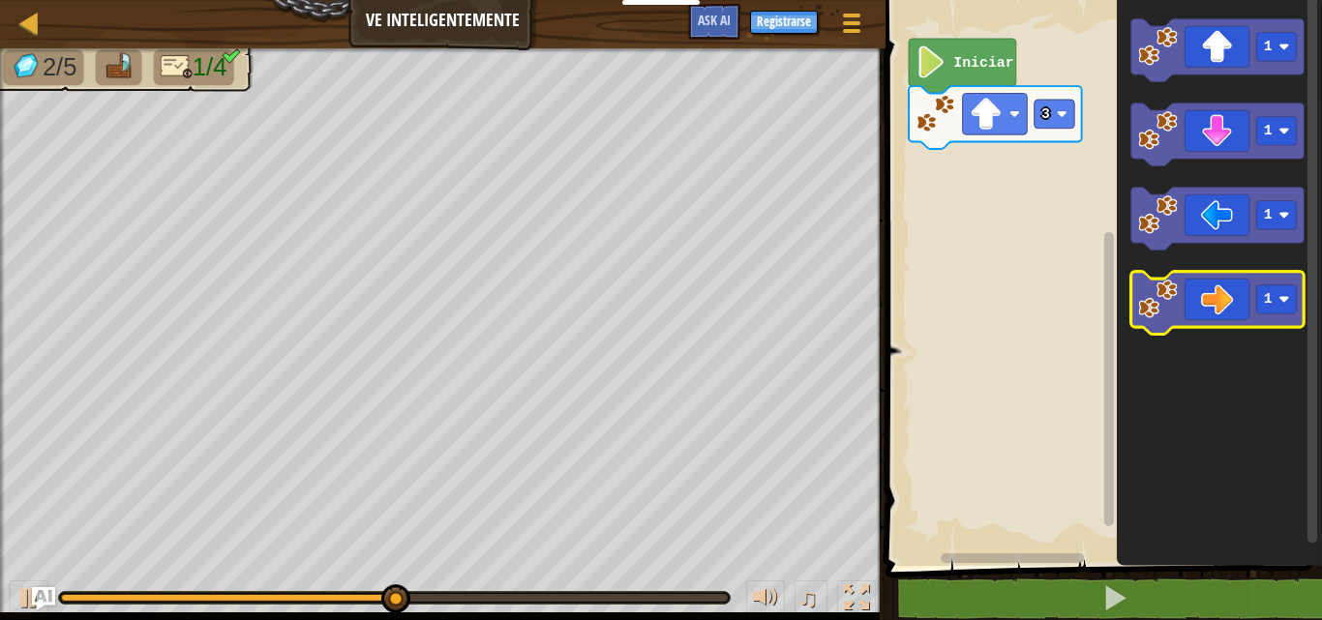
click at [1172, 320] on icon "Espacio de trabajo de Blockly" at bounding box center [1216, 303] width 173 height 63
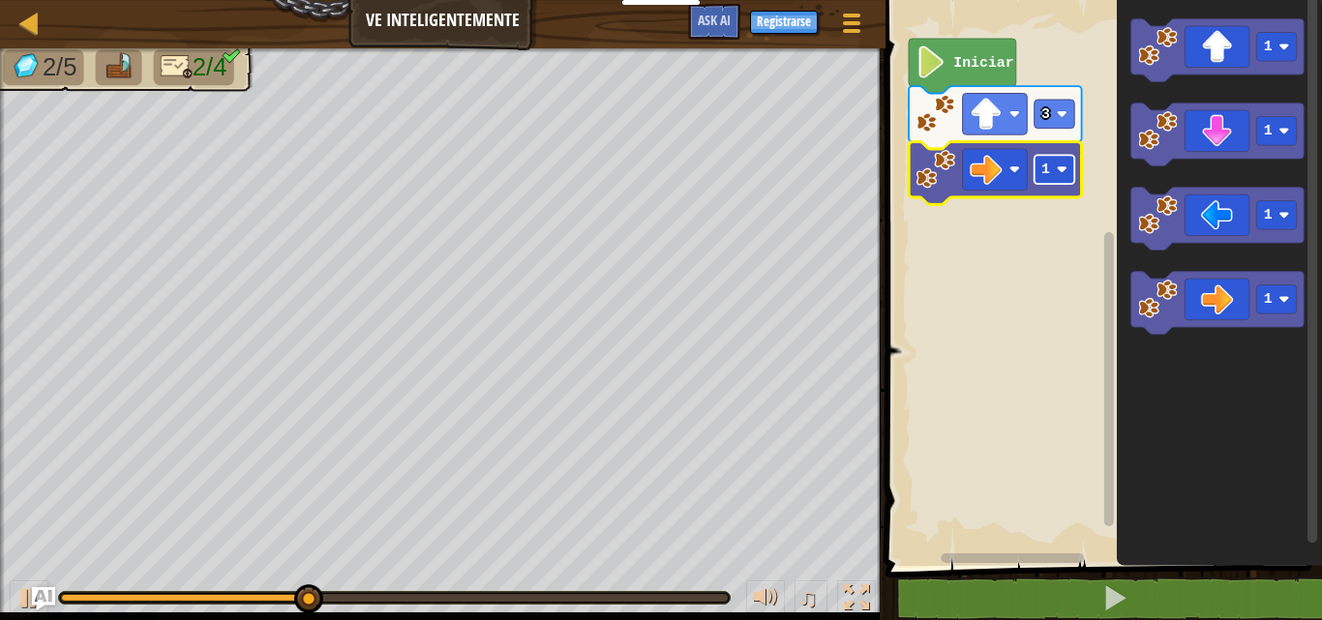
click at [1036, 178] on rect "Espacio de trabajo de Blockly" at bounding box center [1054, 169] width 41 height 29
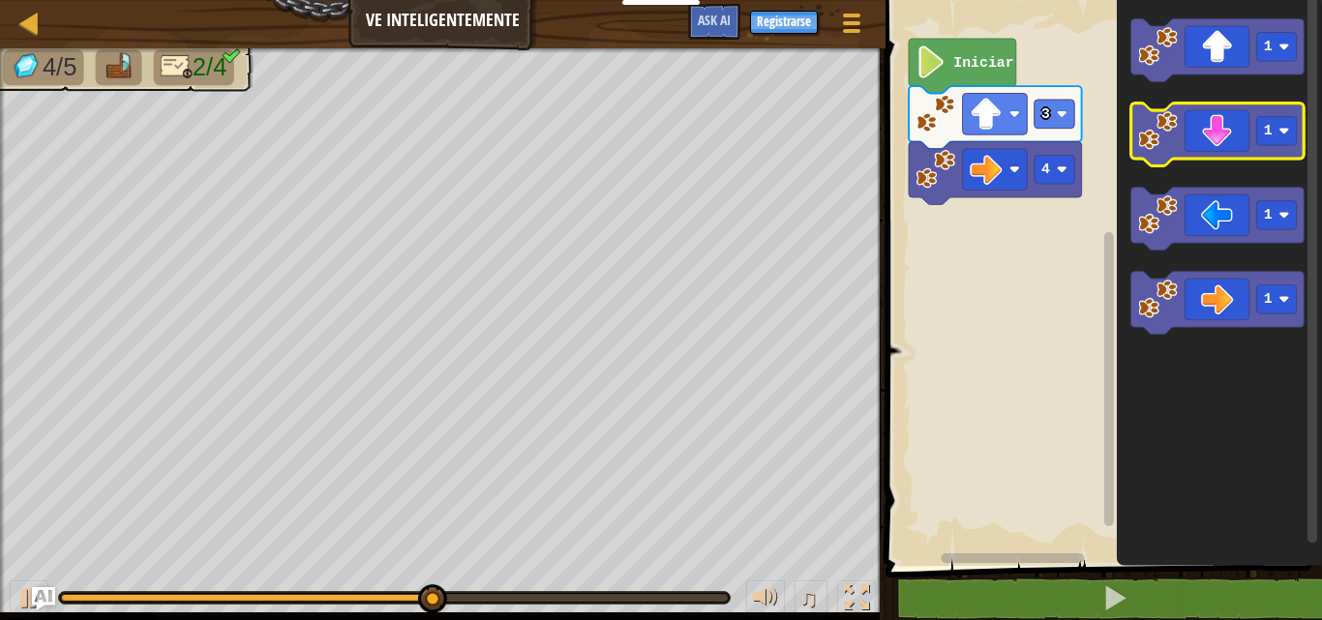
click at [1198, 143] on icon "Espacio de trabajo de Blockly" at bounding box center [1216, 135] width 173 height 63
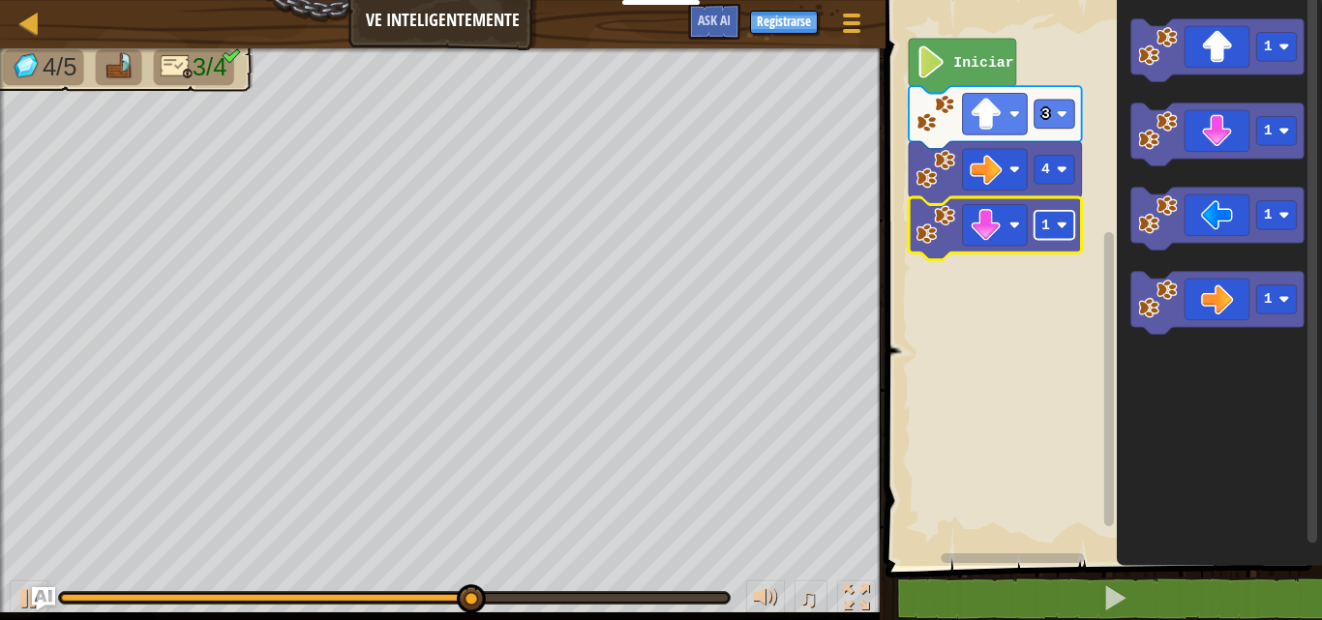
click at [1034, 232] on rect "Espacio de trabajo de Blockly" at bounding box center [1054, 225] width 41 height 29
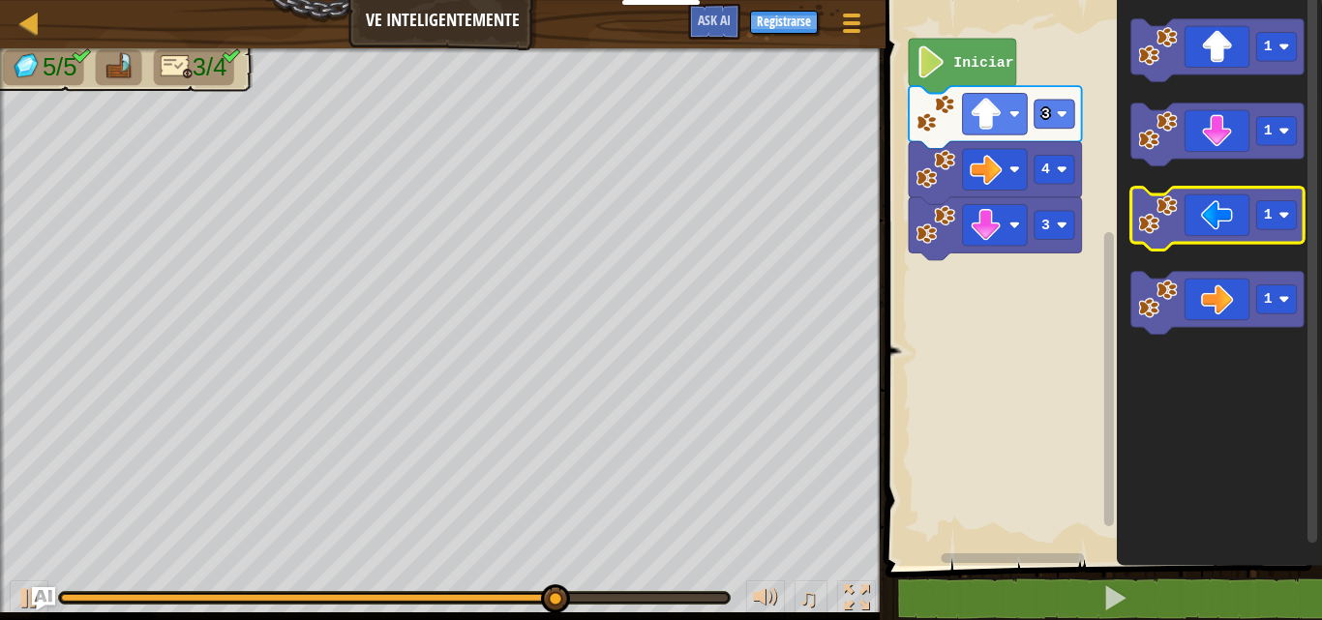
click at [1208, 225] on icon "Espacio de trabajo de Blockly" at bounding box center [1216, 219] width 173 height 63
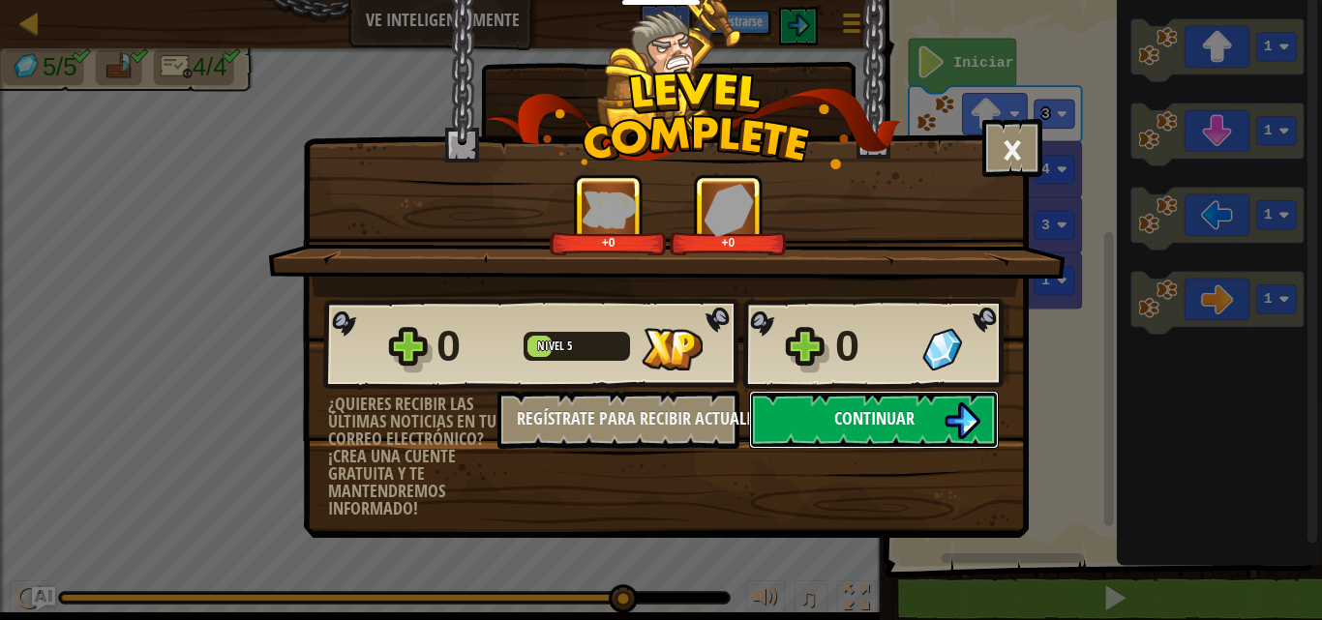
click at [798, 406] on button "Continuar" at bounding box center [874, 420] width 250 height 58
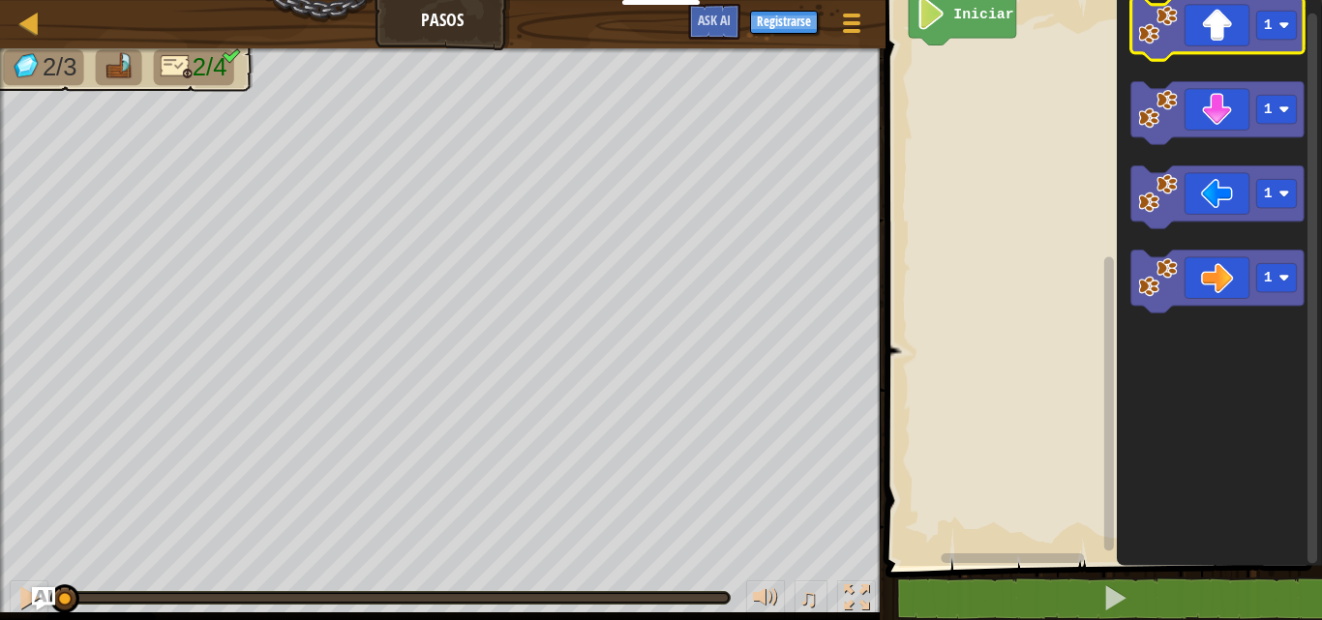
click at [1212, 40] on icon "Espacio de trabajo de Blockly" at bounding box center [1216, 28] width 173 height 63
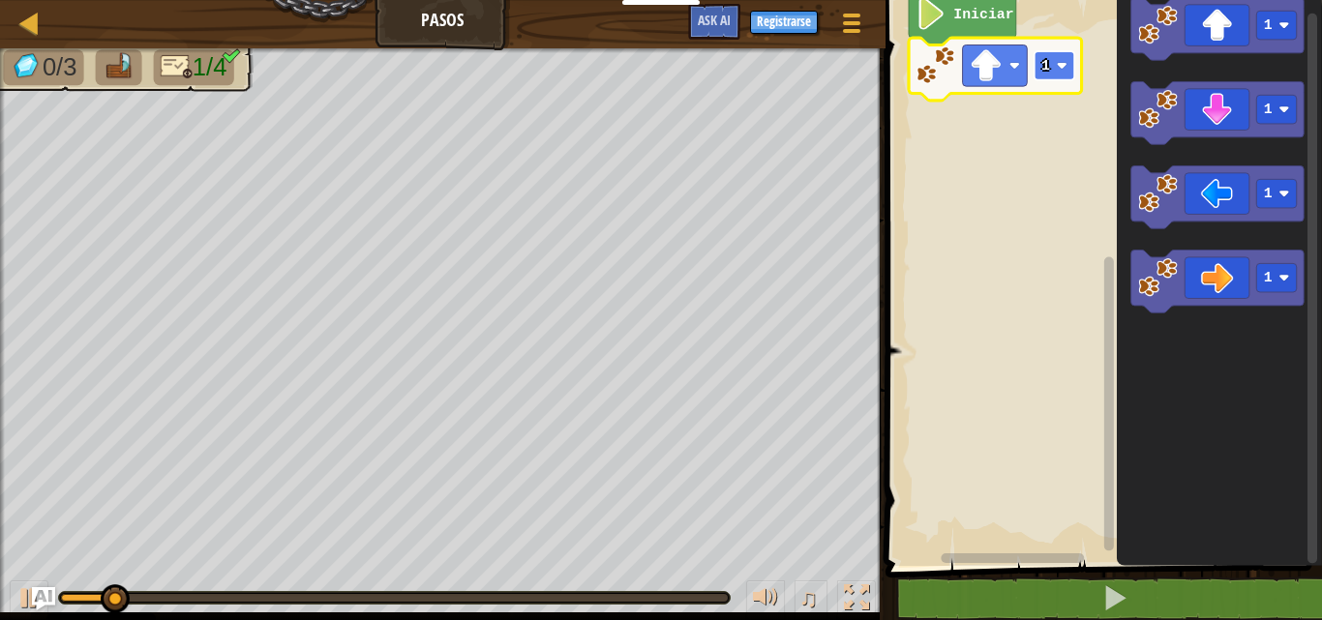
click at [1049, 58] on text "1" at bounding box center [1045, 65] width 9 height 15
click at [1220, 329] on icon "Espacio de trabajo de Blockly" at bounding box center [1219, 278] width 205 height 576
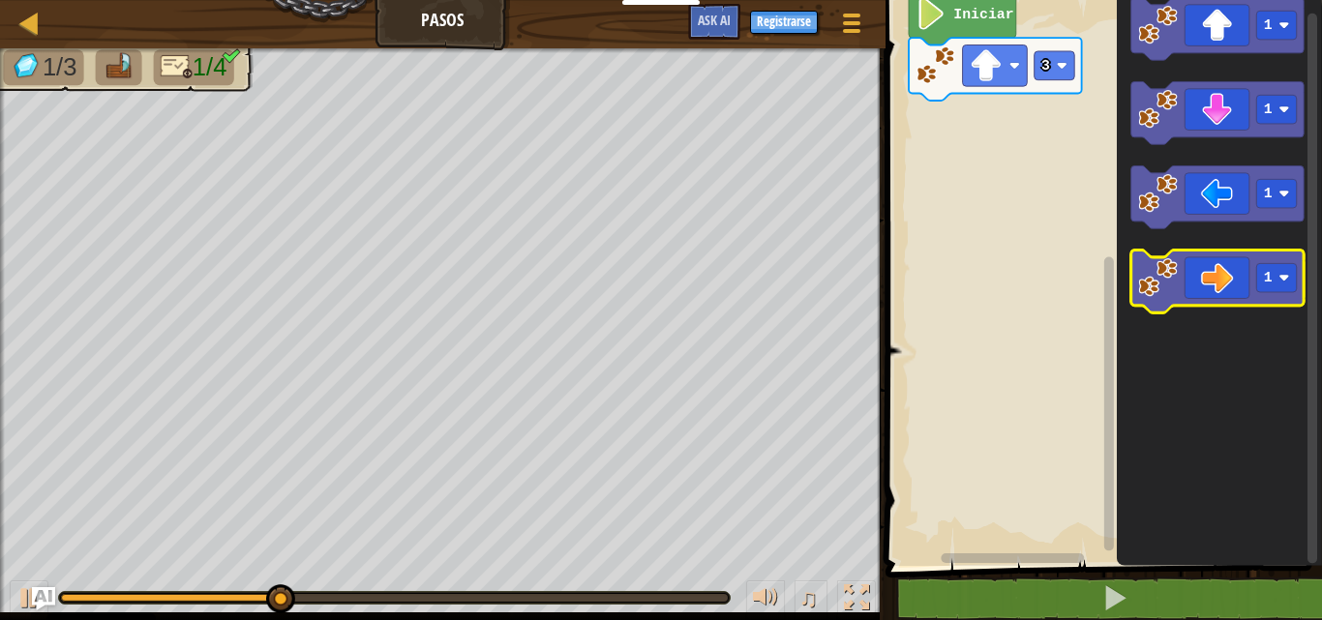
click at [1221, 293] on icon "Espacio de trabajo de Blockly" at bounding box center [1216, 282] width 173 height 63
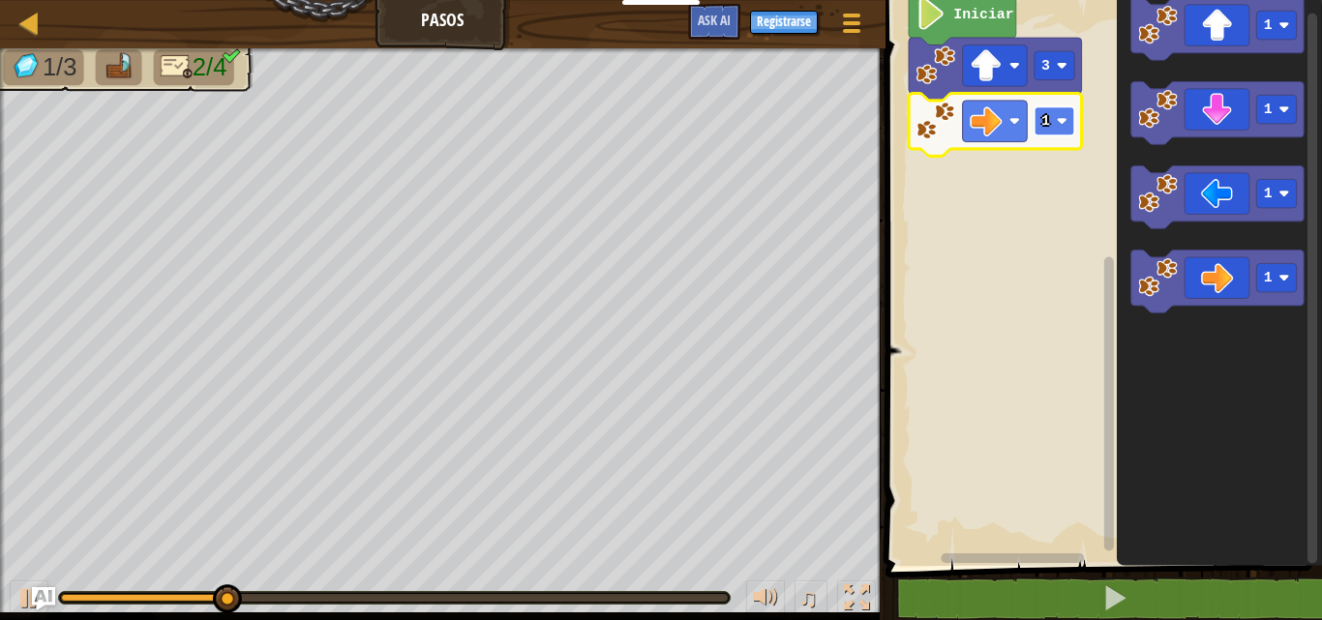
click at [1055, 111] on rect "Espacio de trabajo de Blockly" at bounding box center [1054, 120] width 41 height 29
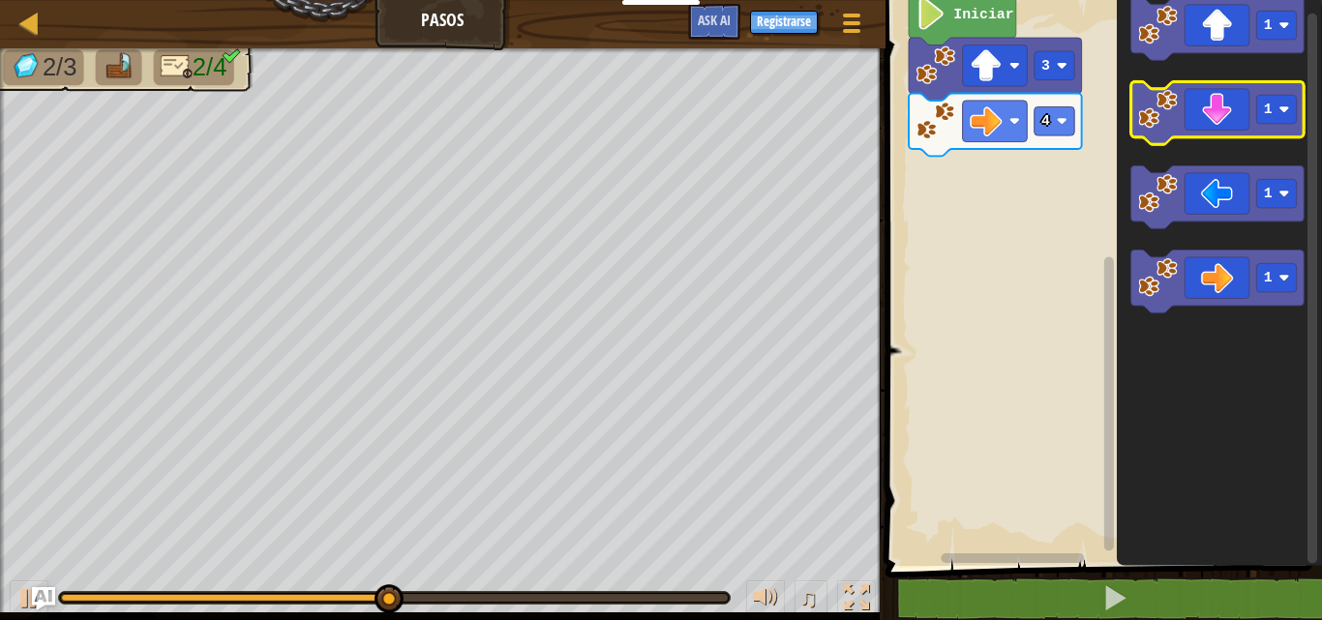
click at [1217, 104] on icon "Espacio de trabajo de Blockly" at bounding box center [1216, 112] width 173 height 63
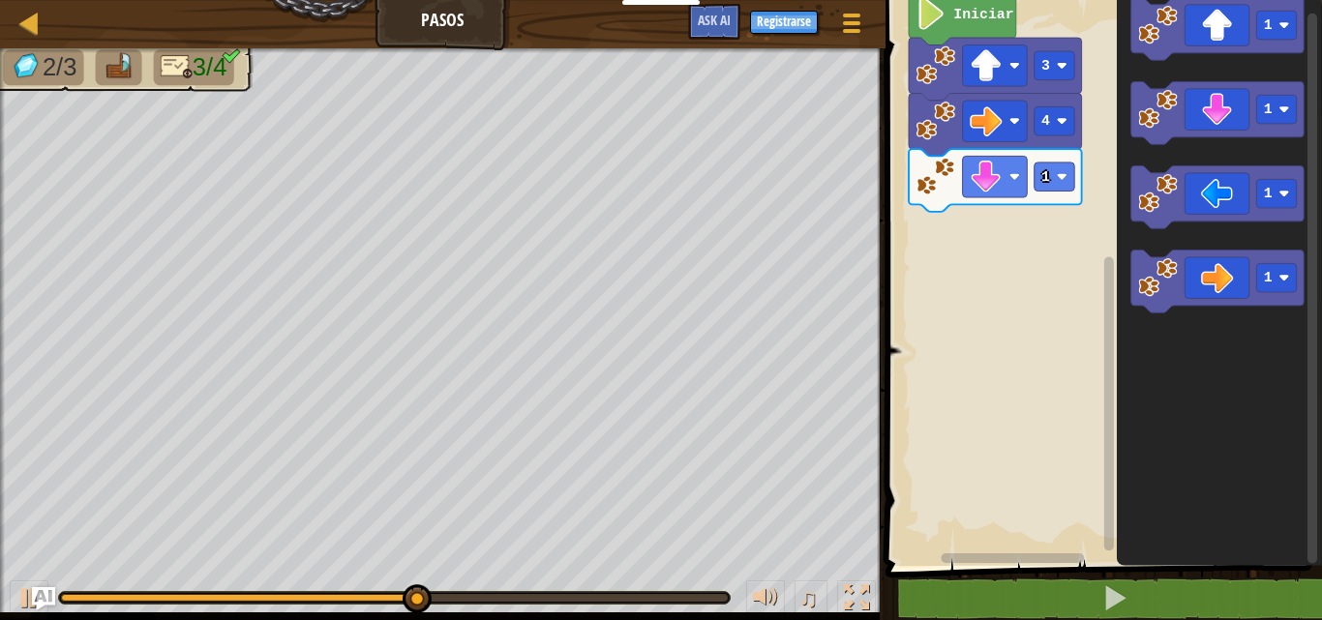
click at [1052, 193] on icon "Espacio de trabajo de Blockly" at bounding box center [995, 180] width 173 height 63
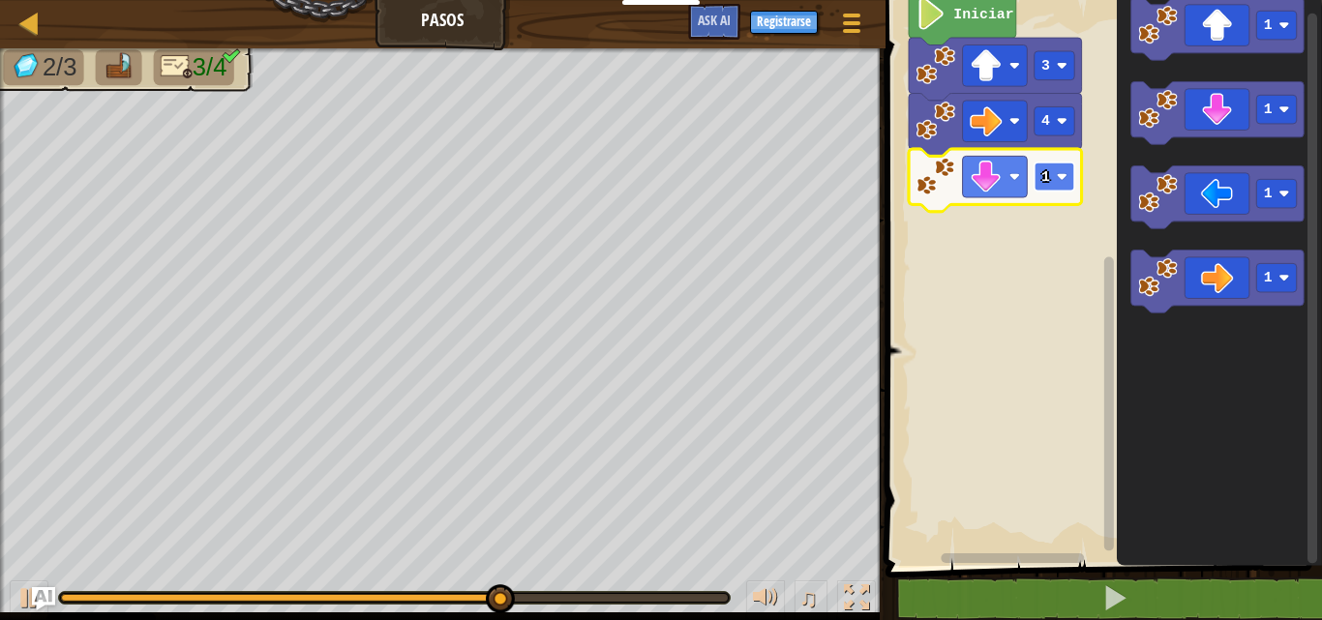
click at [1054, 174] on rect "Espacio de trabajo de Blockly" at bounding box center [1054, 177] width 41 height 29
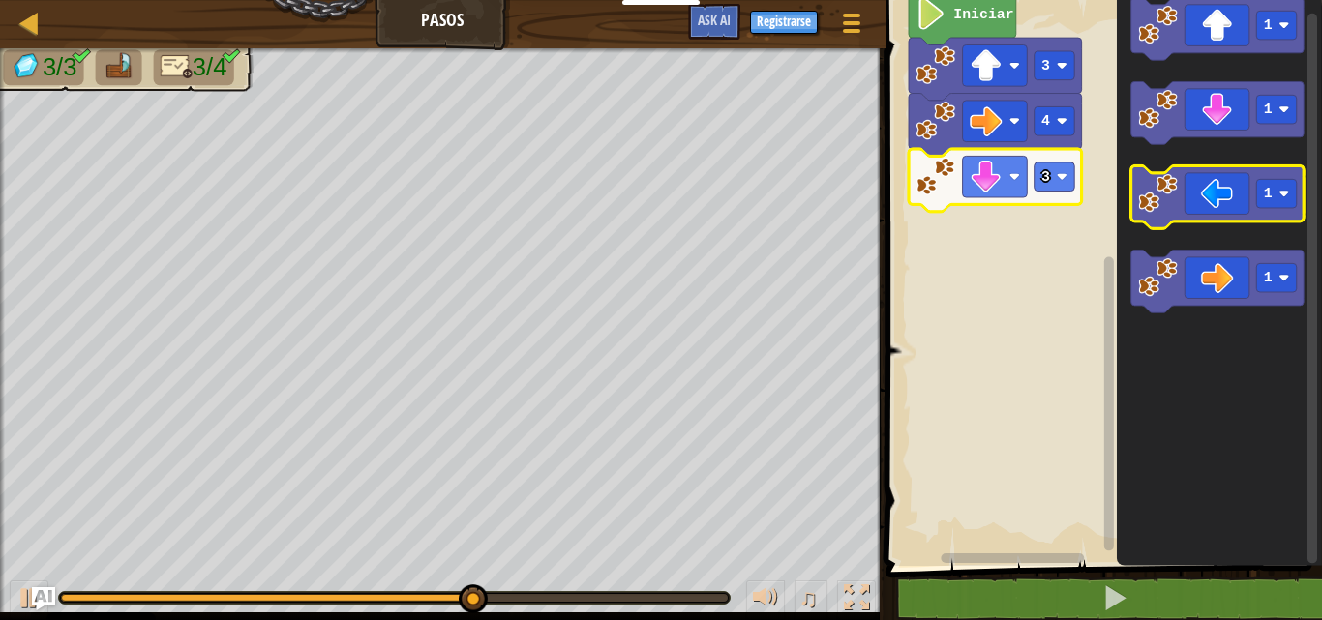
click at [1232, 196] on icon "Espacio de trabajo de Blockly" at bounding box center [1216, 197] width 173 height 63
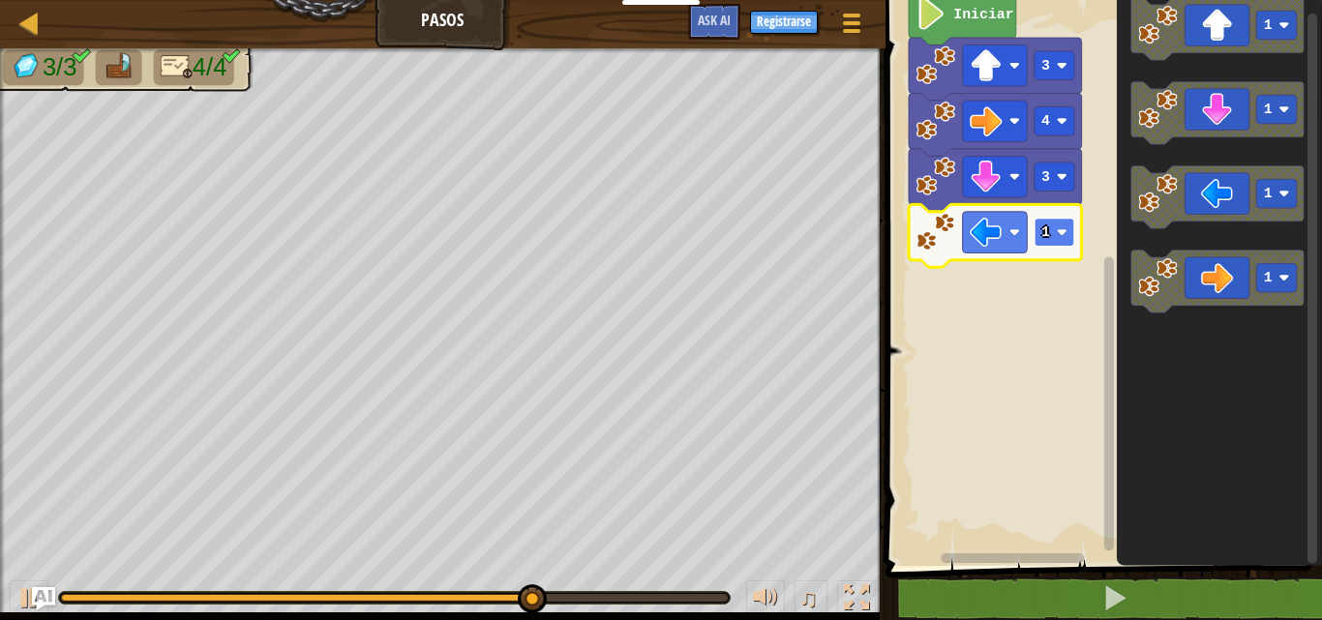
click at [1057, 230] on image "Espacio de trabajo de Blockly" at bounding box center [1061, 232] width 11 height 11
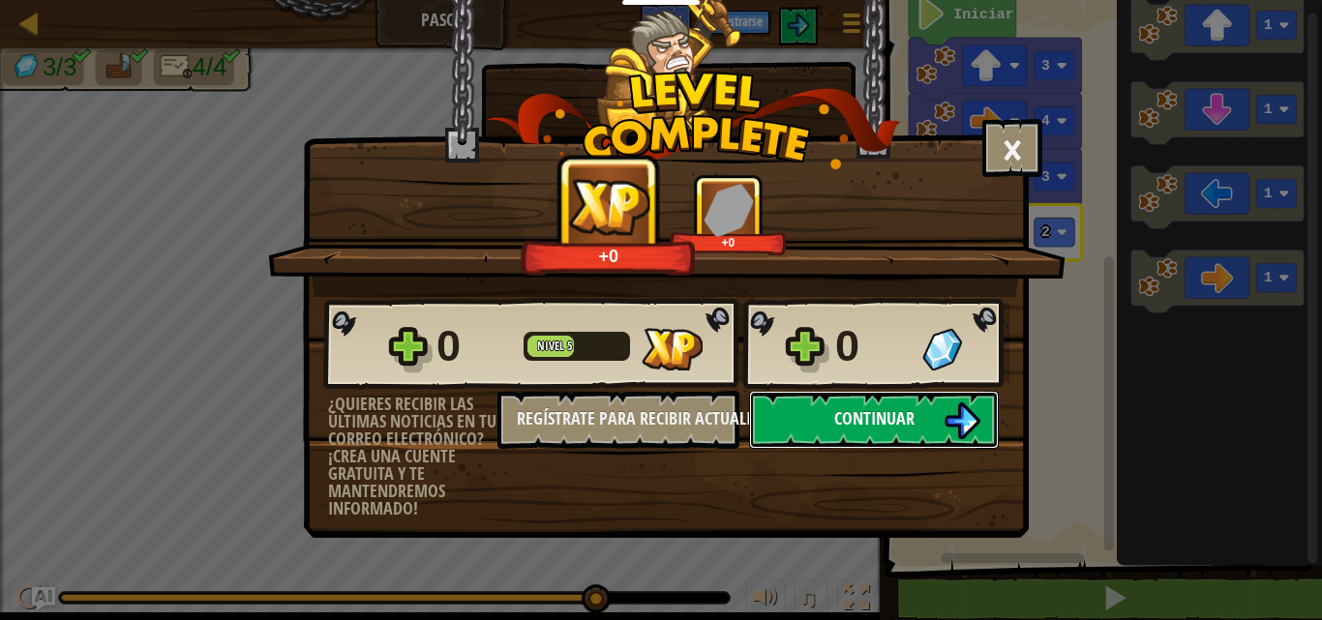
click at [942, 411] on button "Continuar" at bounding box center [874, 420] width 250 height 58
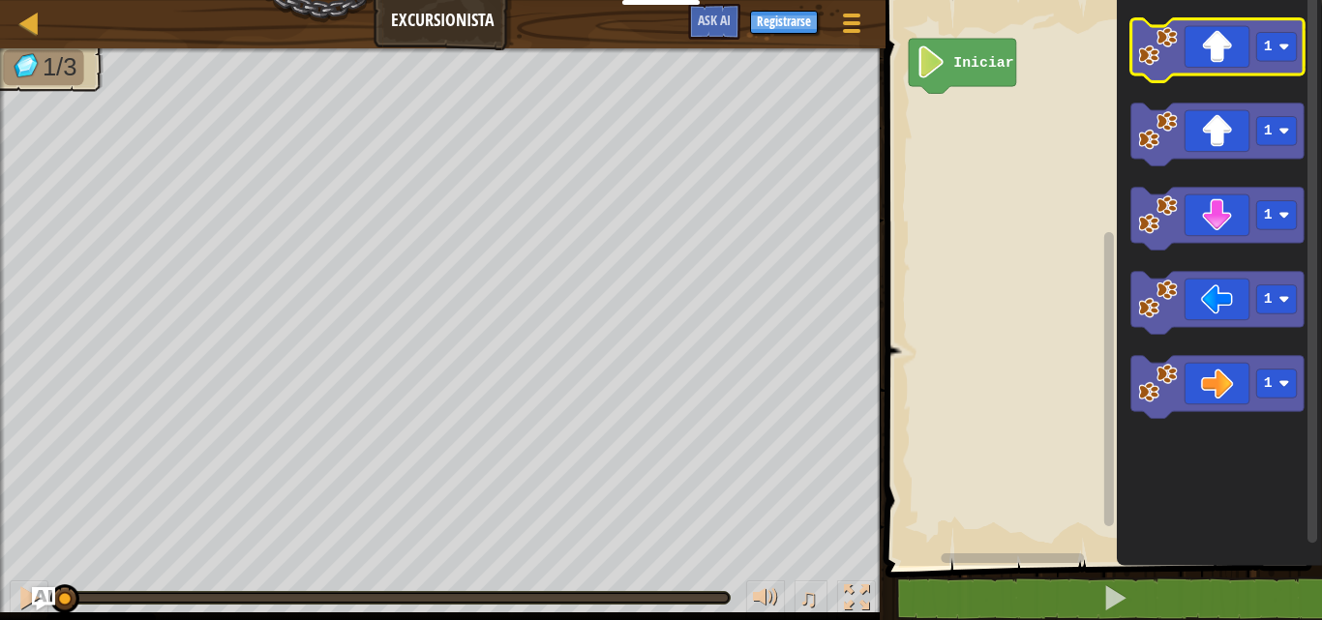
click at [1211, 61] on icon "Espacio de trabajo de Blockly" at bounding box center [1216, 50] width 173 height 63
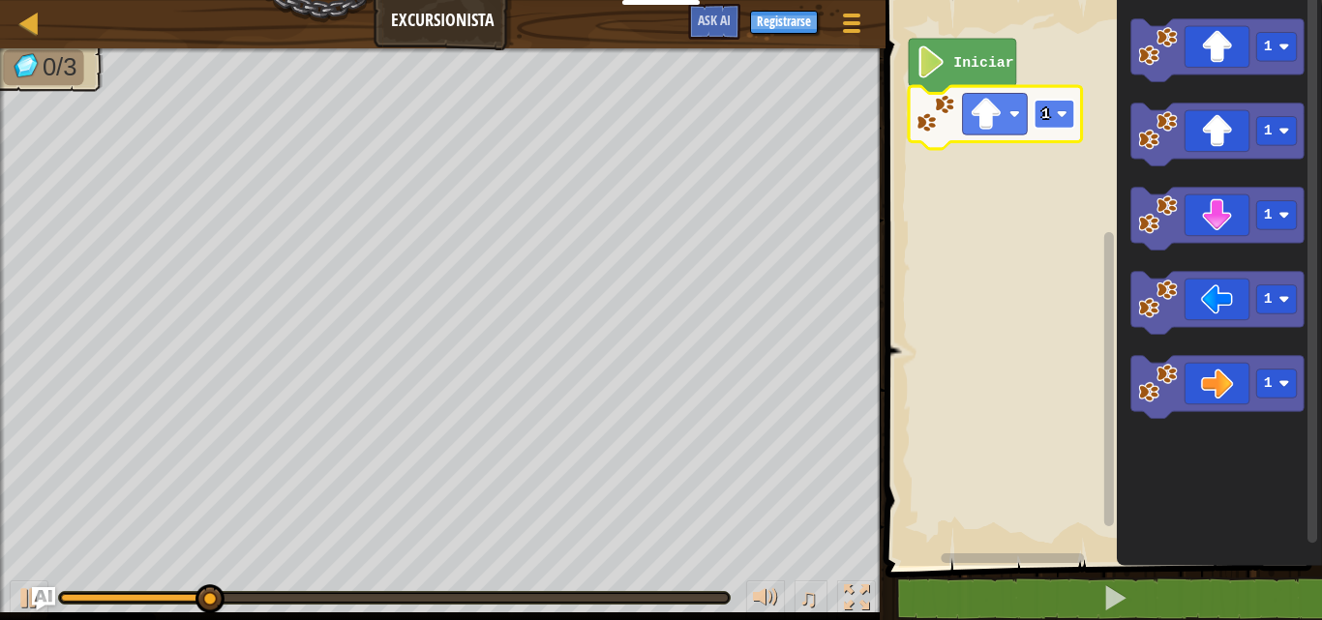
click at [1049, 108] on text "1" at bounding box center [1045, 113] width 9 height 15
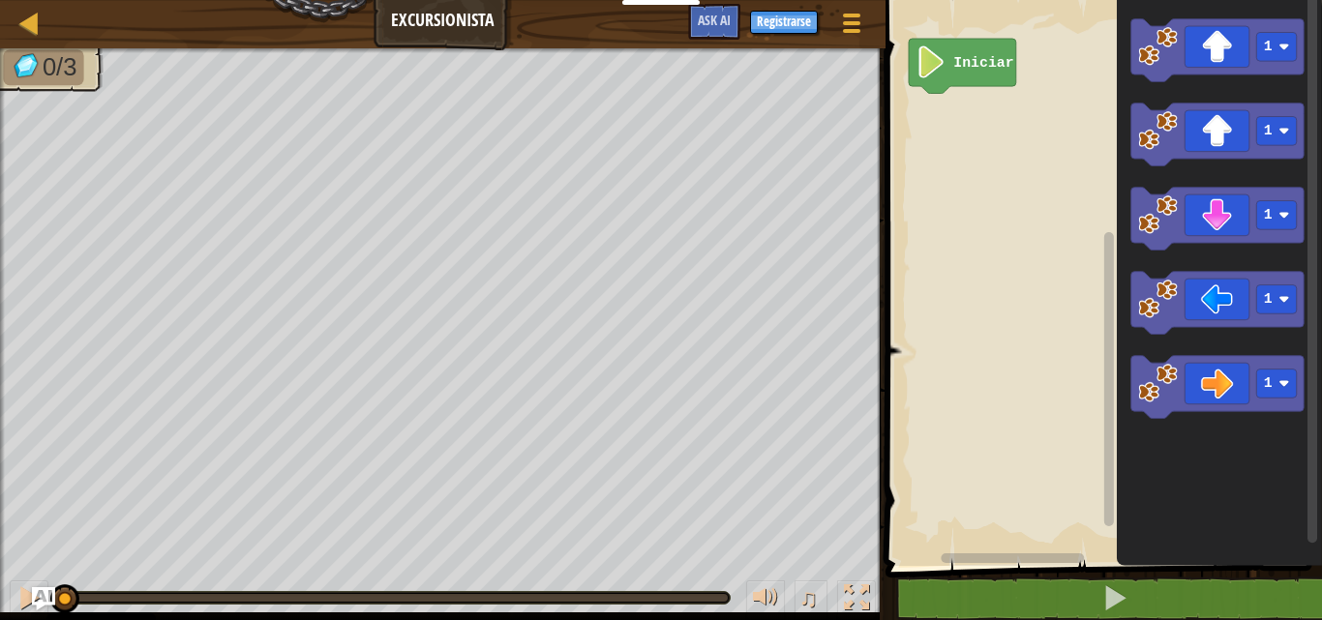
drag, startPoint x: 609, startPoint y: 597, endPoint x: 0, endPoint y: 409, distance: 637.0
click at [0, 409] on div "0/3 ♫ Blue [PERSON_NAME]" at bounding box center [661, 334] width 1322 height 572
click at [1266, 340] on icon "Espacio de trabajo de Blockly" at bounding box center [1219, 278] width 205 height 576
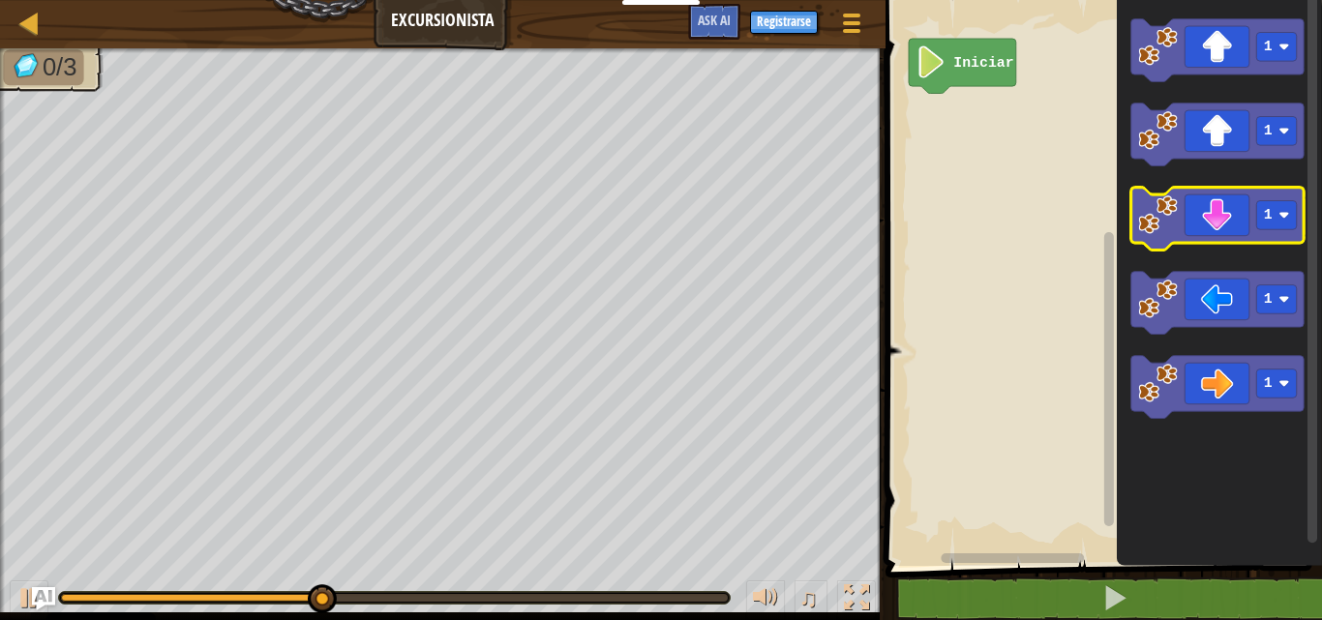
click at [1250, 221] on icon "Espacio de trabajo de Blockly" at bounding box center [1216, 219] width 173 height 63
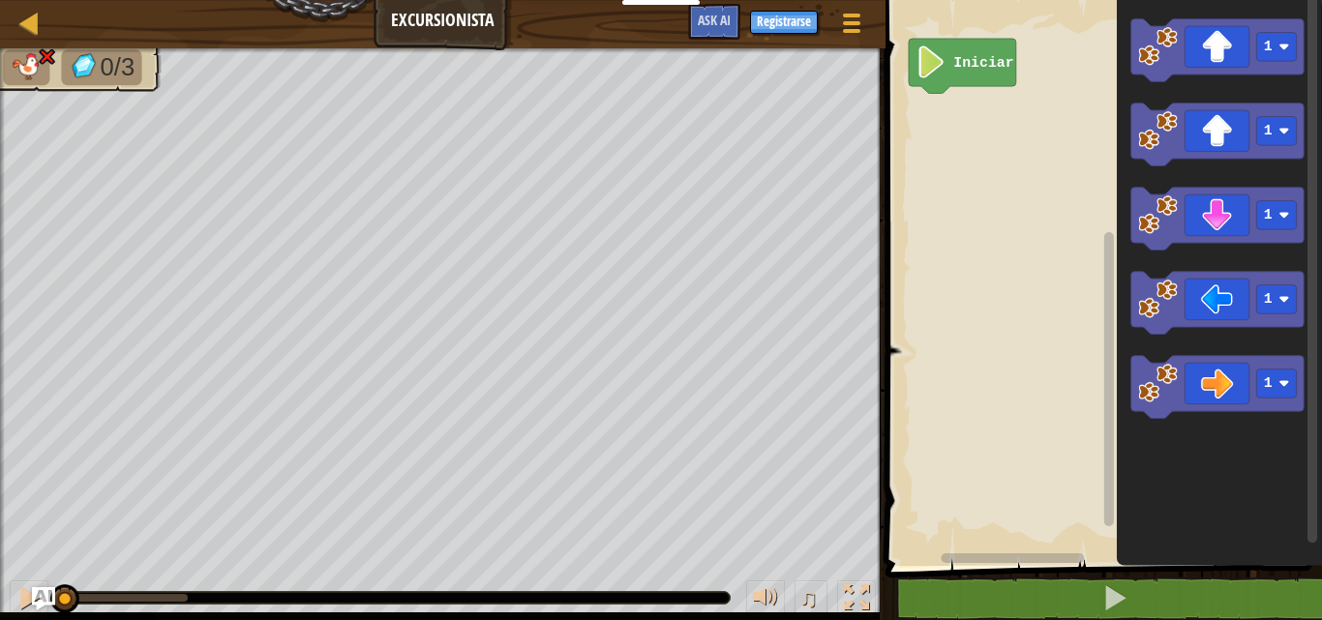
drag, startPoint x: 190, startPoint y: 597, endPoint x: 0, endPoint y: 558, distance: 193.6
click at [0, 558] on div "0/3 ♫ Blue [PERSON_NAME]" at bounding box center [661, 334] width 1322 height 572
click at [1266, 385] on text "1" at bounding box center [1268, 383] width 9 height 15
click at [1228, 398] on icon "Espacio de trabajo de Blockly" at bounding box center [1216, 387] width 173 height 63
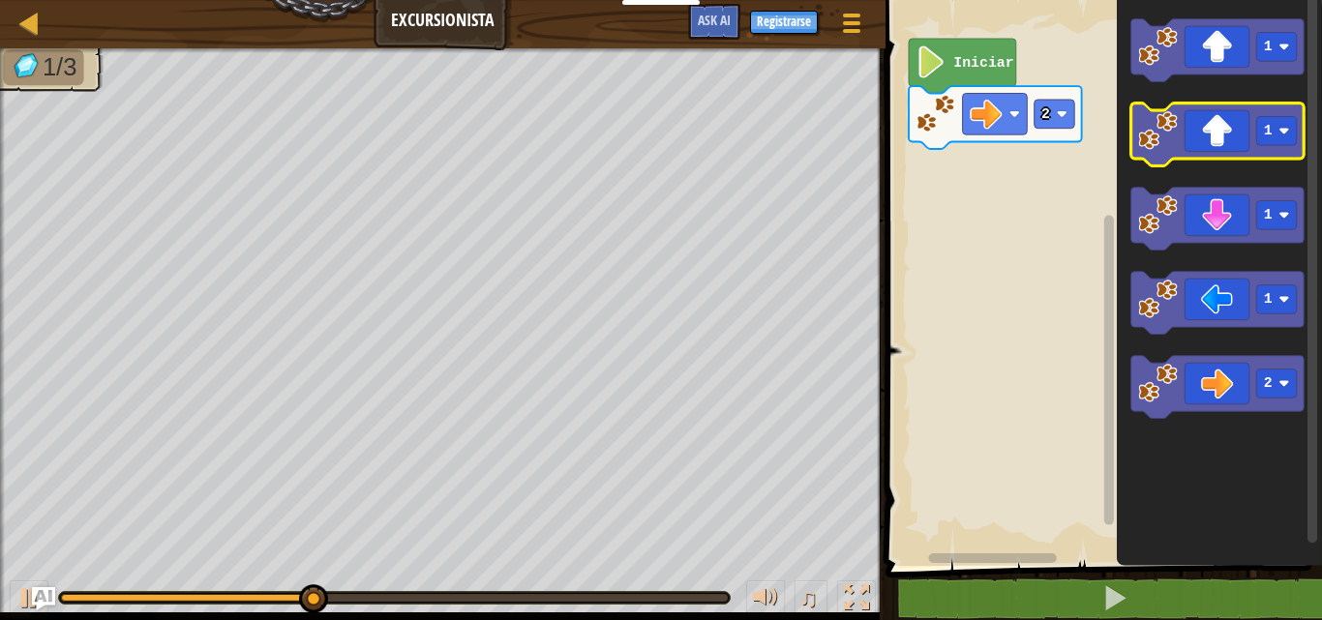
click at [1215, 128] on icon "Espacio de trabajo de Blockly" at bounding box center [1216, 135] width 173 height 63
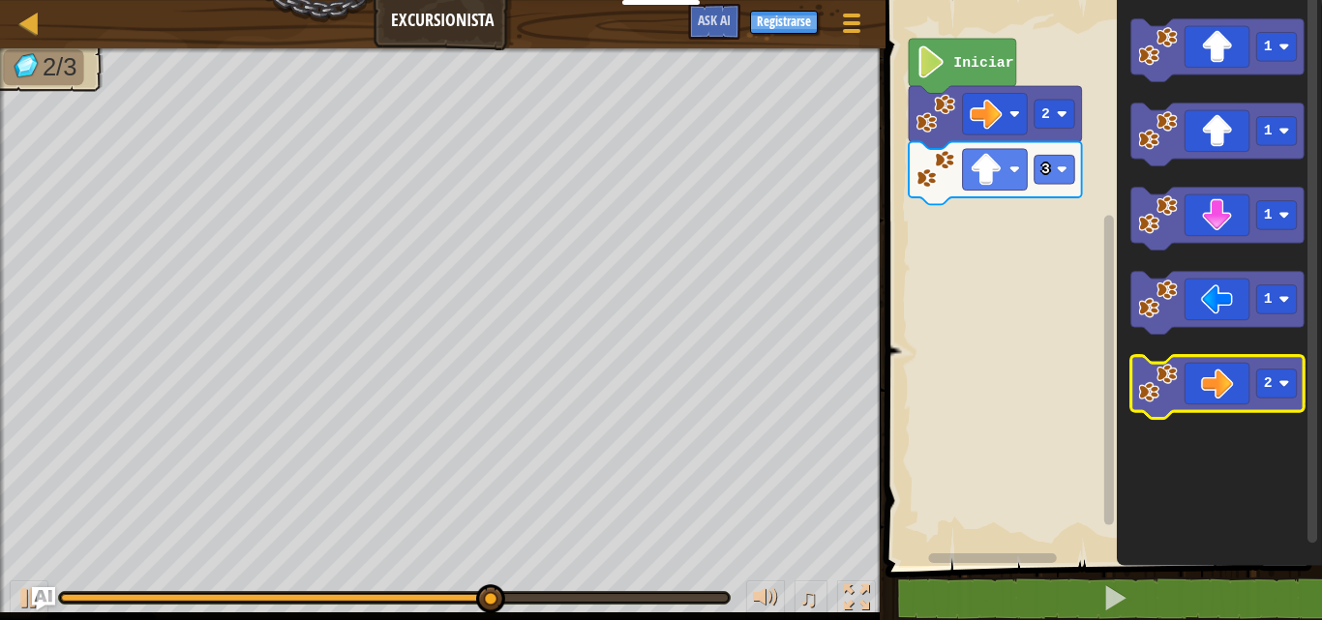
click at [1197, 376] on icon "Espacio de trabajo de Blockly" at bounding box center [1216, 387] width 173 height 63
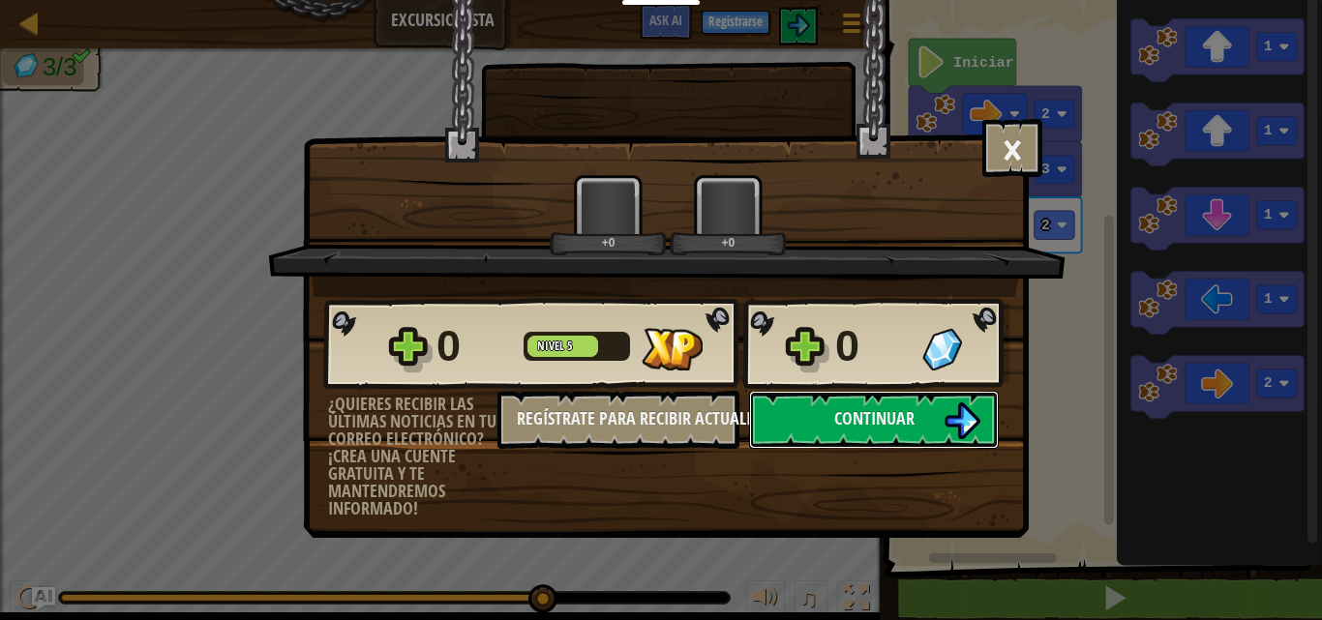
click at [1241, 234] on div "× Puntúa este nivel: +0 +0 Reticulating Splines... 0 Nivel 5 0 ¿Quieres recibir…" at bounding box center [661, 310] width 1322 height 620
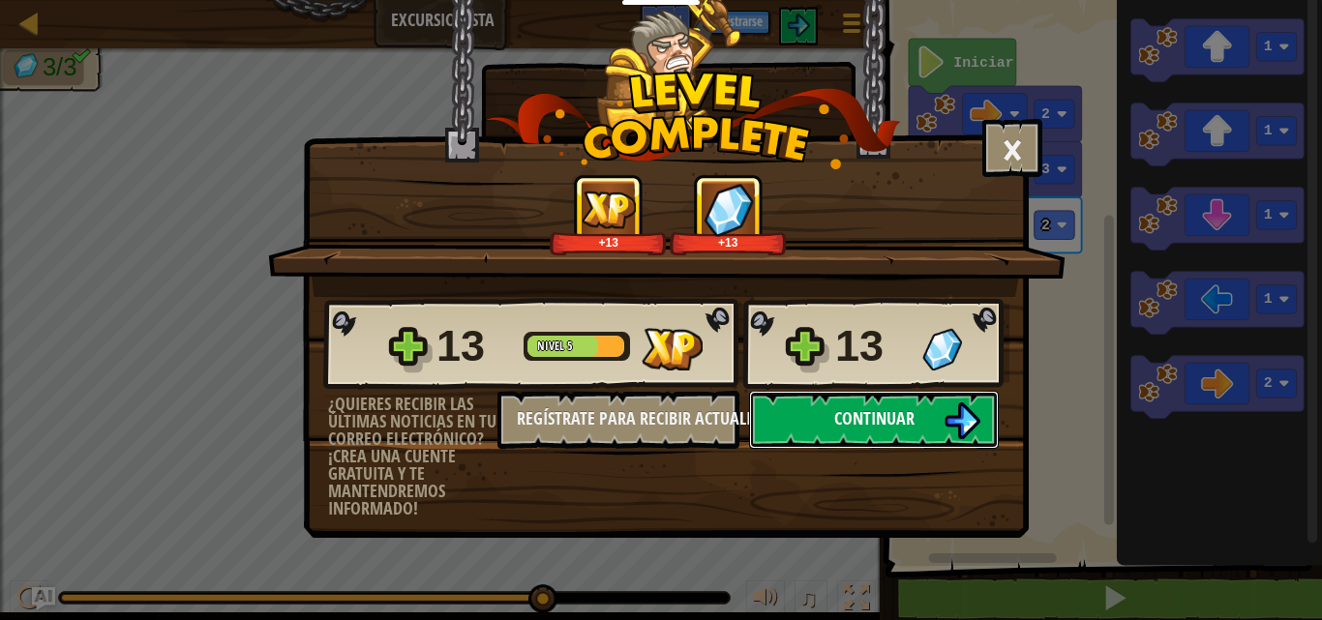
click at [898, 403] on button "Continuar" at bounding box center [874, 420] width 250 height 58
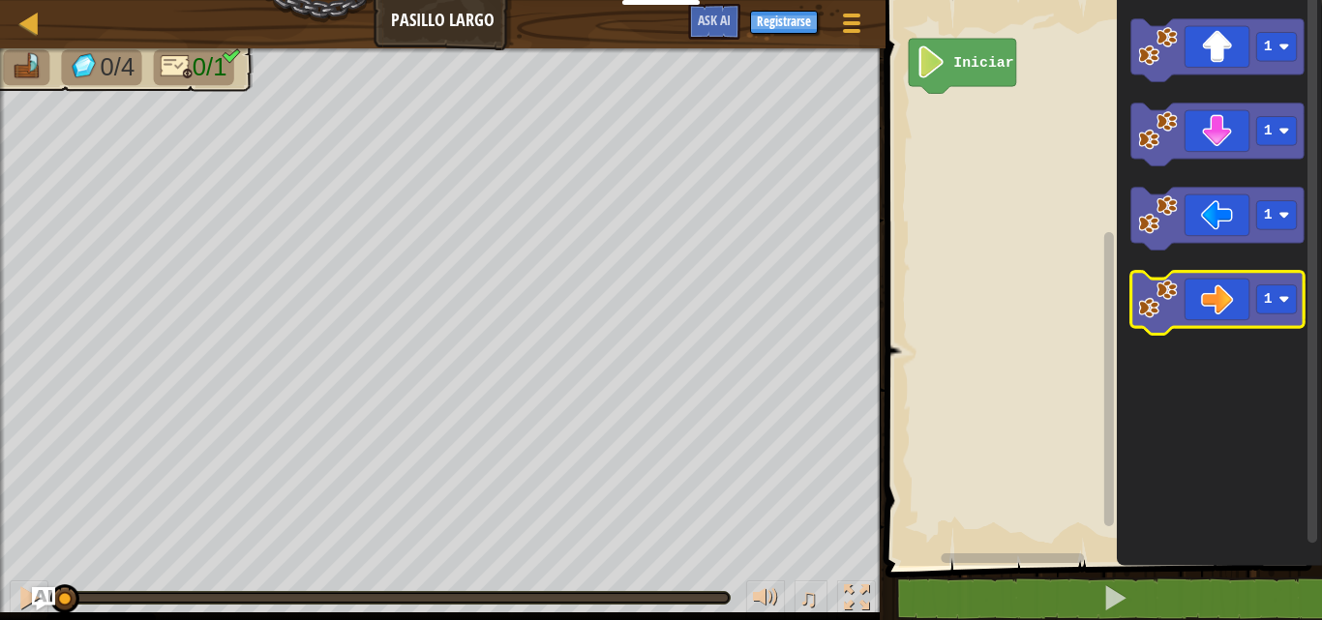
click at [1217, 289] on icon "Espacio de trabajo de Blockly" at bounding box center [1216, 303] width 173 height 63
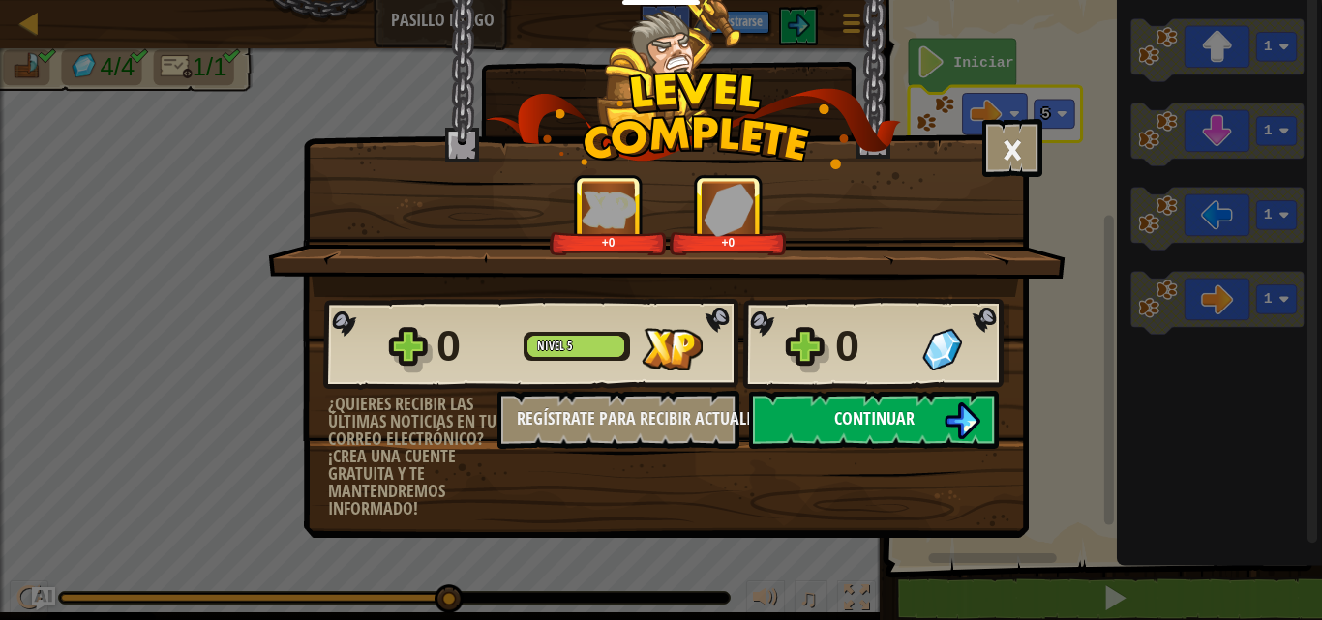
click at [939, 409] on button "Continuar" at bounding box center [874, 420] width 250 height 58
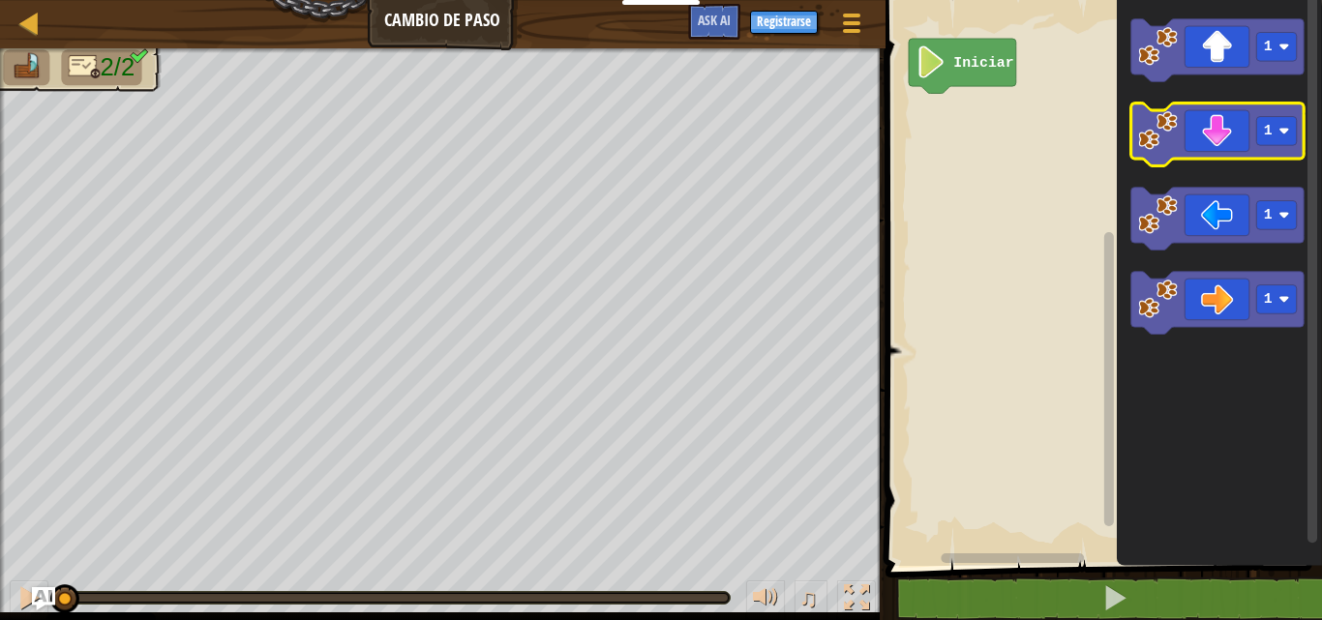
click at [1191, 152] on icon "Espacio de trabajo de Blockly" at bounding box center [1216, 135] width 173 height 63
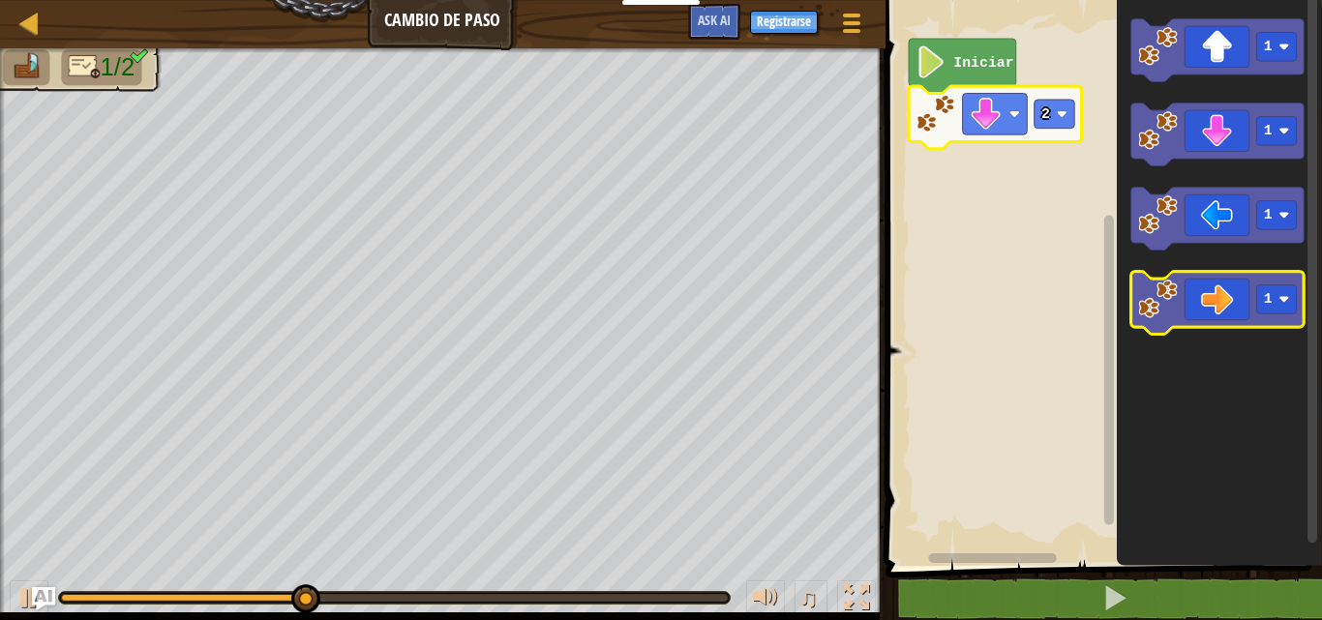
click at [1227, 289] on icon "Espacio de trabajo de Blockly" at bounding box center [1216, 303] width 173 height 63
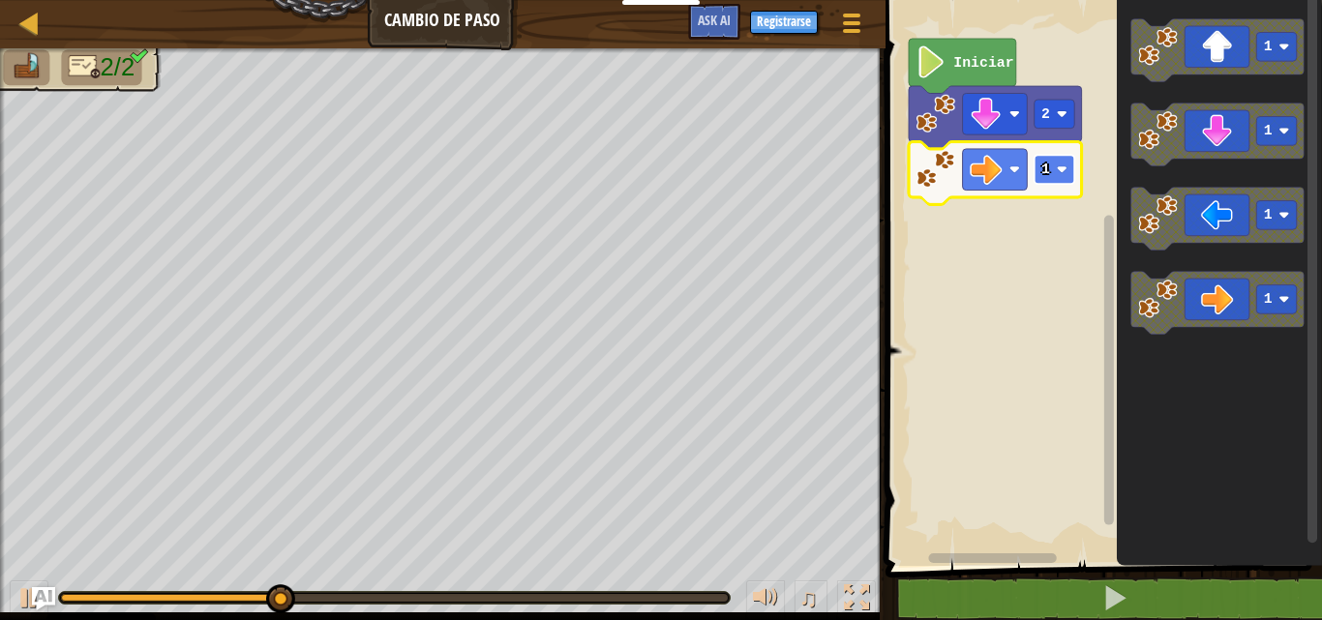
click at [1054, 165] on rect "Espacio de trabajo de Blockly" at bounding box center [1054, 169] width 41 height 29
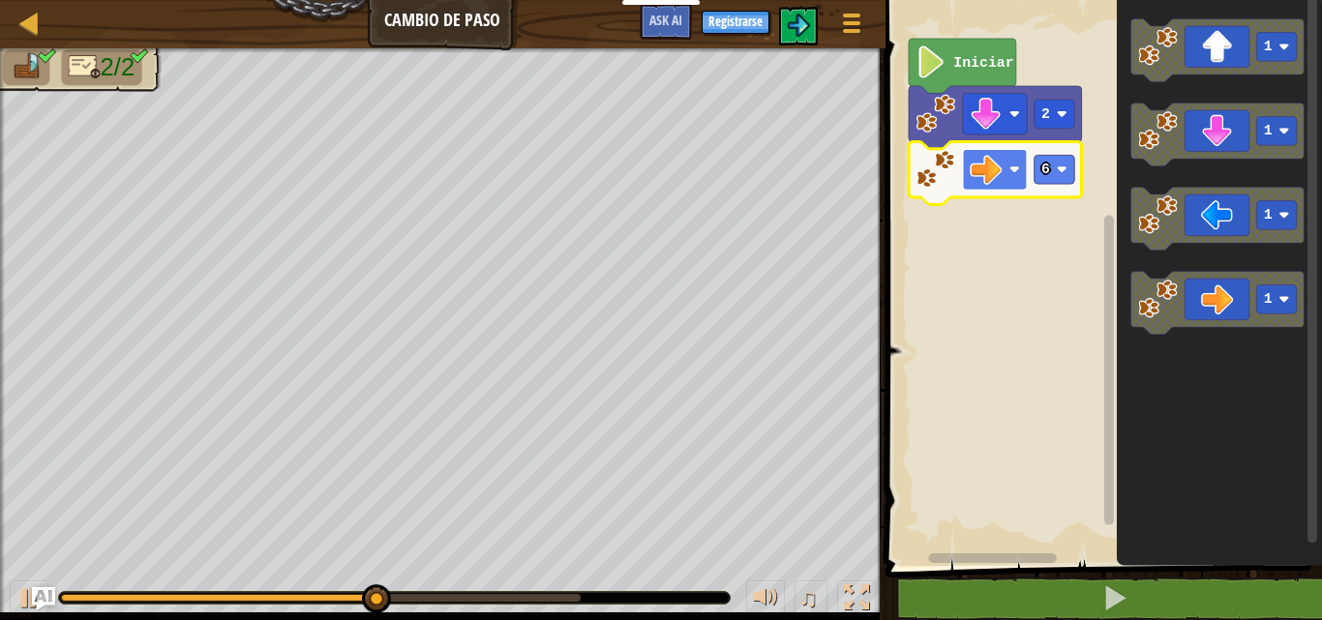
click at [1011, 162] on rect "Espacio de trabajo de Blockly" at bounding box center [994, 170] width 65 height 42
click at [1056, 178] on rect "Espacio de trabajo de Blockly" at bounding box center [1054, 169] width 41 height 29
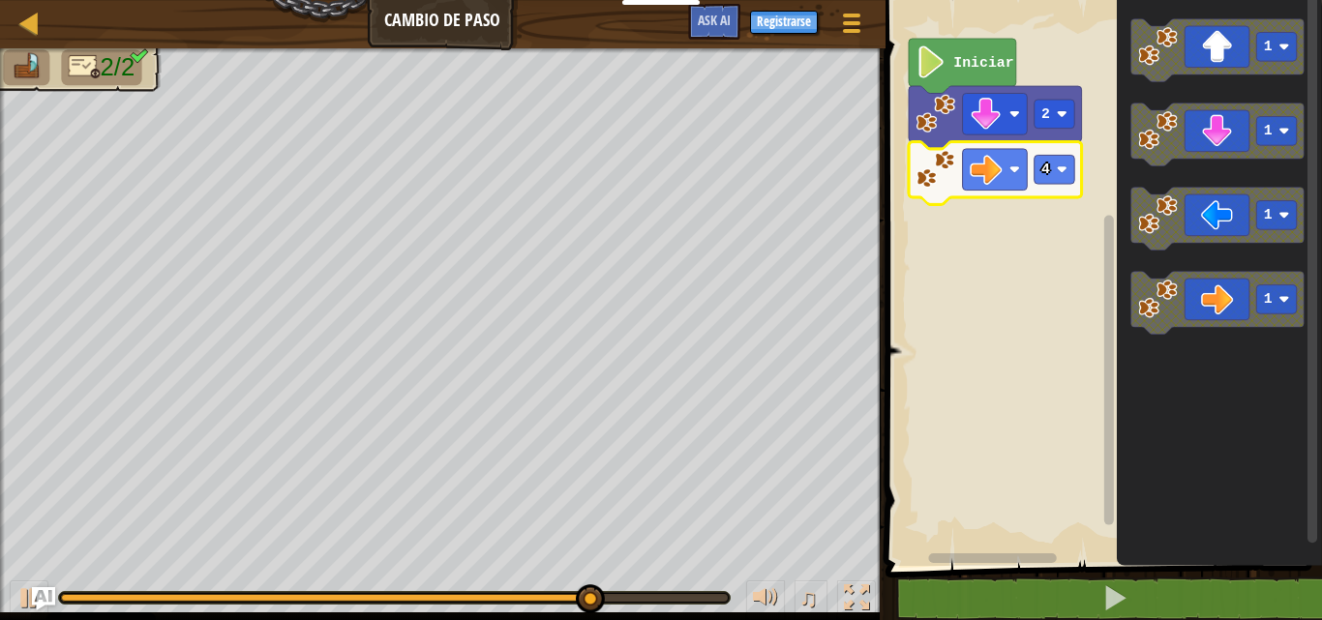
click at [1039, 196] on icon "Espacio de trabajo de Blockly" at bounding box center [995, 173] width 173 height 63
click at [1066, 165] on image "Espacio de trabajo de Blockly" at bounding box center [1061, 170] width 11 height 11
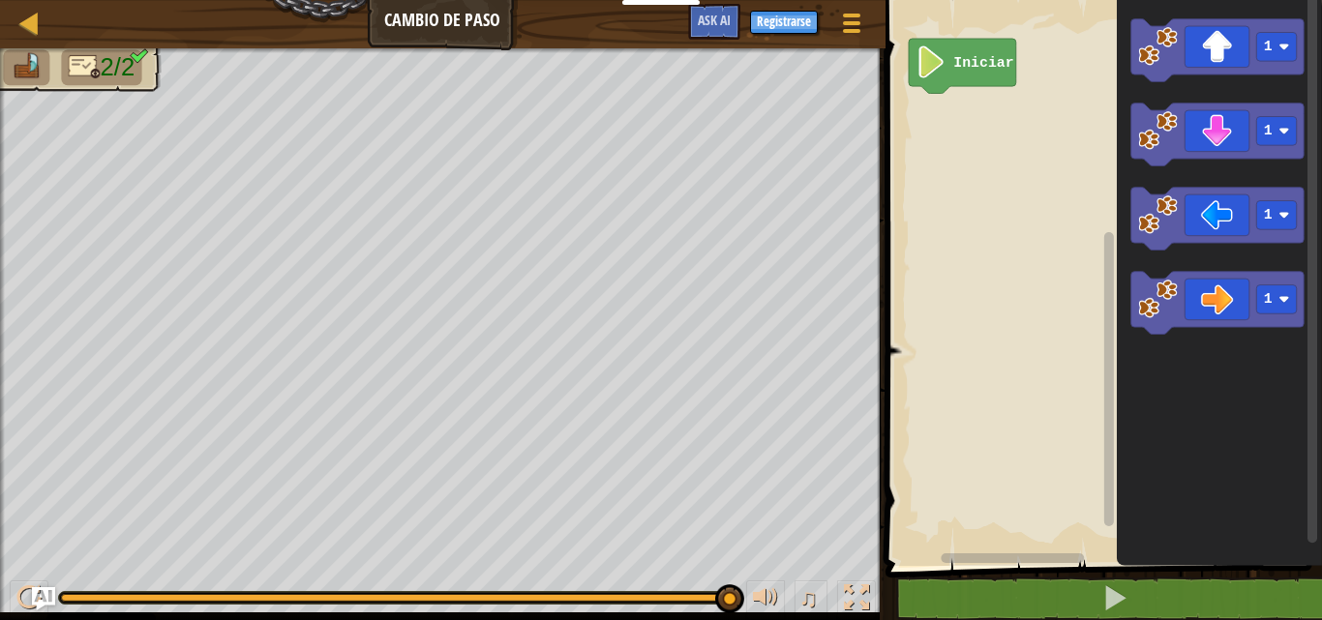
drag, startPoint x: 724, startPoint y: 574, endPoint x: 734, endPoint y: 578, distance: 10.4
click at [699, 576] on div "♫" at bounding box center [443, 593] width 886 height 58
drag, startPoint x: 728, startPoint y: 609, endPoint x: 0, endPoint y: 144, distance: 863.4
click at [0, 143] on div "2/2 ♫ Blue [PERSON_NAME]" at bounding box center [661, 334] width 1322 height 572
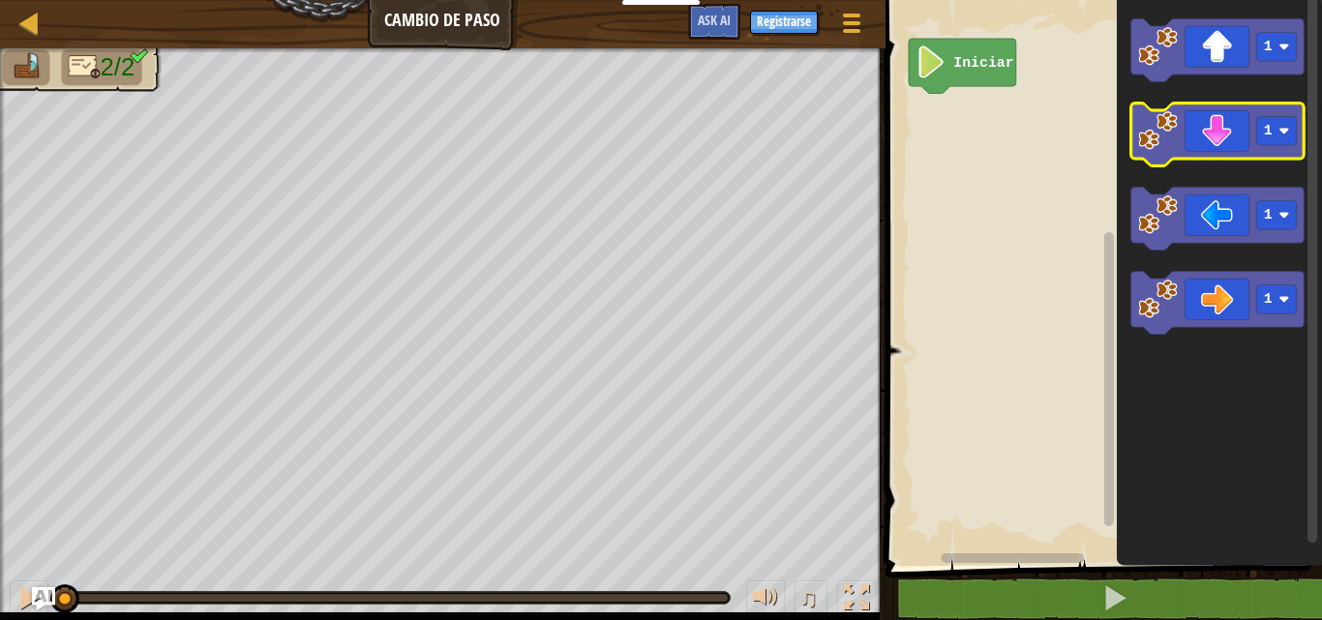
click at [1178, 123] on icon "Espacio de trabajo de Blockly" at bounding box center [1216, 135] width 173 height 63
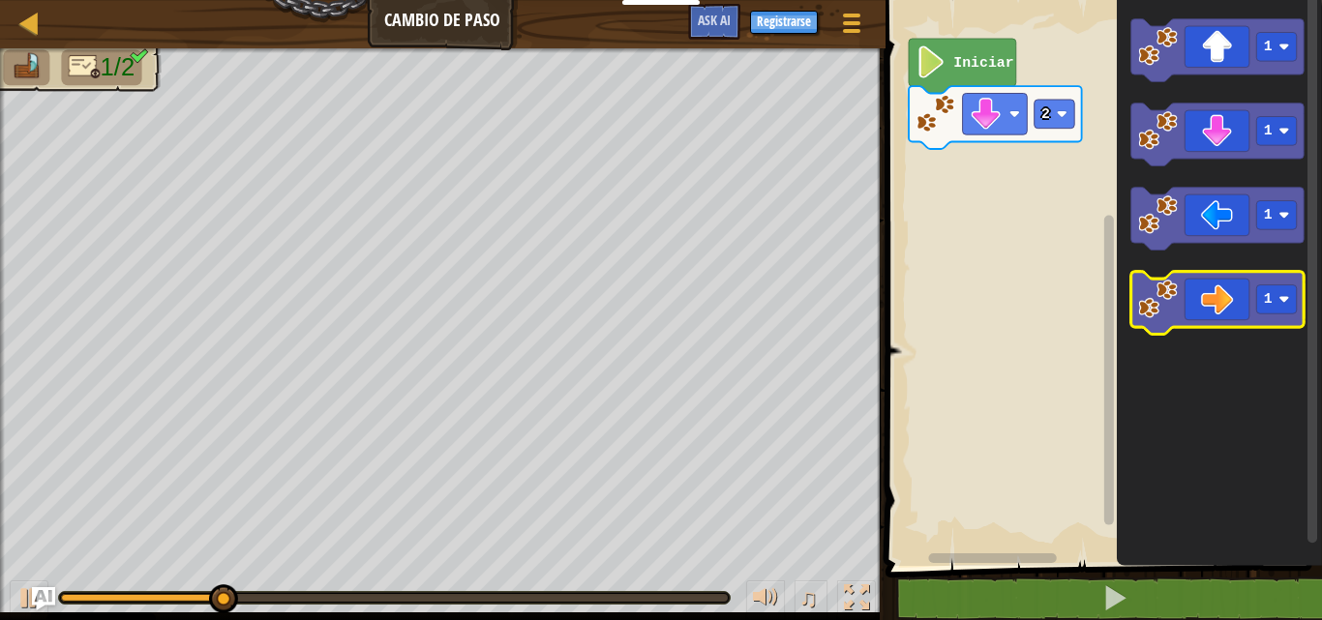
click at [1214, 320] on icon "Espacio de trabajo de Blockly" at bounding box center [1216, 303] width 173 height 63
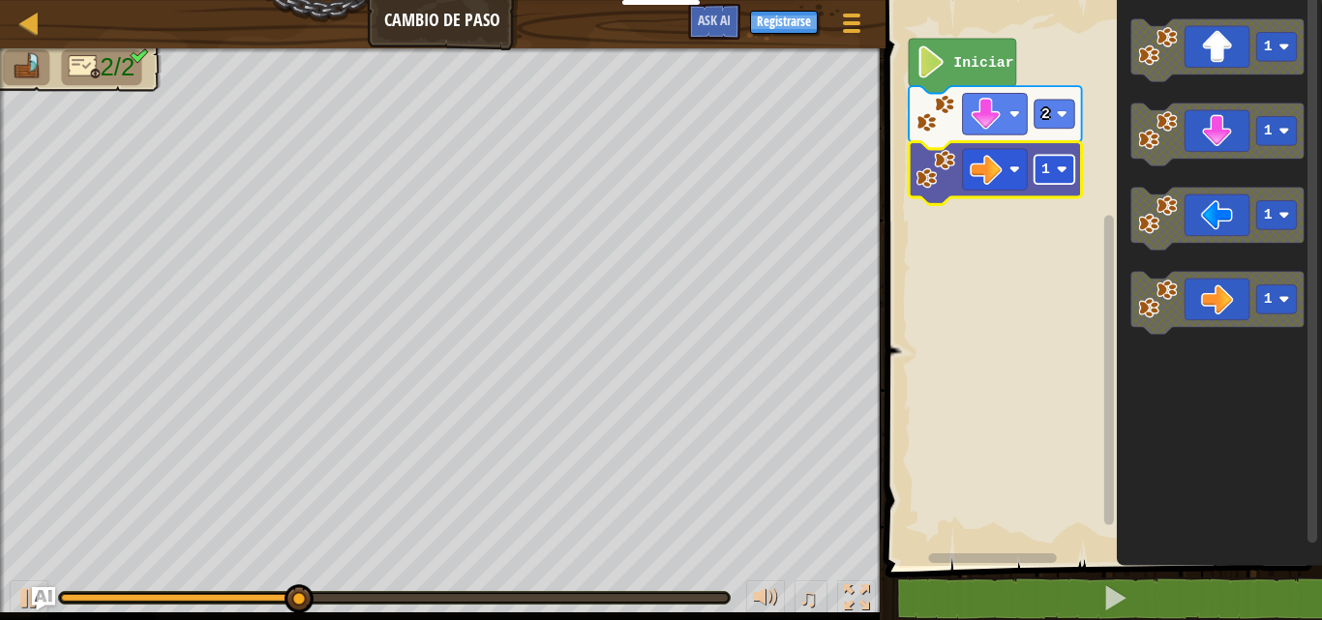
click at [1041, 168] on text "1" at bounding box center [1045, 169] width 9 height 15
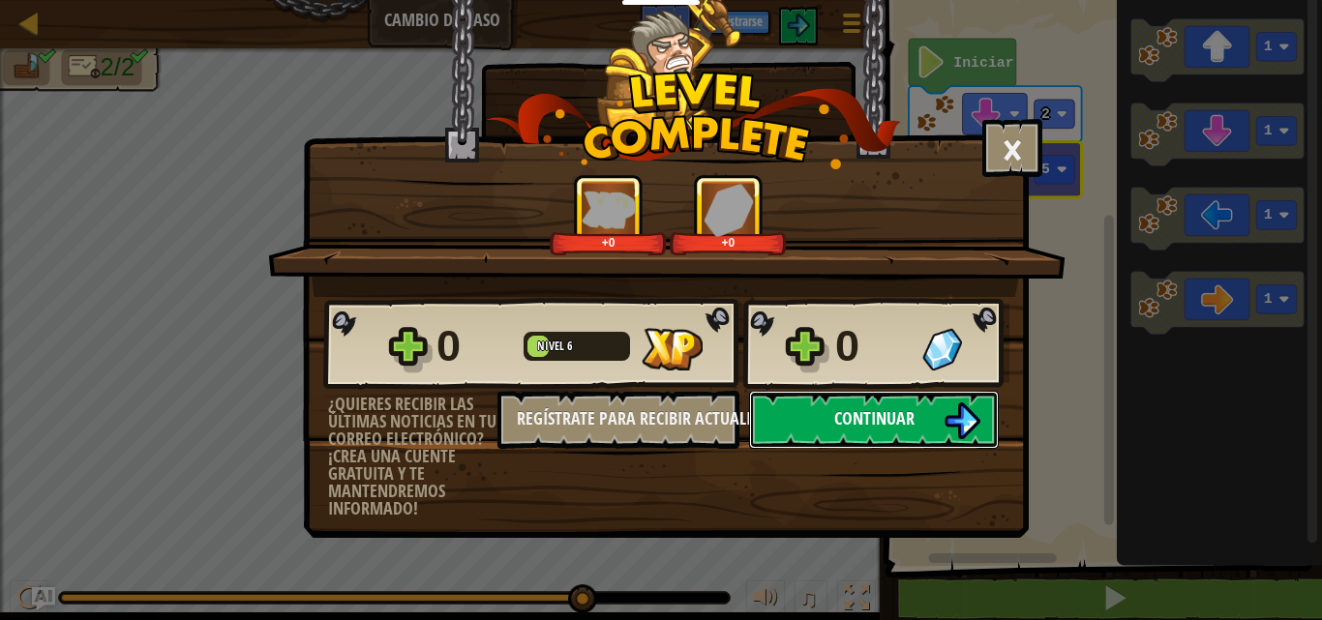
click at [943, 429] on button "Continuar" at bounding box center [874, 420] width 250 height 58
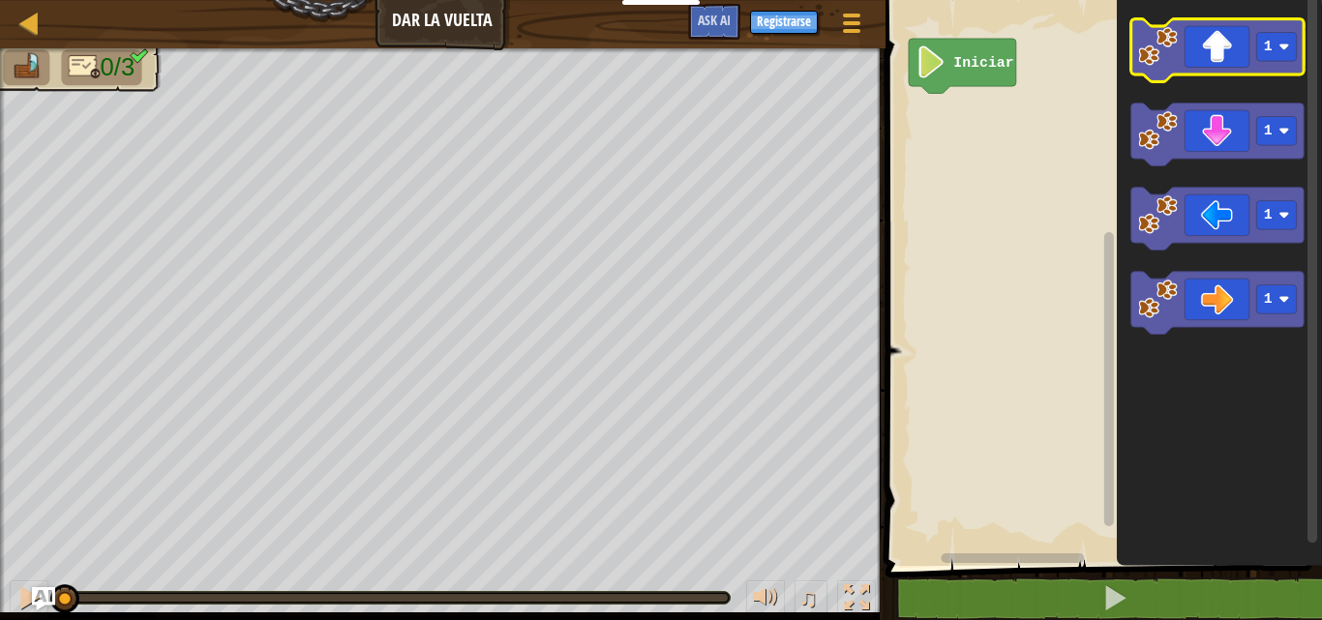
click at [1230, 61] on icon "Espacio de trabajo de Blockly" at bounding box center [1216, 50] width 173 height 63
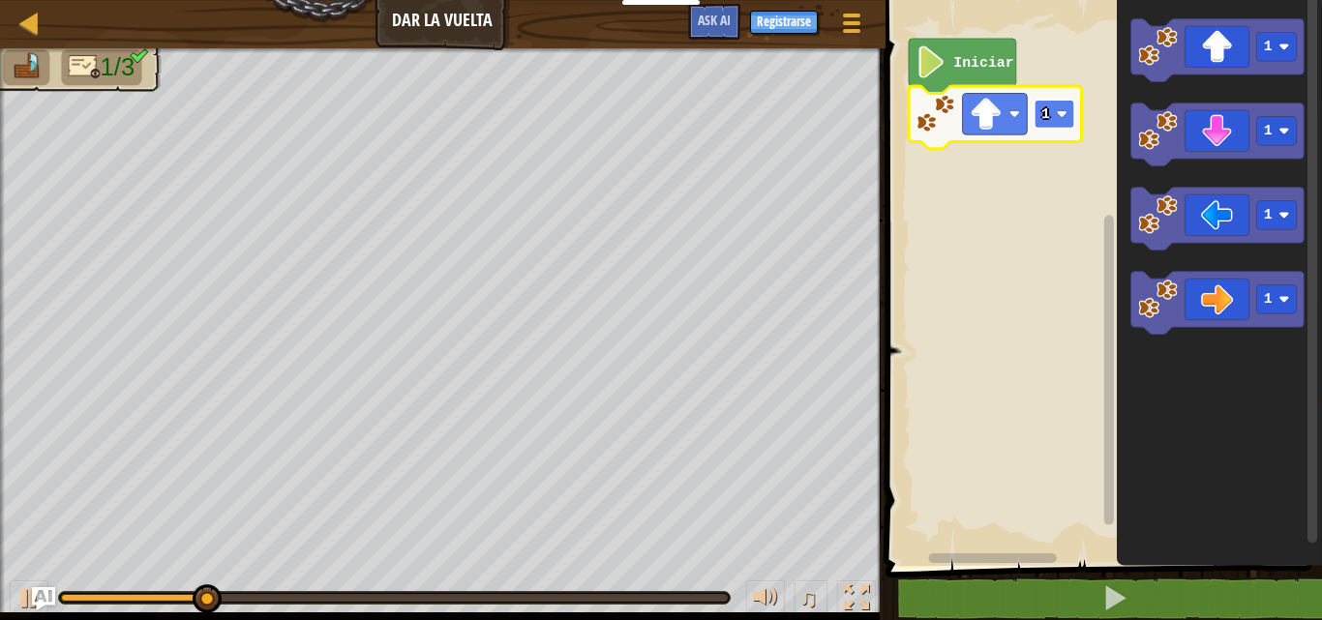
click at [1058, 121] on rect "Espacio de trabajo de Blockly" at bounding box center [1054, 114] width 41 height 29
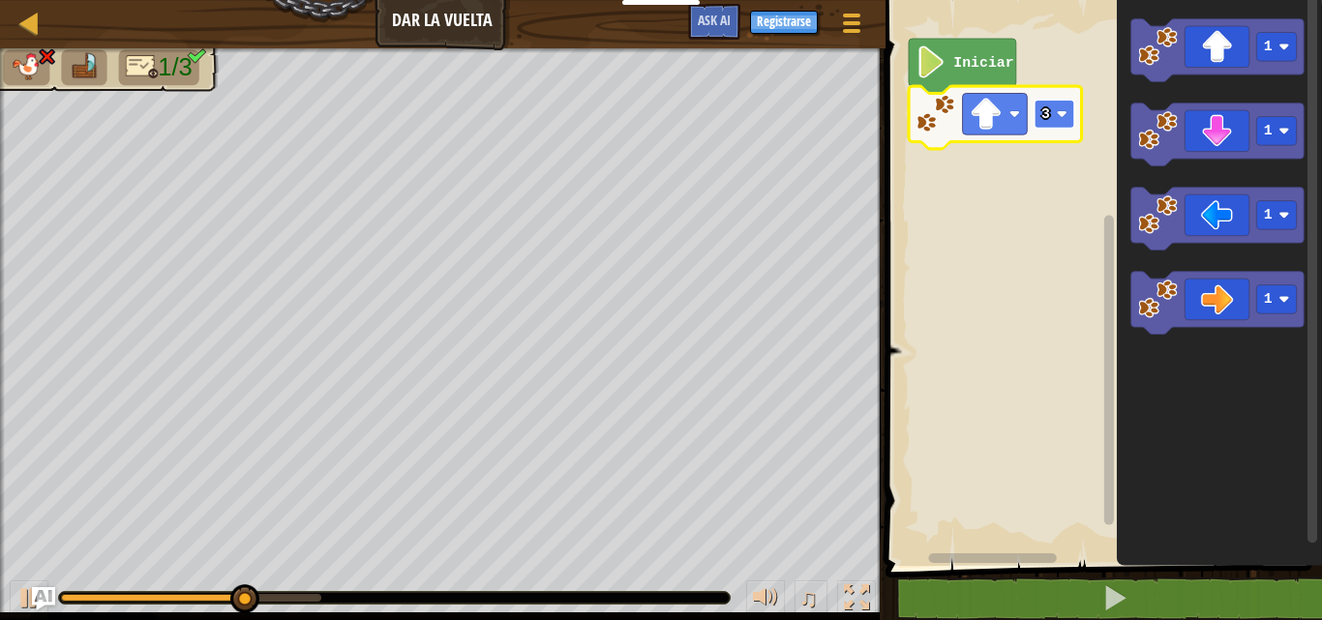
click at [1054, 121] on rect "Espacio de trabajo de Blockly" at bounding box center [1054, 114] width 41 height 29
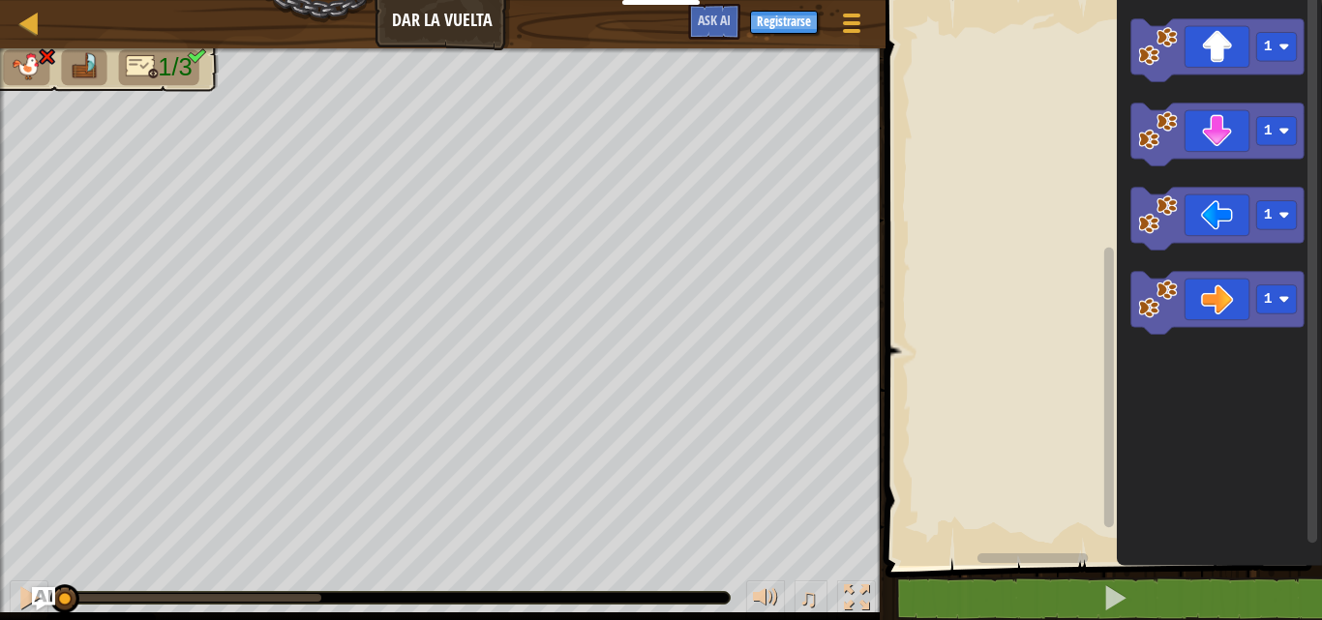
click at [29, 496] on div "1/3 ♫ Blue [PERSON_NAME]" at bounding box center [661, 334] width 1322 height 572
click at [1229, 56] on icon "Espacio de trabajo de Blockly" at bounding box center [1216, 50] width 173 height 63
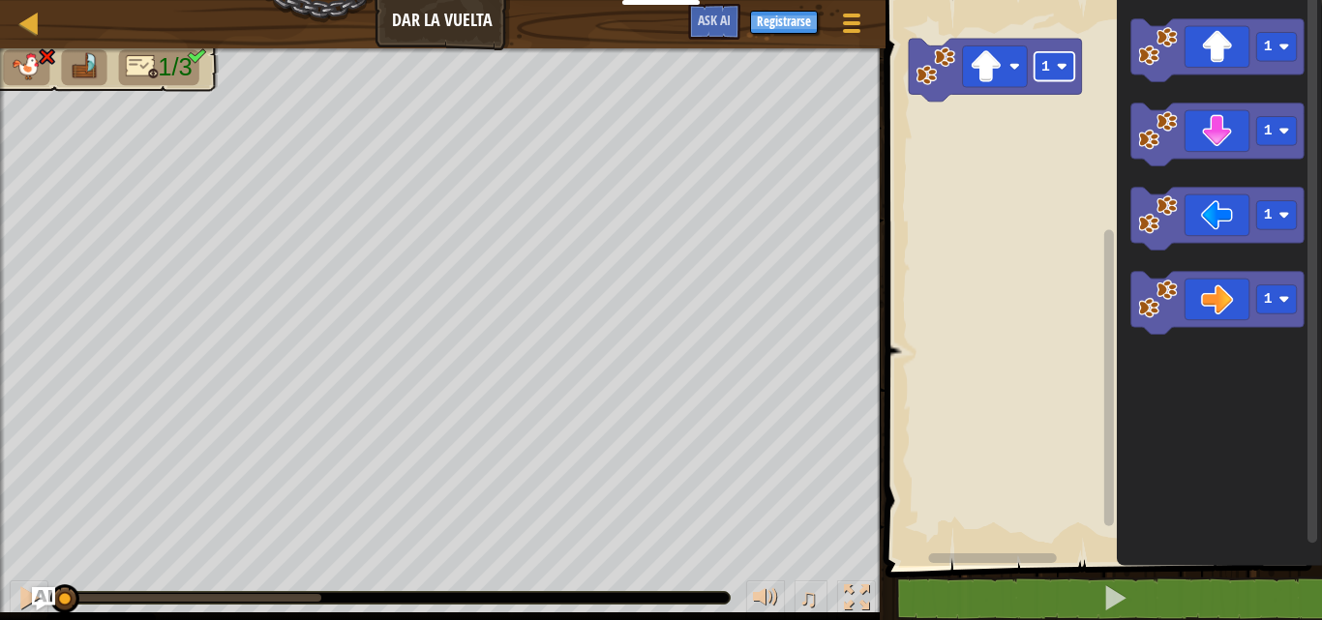
click at [1045, 66] on text "1" at bounding box center [1045, 66] width 9 height 15
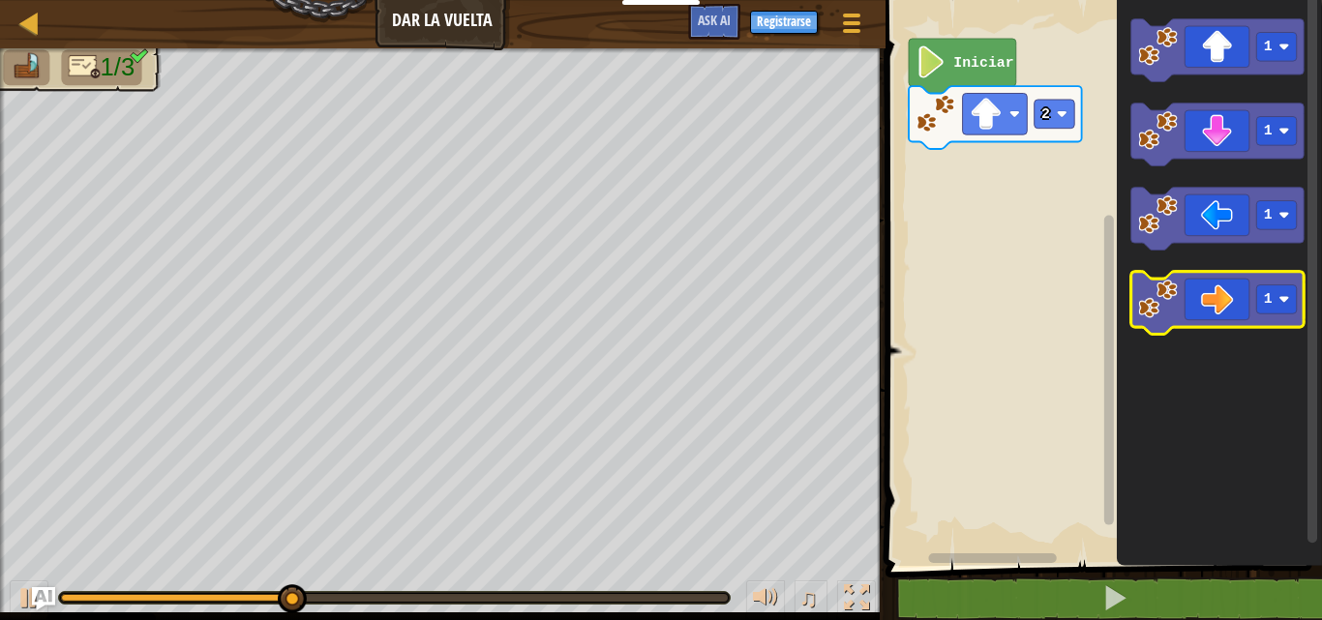
click at [1238, 309] on icon "Espacio de trabajo de Blockly" at bounding box center [1216, 303] width 173 height 63
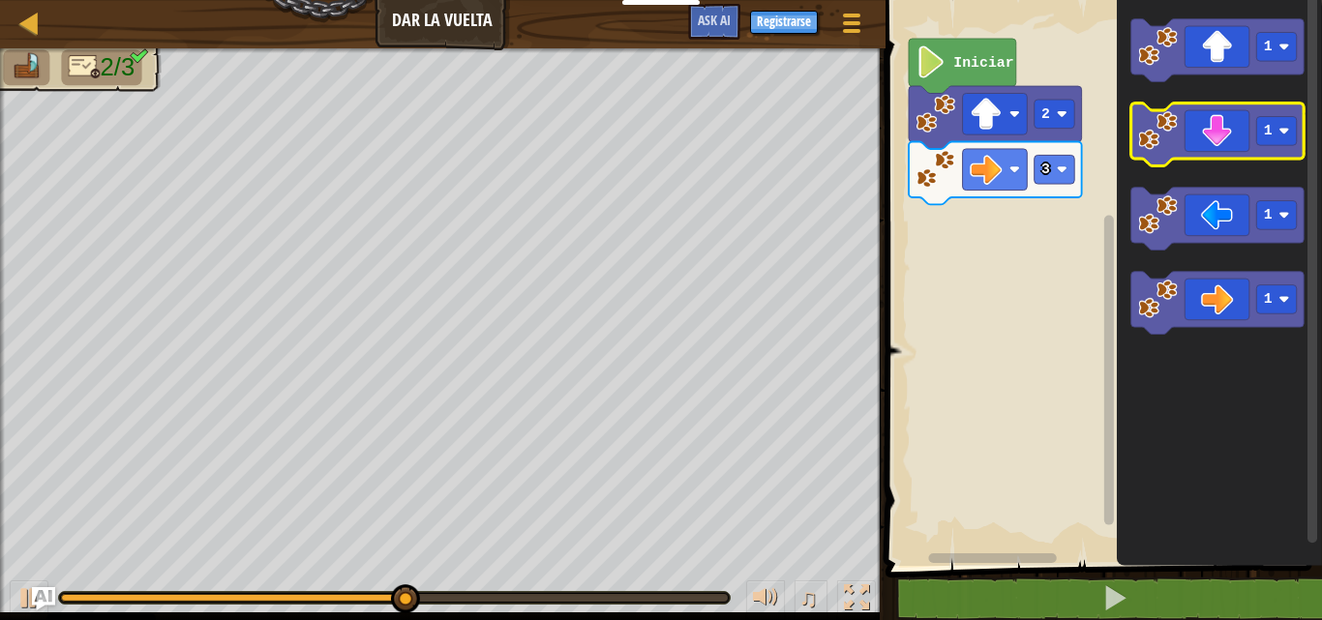
click at [1228, 153] on icon "Espacio de trabajo de Blockly" at bounding box center [1216, 135] width 173 height 63
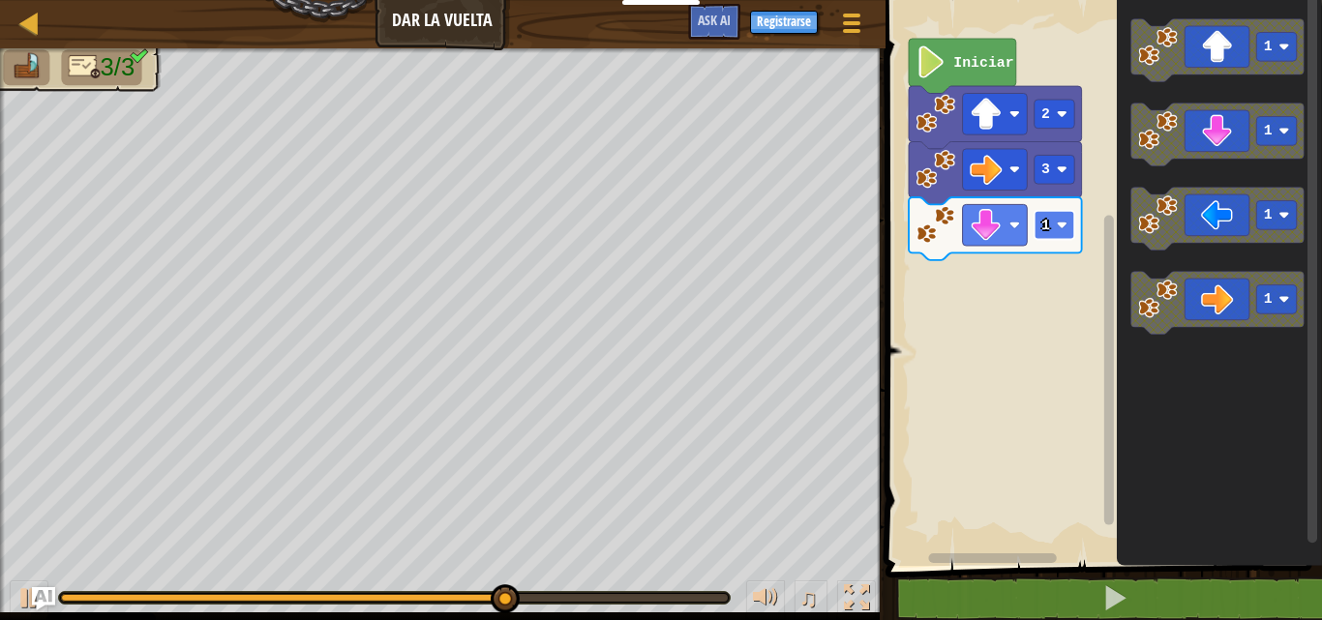
click at [1044, 223] on text "1" at bounding box center [1045, 225] width 9 height 15
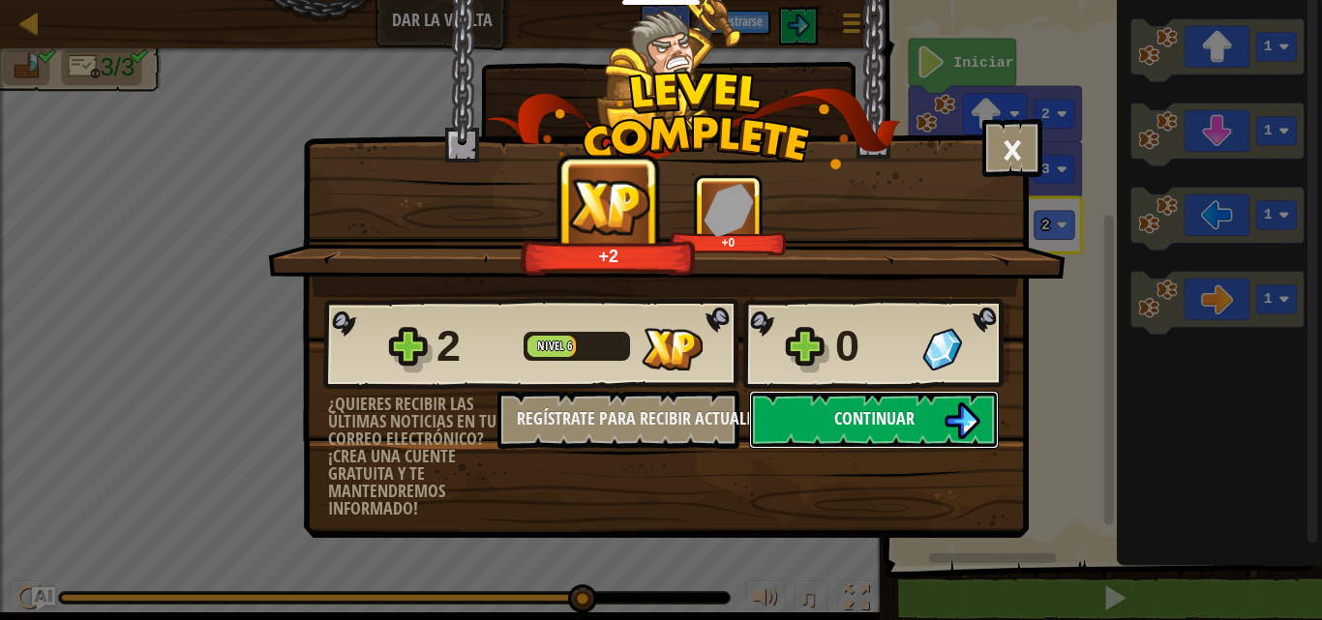
click at [899, 401] on button "Continuar" at bounding box center [874, 420] width 250 height 58
